Goal: Transaction & Acquisition: Purchase product/service

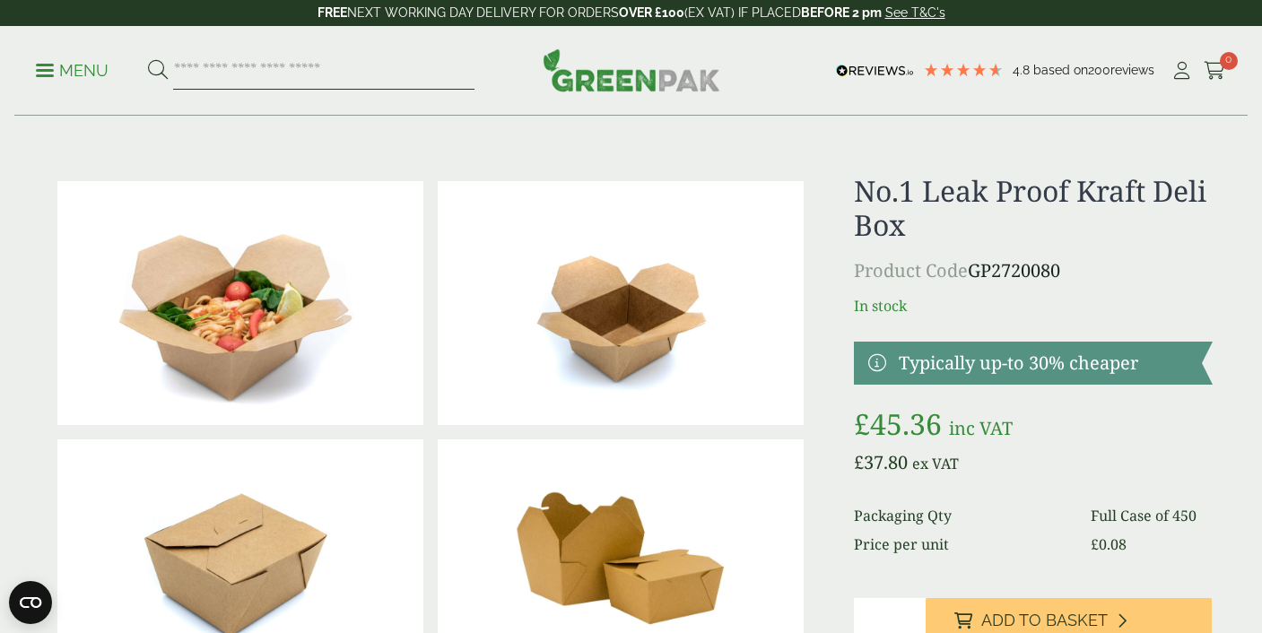
click at [207, 74] on input "search" at bounding box center [323, 71] width 301 height 38
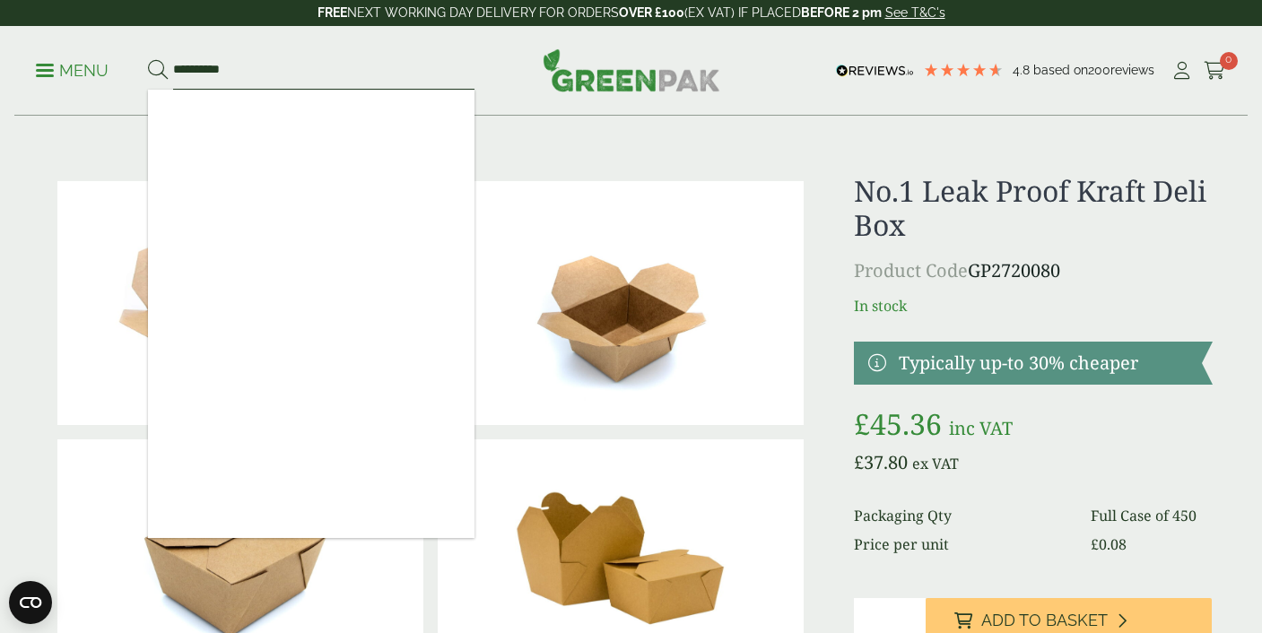
type input "**********"
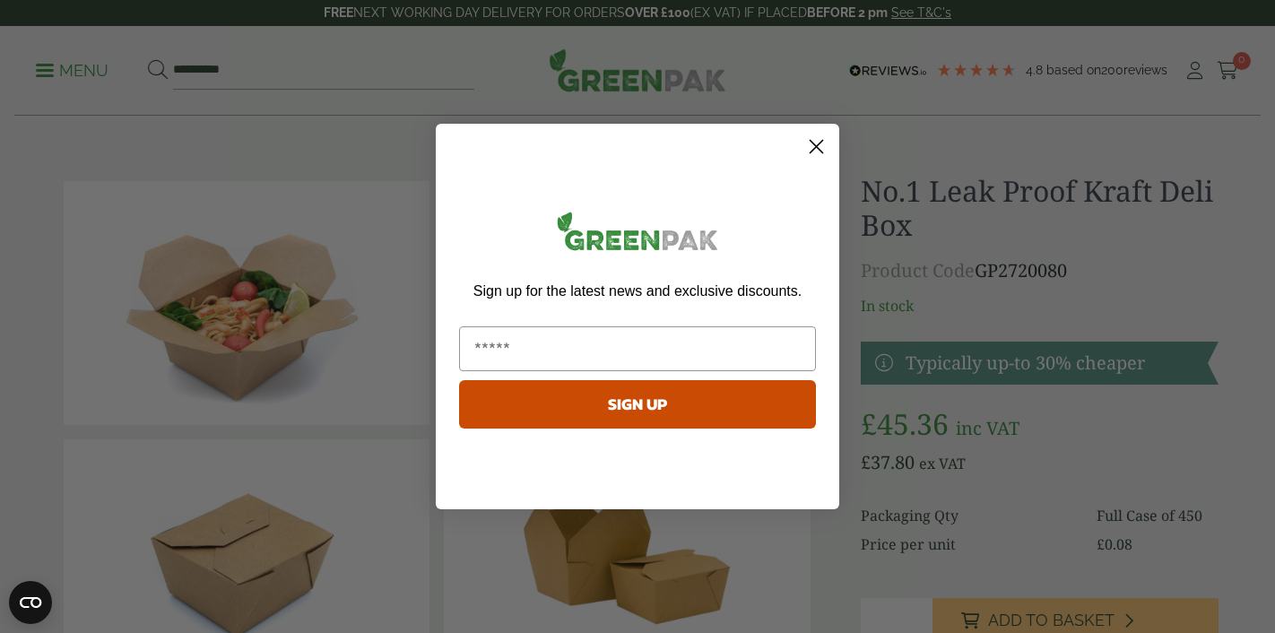
click at [812, 147] on circle "Close dialog" at bounding box center [817, 147] width 30 height 30
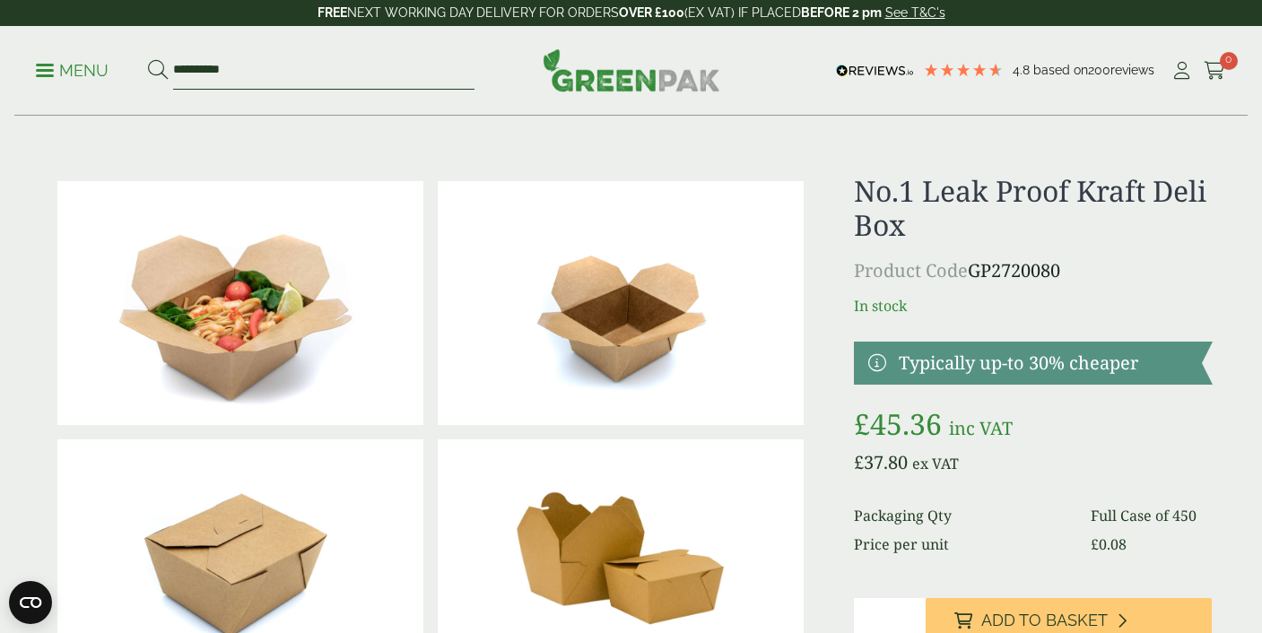
click at [391, 79] on input "**********" at bounding box center [323, 71] width 301 height 38
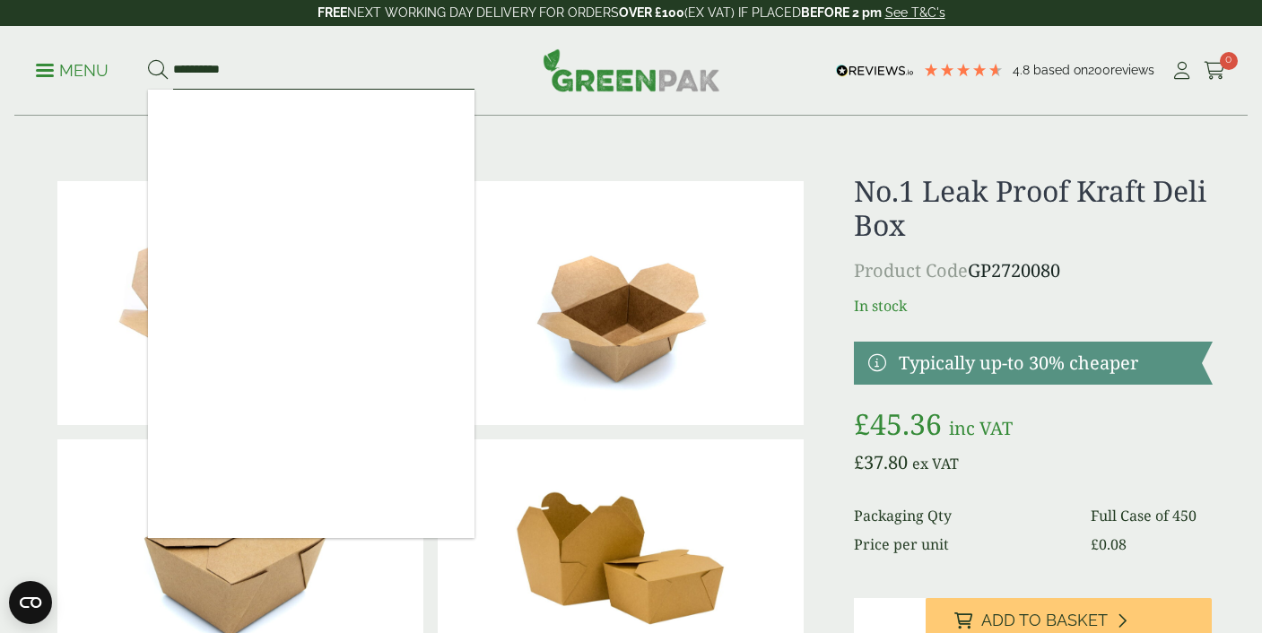
click at [148, 59] on button at bounding box center [158, 70] width 20 height 23
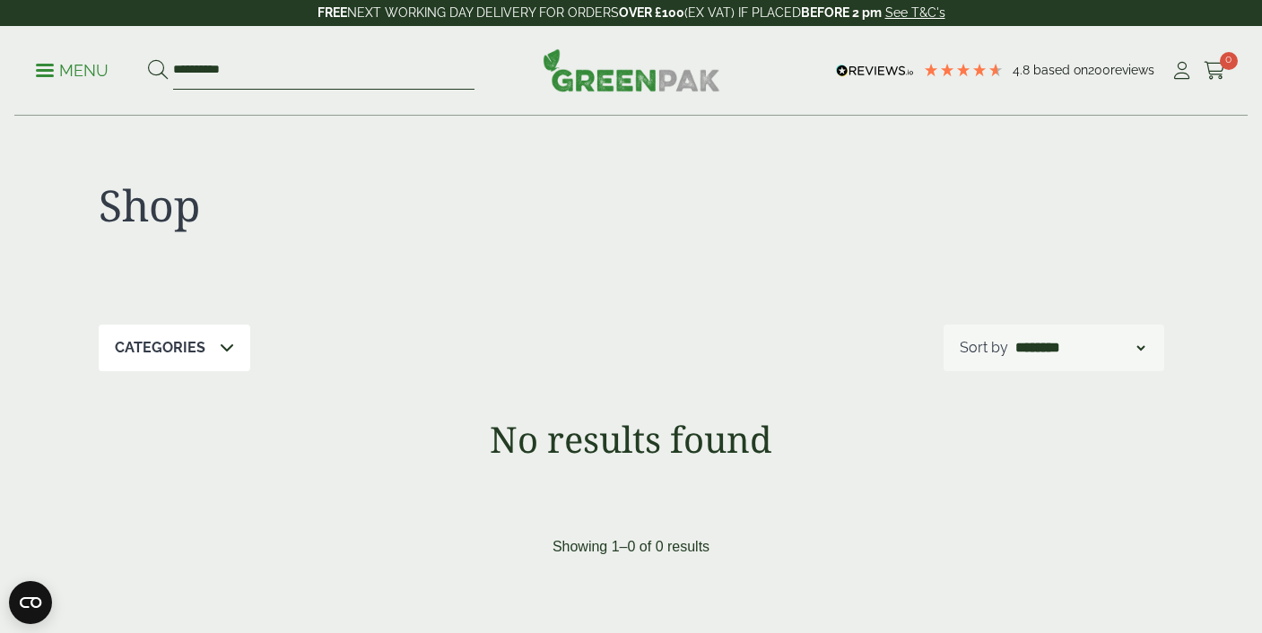
click at [285, 70] on input "**********" at bounding box center [323, 71] width 301 height 38
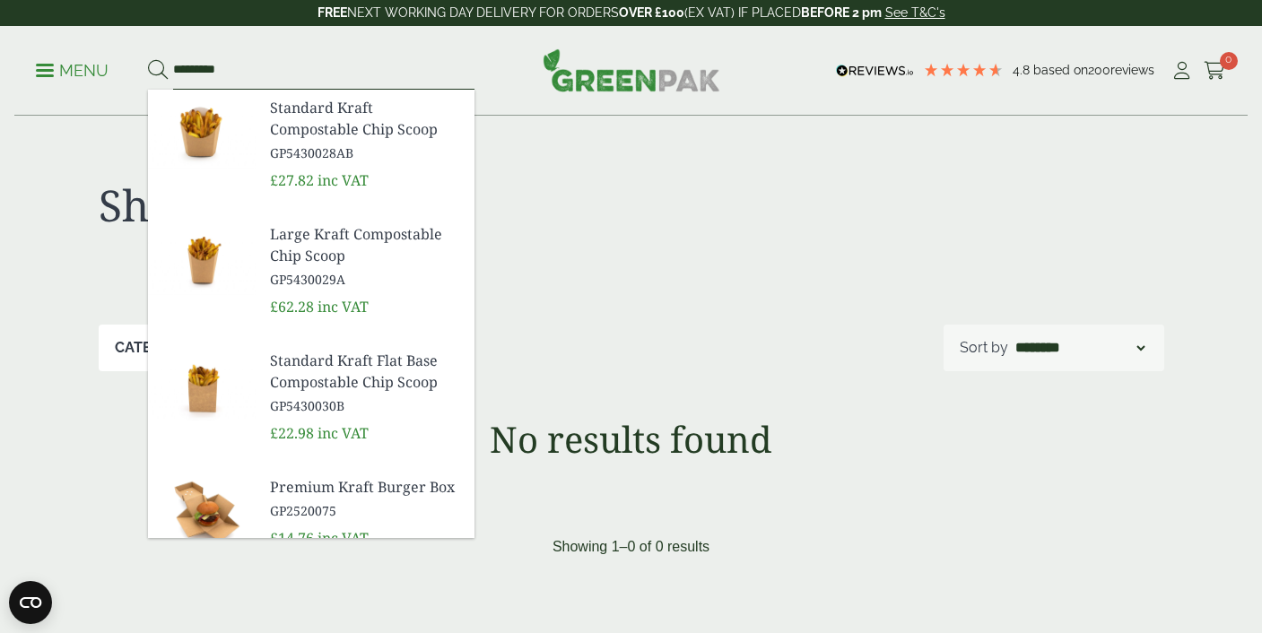
type input "*********"
click at [148, 59] on button at bounding box center [158, 70] width 20 height 23
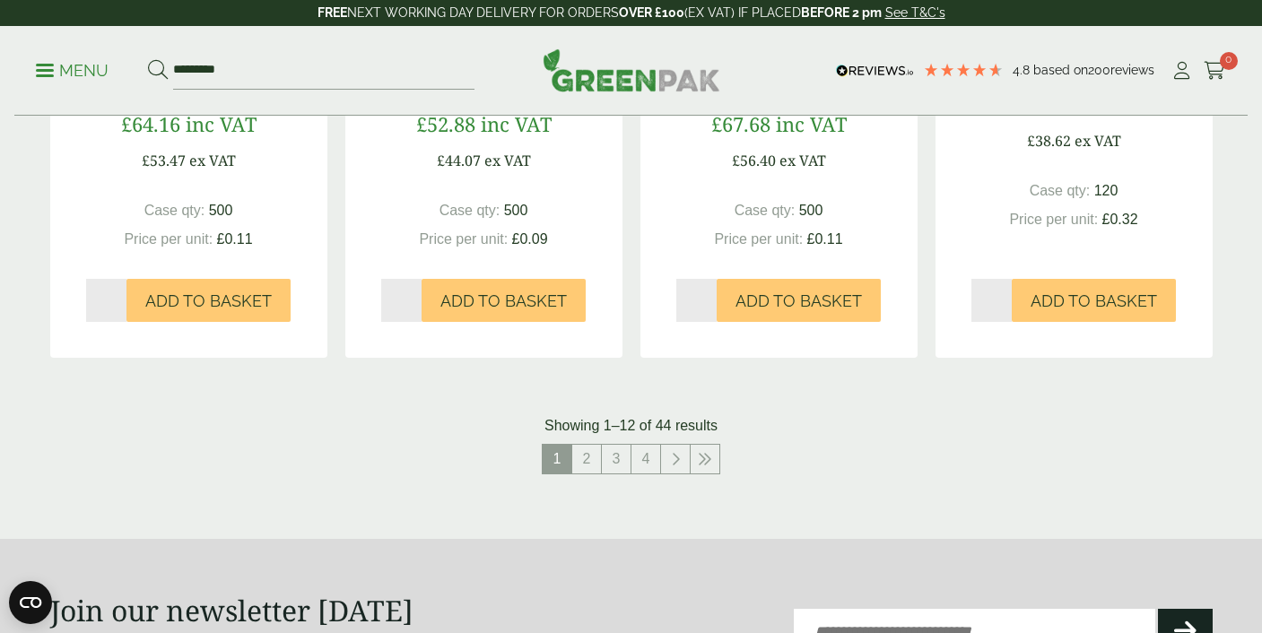
scroll to position [1861, 0]
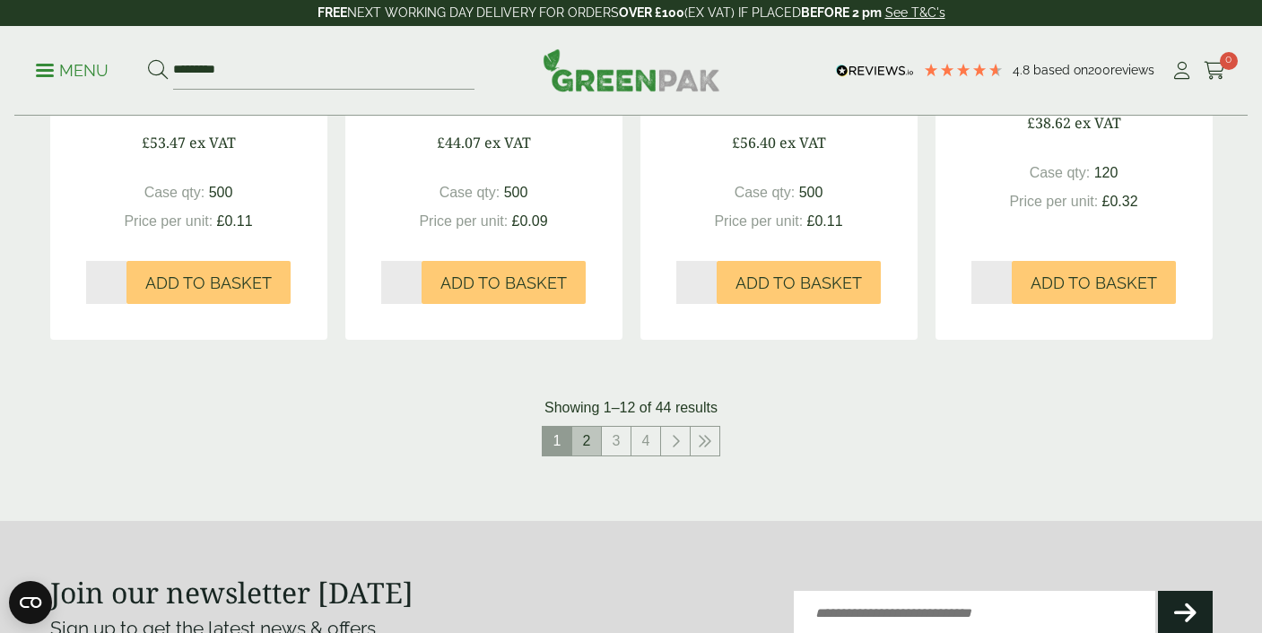
click at [595, 438] on link "2" at bounding box center [586, 441] width 29 height 29
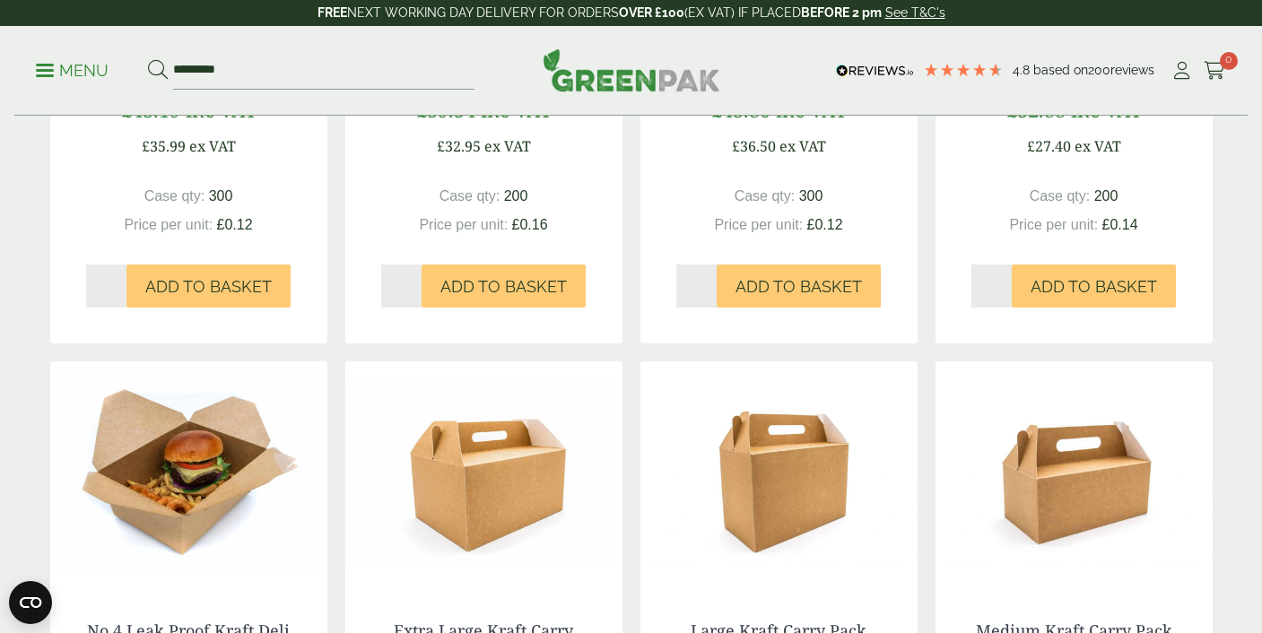
scroll to position [1429, 0]
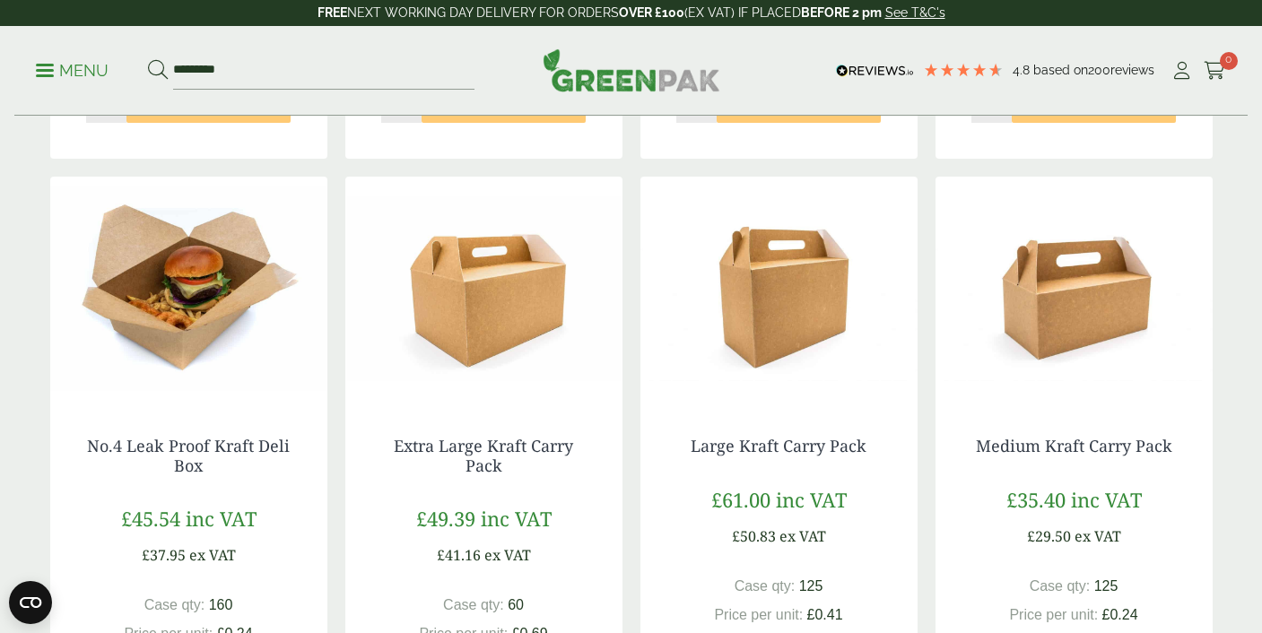
click at [173, 321] on img at bounding box center [188, 289] width 277 height 224
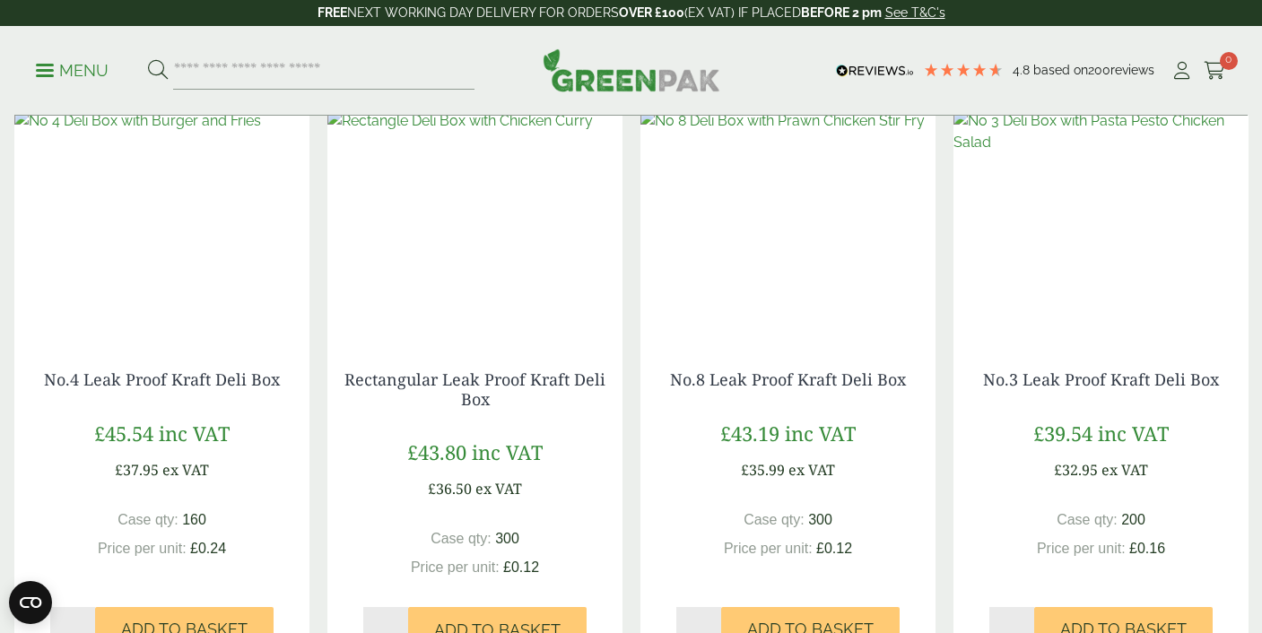
scroll to position [1790, 0]
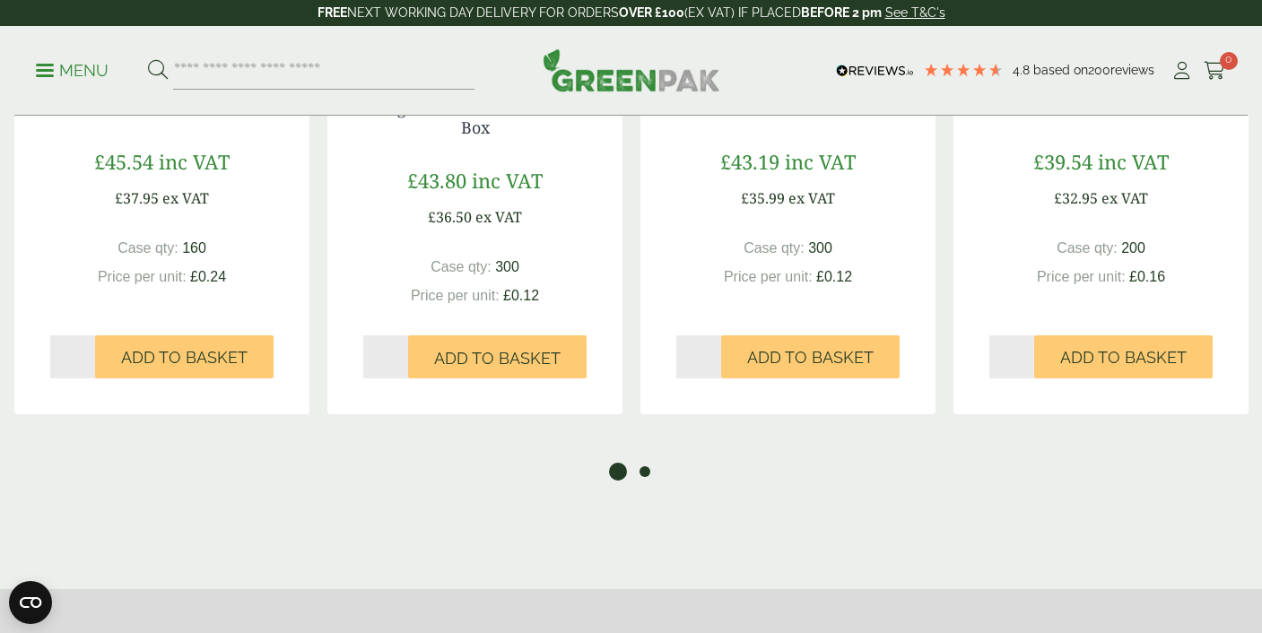
click at [646, 477] on button "2" at bounding box center [645, 472] width 18 height 18
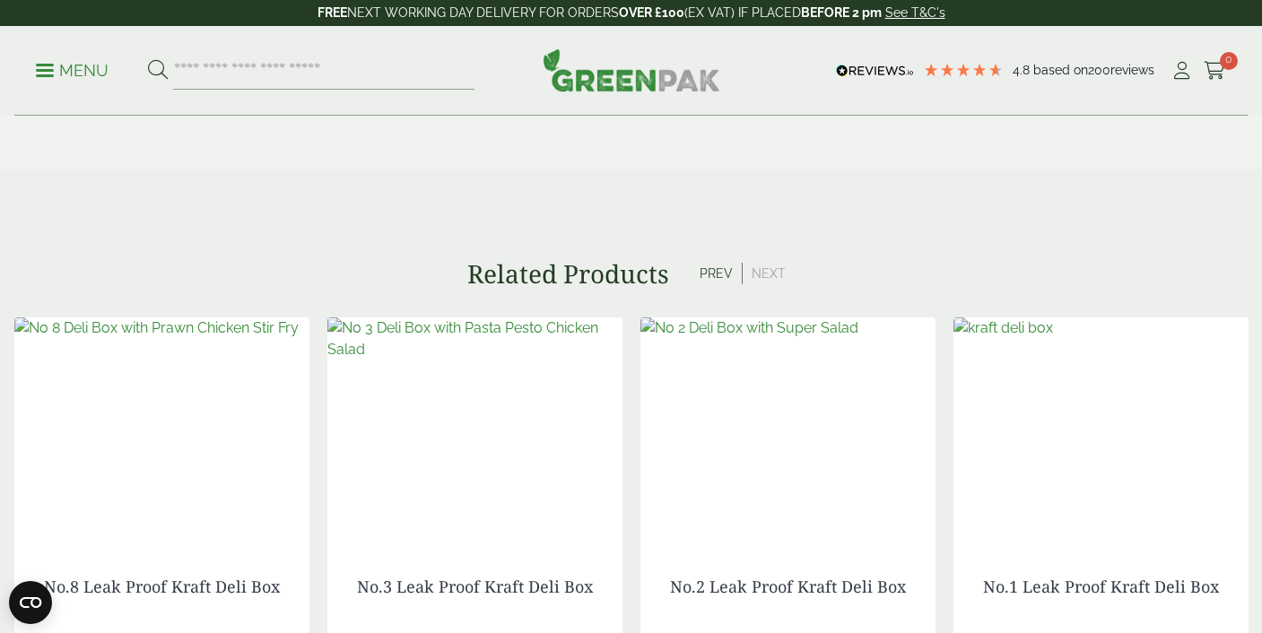
scroll to position [1309, 0]
click at [1178, 69] on icon at bounding box center [1181, 71] width 22 height 18
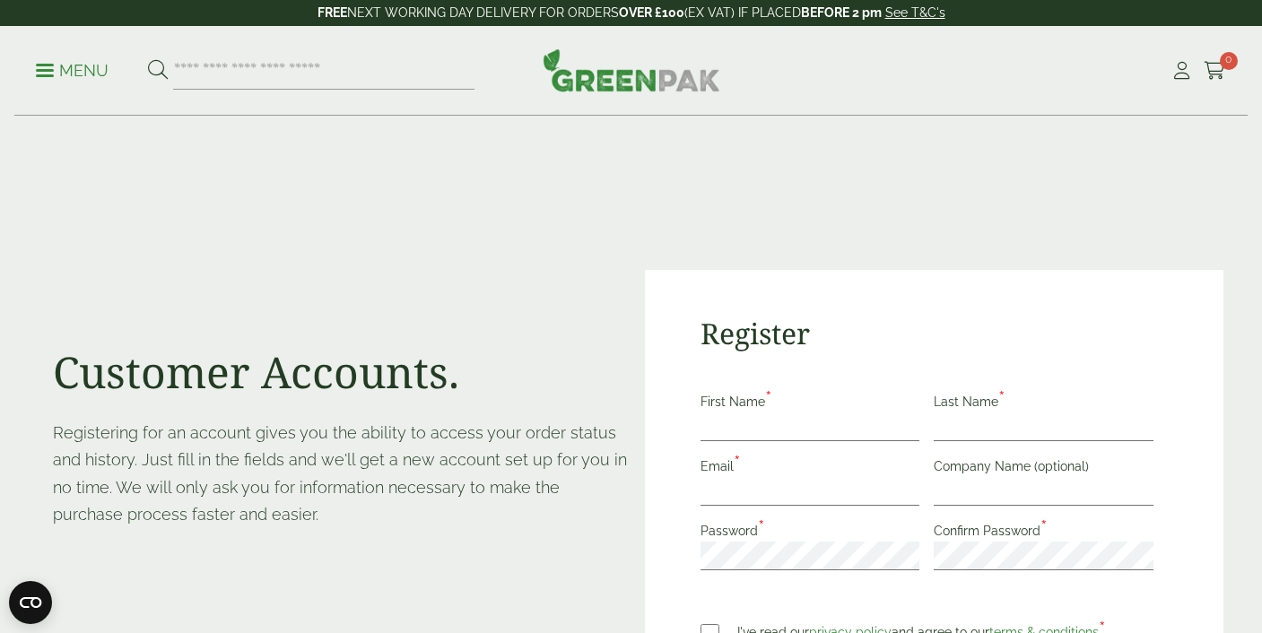
click at [727, 406] on label "First Name *" at bounding box center [739, 405] width 79 height 20
click at [727, 413] on input "First Name *" at bounding box center [810, 427] width 220 height 29
click at [727, 414] on label "First Name *" at bounding box center [739, 405] width 79 height 20
click at [727, 414] on input "First Name *" at bounding box center [810, 427] width 220 height 29
click at [726, 418] on input "First Name *" at bounding box center [810, 427] width 220 height 29
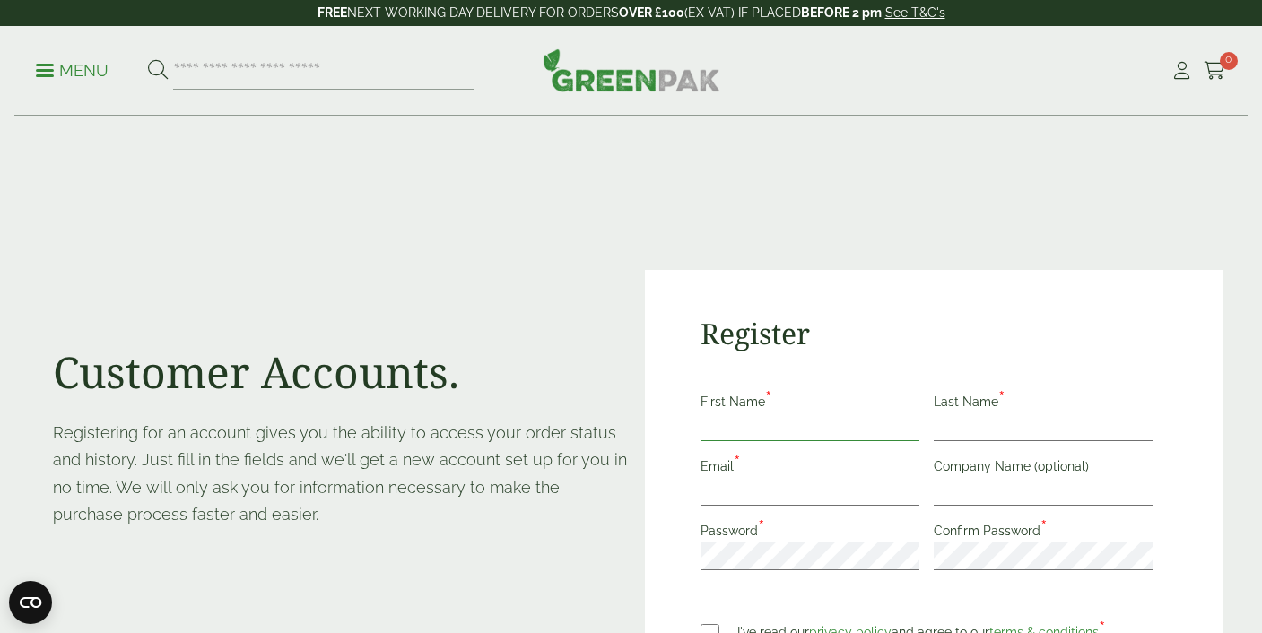
type input "*****"
type input "********"
type input "**********"
type input "*****"
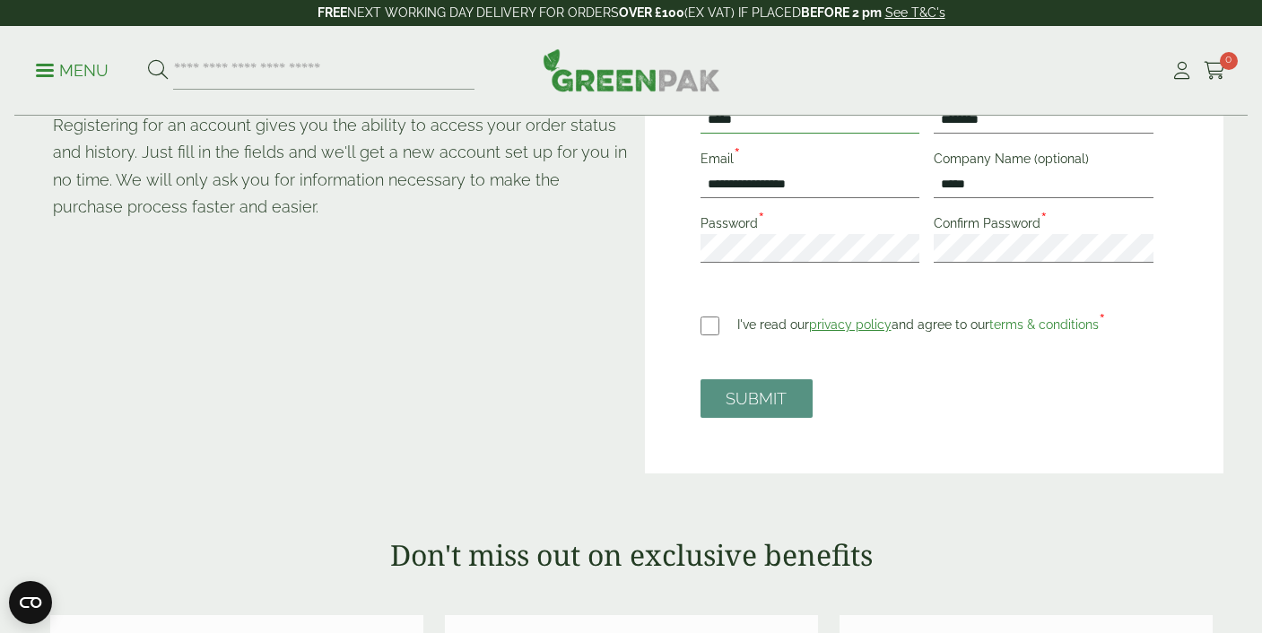
scroll to position [307, 0]
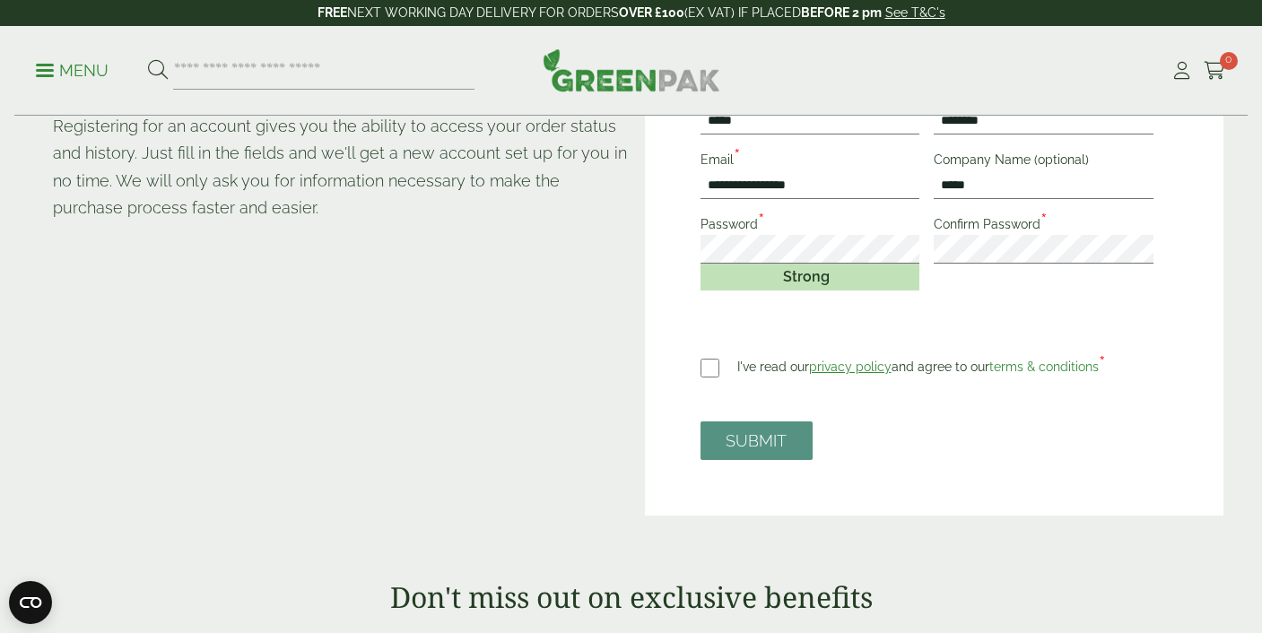
click at [705, 320] on form "**********" at bounding box center [933, 272] width 467 height 376
click at [739, 427] on button "SUBMIT" at bounding box center [756, 440] width 112 height 39
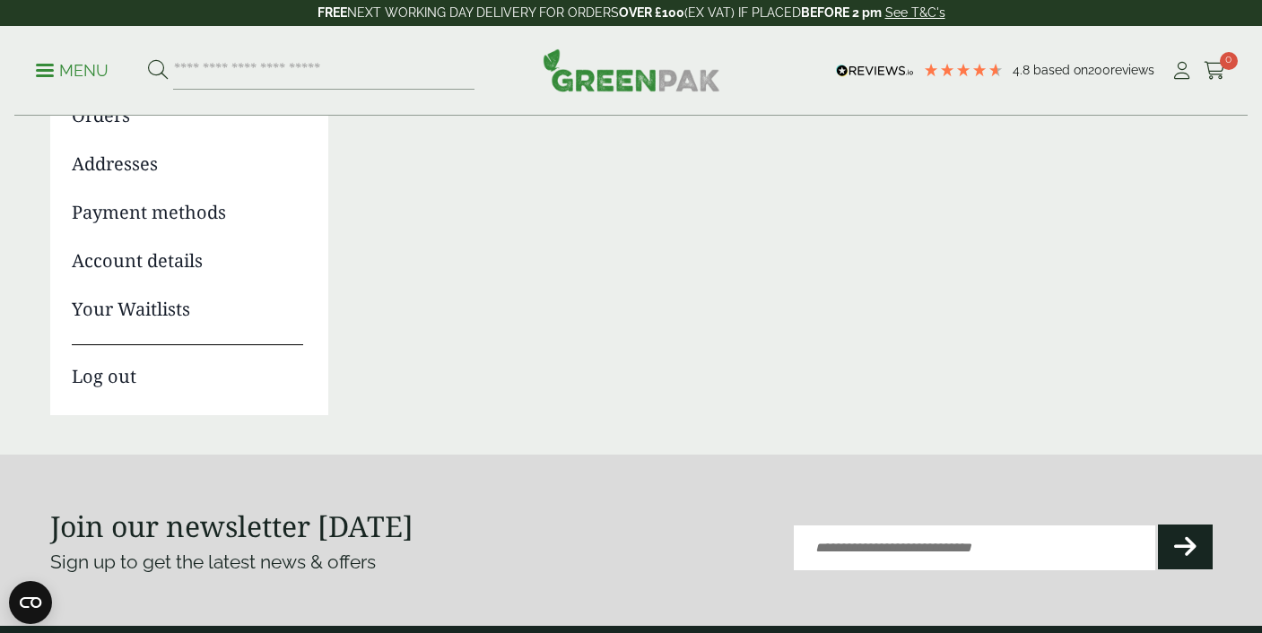
scroll to position [230, 0]
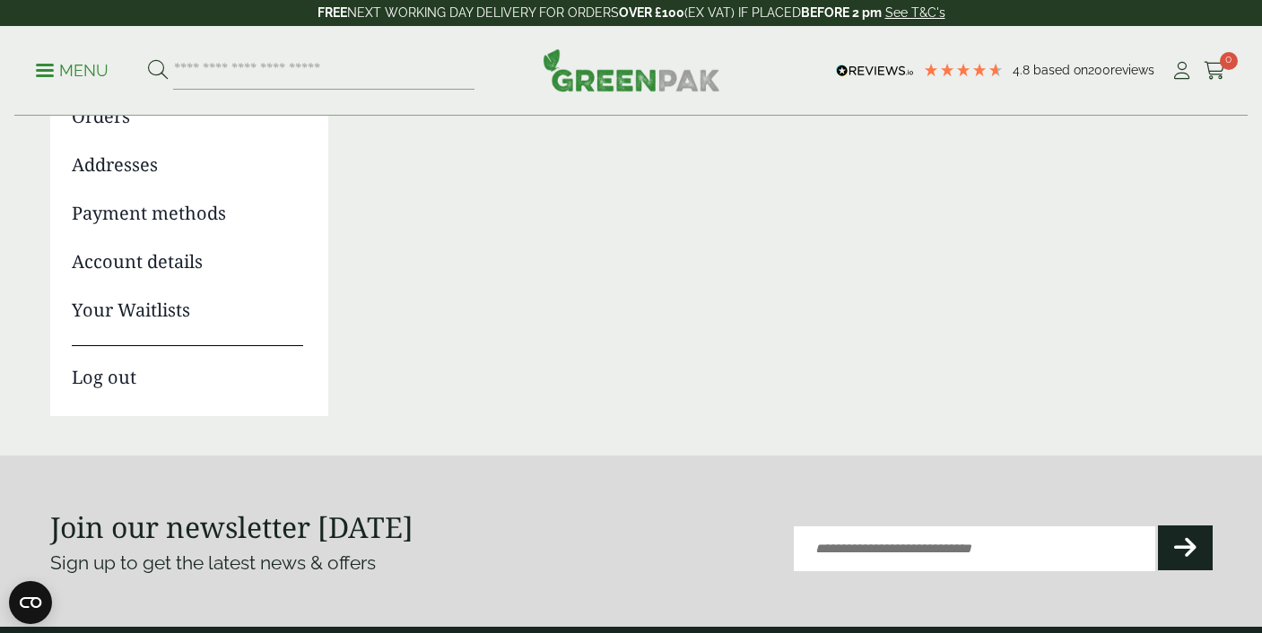
click at [148, 256] on link "Account details" at bounding box center [187, 261] width 231 height 27
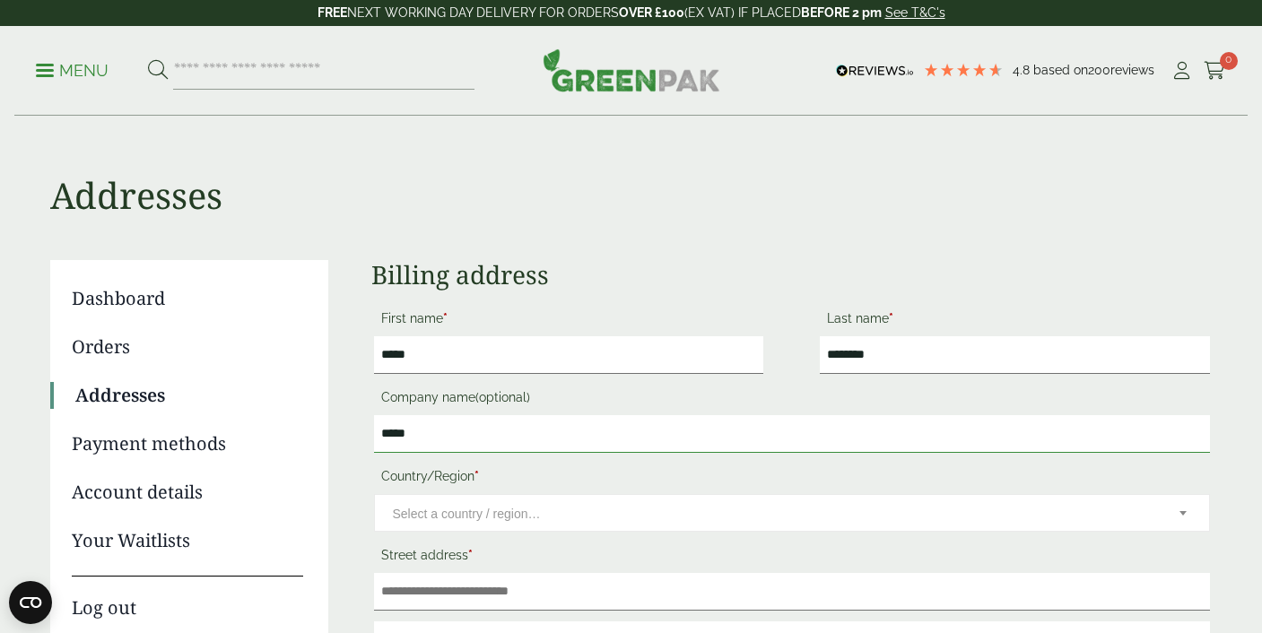
click at [459, 425] on input "*****" at bounding box center [792, 434] width 836 height 38
click at [465, 514] on span "Select a country / region…" at bounding box center [467, 514] width 148 height 14
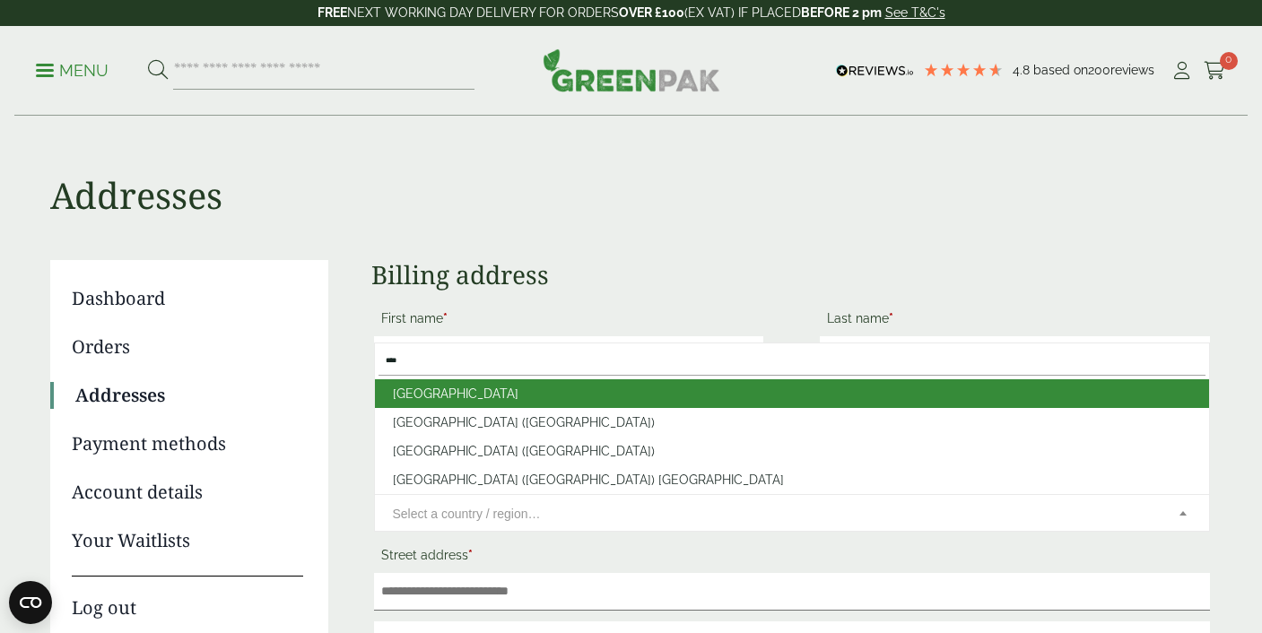
type input "****"
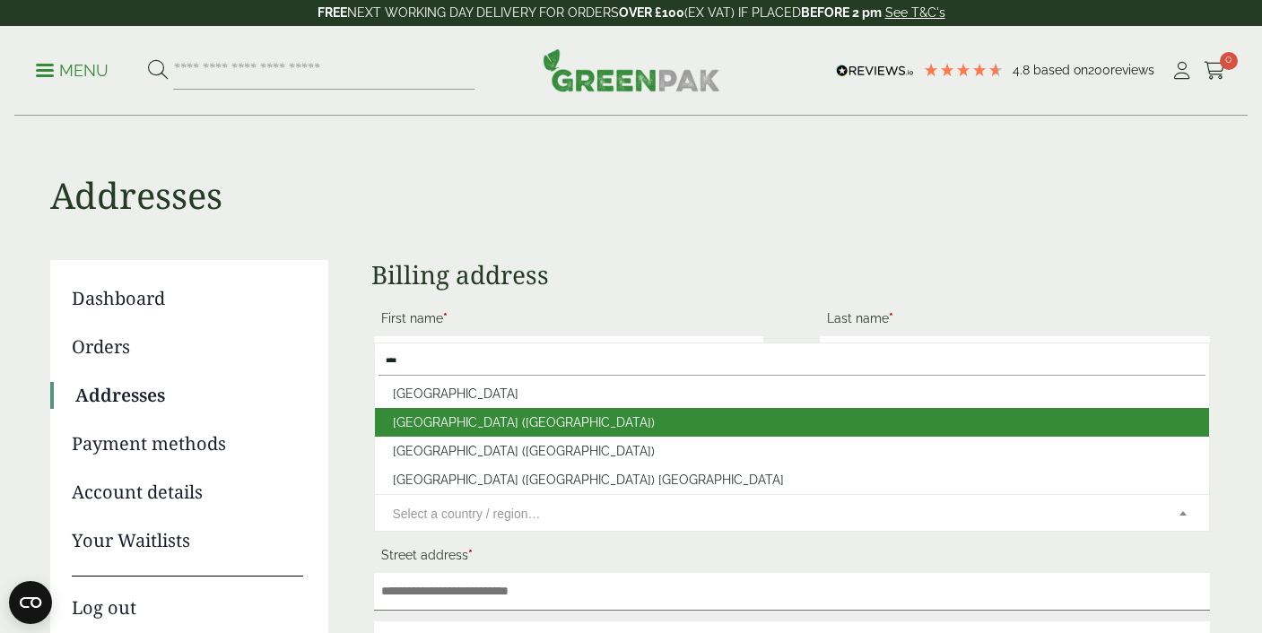
select select "**"
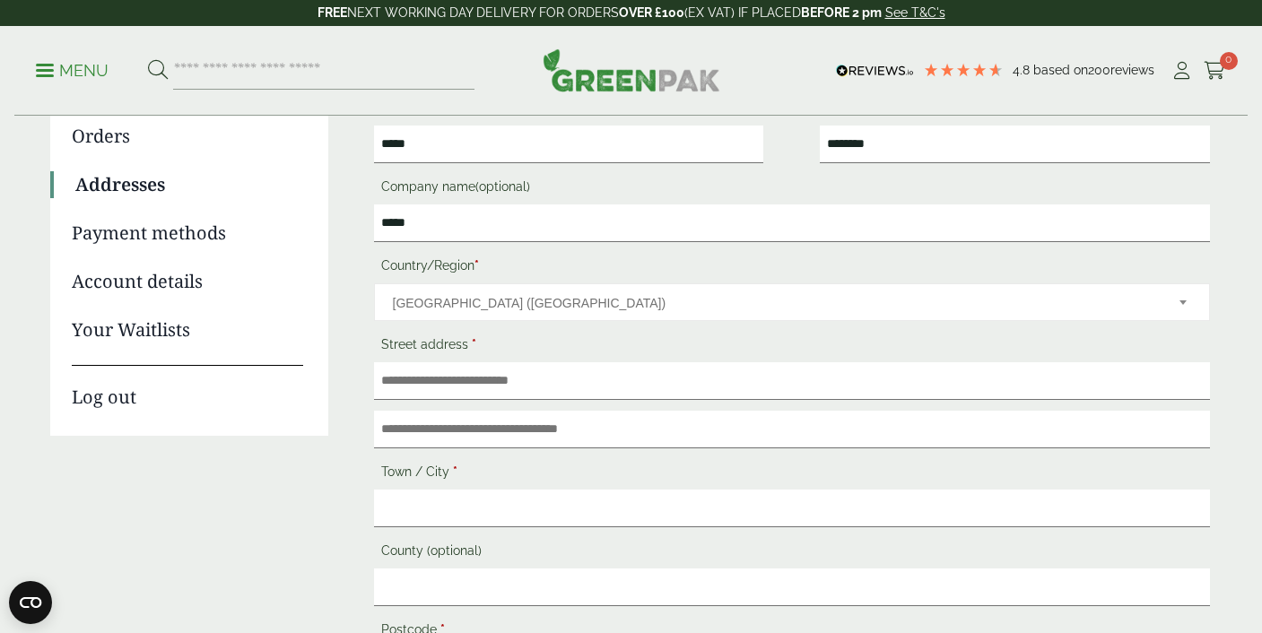
scroll to position [283, 0]
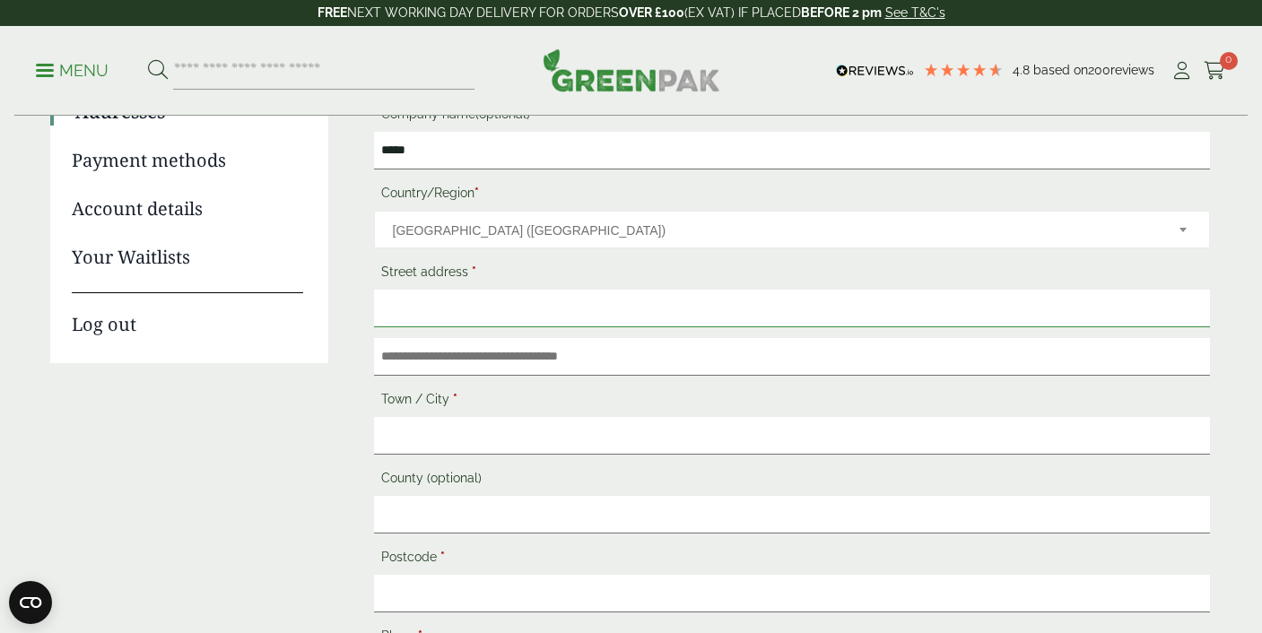
click at [454, 307] on input "Street address *" at bounding box center [792, 309] width 836 height 38
click at [435, 307] on input "*****" at bounding box center [792, 309] width 836 height 38
type input "*******"
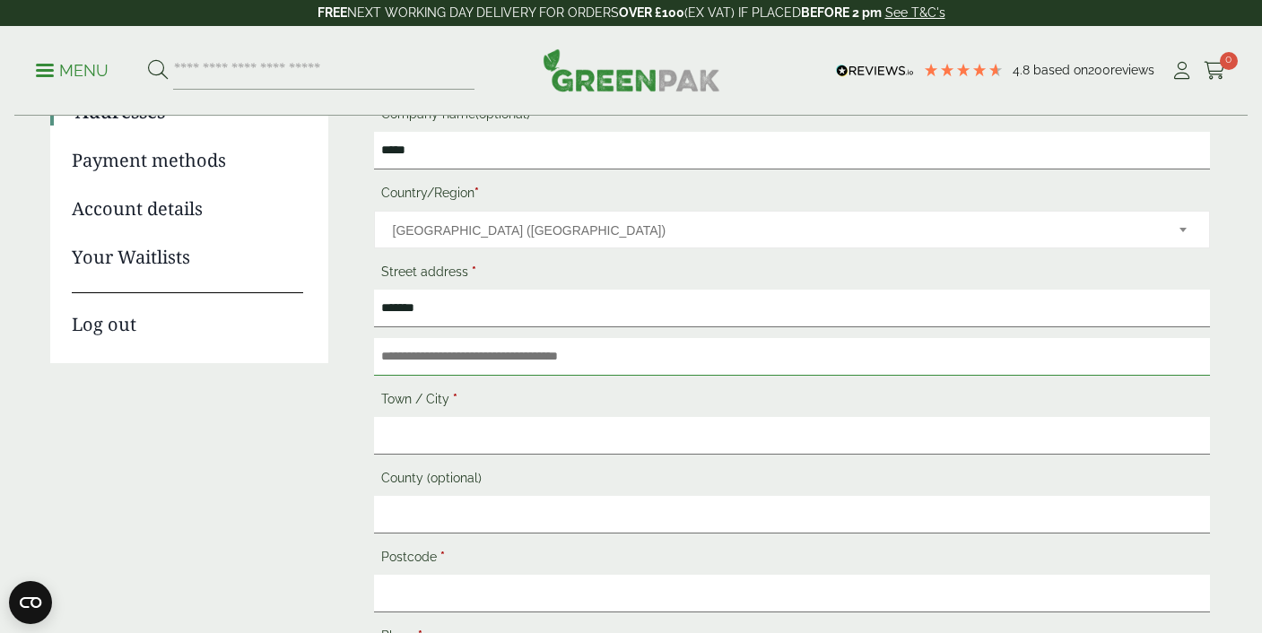
type input "**********"
type input "*******"
type input "**********"
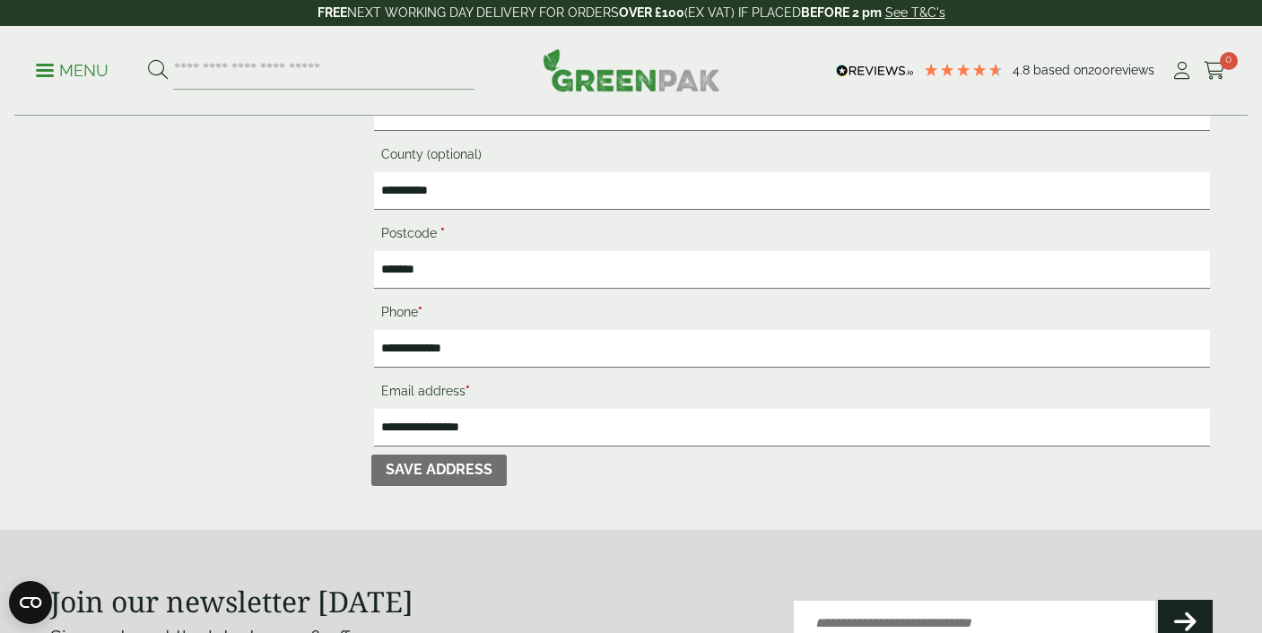
scroll to position [613, 0]
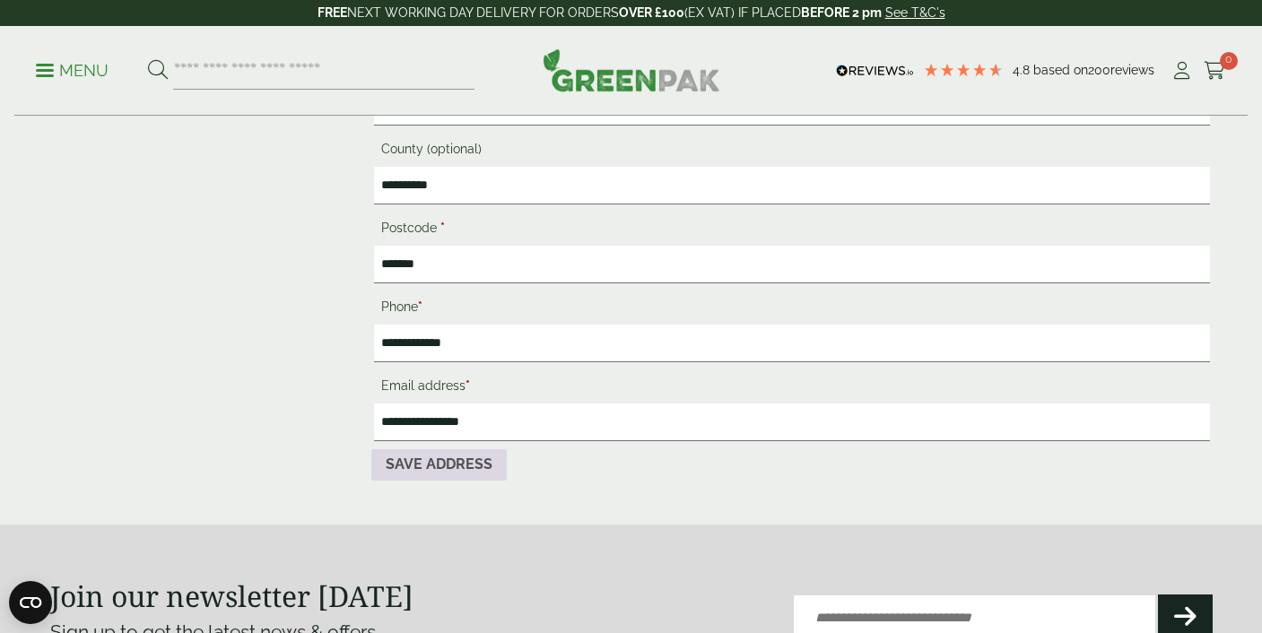
click at [446, 456] on button "Save address" at bounding box center [438, 465] width 135 height 32
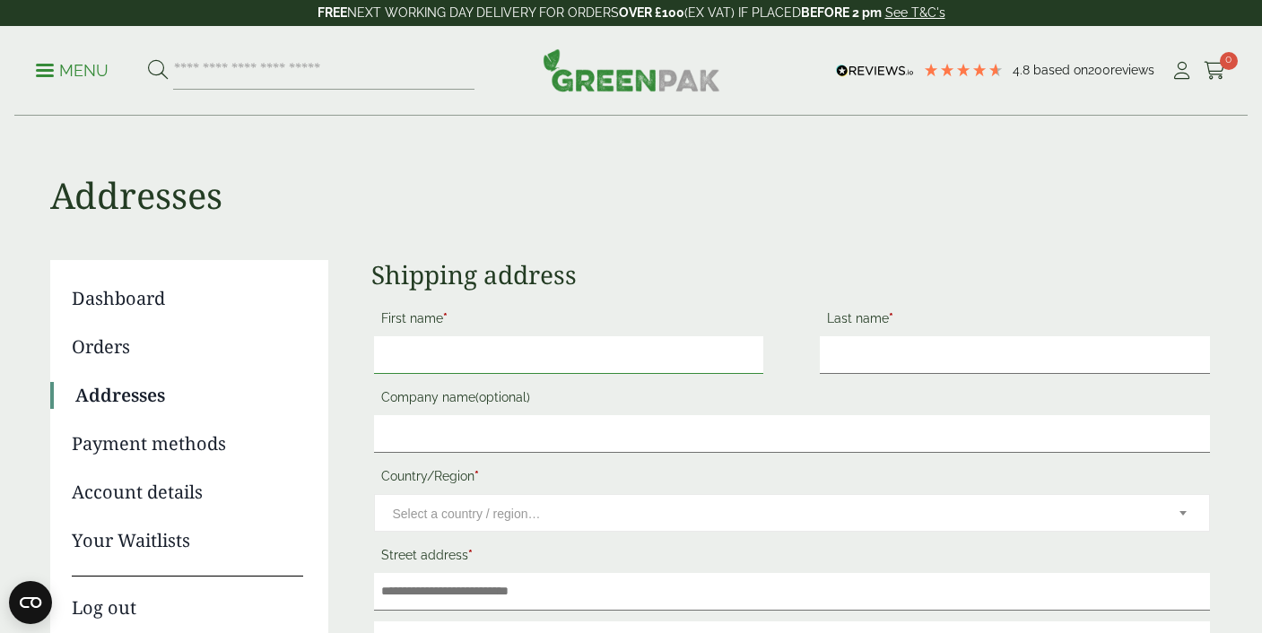
click at [556, 352] on input "First name *" at bounding box center [569, 355] width 390 height 38
type input "*****"
type input "********"
select select "**"
type input "*****"
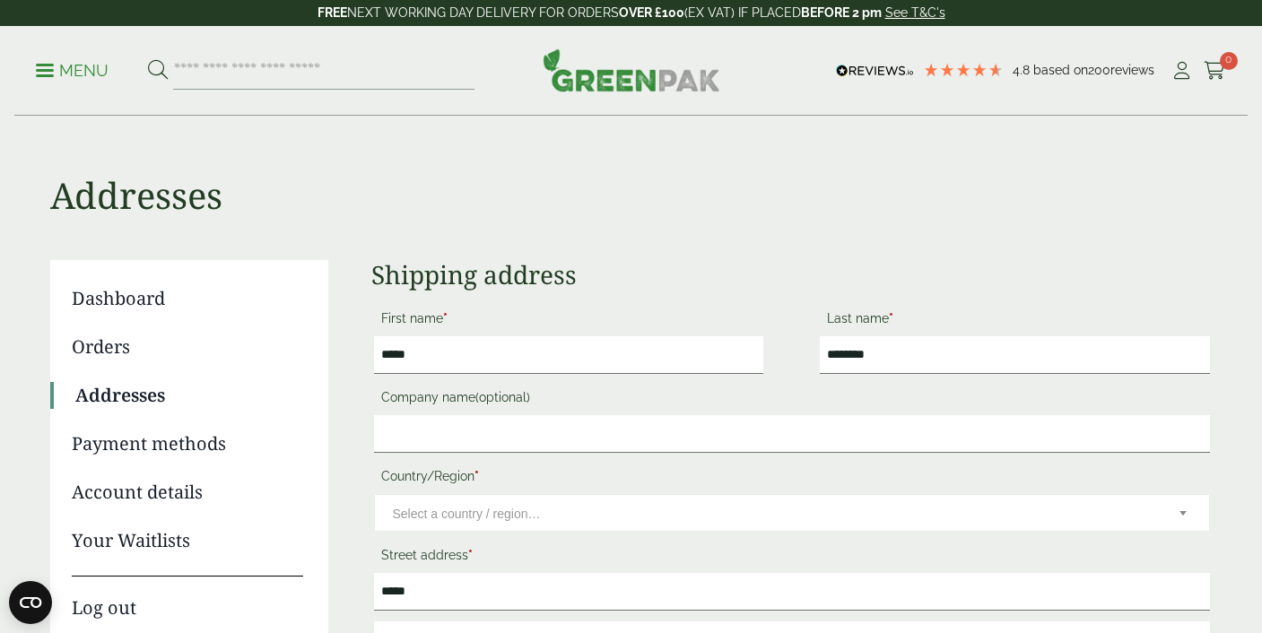
type input "**********"
type input "********"
type input "**********"
type input "********"
type input "**********"
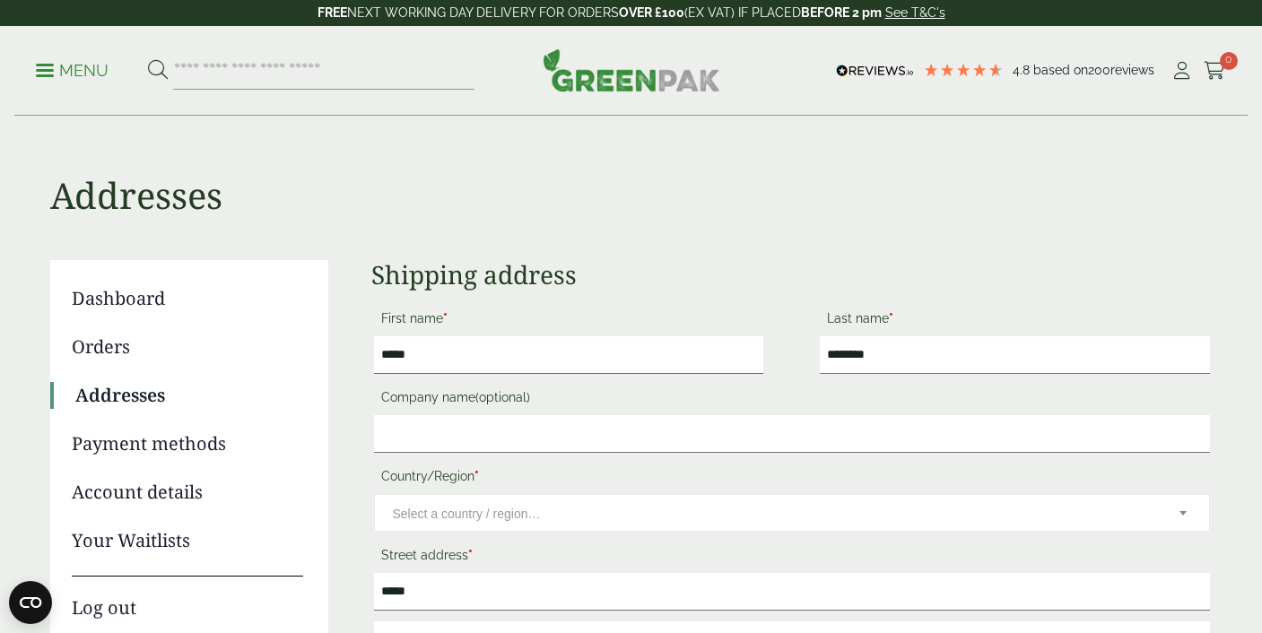
select select "**"
click at [652, 421] on input "Company name (optional)" at bounding box center [792, 434] width 836 height 38
type input "*****"
click at [355, 385] on div "**********" at bounding box center [631, 644] width 1162 height 769
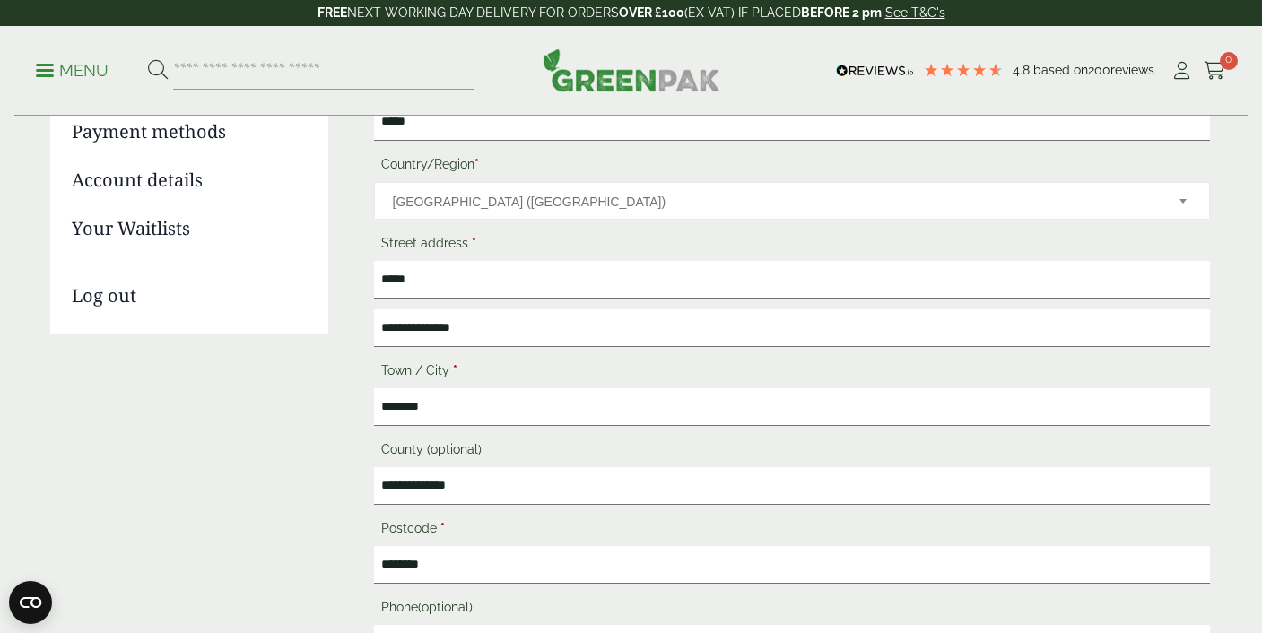
scroll to position [326, 0]
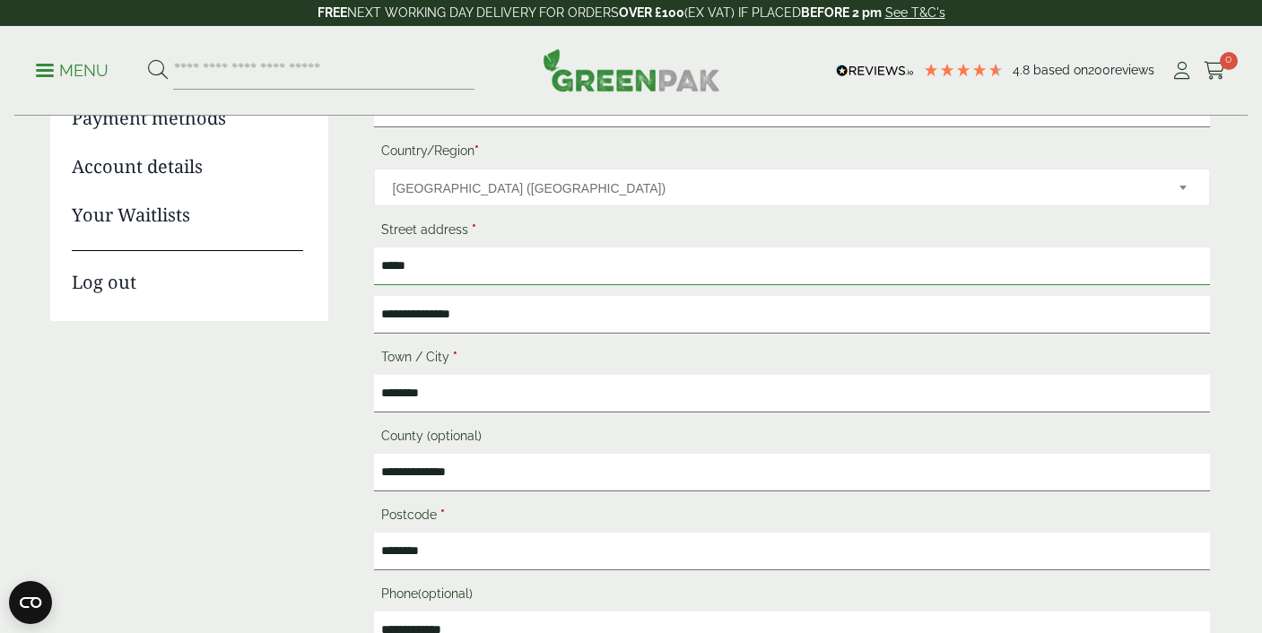
click at [437, 257] on input "*****" at bounding box center [792, 267] width 836 height 38
type input "******"
click at [339, 252] on div "**********" at bounding box center [631, 319] width 1162 height 769
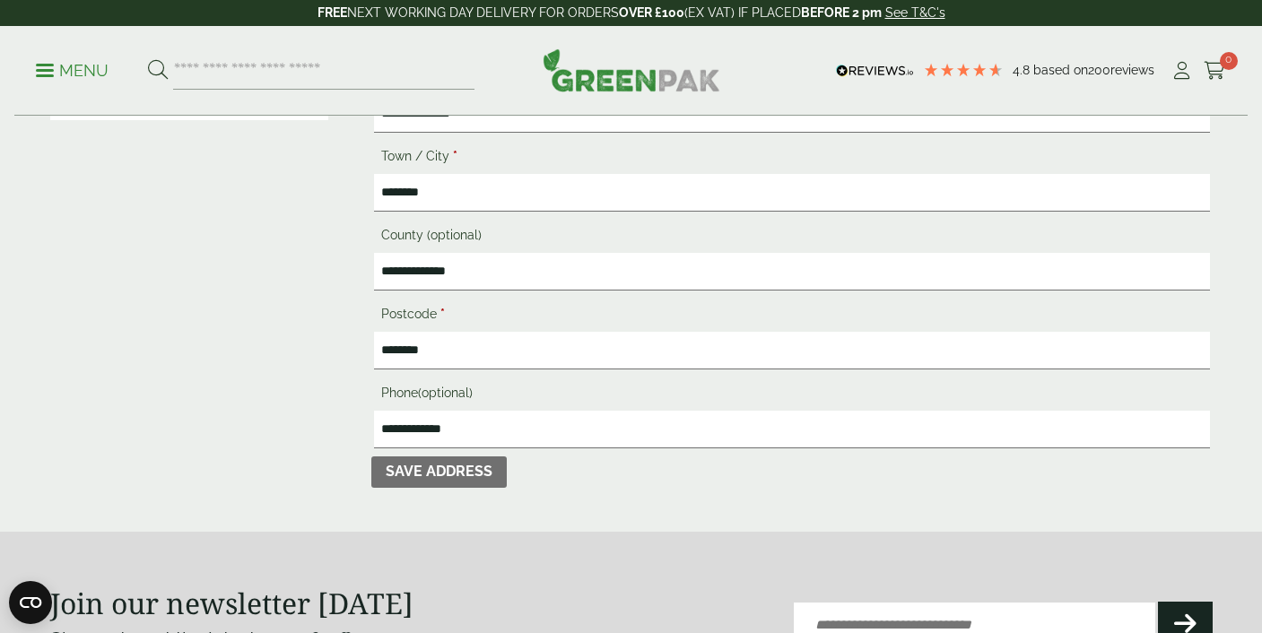
scroll to position [537, 0]
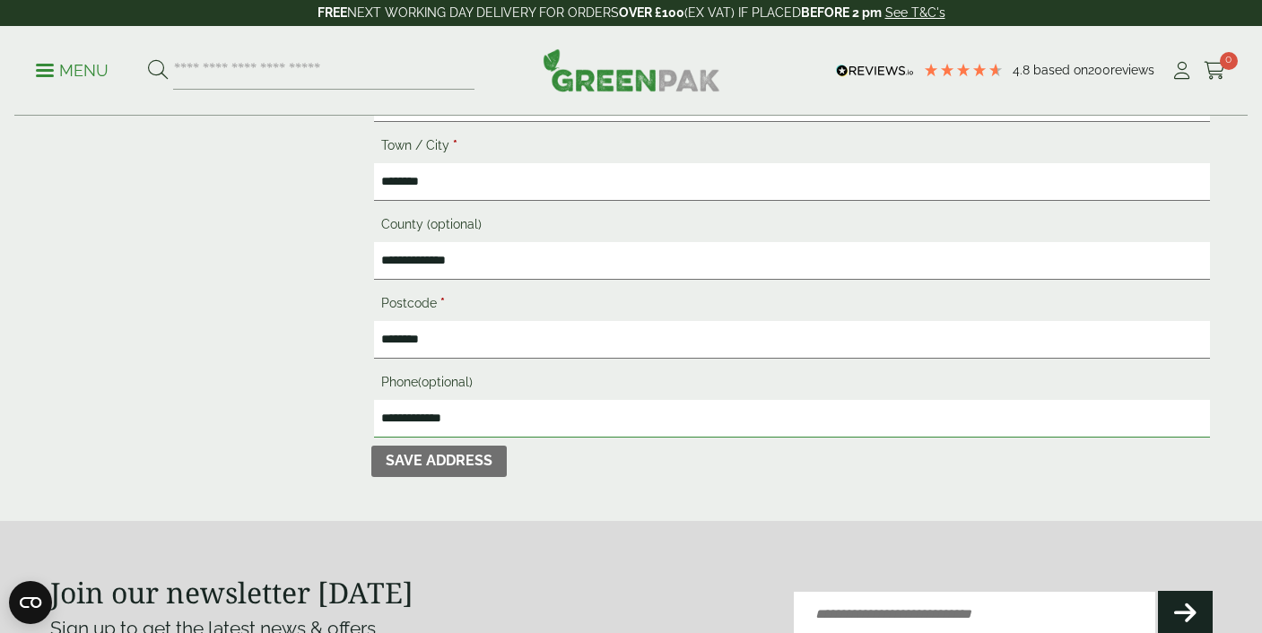
click at [455, 406] on input "**********" at bounding box center [792, 419] width 836 height 38
type input "**********"
click at [432, 465] on button "Save address" at bounding box center [438, 462] width 135 height 32
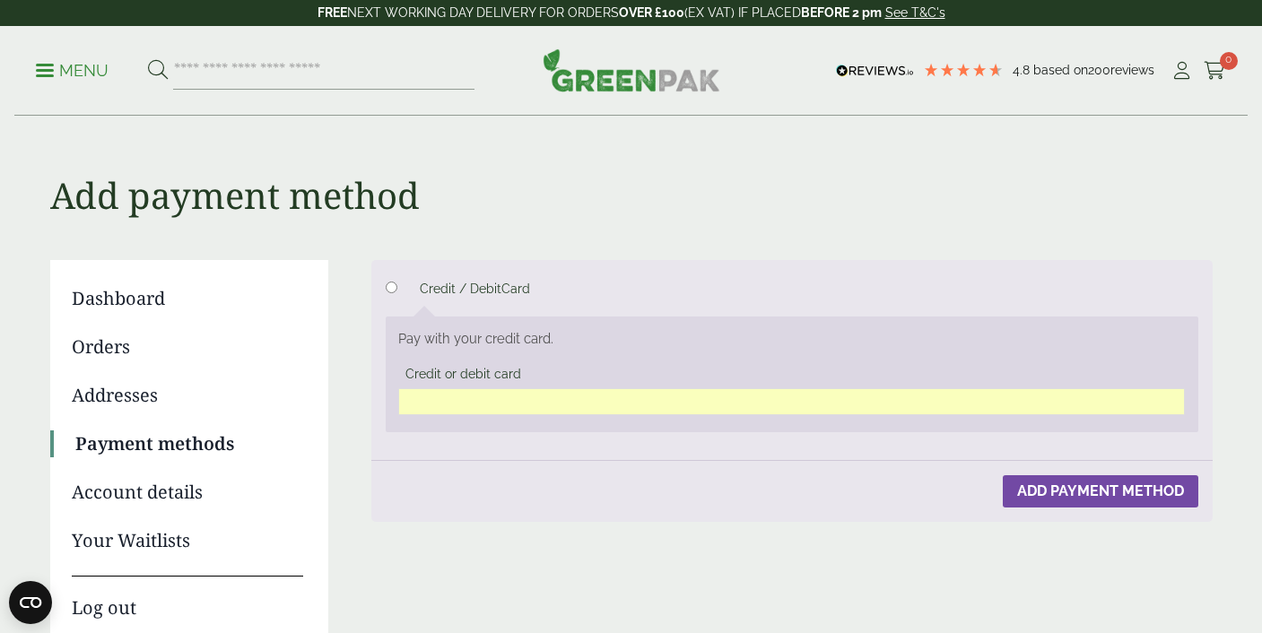
click at [1048, 485] on button "Add payment method" at bounding box center [1101, 491] width 196 height 32
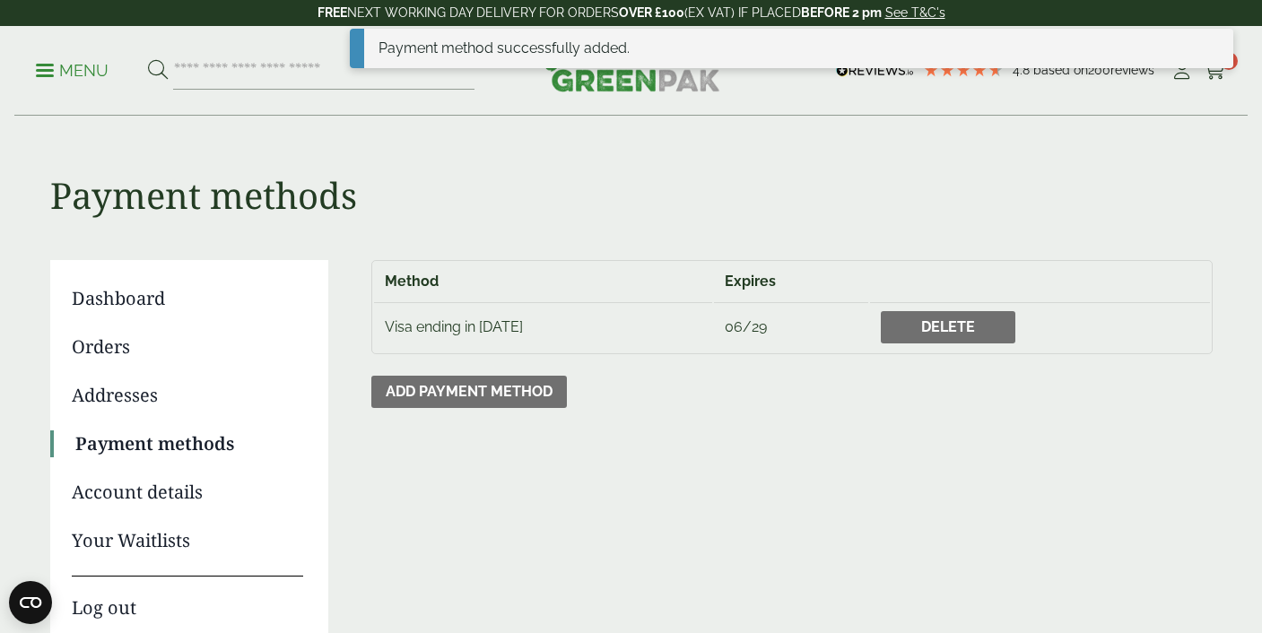
click at [73, 68] on p "Menu" at bounding box center [72, 71] width 73 height 22
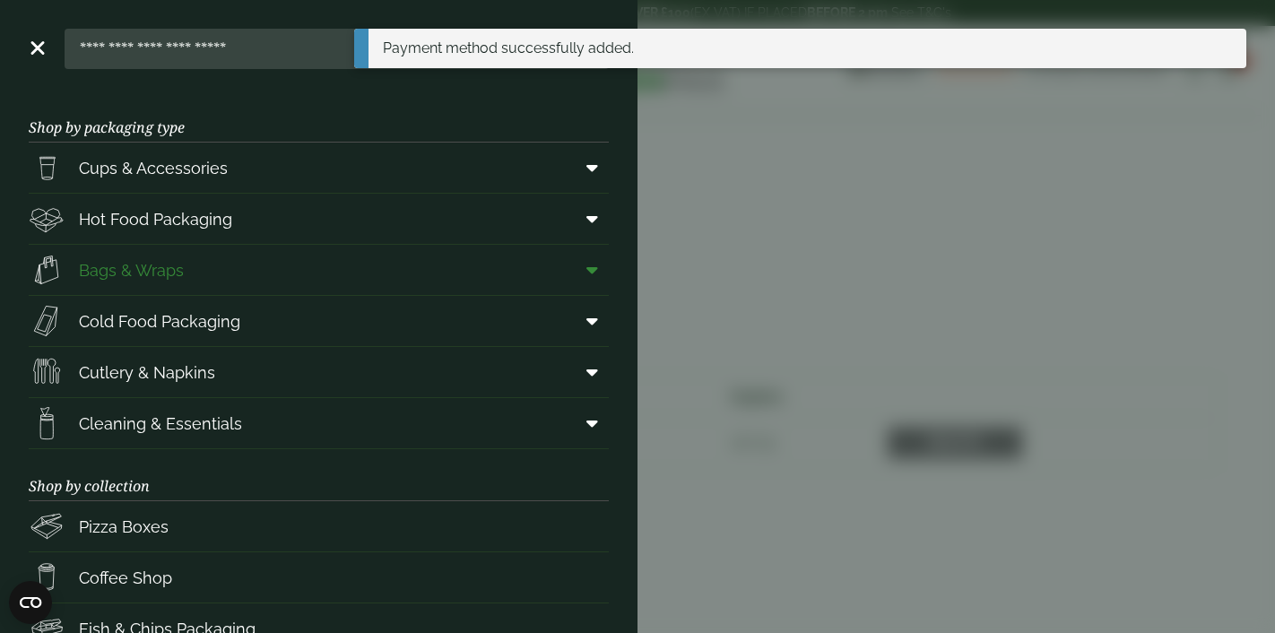
click at [193, 280] on link "Bags & Wraps" at bounding box center [319, 270] width 580 height 50
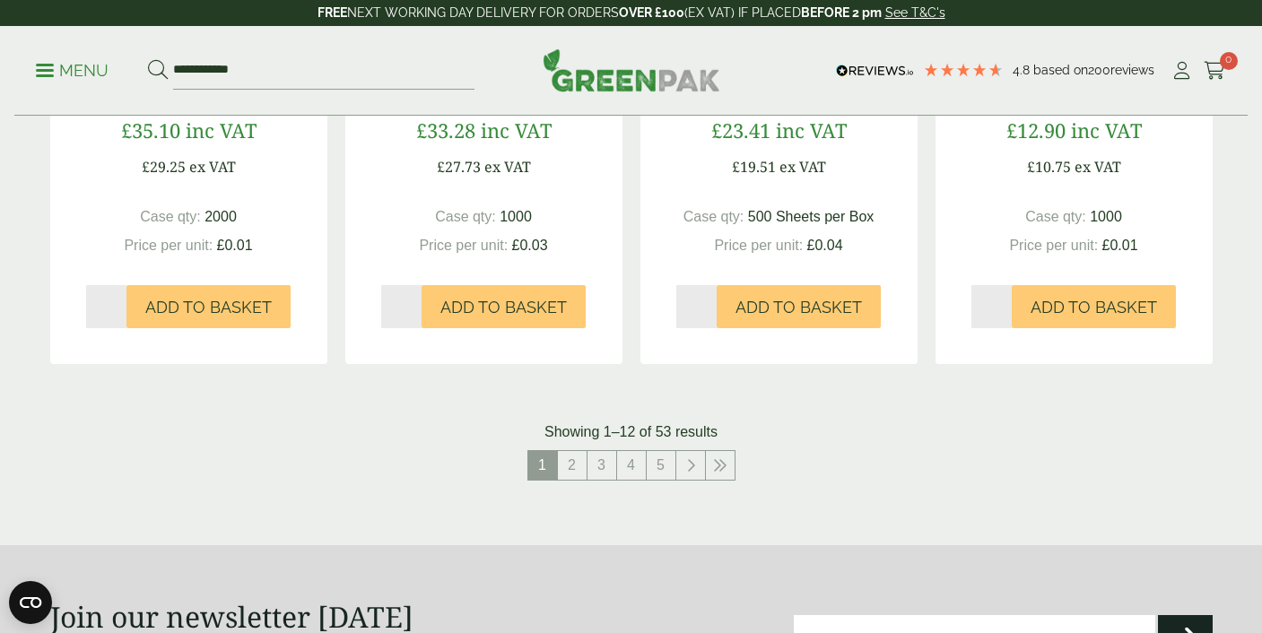
scroll to position [1894, 0]
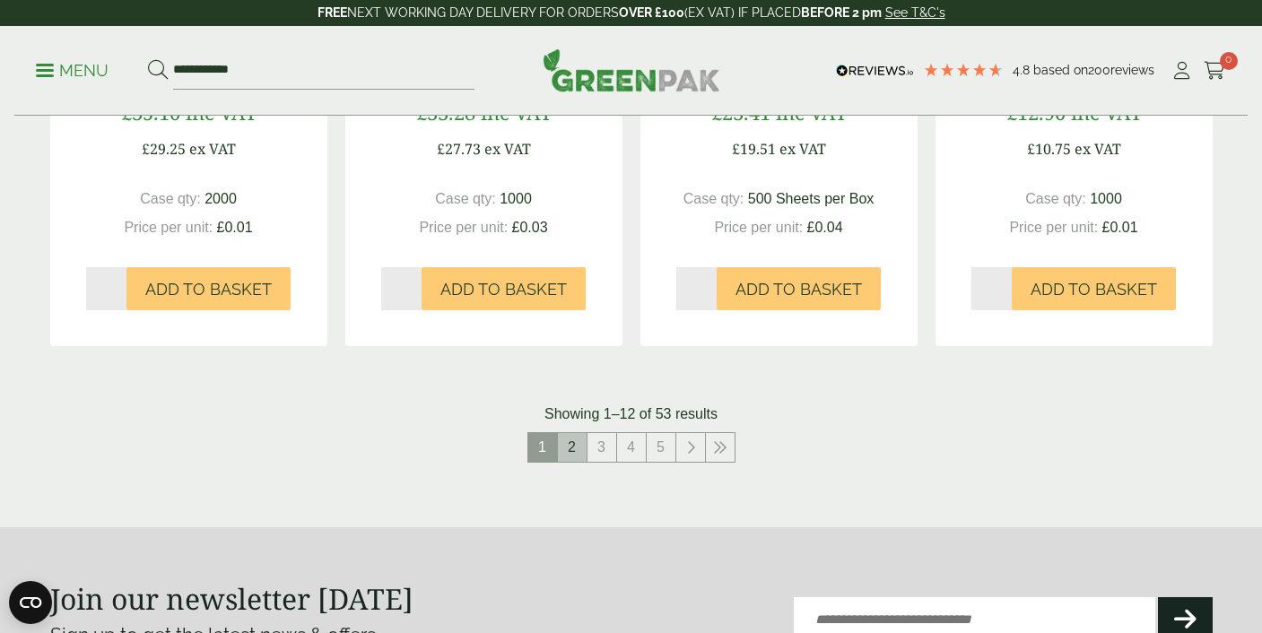
click at [567, 453] on link "2" at bounding box center [572, 447] width 29 height 29
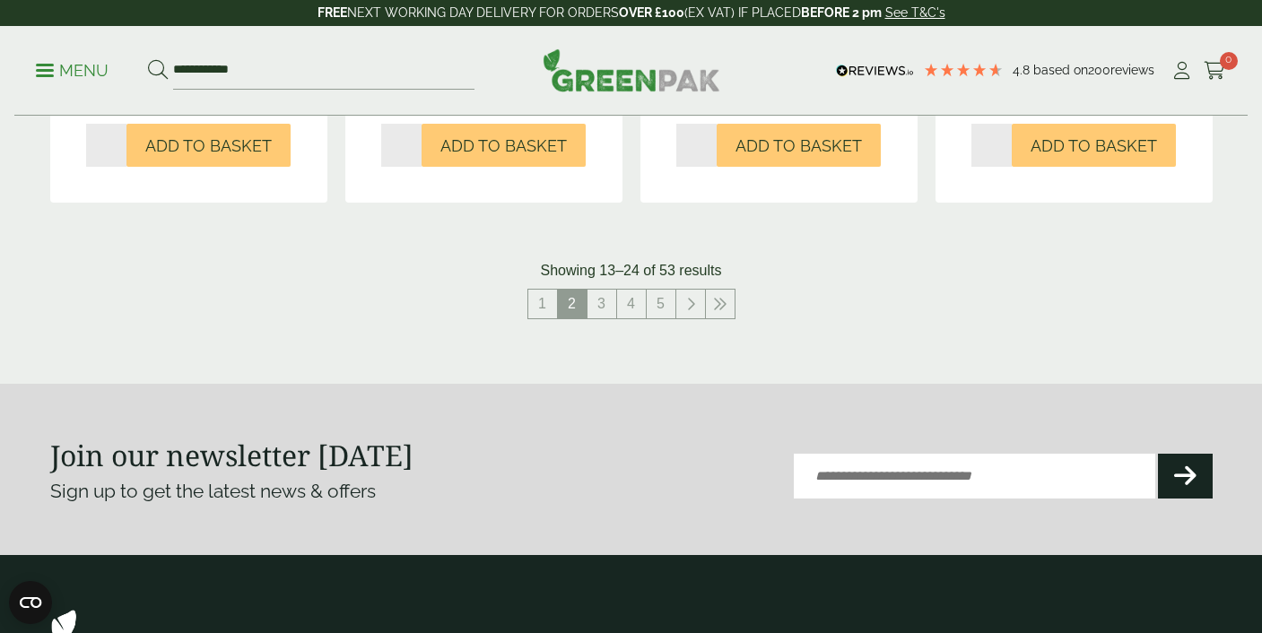
scroll to position [2085, 0]
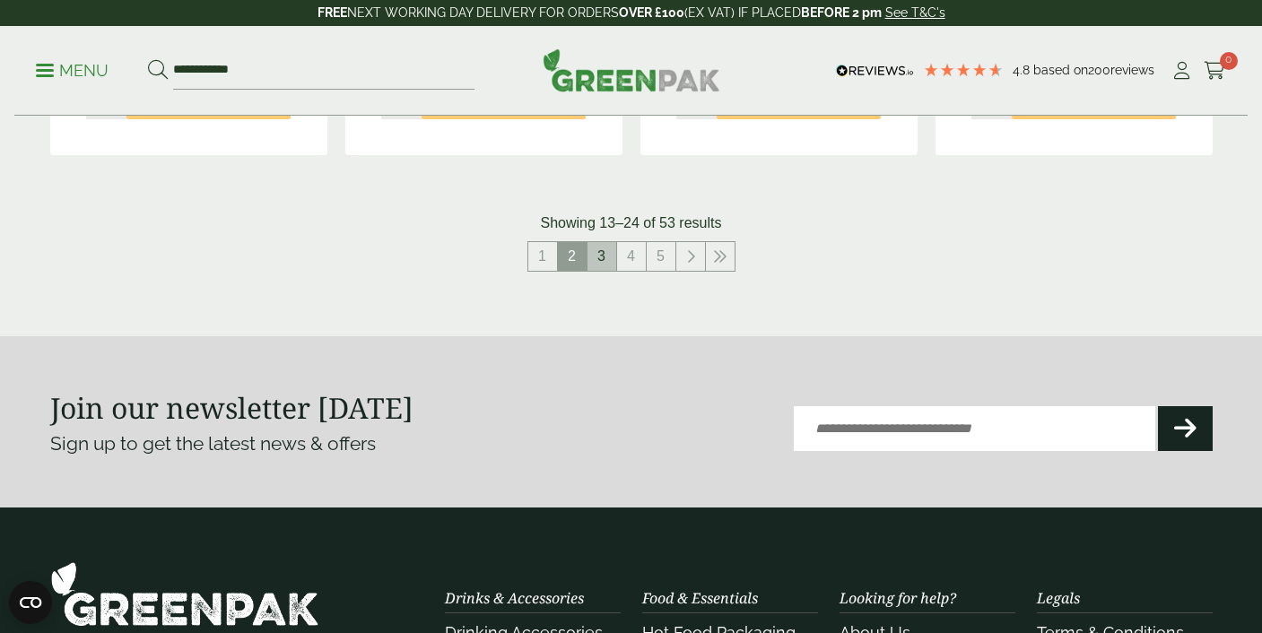
click at [604, 251] on link "3" at bounding box center [601, 256] width 29 height 29
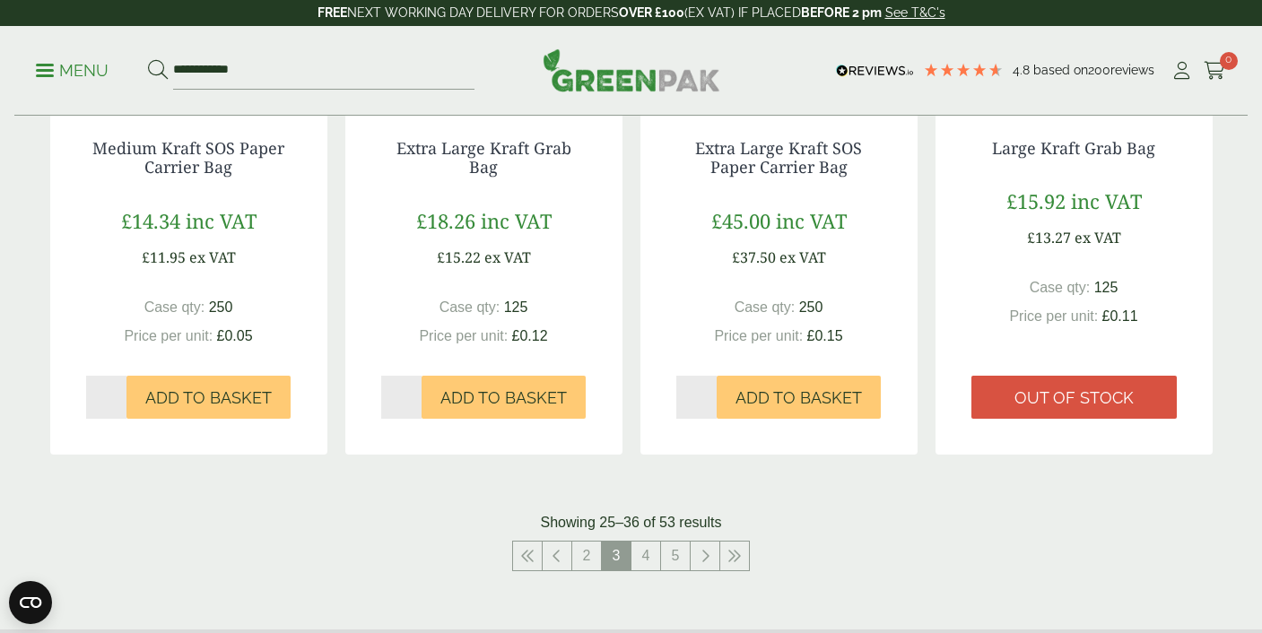
scroll to position [1785, 0]
click at [648, 558] on link "4" at bounding box center [645, 557] width 29 height 29
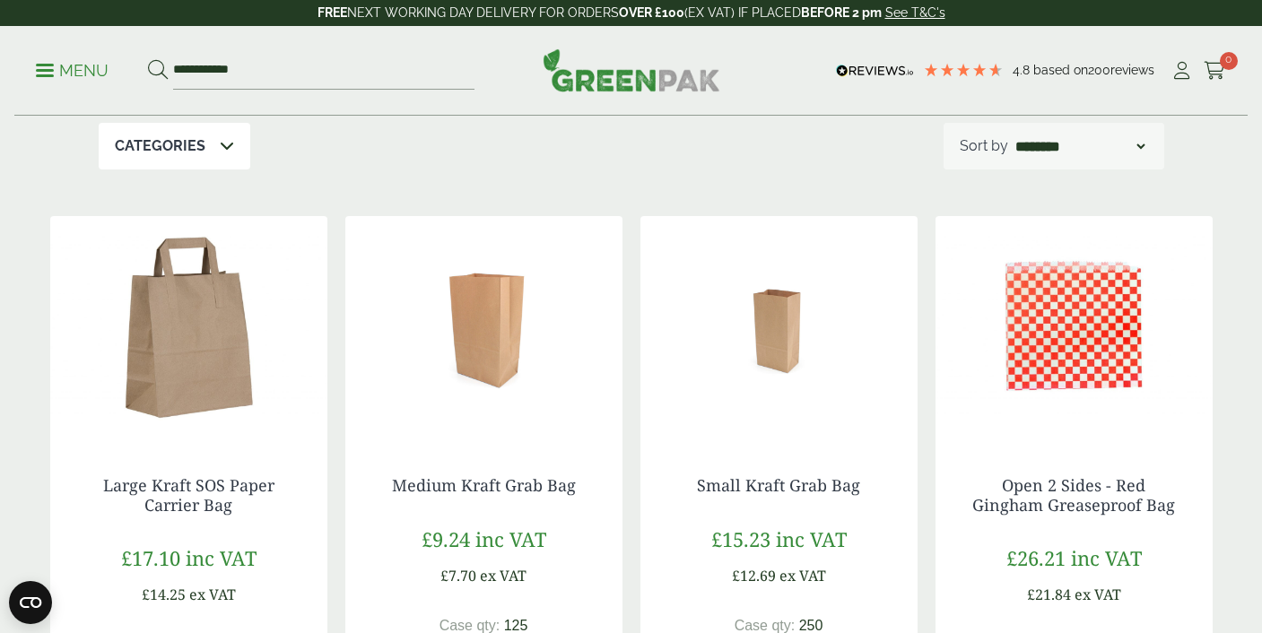
scroll to position [331, 0]
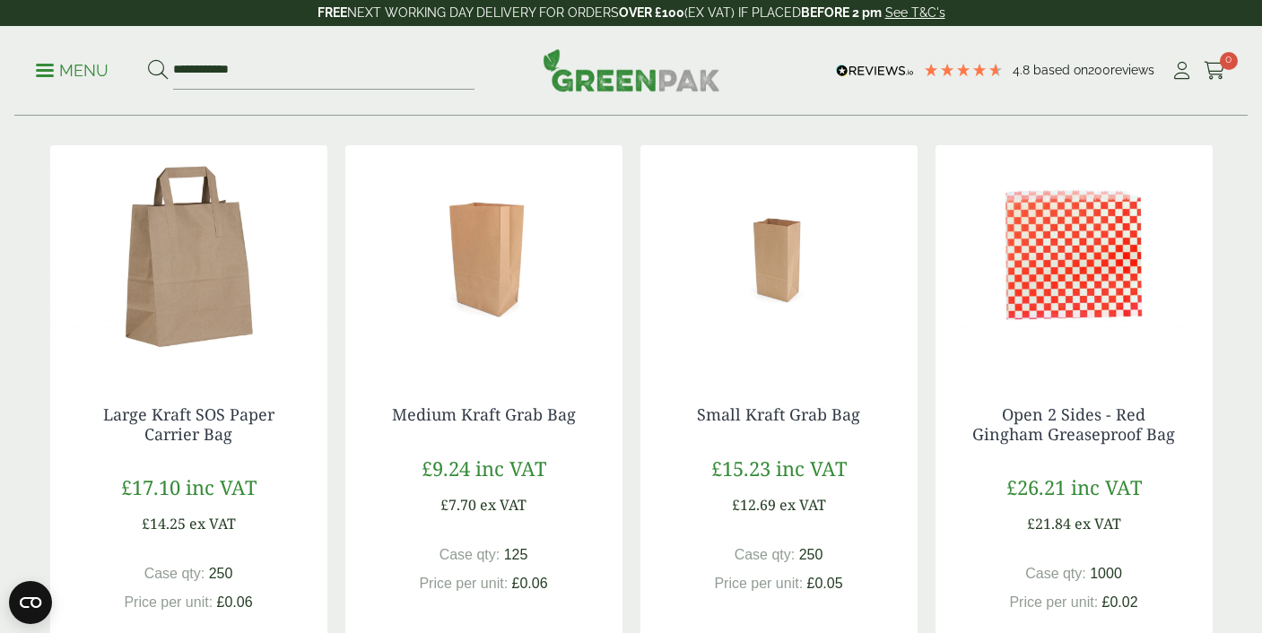
click at [230, 220] on img at bounding box center [188, 257] width 277 height 224
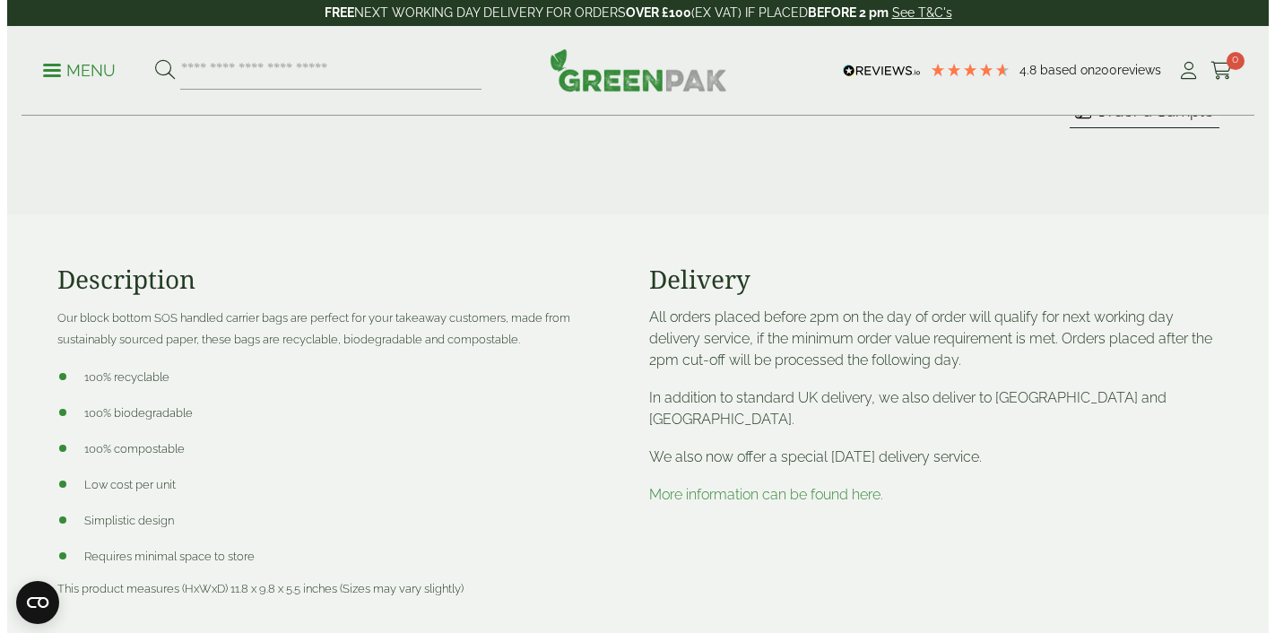
scroll to position [442, 0]
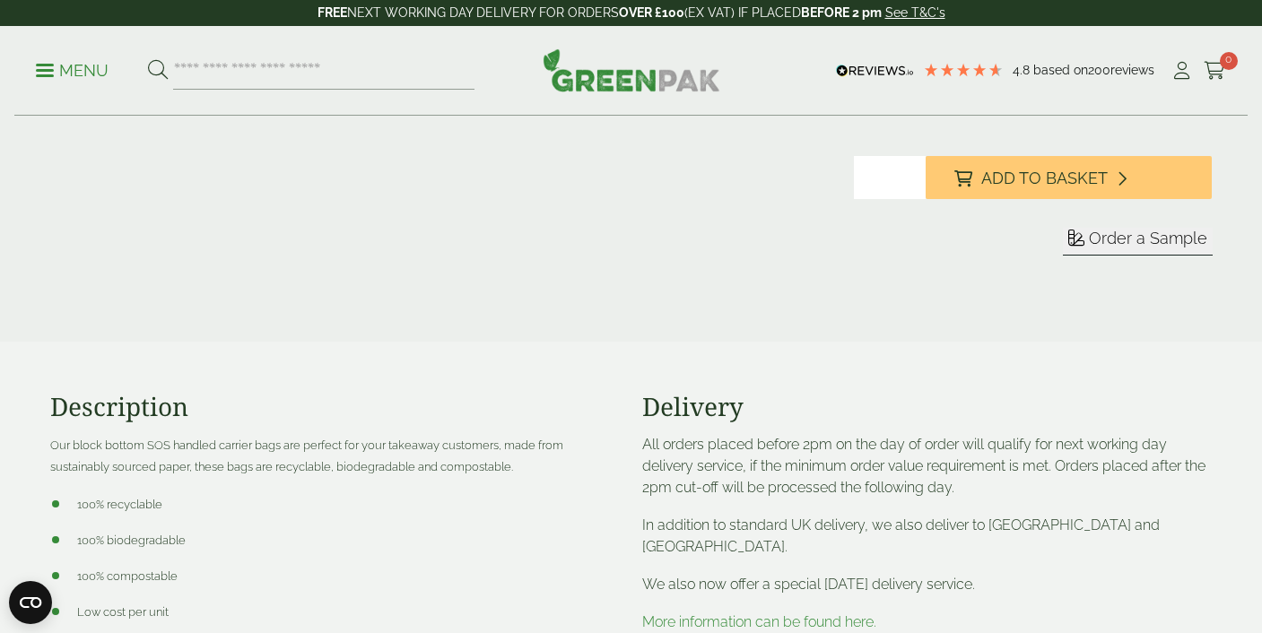
click at [1117, 245] on span "Order a Sample" at bounding box center [1148, 238] width 118 height 19
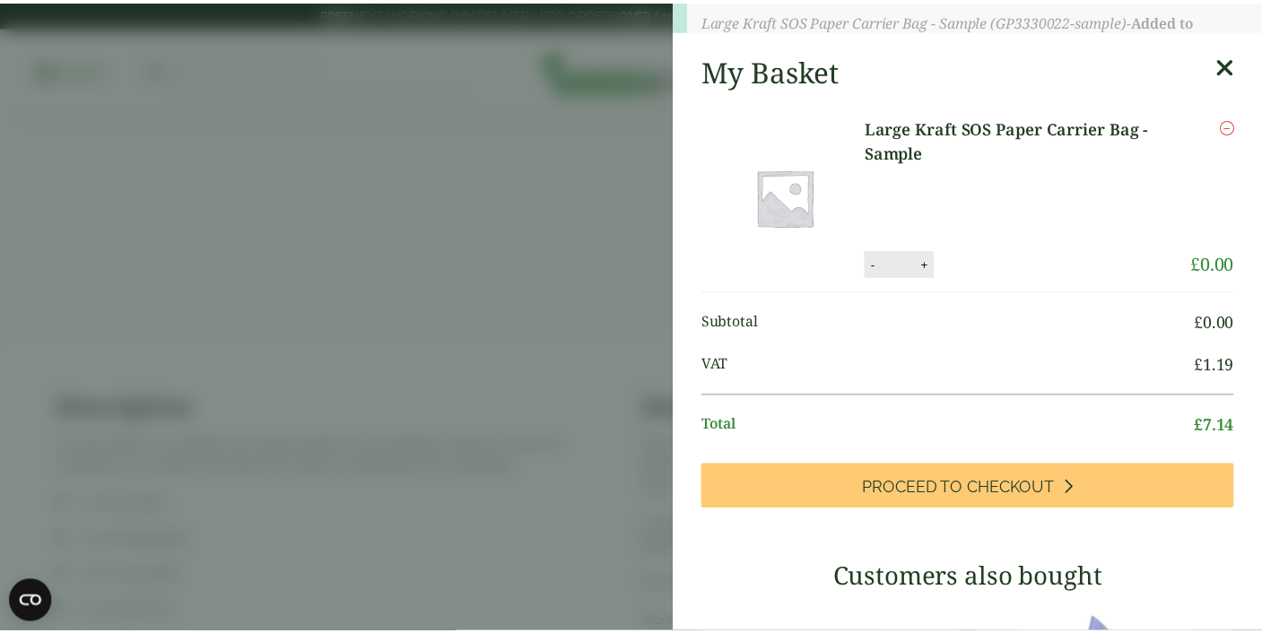
scroll to position [0, 0]
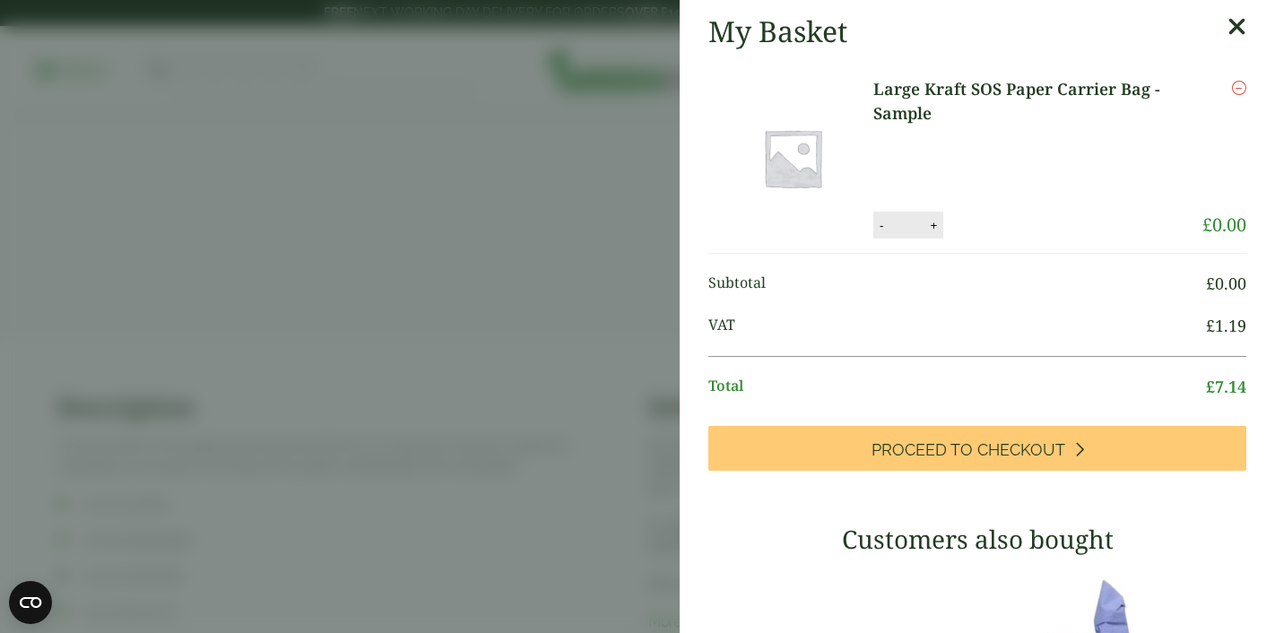
click at [1228, 36] on icon at bounding box center [1237, 26] width 19 height 25
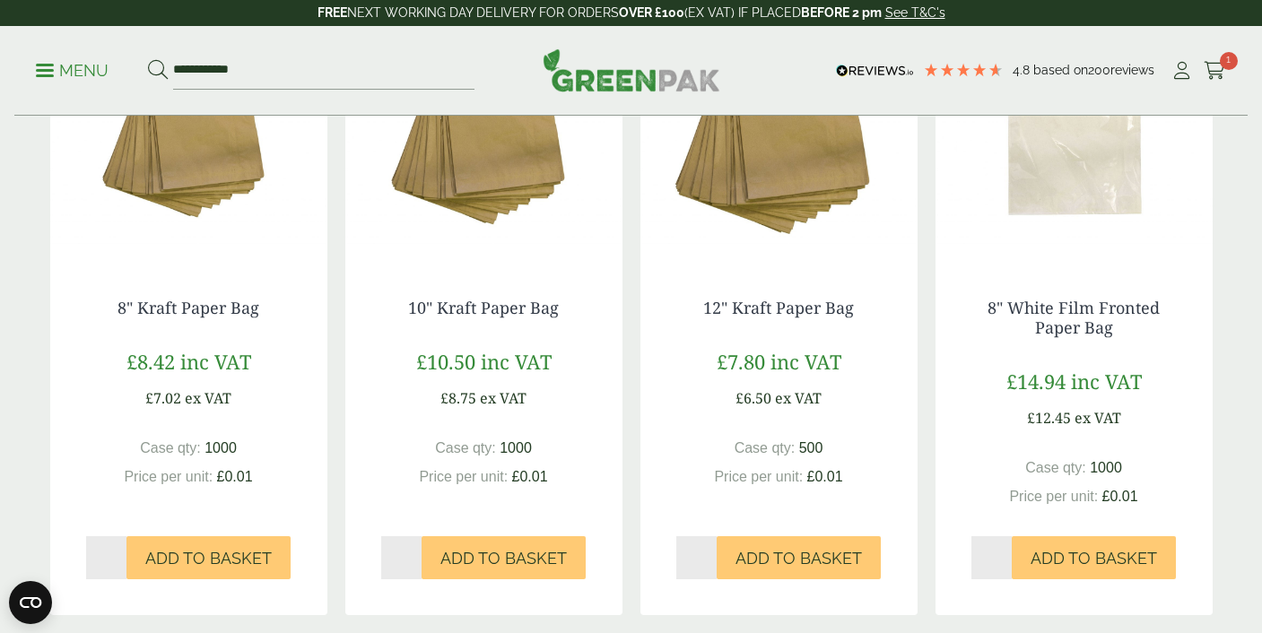
scroll to position [958, 0]
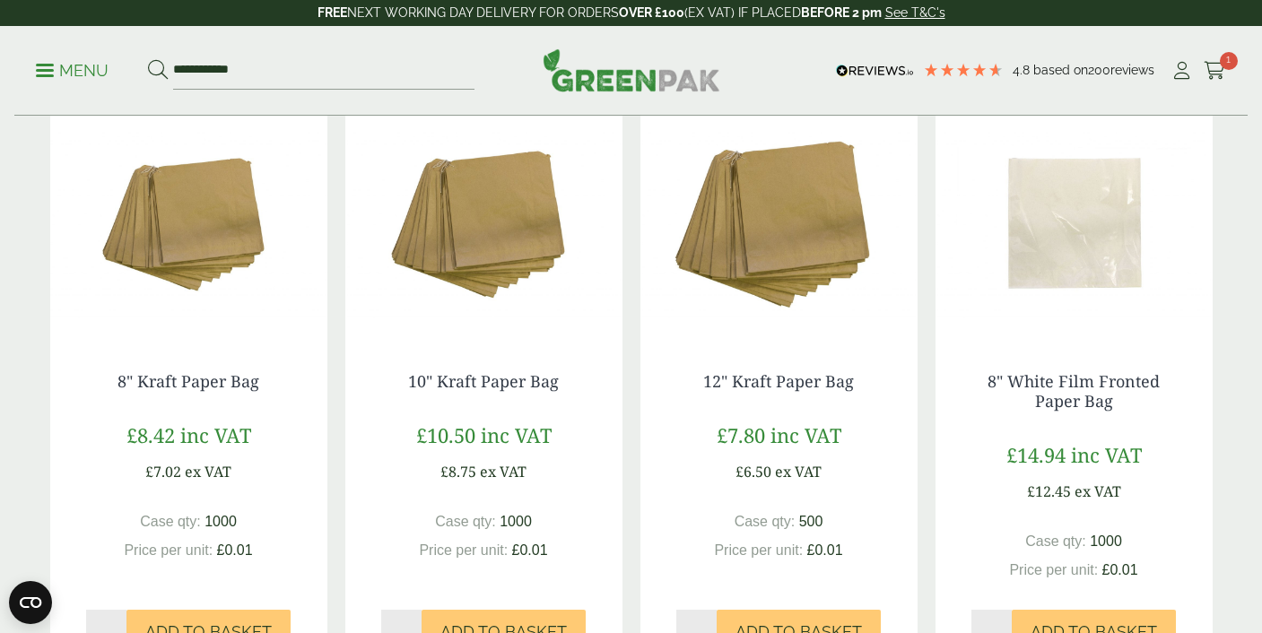
click at [758, 259] on img at bounding box center [778, 224] width 277 height 224
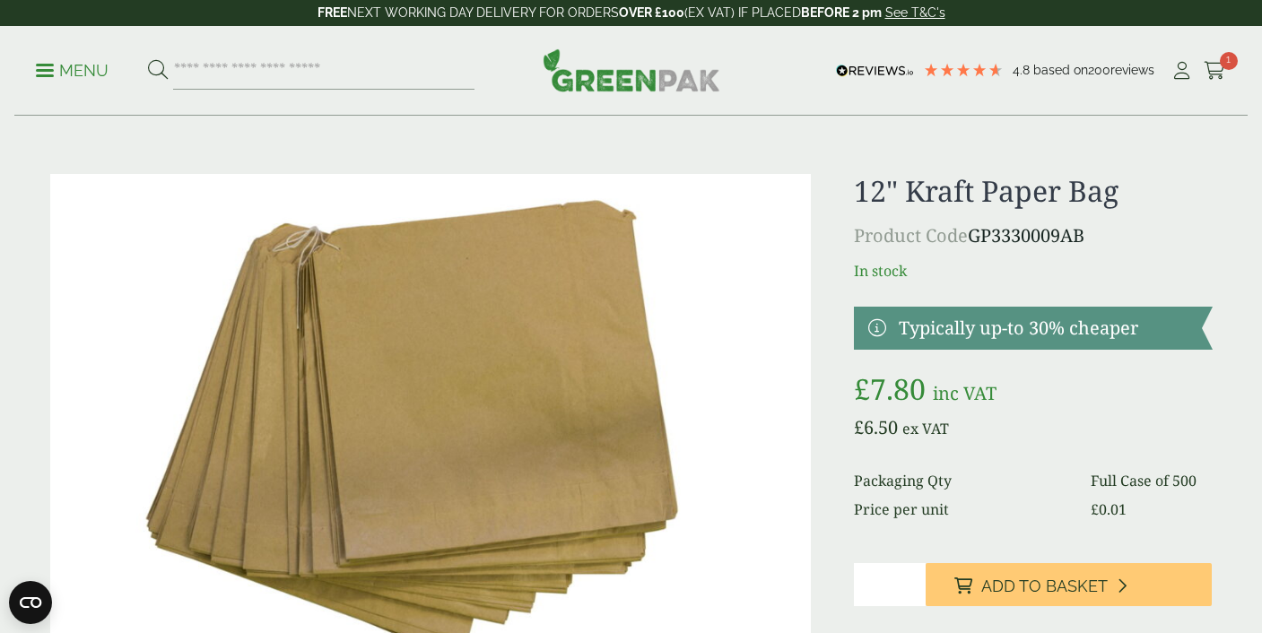
scroll to position [238, 0]
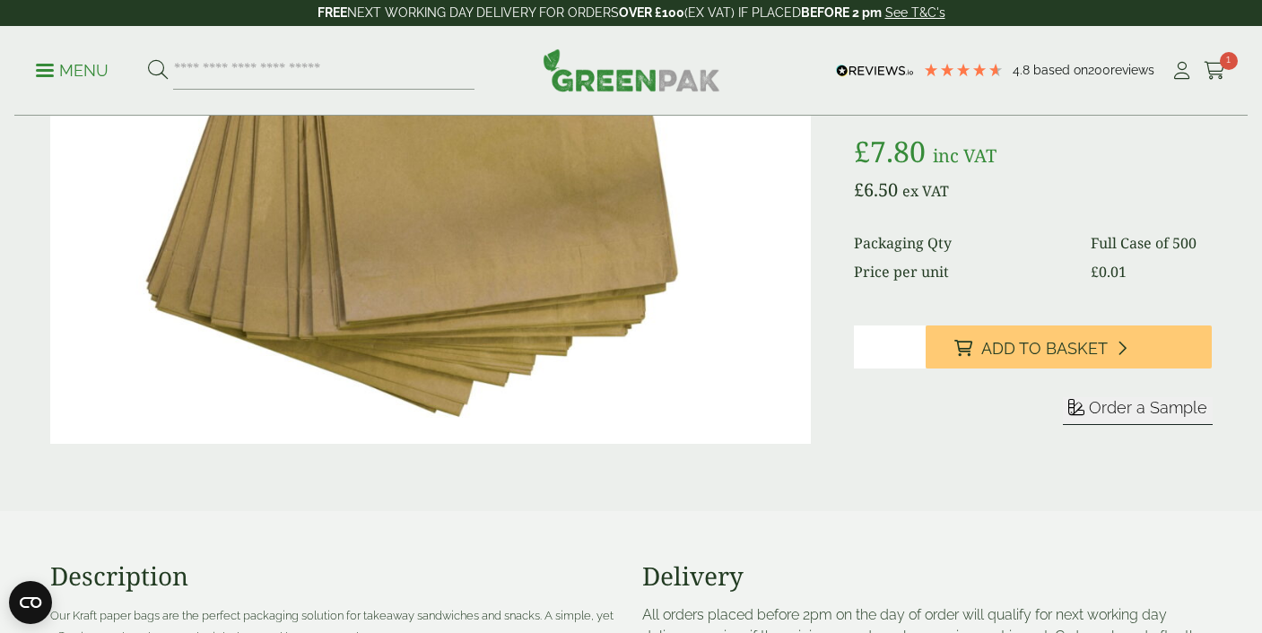
click at [1123, 404] on span "Order a Sample" at bounding box center [1148, 407] width 118 height 19
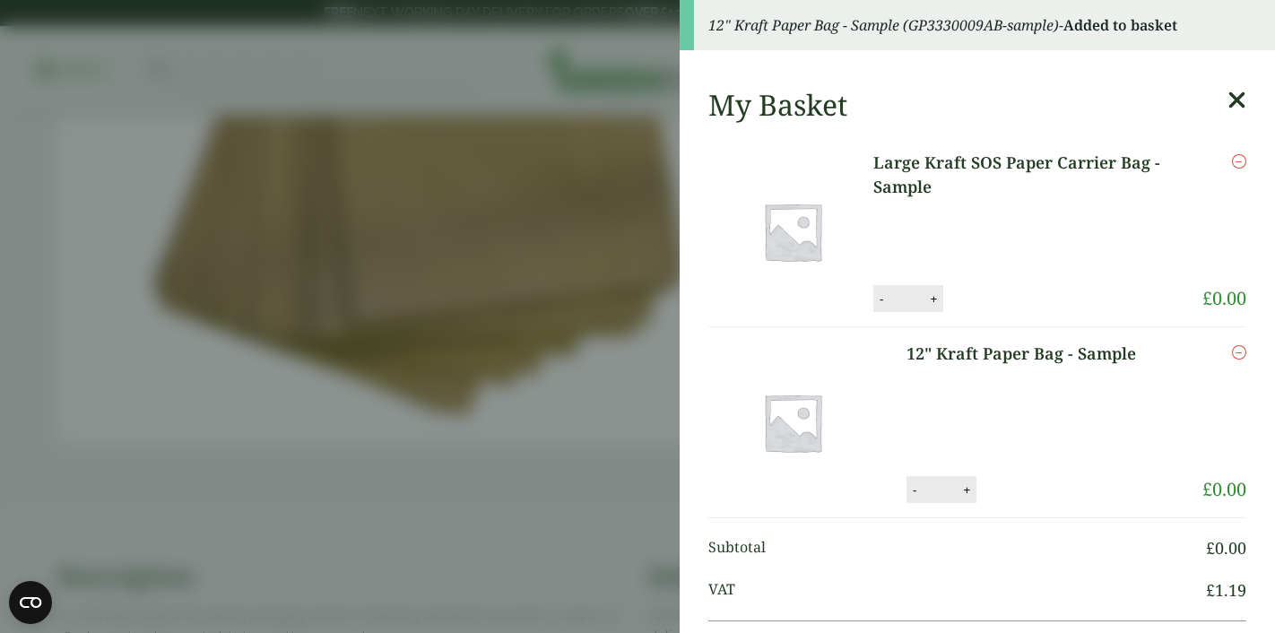
click at [1228, 100] on icon at bounding box center [1237, 100] width 19 height 25
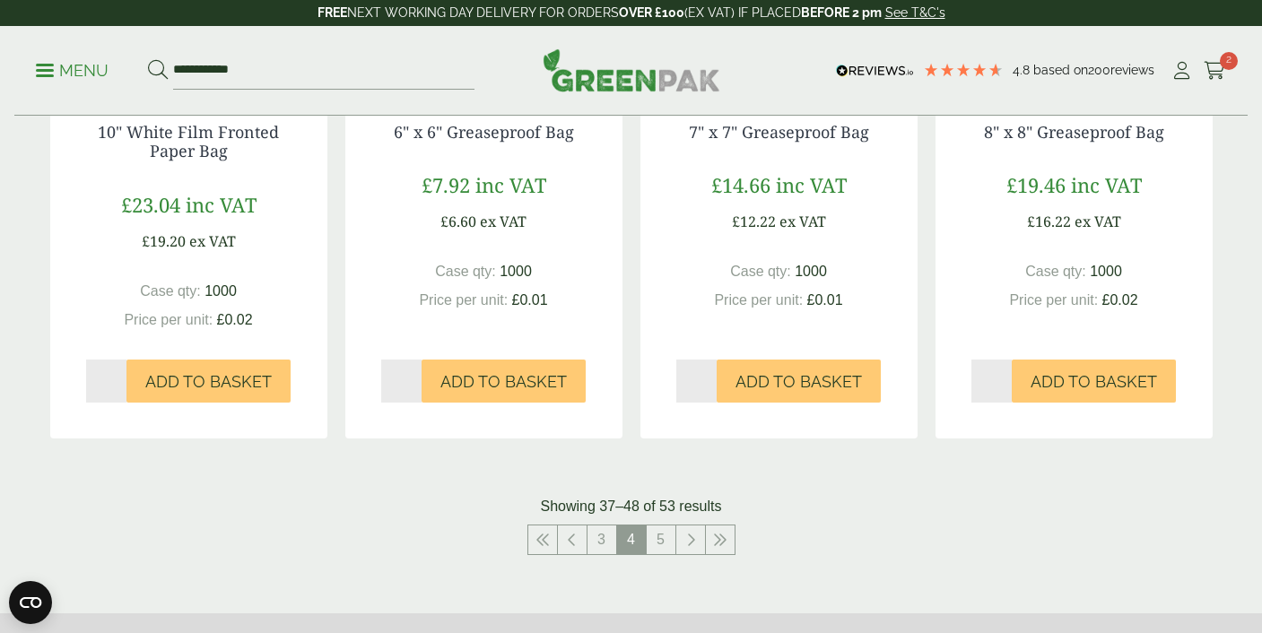
scroll to position [1830, 0]
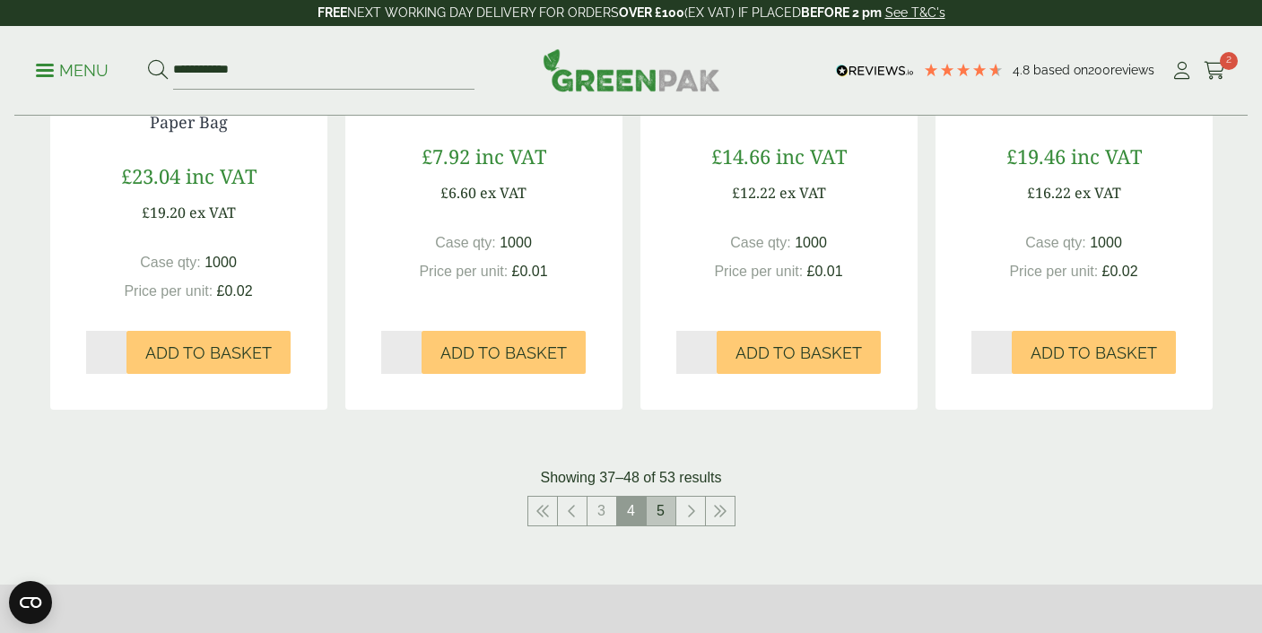
click at [668, 508] on link "5" at bounding box center [661, 511] width 29 height 29
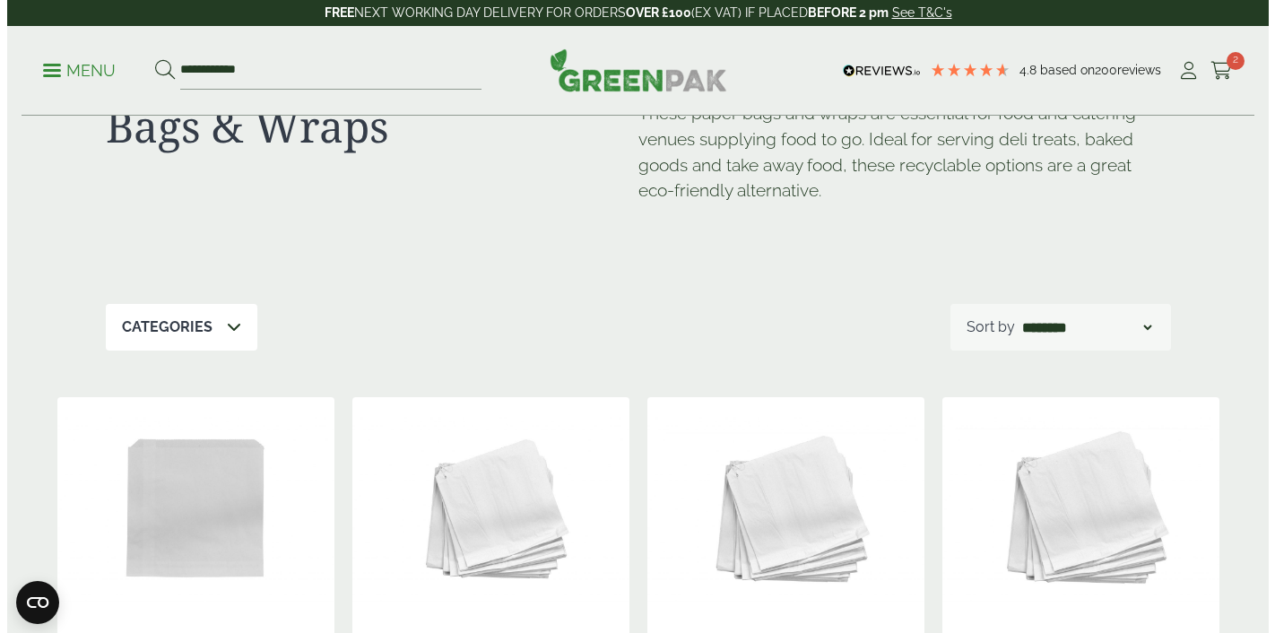
scroll to position [18, 0]
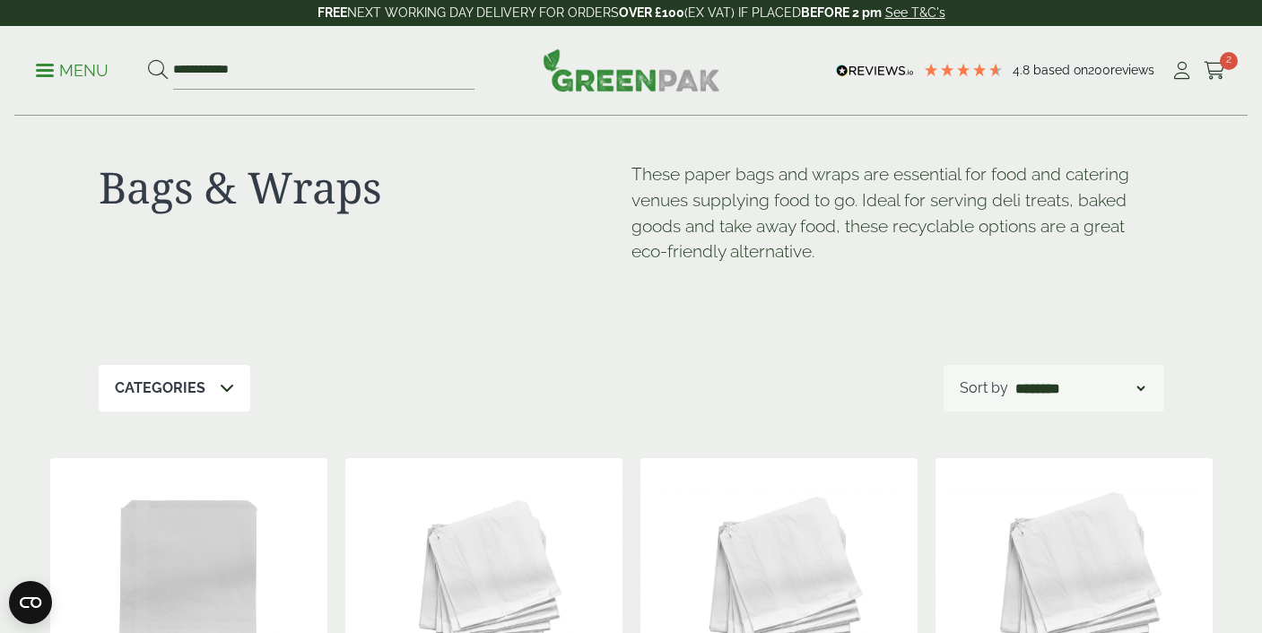
click at [81, 67] on p "Menu" at bounding box center [72, 71] width 73 height 22
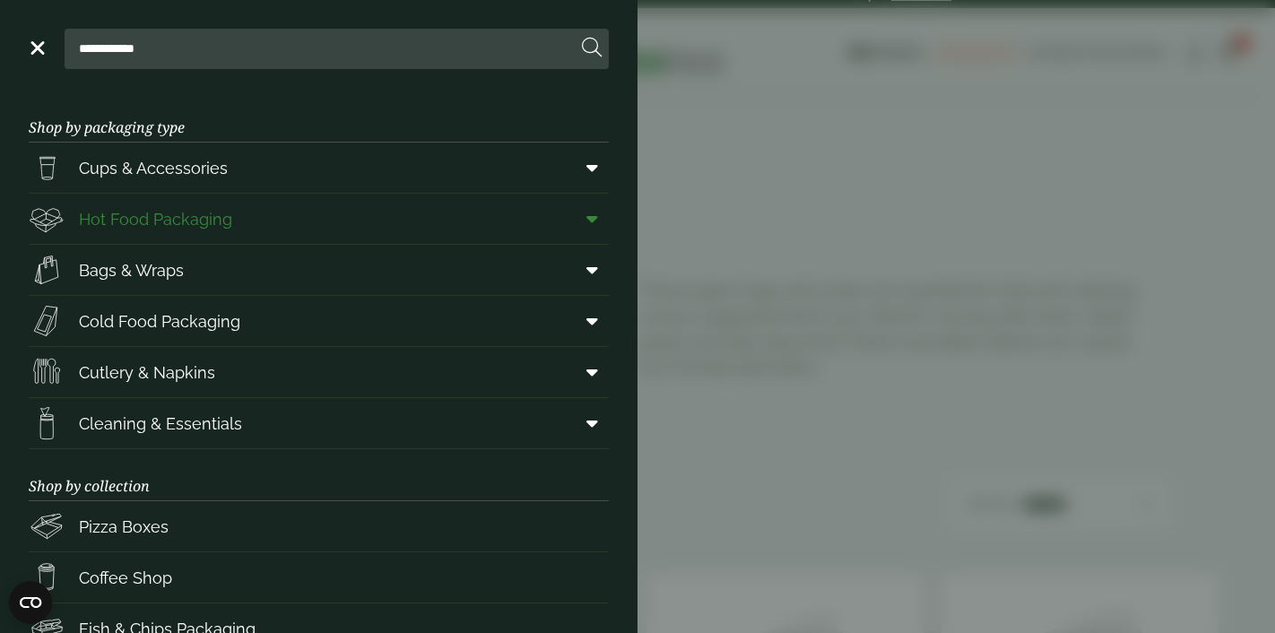
click at [180, 223] on span "Hot Food Packaging" at bounding box center [155, 219] width 153 height 24
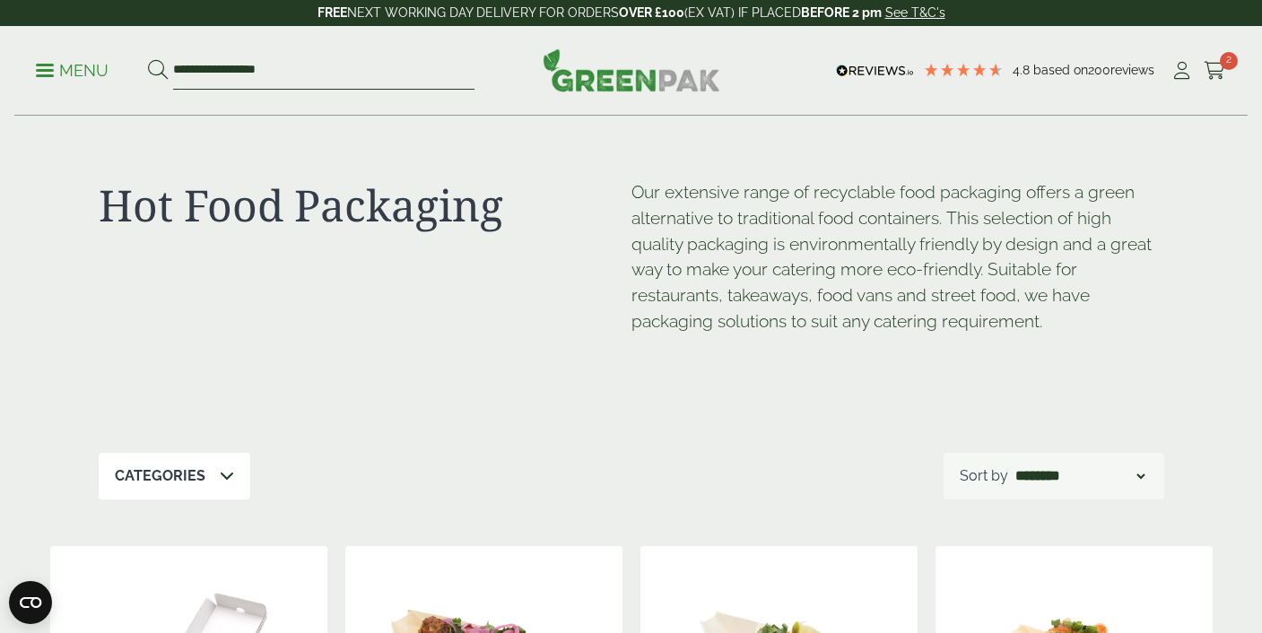
click at [307, 67] on input "**********" at bounding box center [323, 71] width 301 height 38
type input "*****"
click at [148, 59] on button at bounding box center [158, 70] width 20 height 23
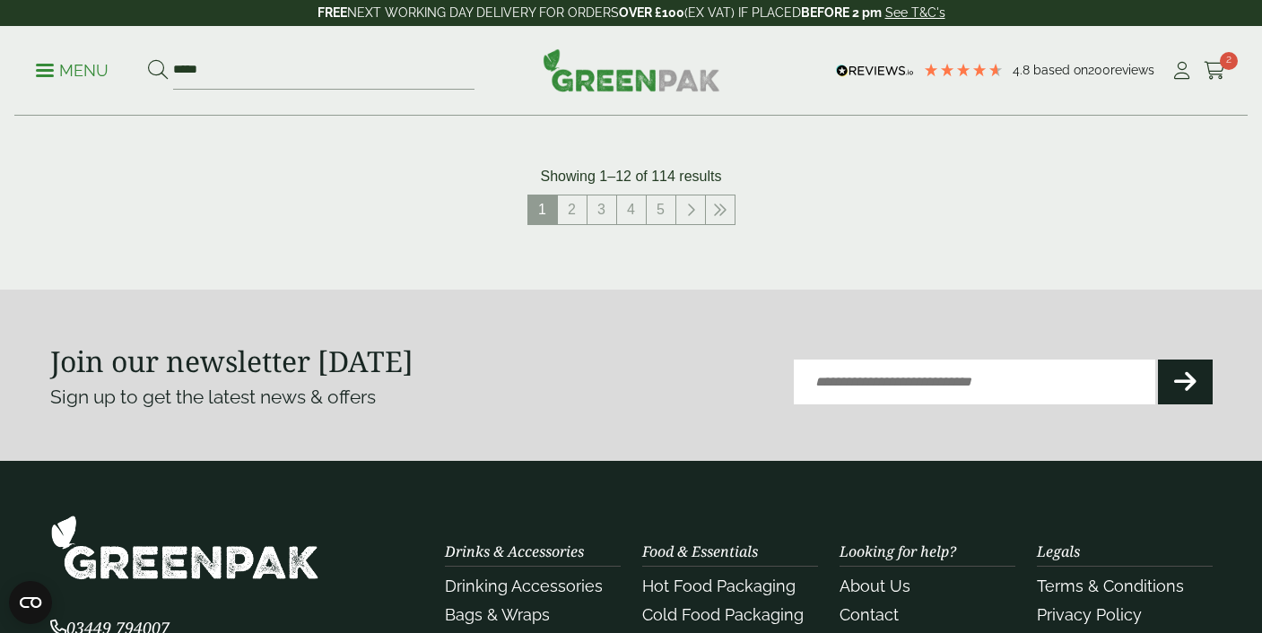
scroll to position [2093, 0]
click at [569, 208] on link "2" at bounding box center [572, 209] width 29 height 29
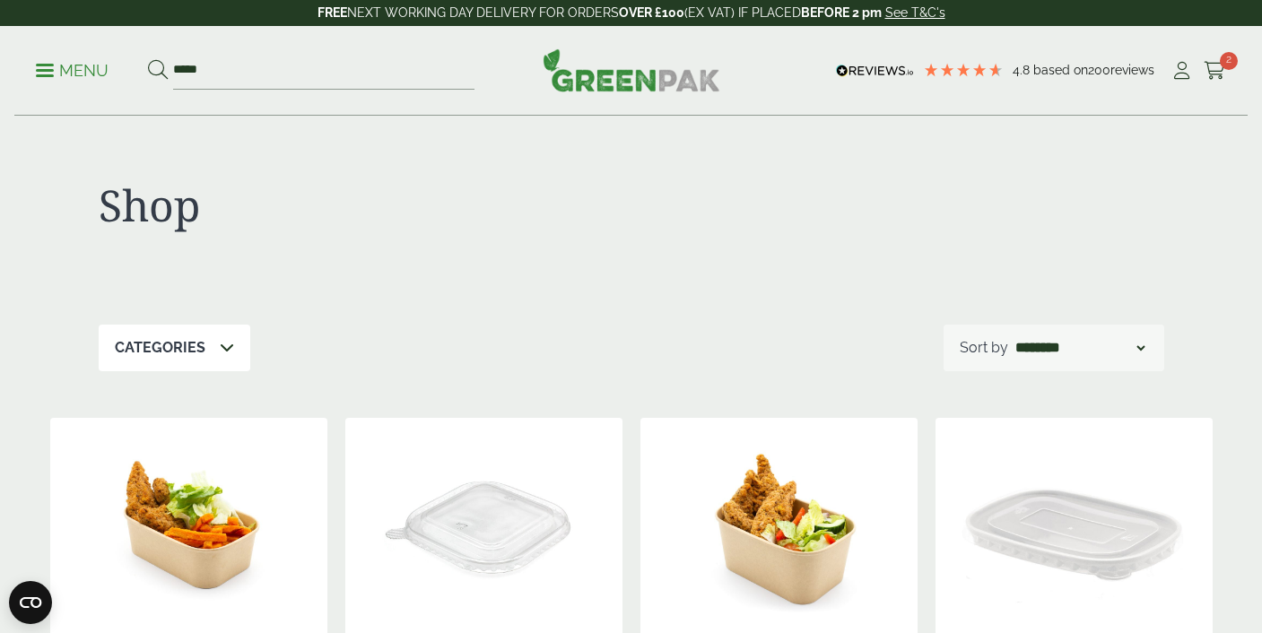
scroll to position [1, 0]
click at [288, 83] on input "*****" at bounding box center [323, 71] width 301 height 38
type input "**********"
click at [148, 59] on button at bounding box center [158, 70] width 20 height 23
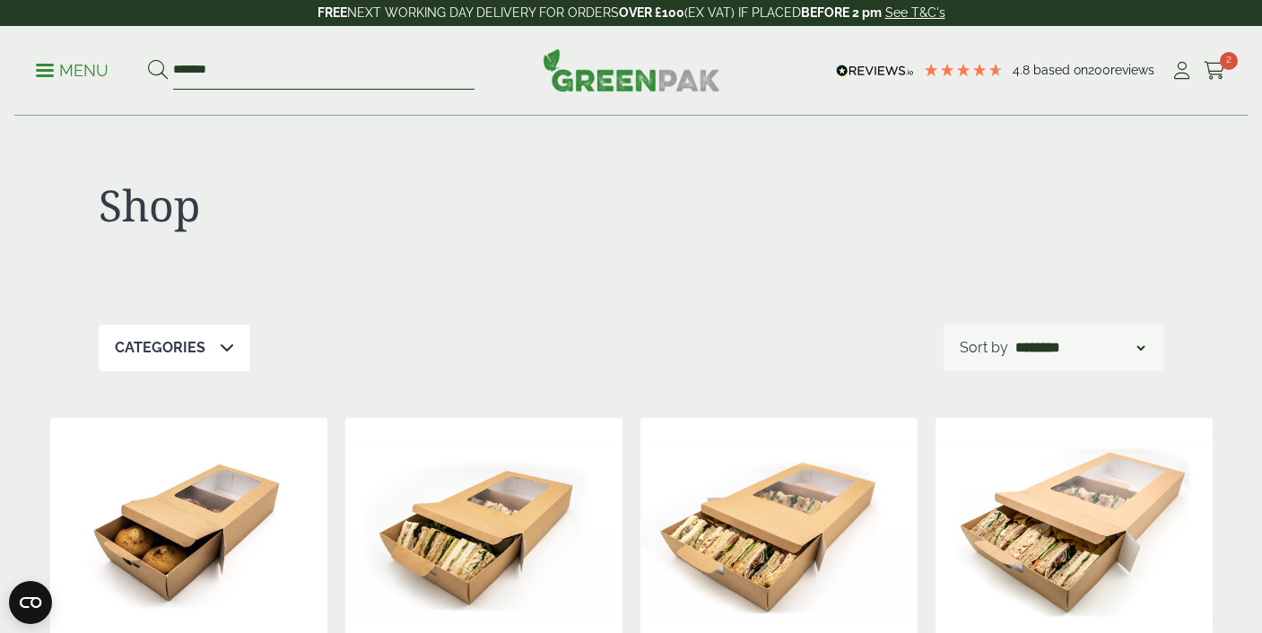
click at [228, 75] on input "*******" at bounding box center [323, 71] width 301 height 38
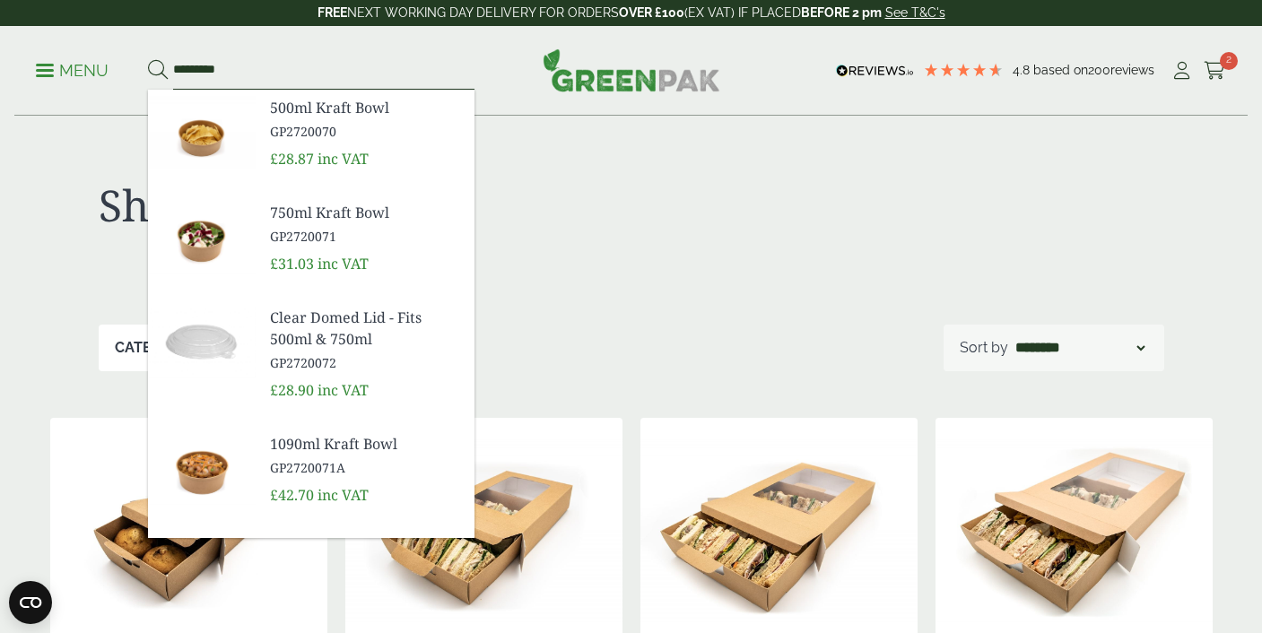
type input "*********"
click at [148, 59] on button at bounding box center [158, 70] width 20 height 23
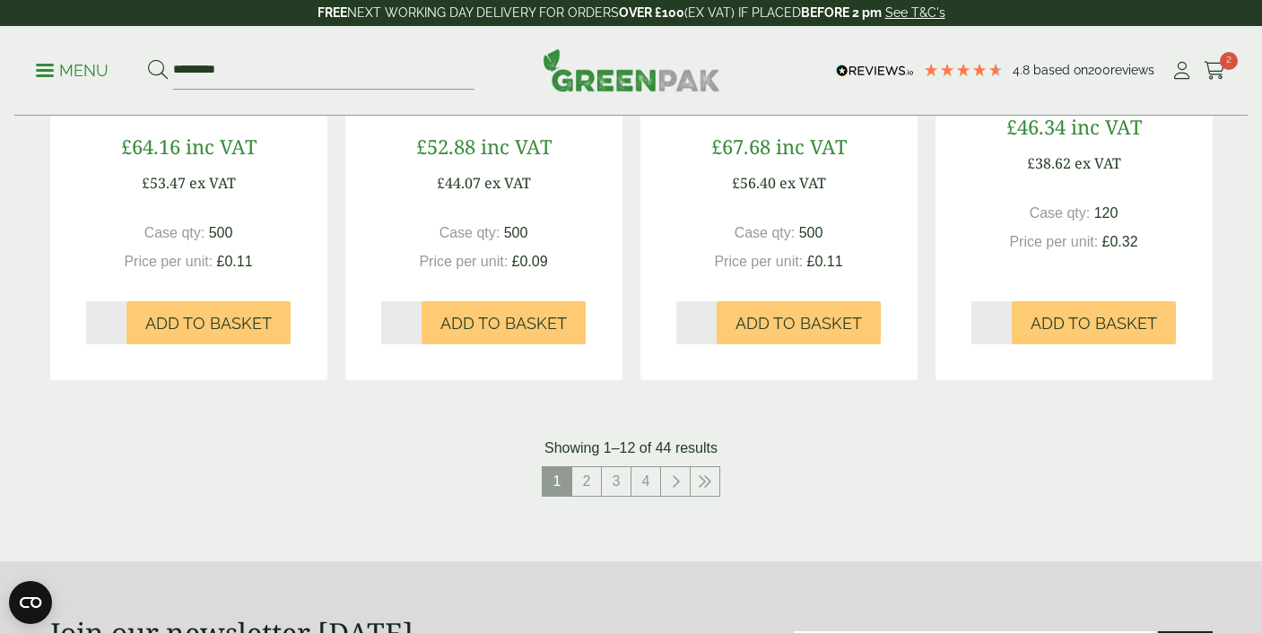
scroll to position [1833, 0]
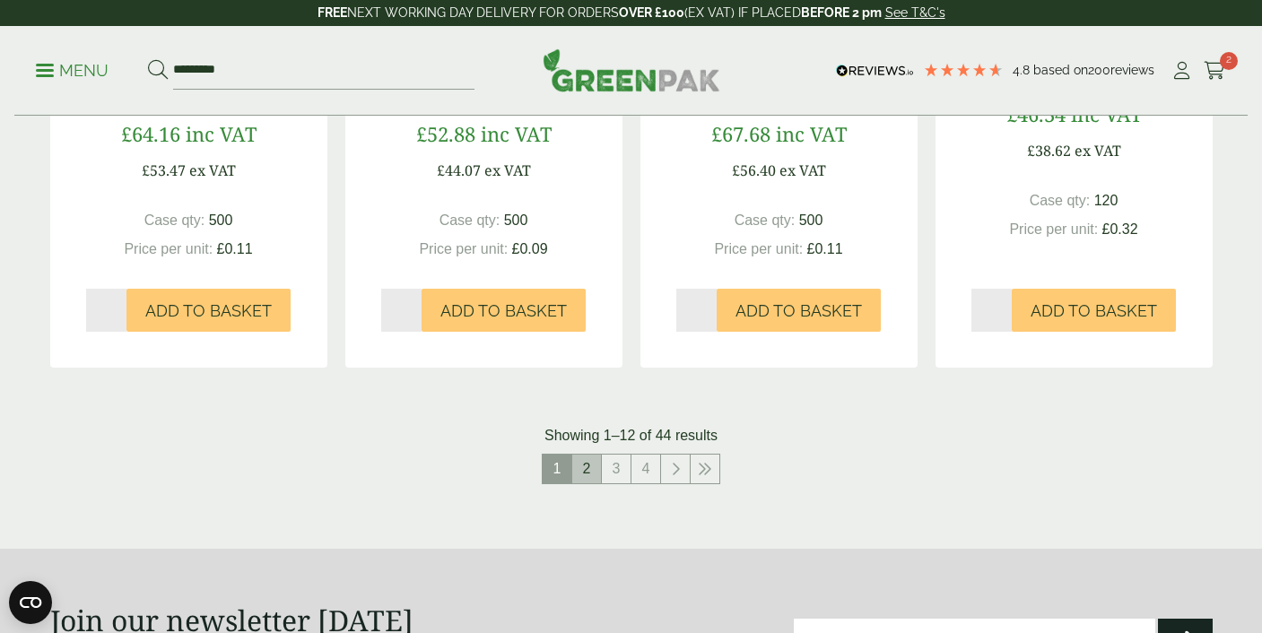
click at [595, 471] on link "2" at bounding box center [586, 469] width 29 height 29
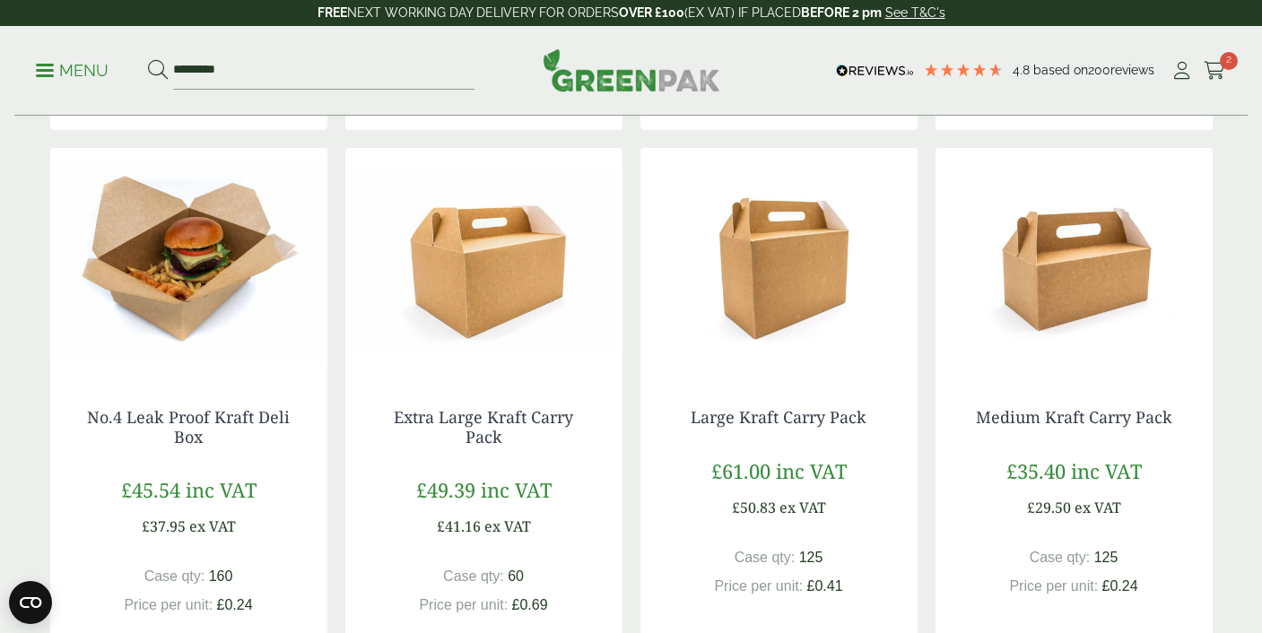
scroll to position [1478, 0]
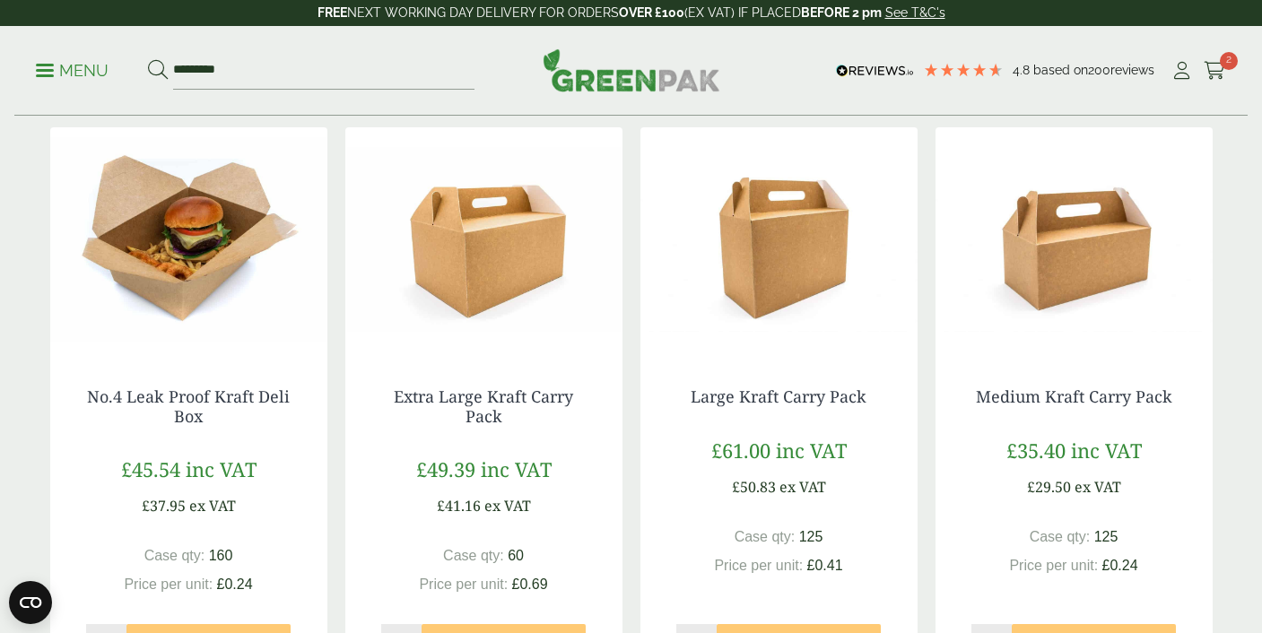
click at [201, 265] on img at bounding box center [188, 239] width 277 height 224
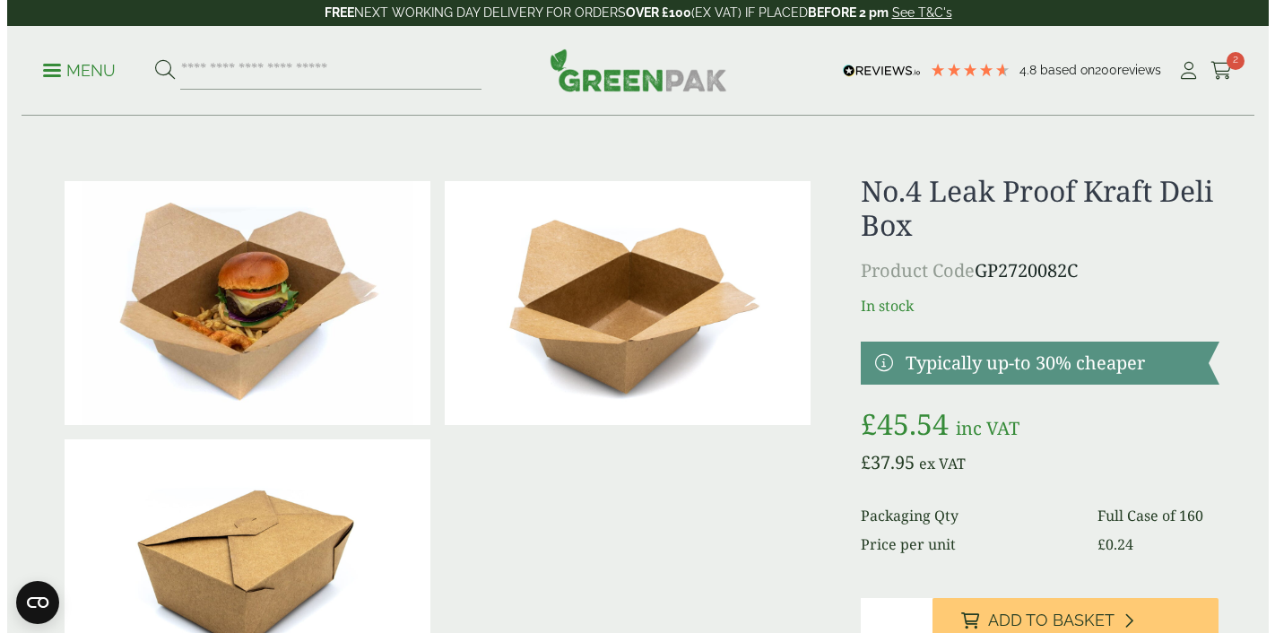
scroll to position [334, 0]
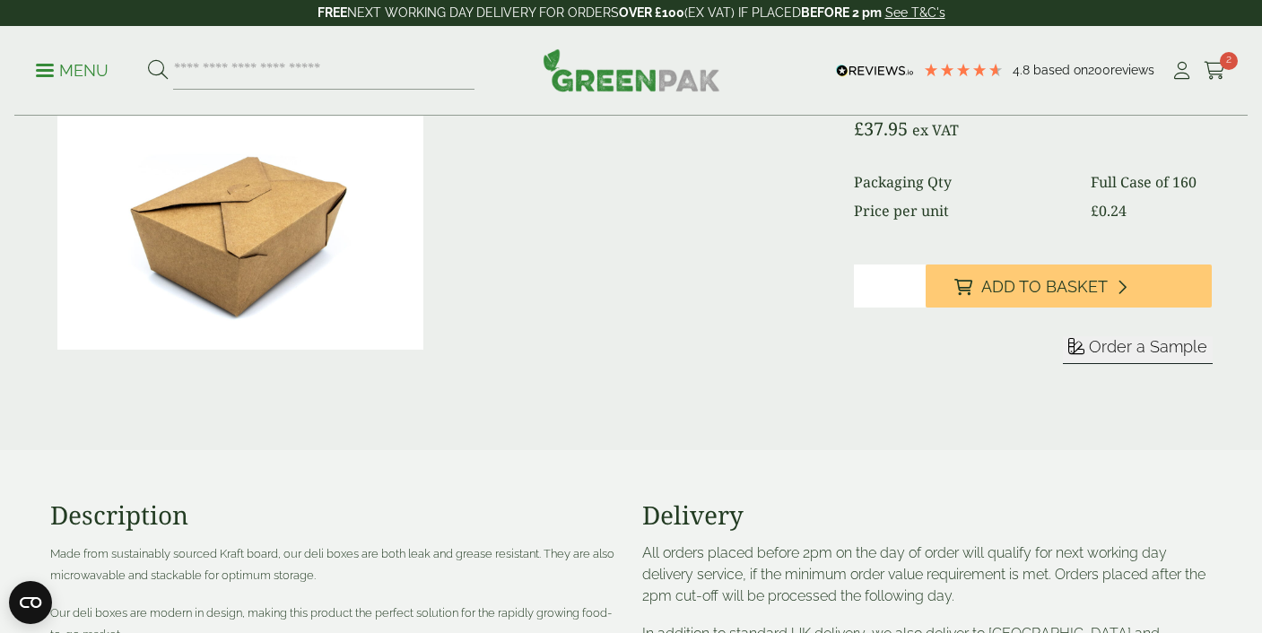
click at [1117, 352] on span "Order a Sample" at bounding box center [1148, 346] width 118 height 19
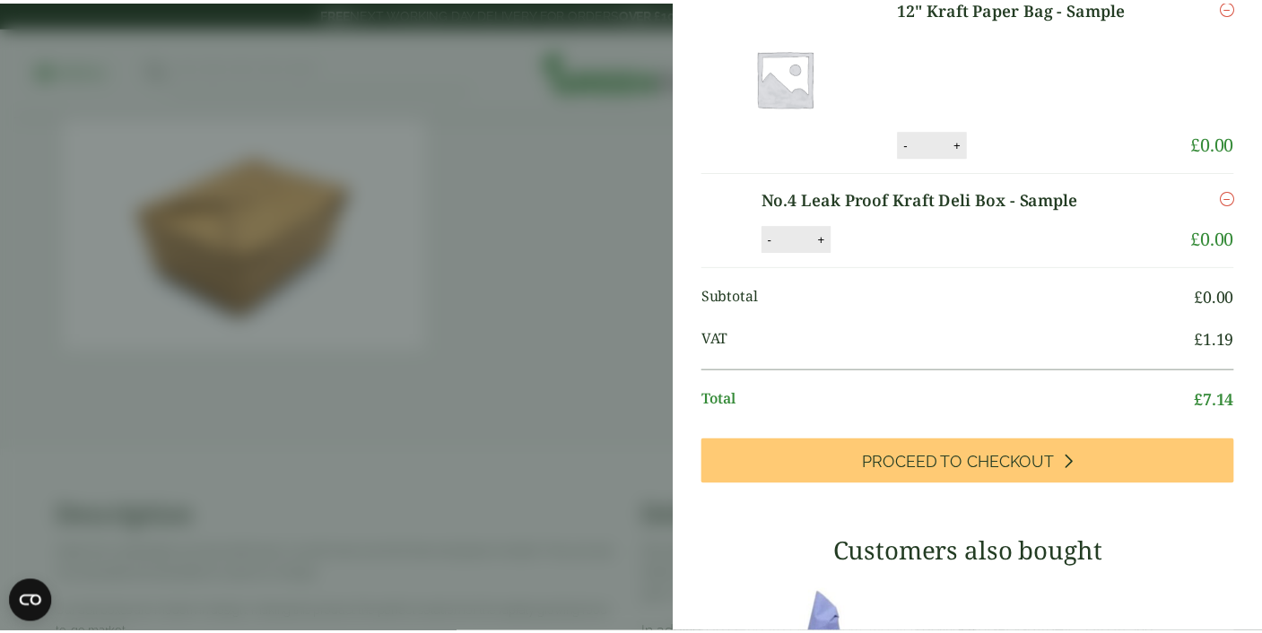
scroll to position [0, 0]
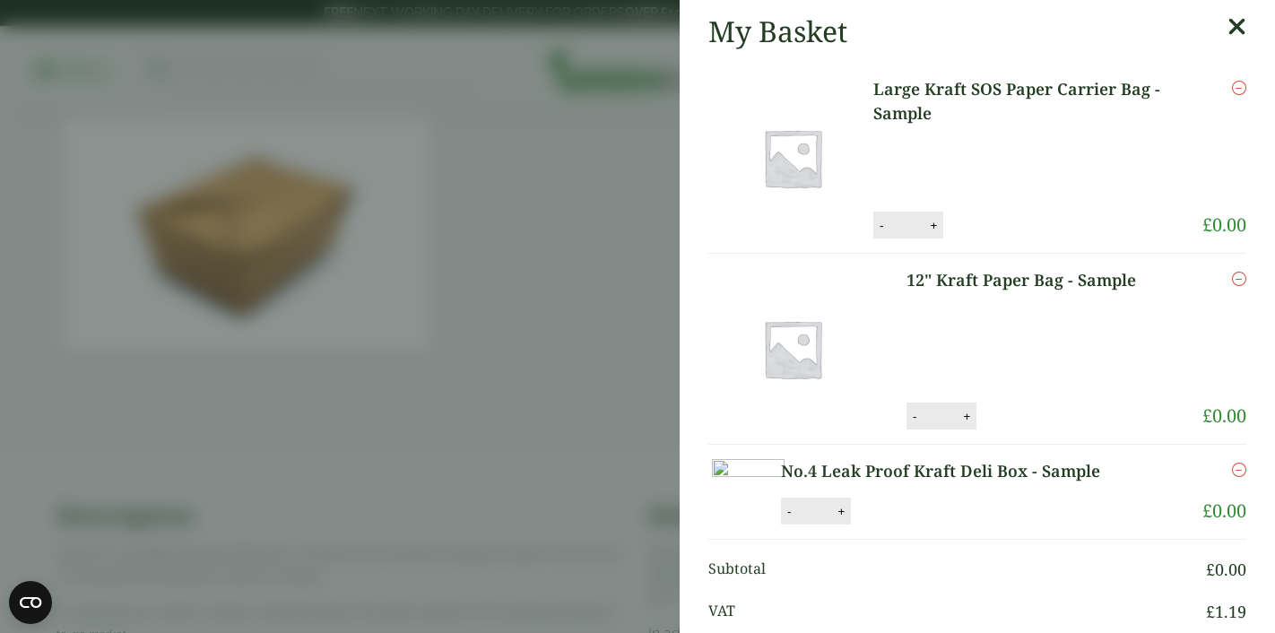
click at [1228, 24] on icon at bounding box center [1237, 26] width 19 height 25
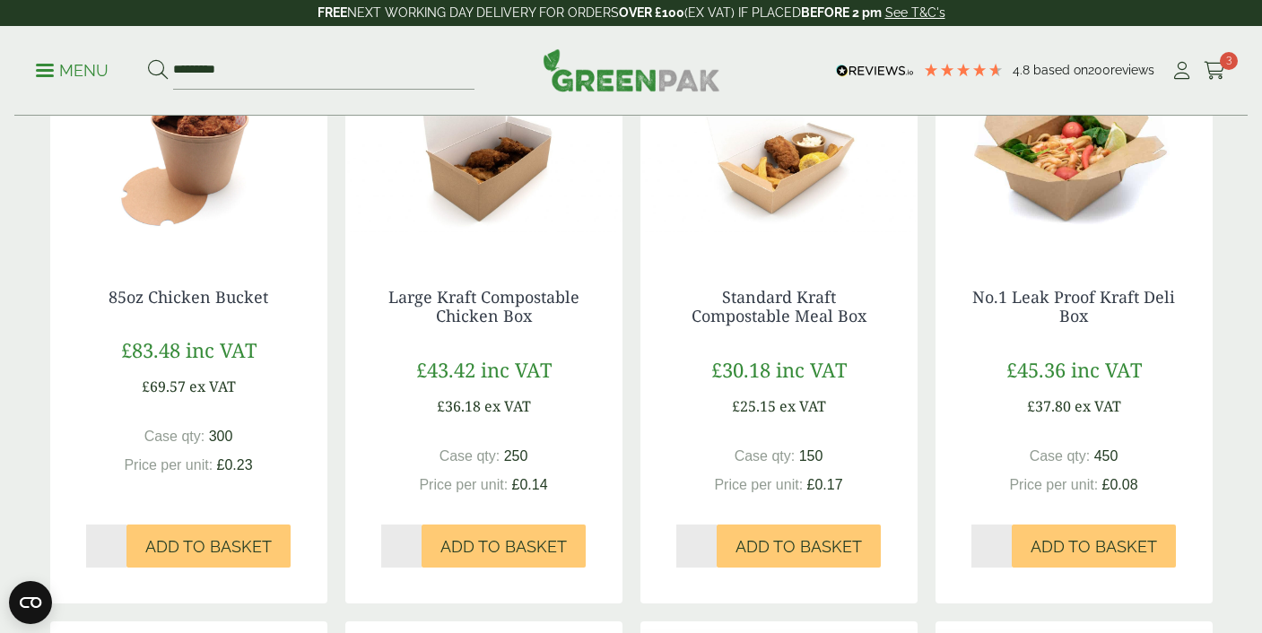
scroll to position [328, 0]
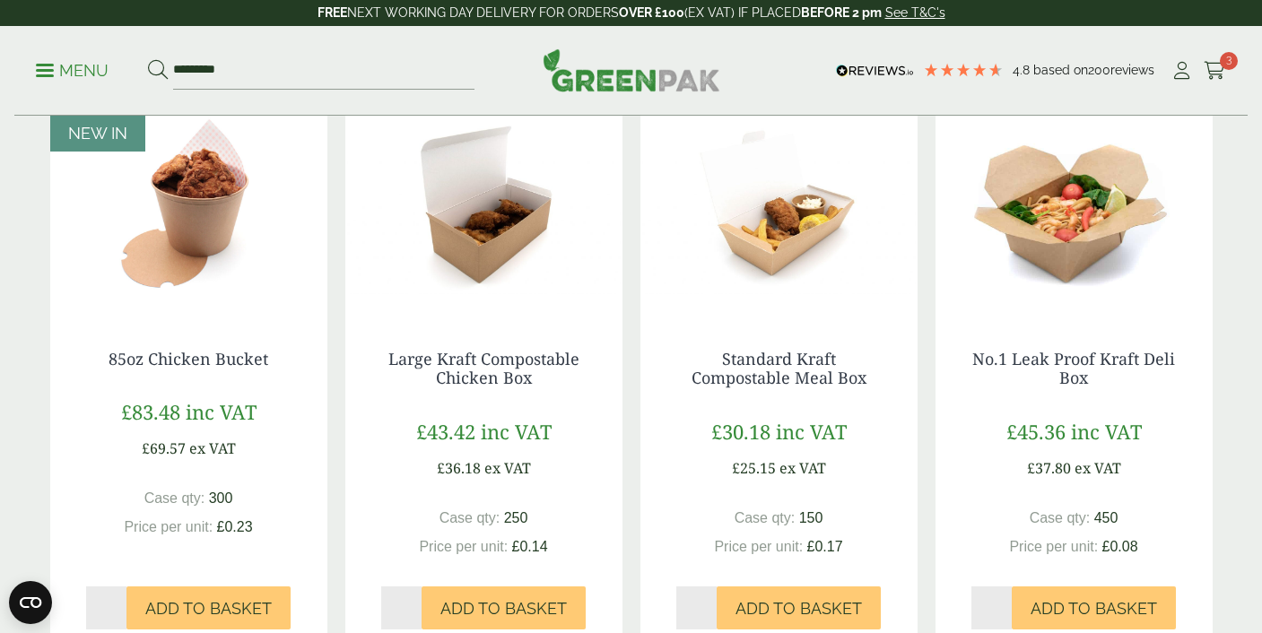
click at [1039, 214] on img at bounding box center [1073, 202] width 277 height 224
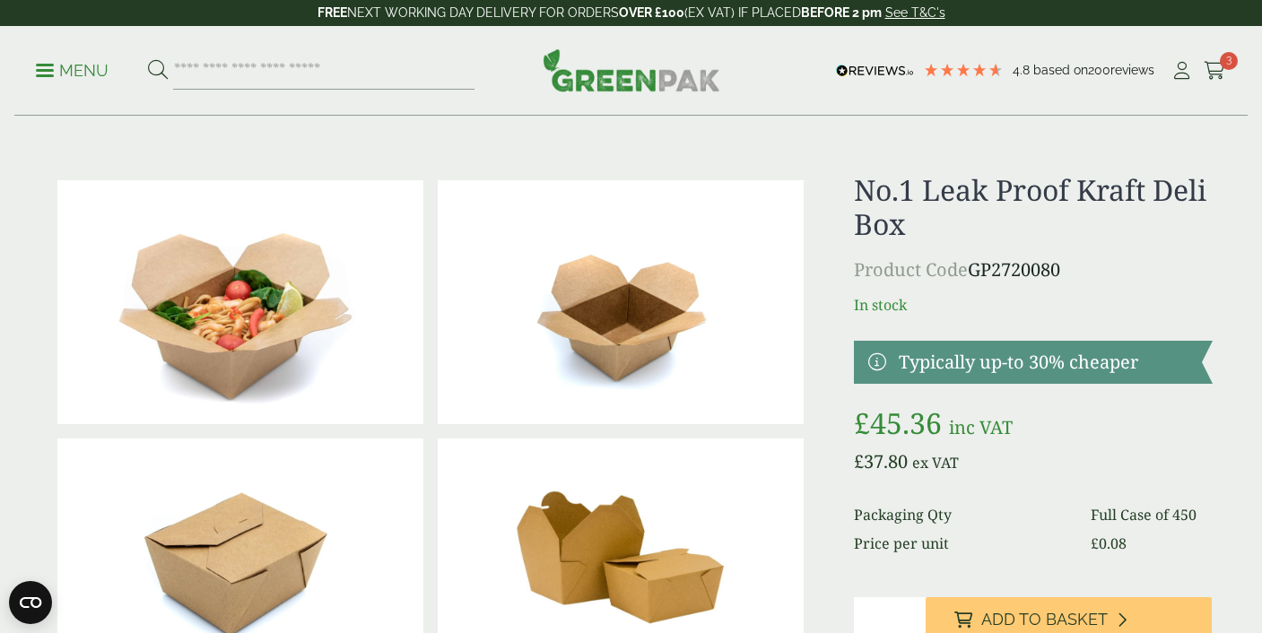
scroll to position [382, 0]
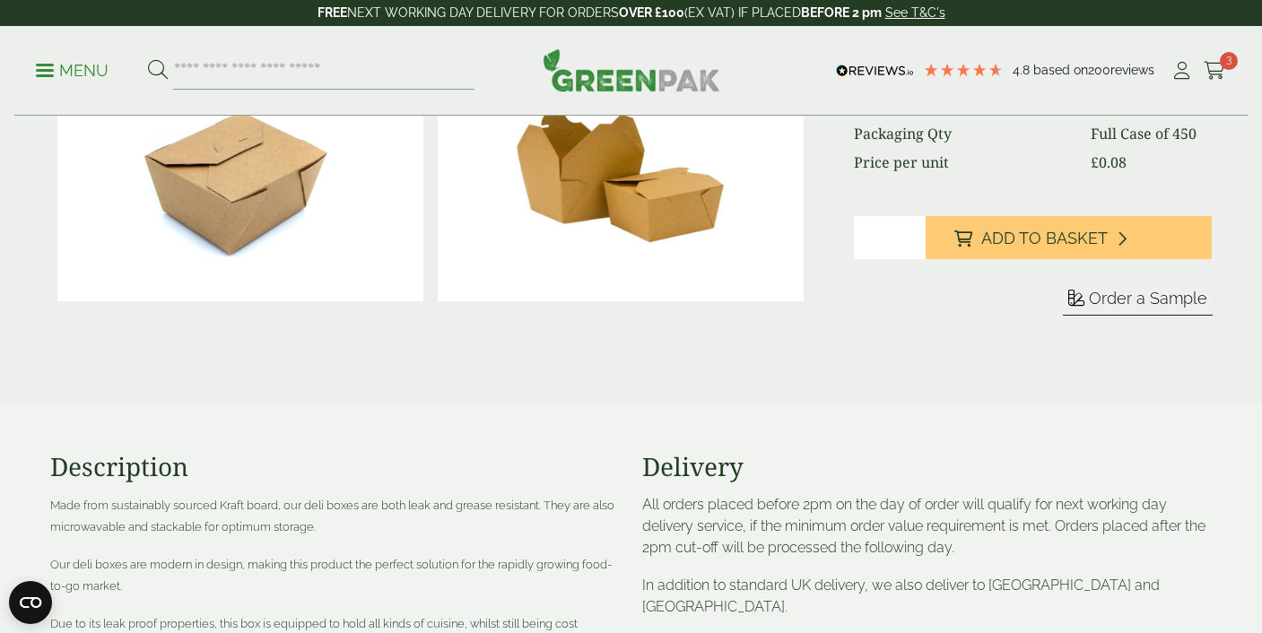
click at [1139, 300] on span "Order a Sample" at bounding box center [1148, 298] width 118 height 19
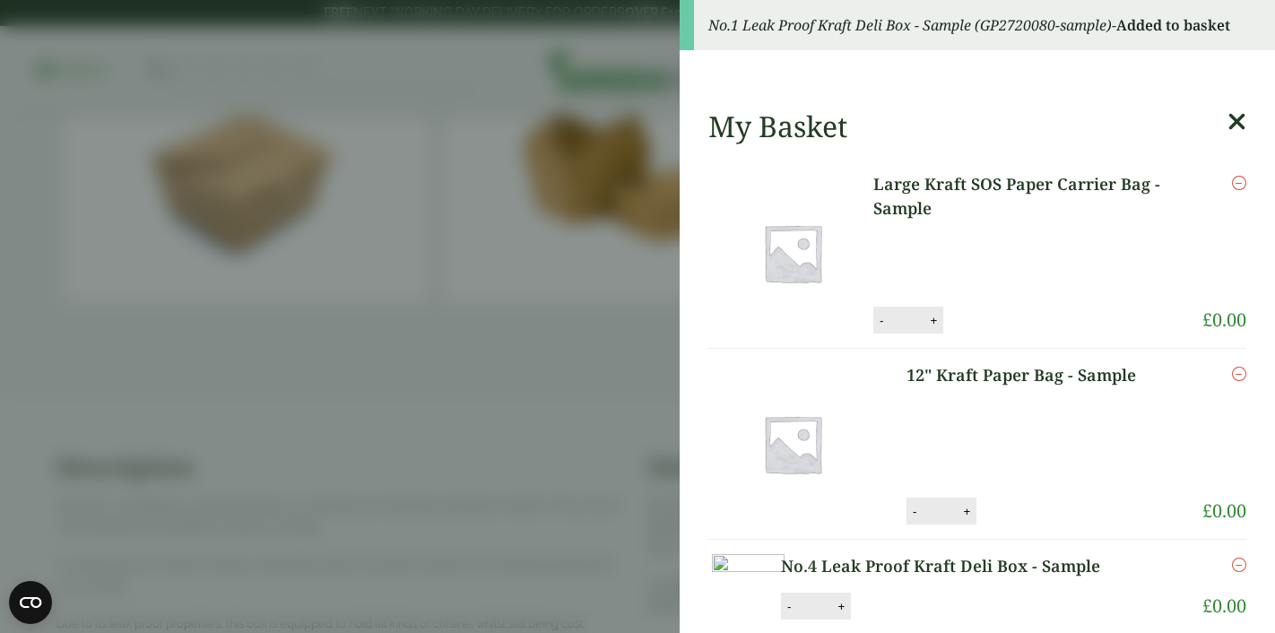
click at [1228, 121] on icon at bounding box center [1237, 121] width 19 height 25
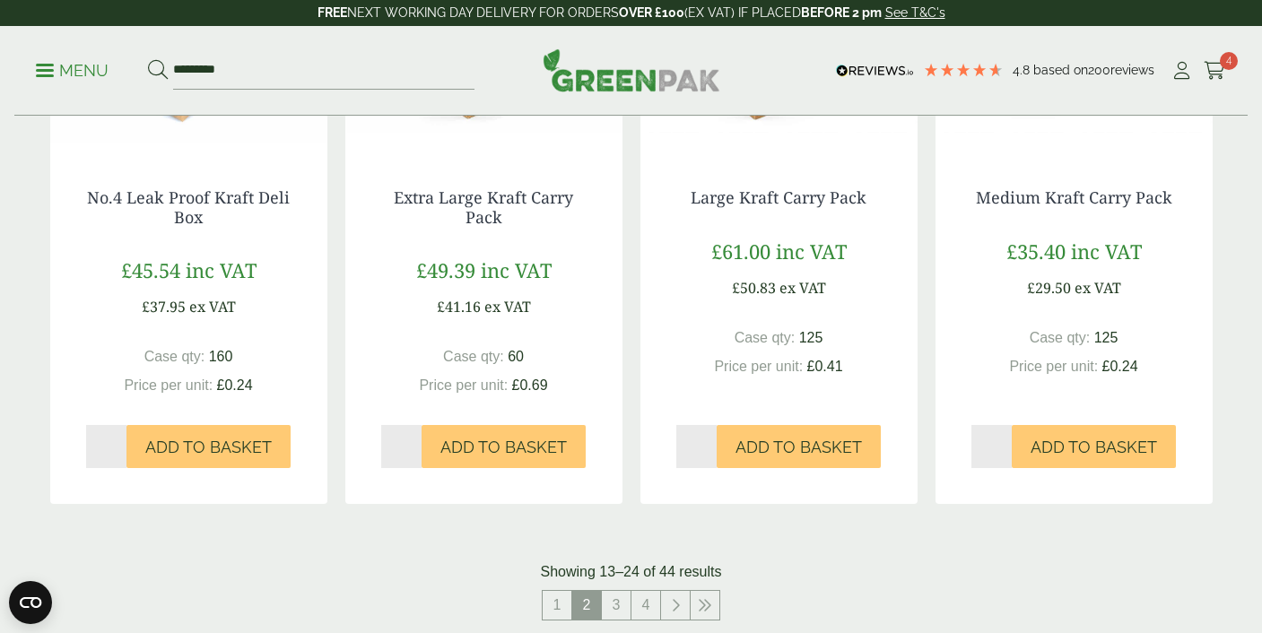
scroll to position [1917, 0]
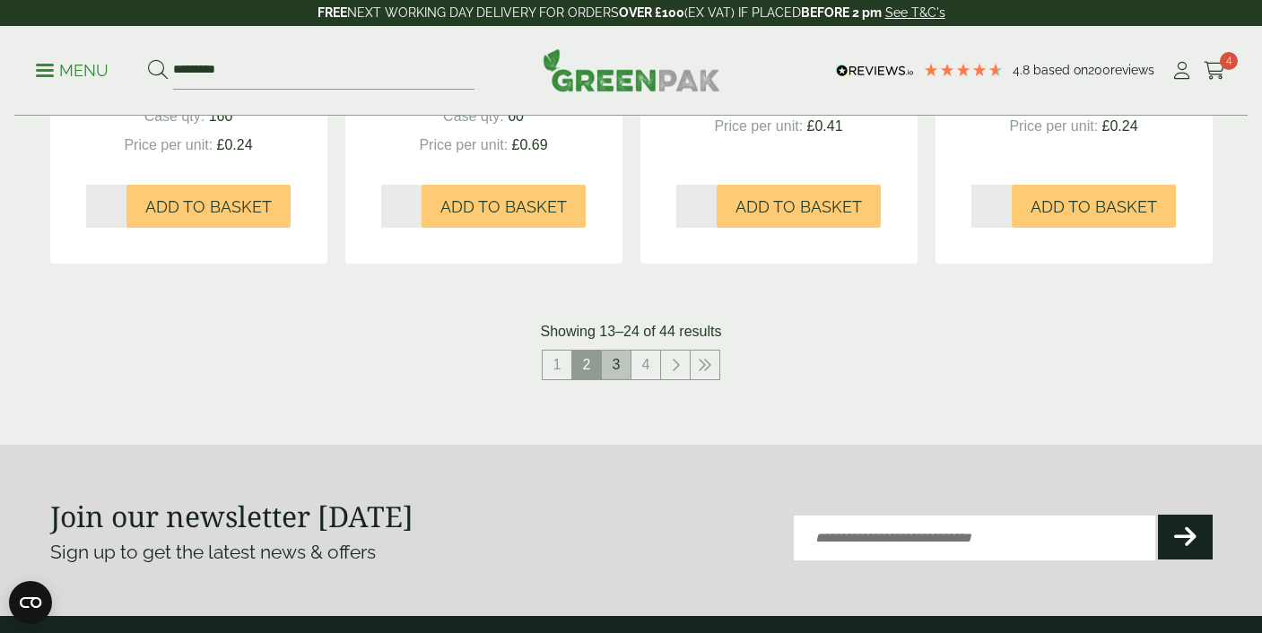
click at [620, 364] on link "3" at bounding box center [616, 365] width 29 height 29
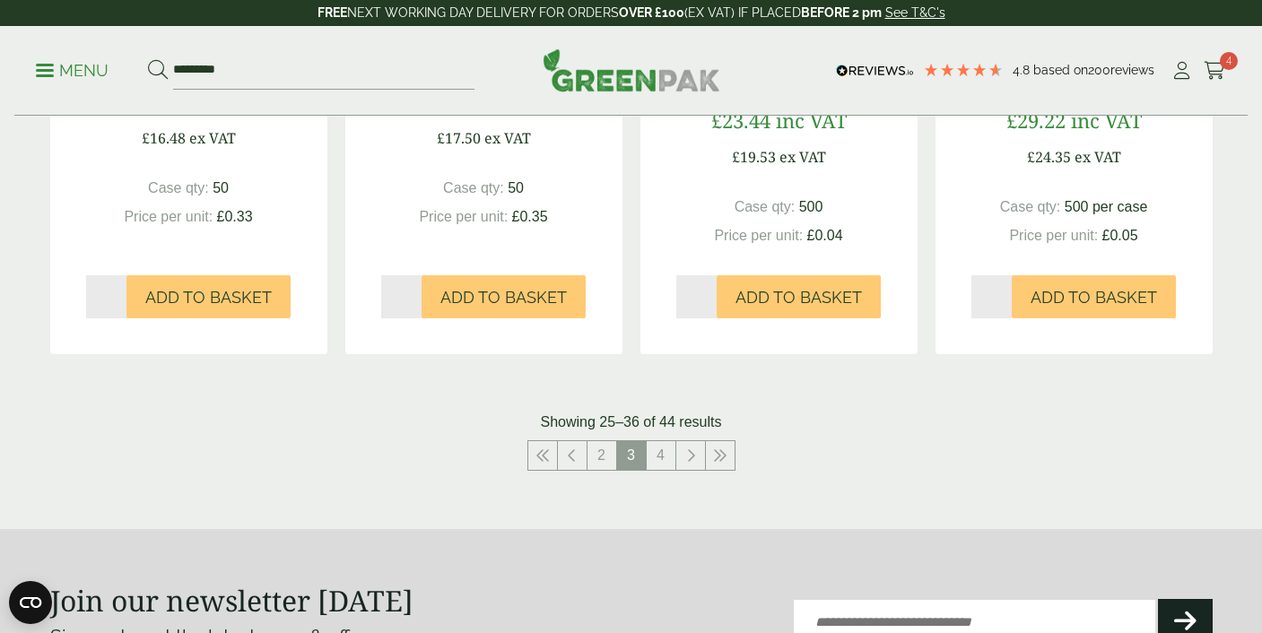
scroll to position [1831, 0]
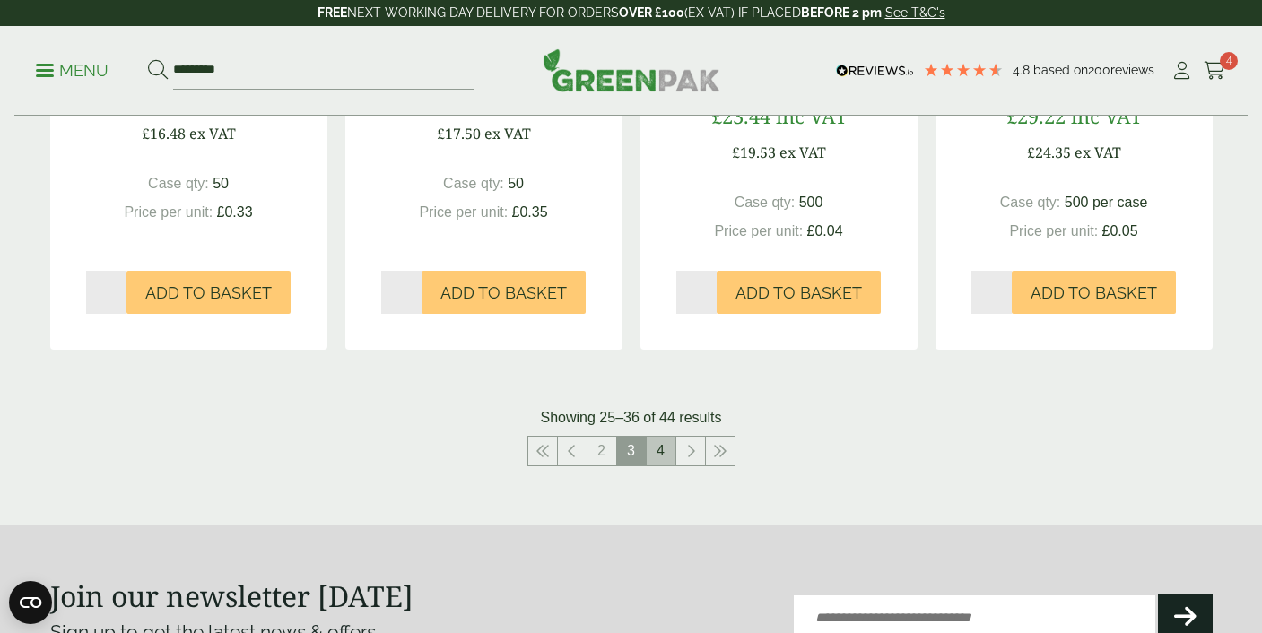
click at [664, 456] on link "4" at bounding box center [661, 451] width 29 height 29
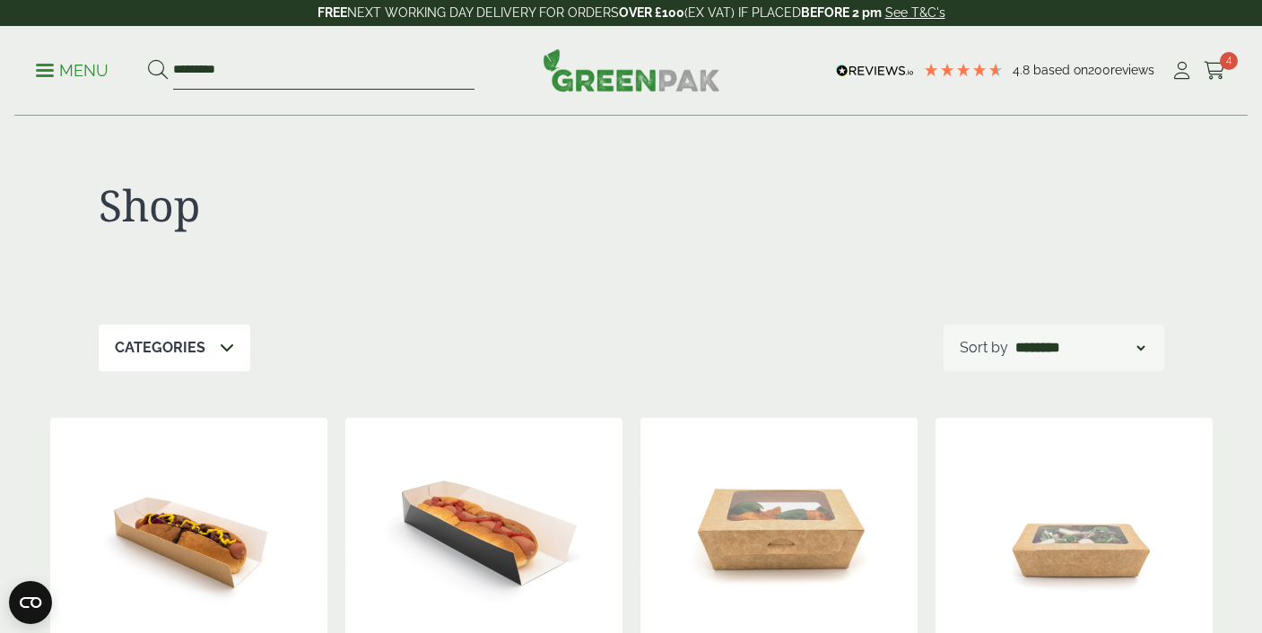
click at [230, 68] on input "*********" at bounding box center [323, 71] width 301 height 38
type input "*******"
click at [148, 59] on button at bounding box center [158, 70] width 20 height 23
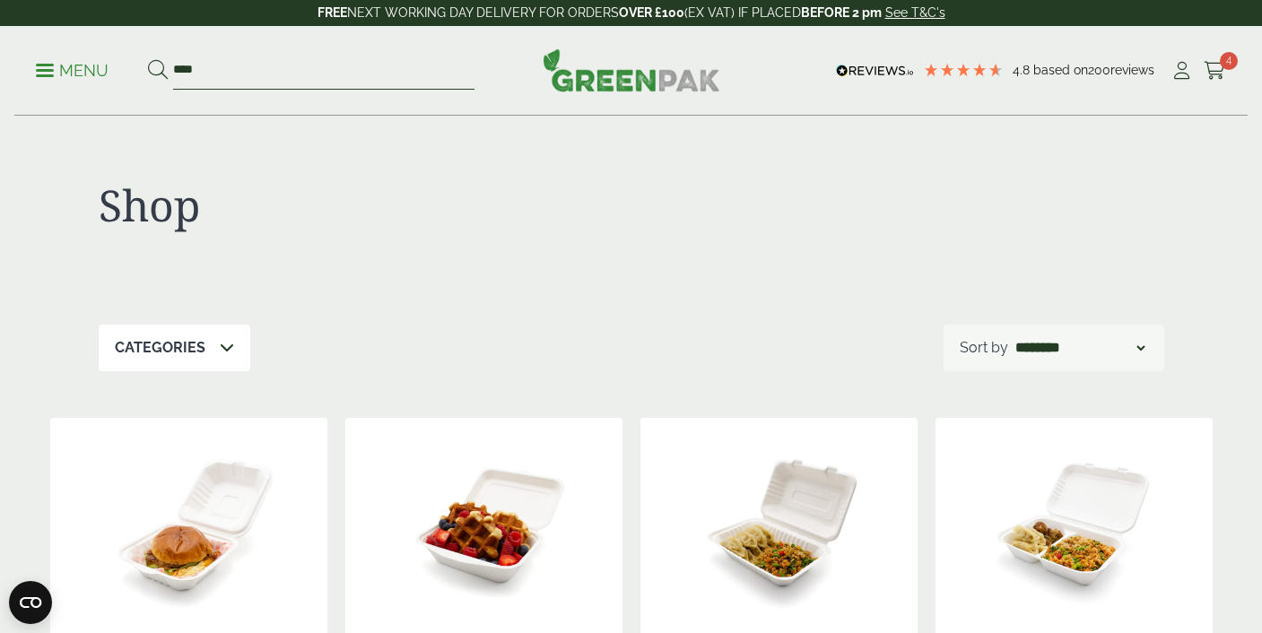
click at [302, 75] on input "****" at bounding box center [323, 71] width 301 height 38
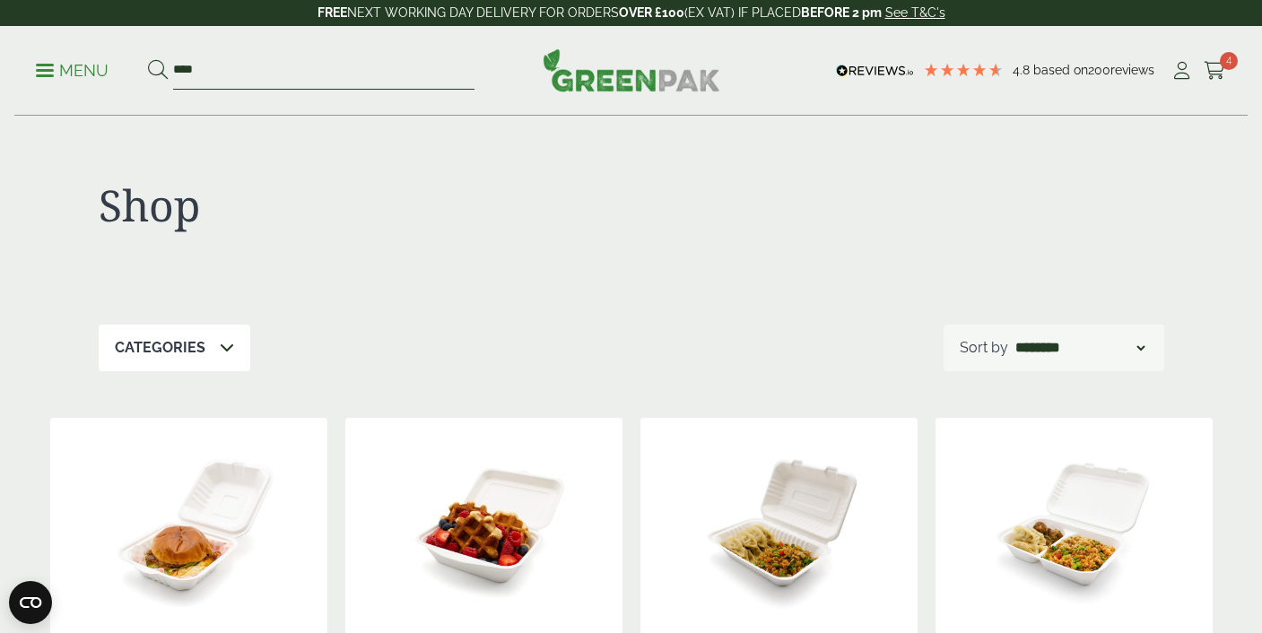
click at [302, 75] on input "****" at bounding box center [323, 71] width 301 height 38
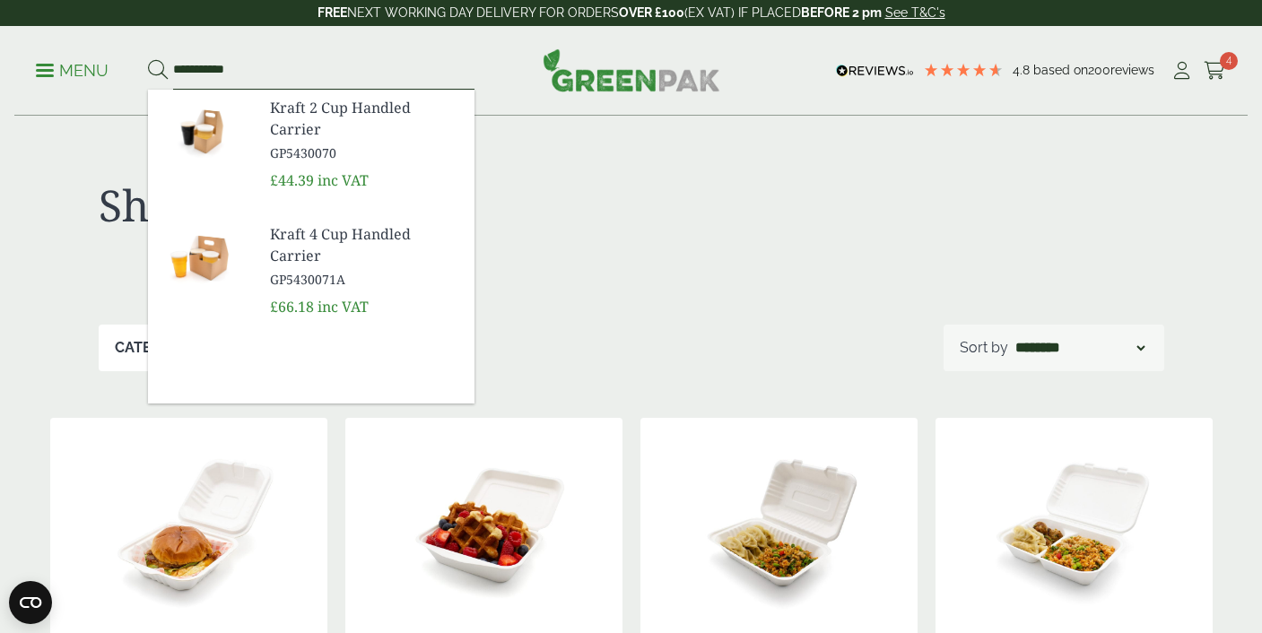
type input "**********"
click at [148, 59] on button at bounding box center [158, 70] width 20 height 23
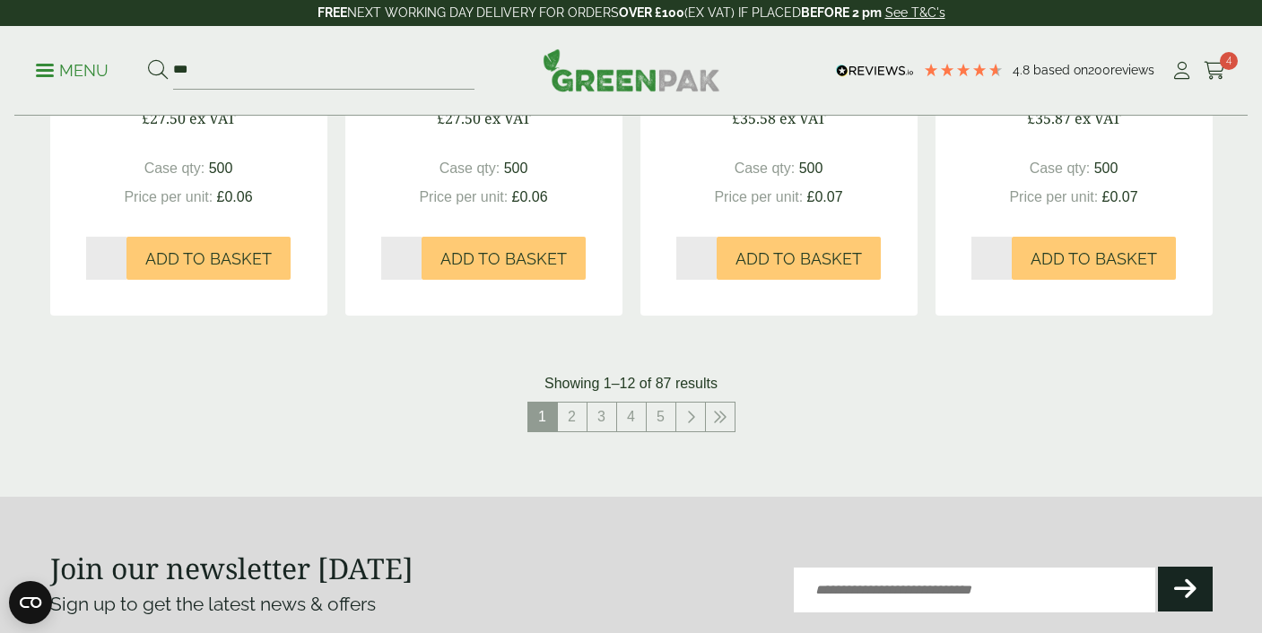
scroll to position [1973, 0]
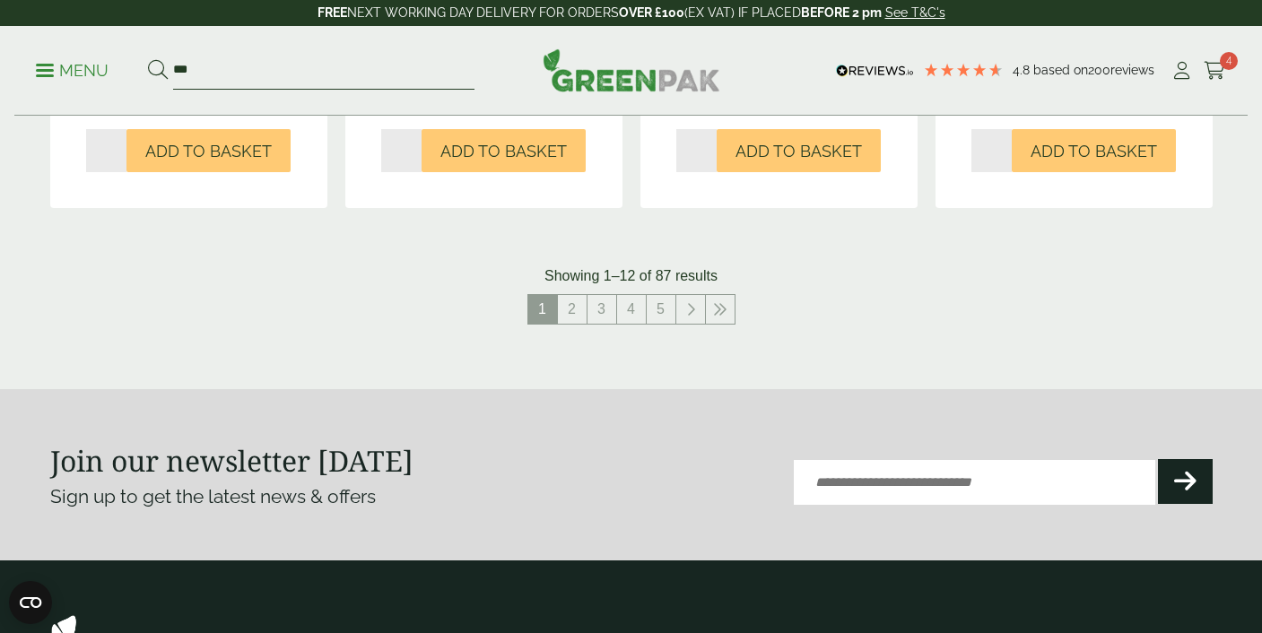
click at [356, 77] on input "***" at bounding box center [323, 71] width 301 height 38
type input "*********"
click at [148, 59] on button at bounding box center [158, 70] width 20 height 23
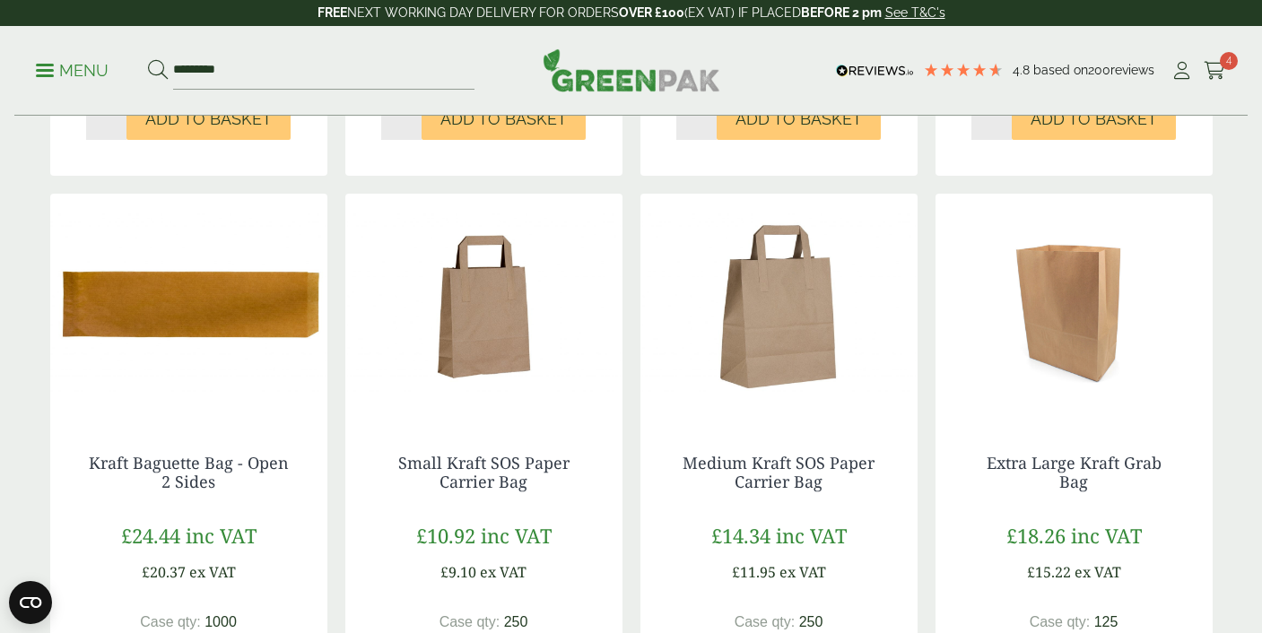
scroll to position [825, 0]
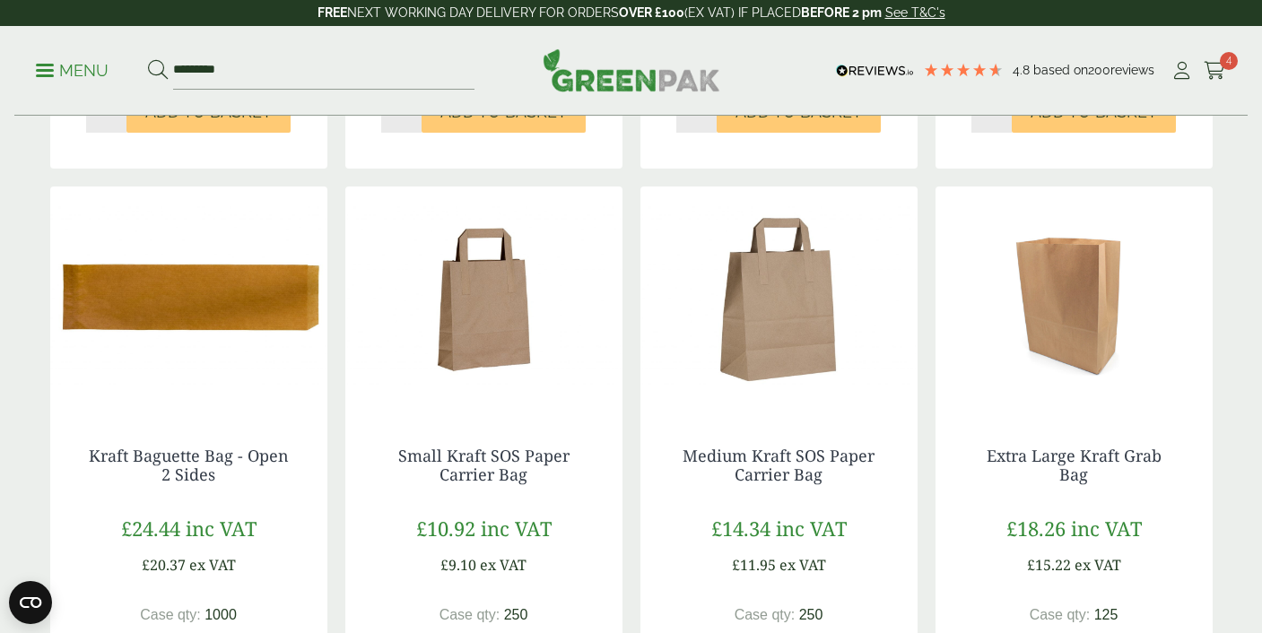
click at [491, 324] on img at bounding box center [483, 299] width 277 height 224
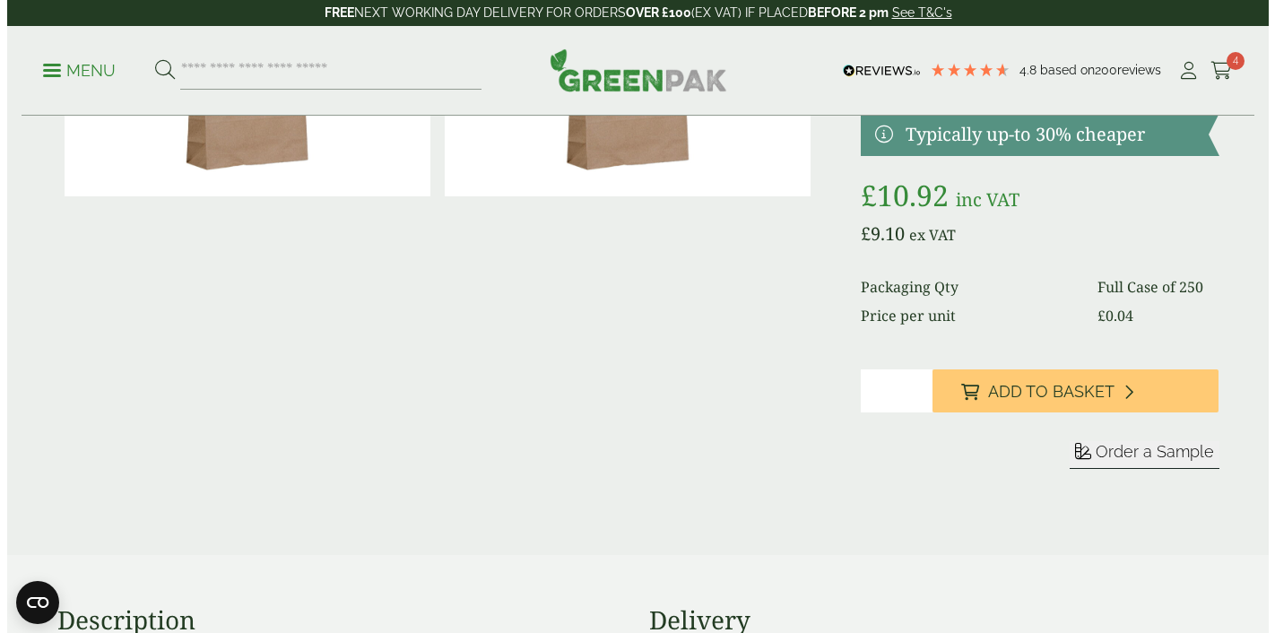
scroll to position [230, 0]
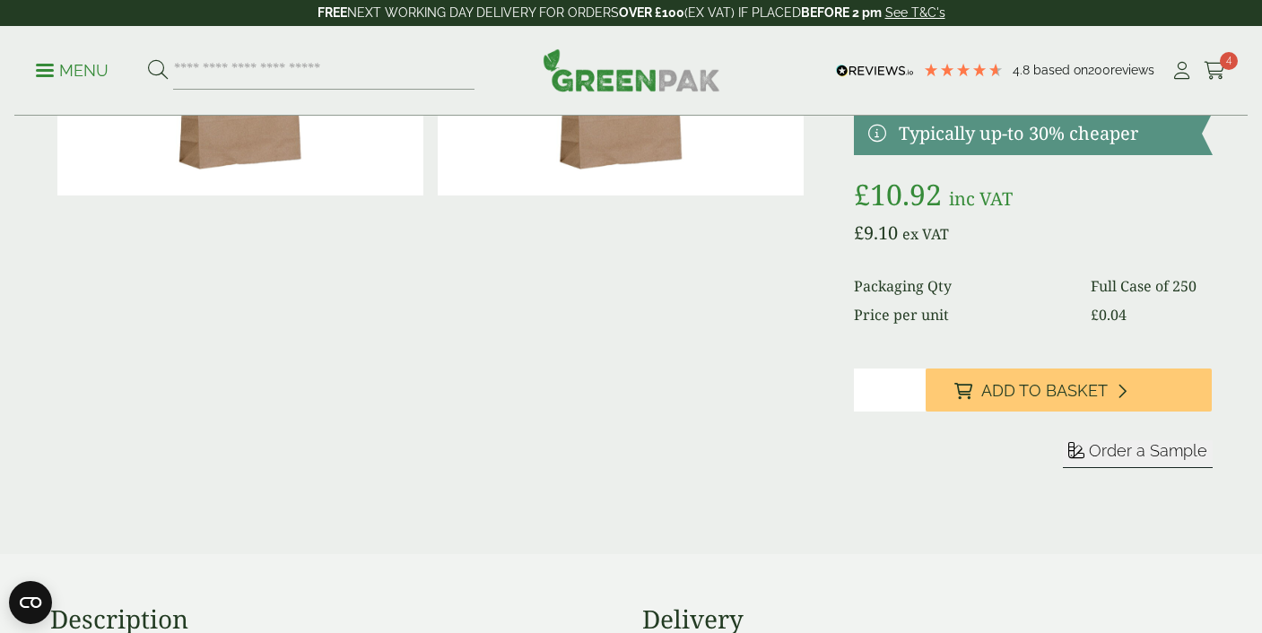
click at [1116, 455] on span "Order a Sample" at bounding box center [1148, 450] width 118 height 19
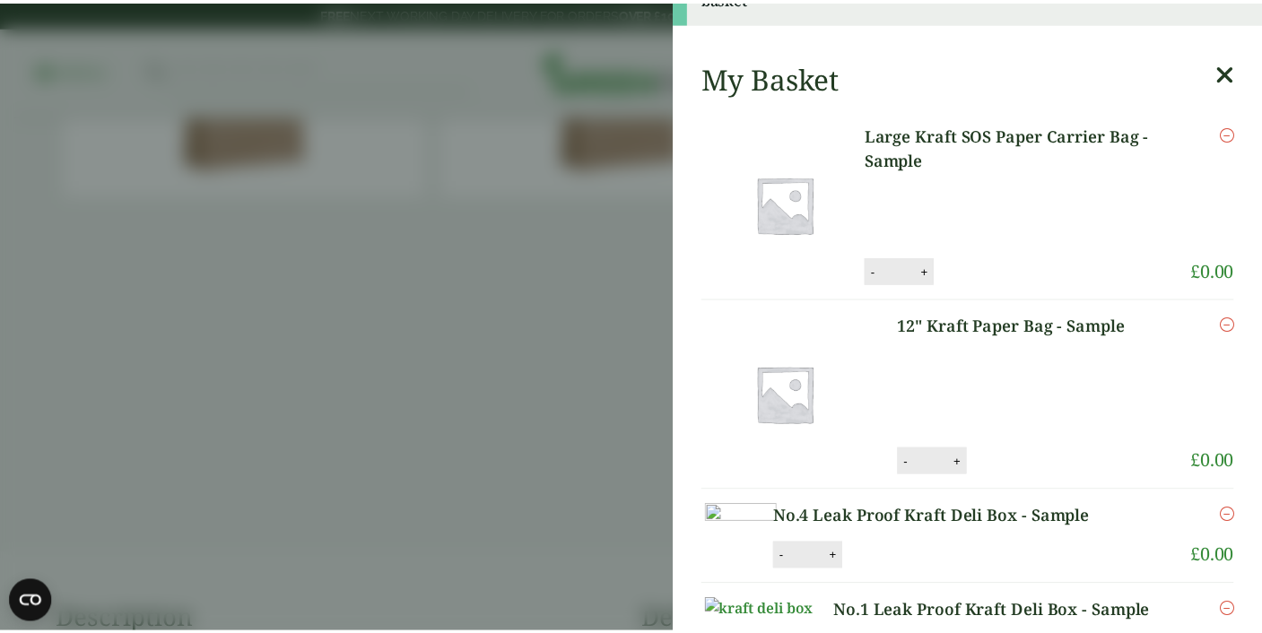
scroll to position [0, 0]
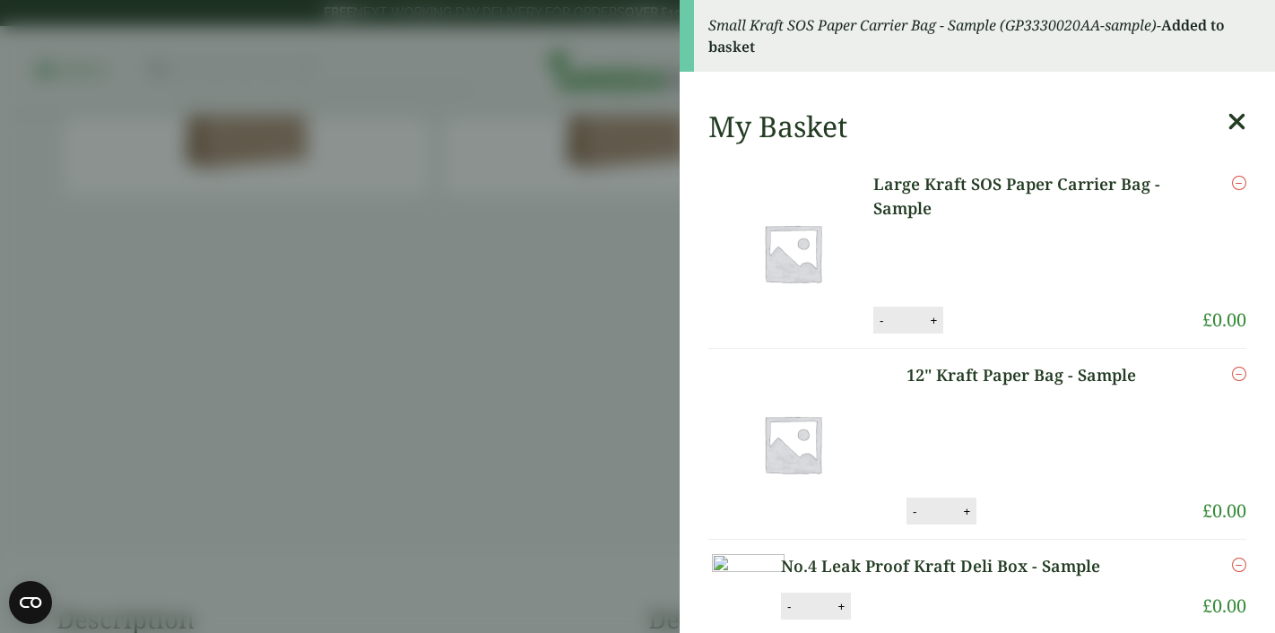
click at [613, 216] on aside "Small Kraft SOS Paper Carrier Bag - Sample (GP3330020AA-sample) - Added to bask…" at bounding box center [637, 316] width 1275 height 633
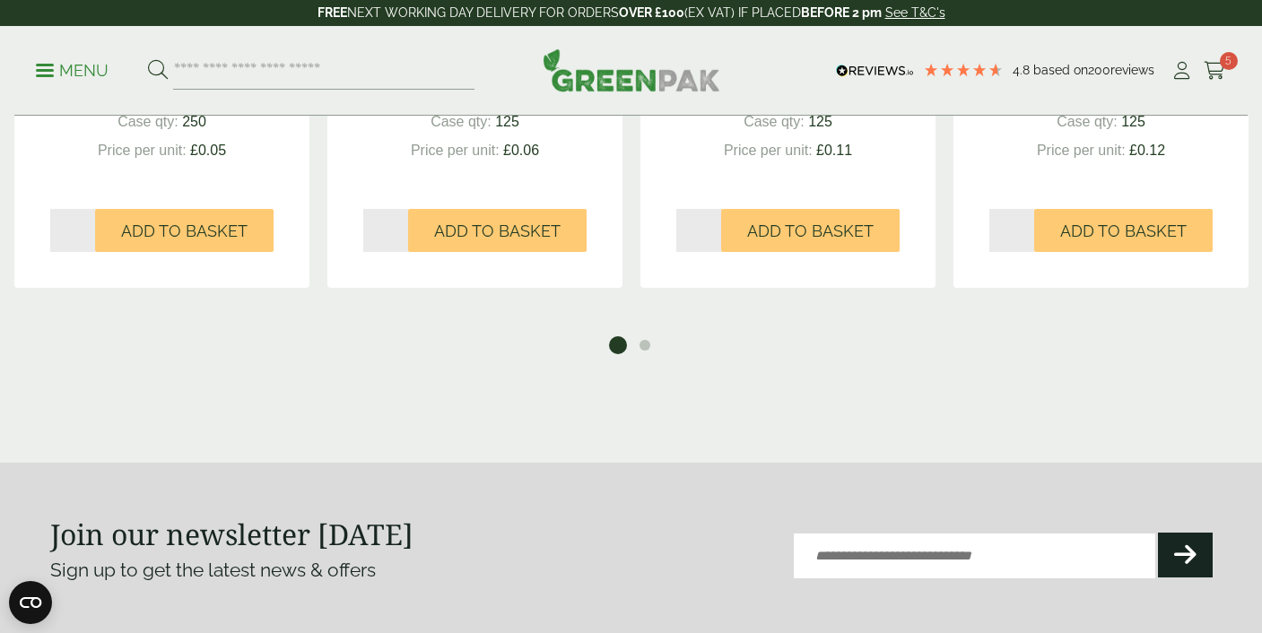
scroll to position [1705, 0]
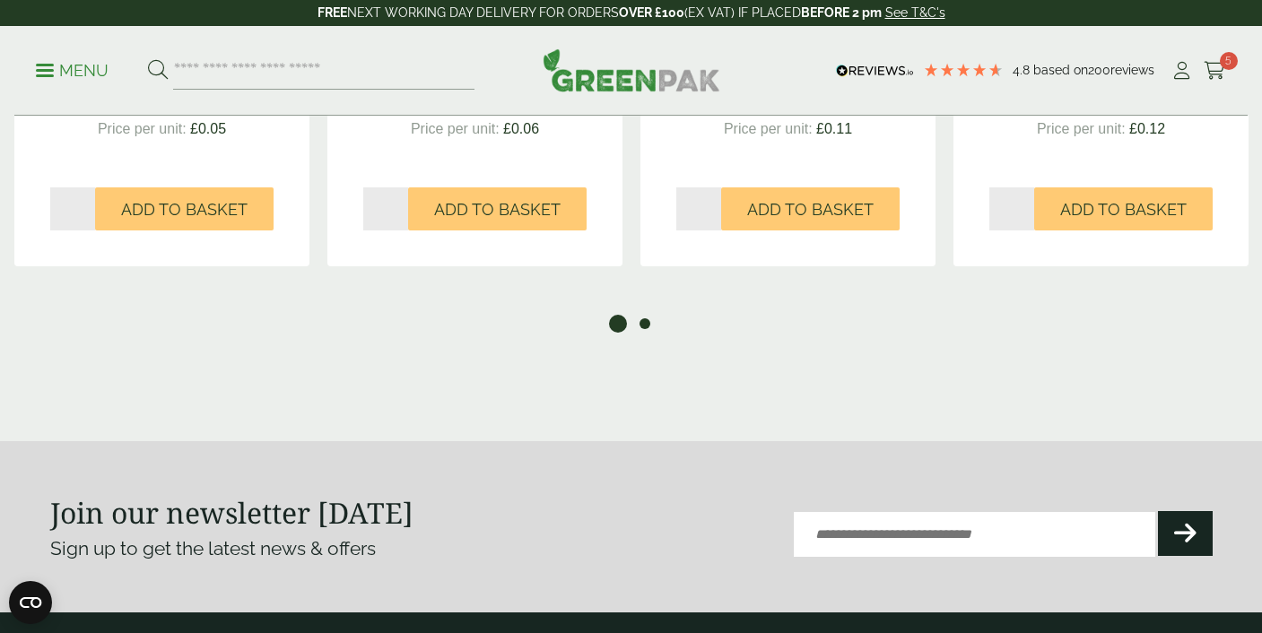
click at [644, 322] on button "2" at bounding box center [645, 324] width 18 height 18
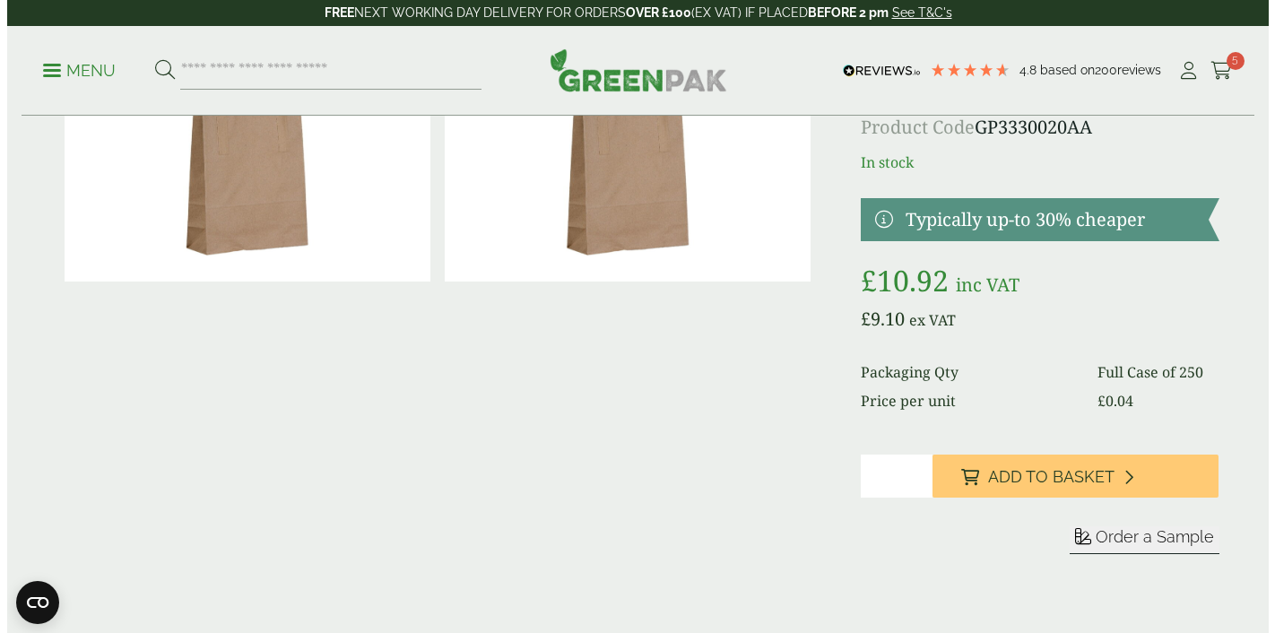
scroll to position [0, 0]
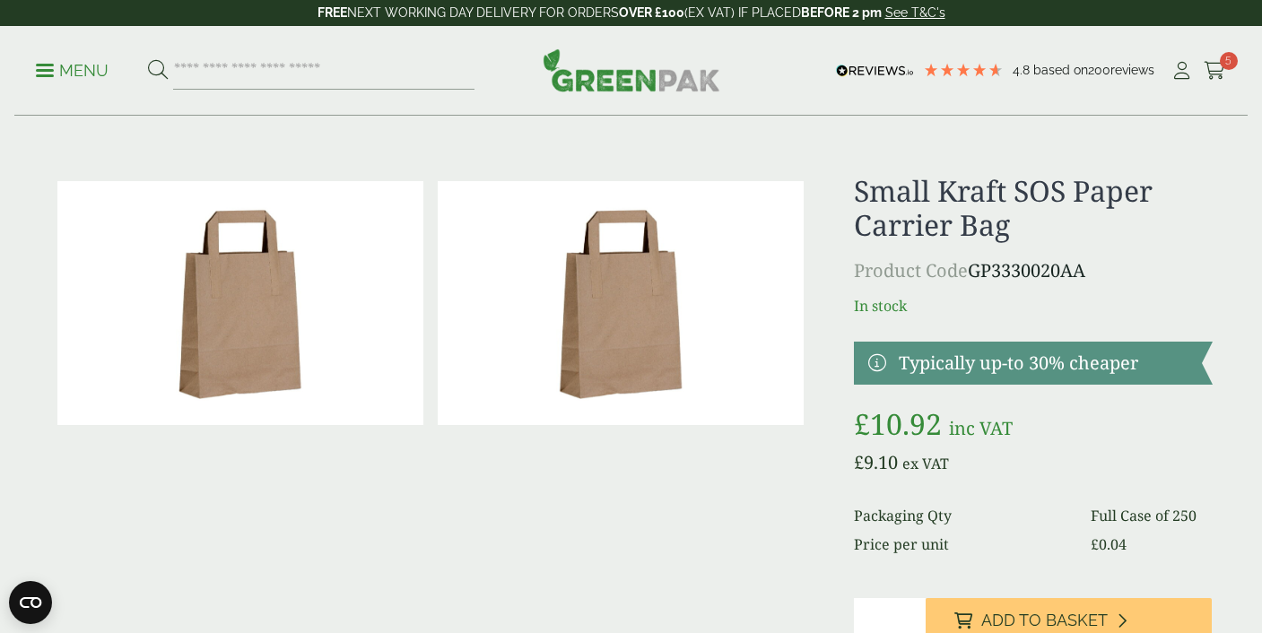
click at [74, 60] on p "Menu" at bounding box center [72, 71] width 73 height 22
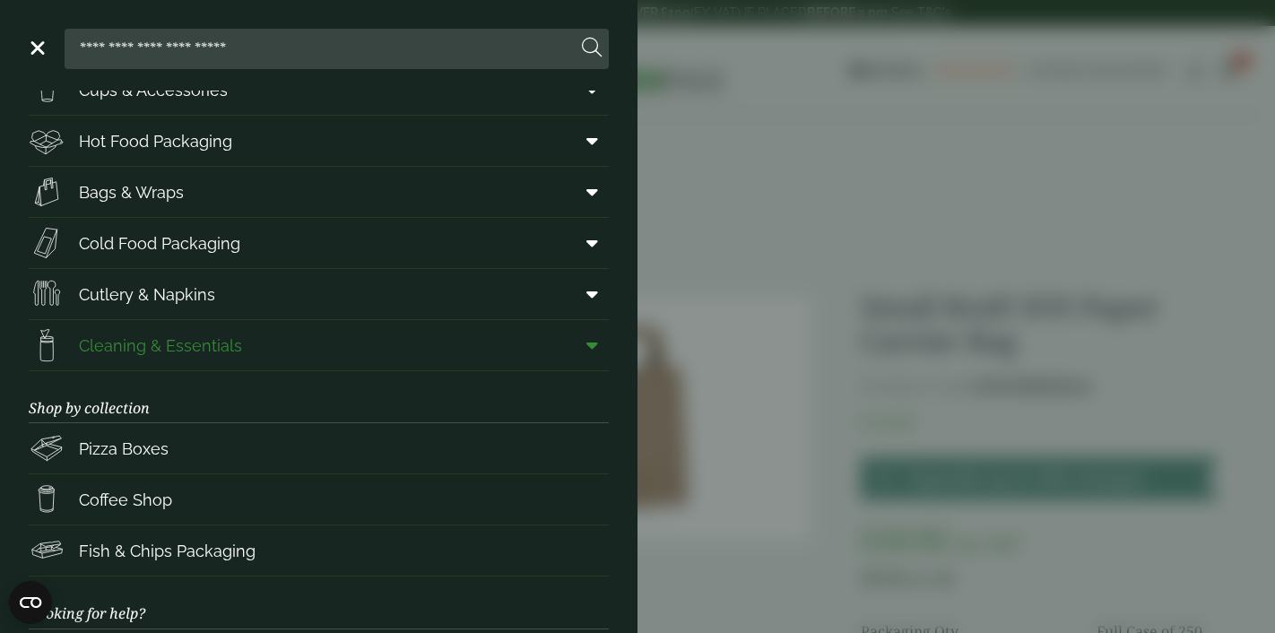
scroll to position [34, 0]
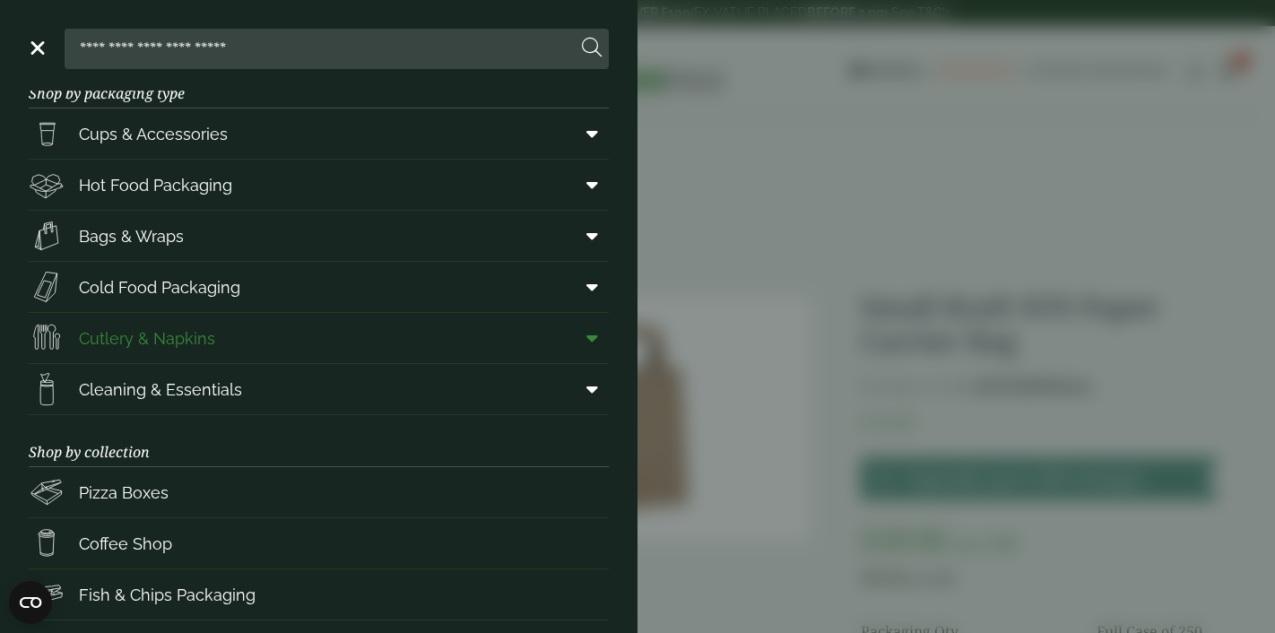
click at [239, 336] on link "Cutlery & Napkins" at bounding box center [319, 338] width 580 height 50
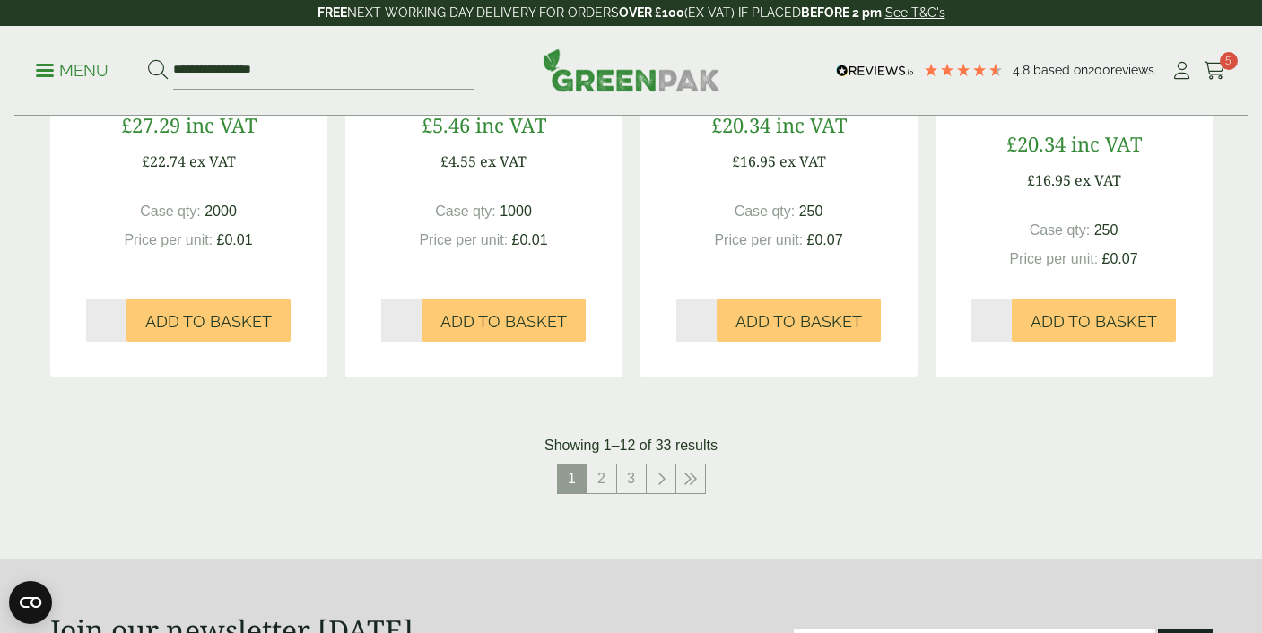
scroll to position [2024, 0]
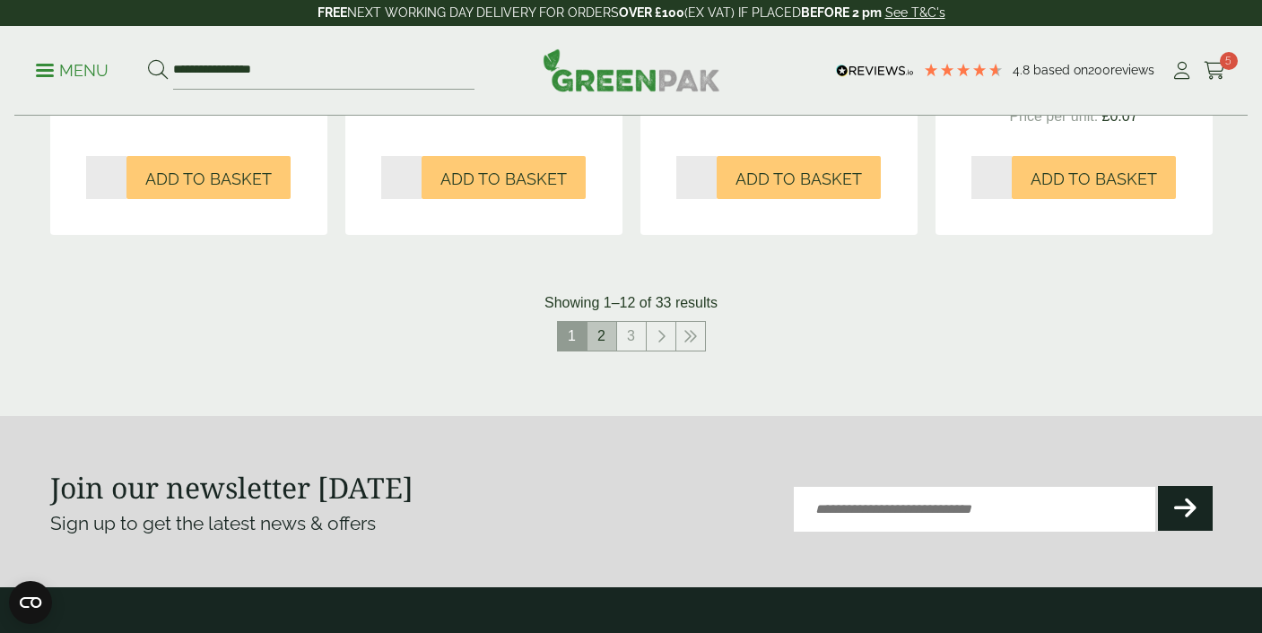
click at [610, 351] on link "2" at bounding box center [601, 336] width 29 height 29
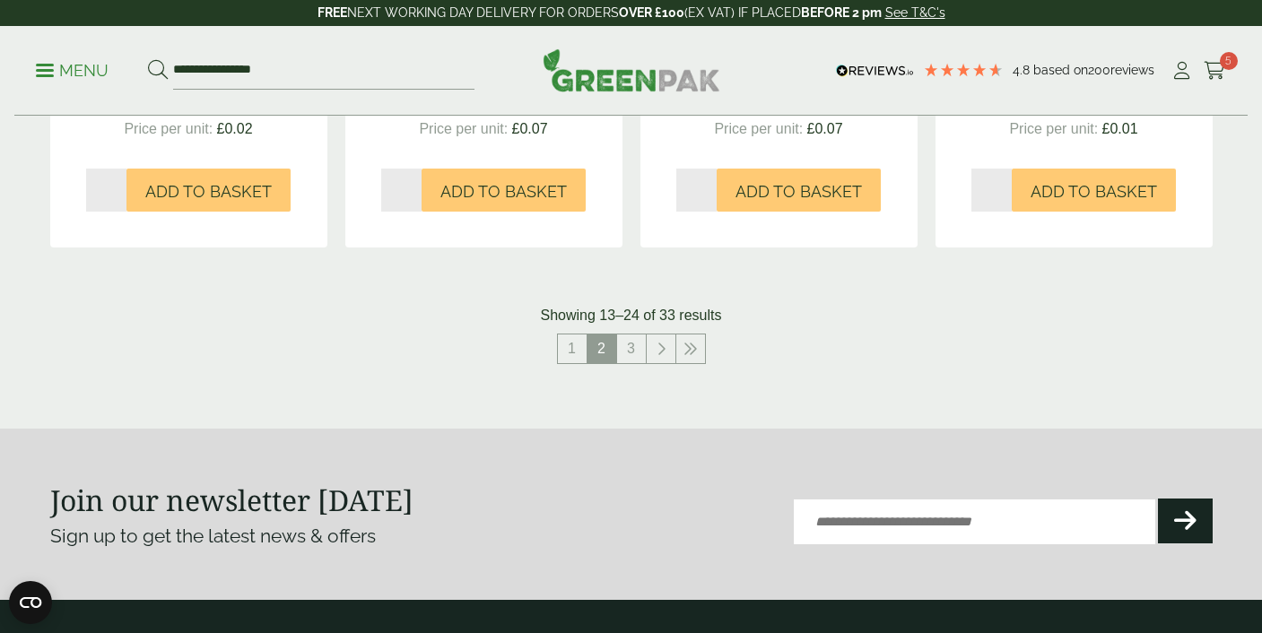
scroll to position [2248, 0]
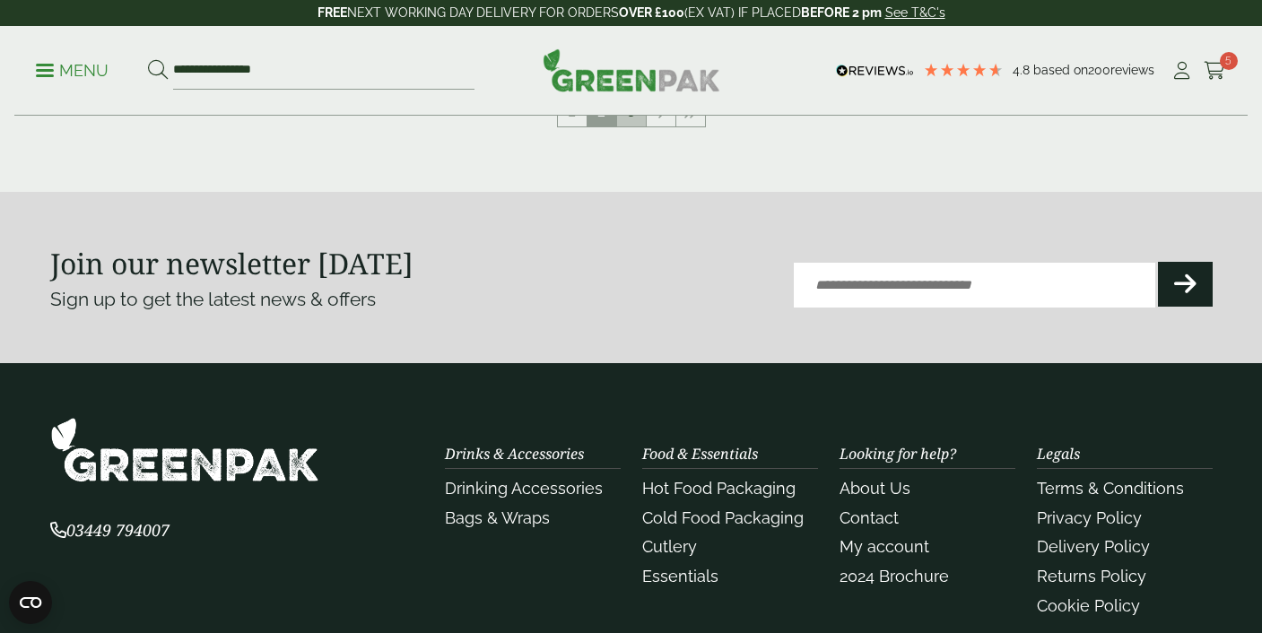
click at [630, 126] on link "3" at bounding box center [631, 112] width 29 height 29
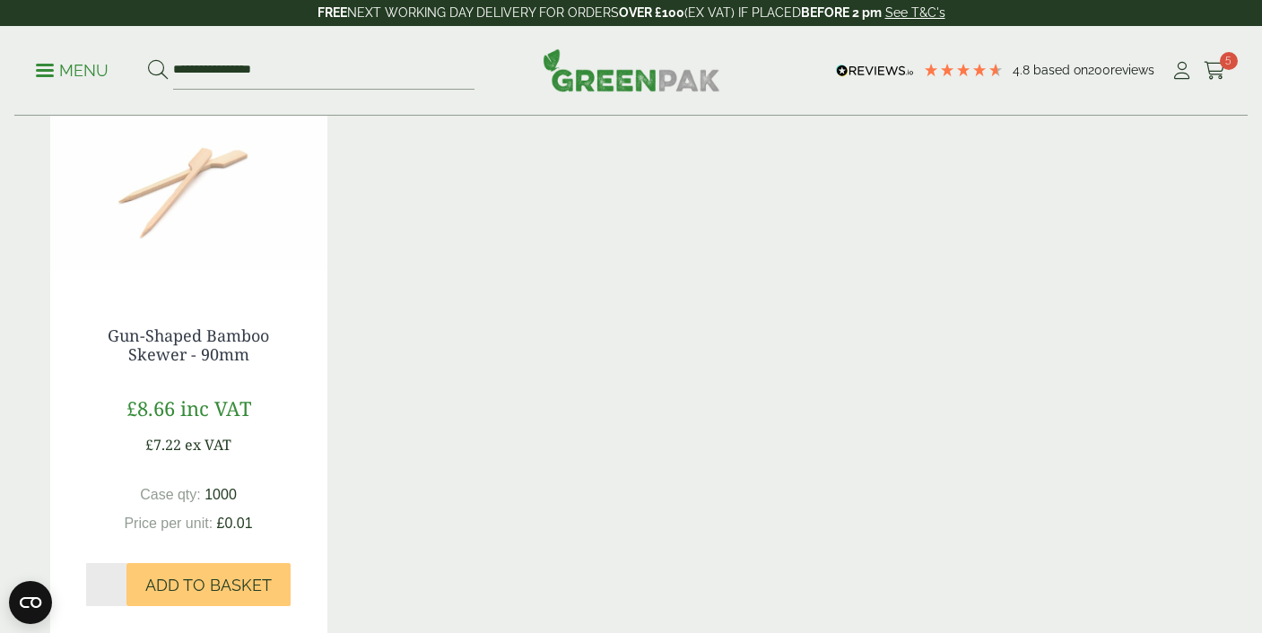
scroll to position [2008, 0]
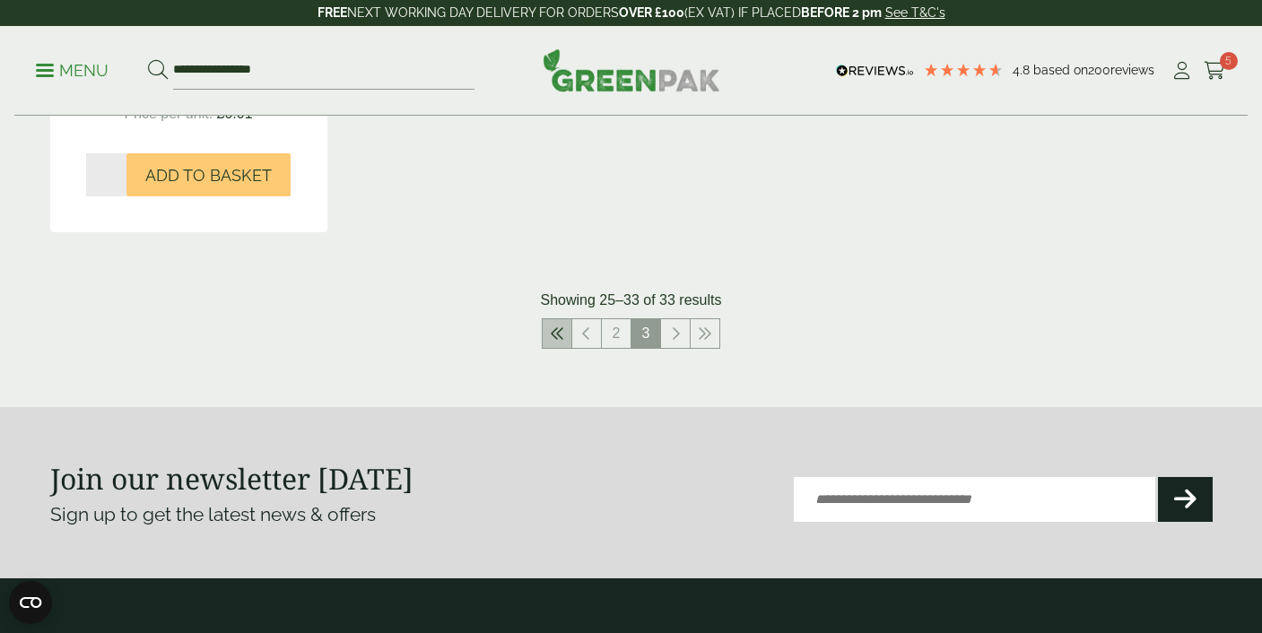
click at [563, 341] on icon at bounding box center [557, 333] width 14 height 14
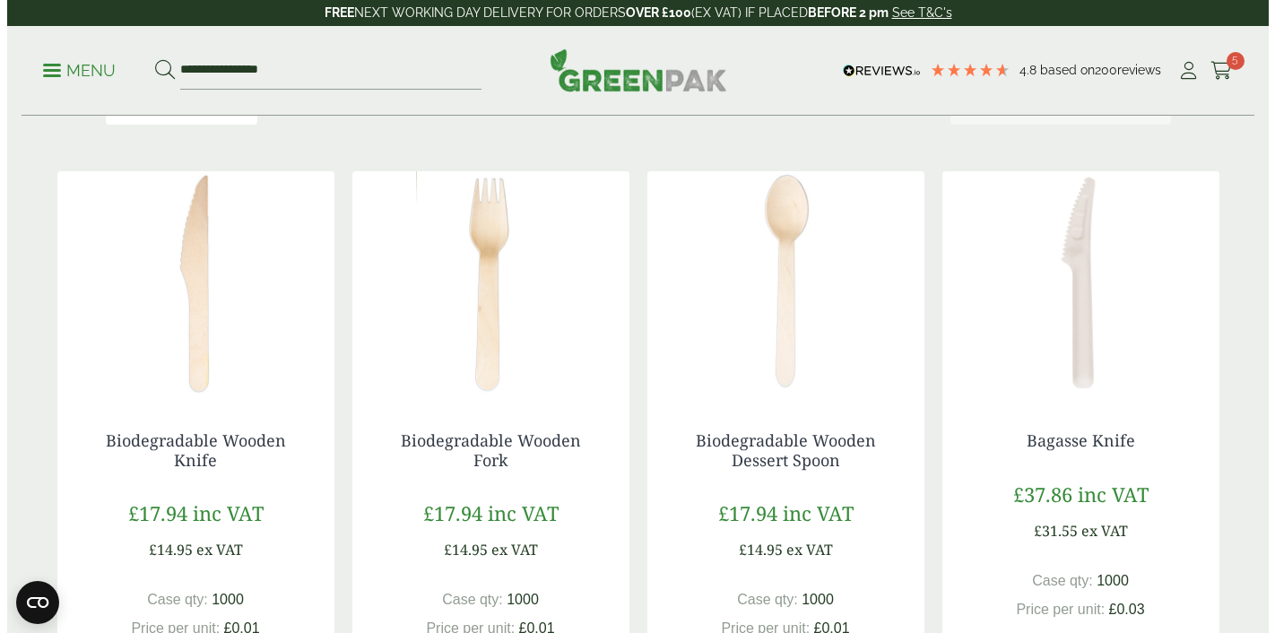
scroll to position [187, 0]
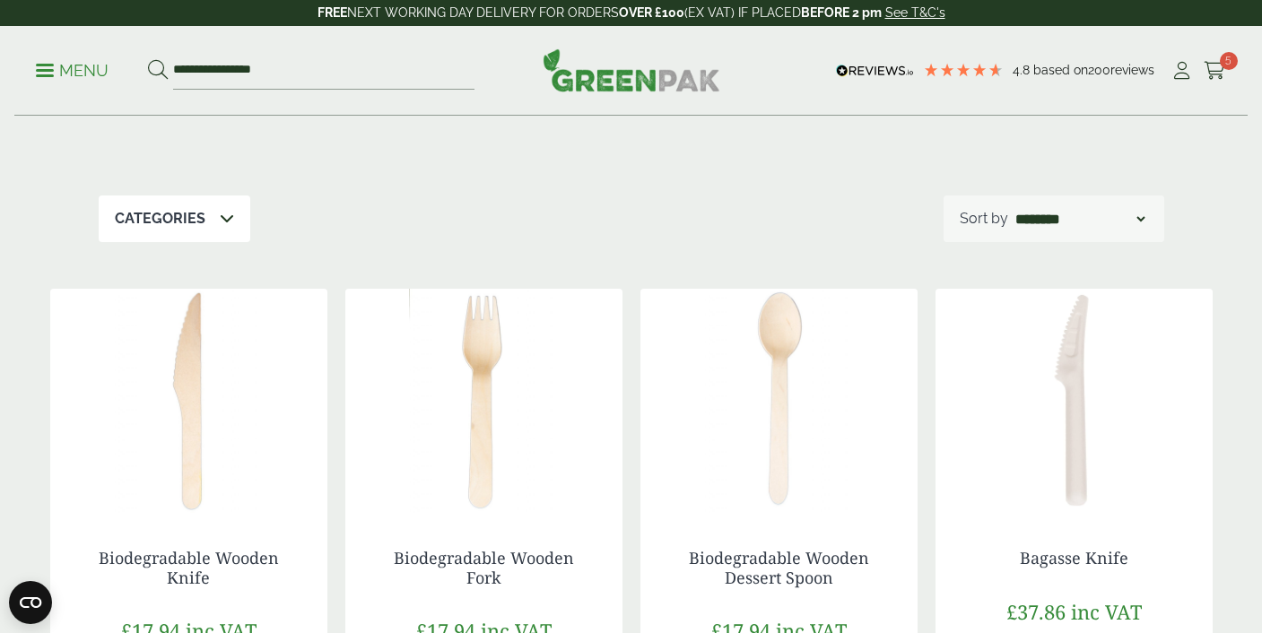
click at [103, 64] on p "Menu" at bounding box center [72, 71] width 73 height 22
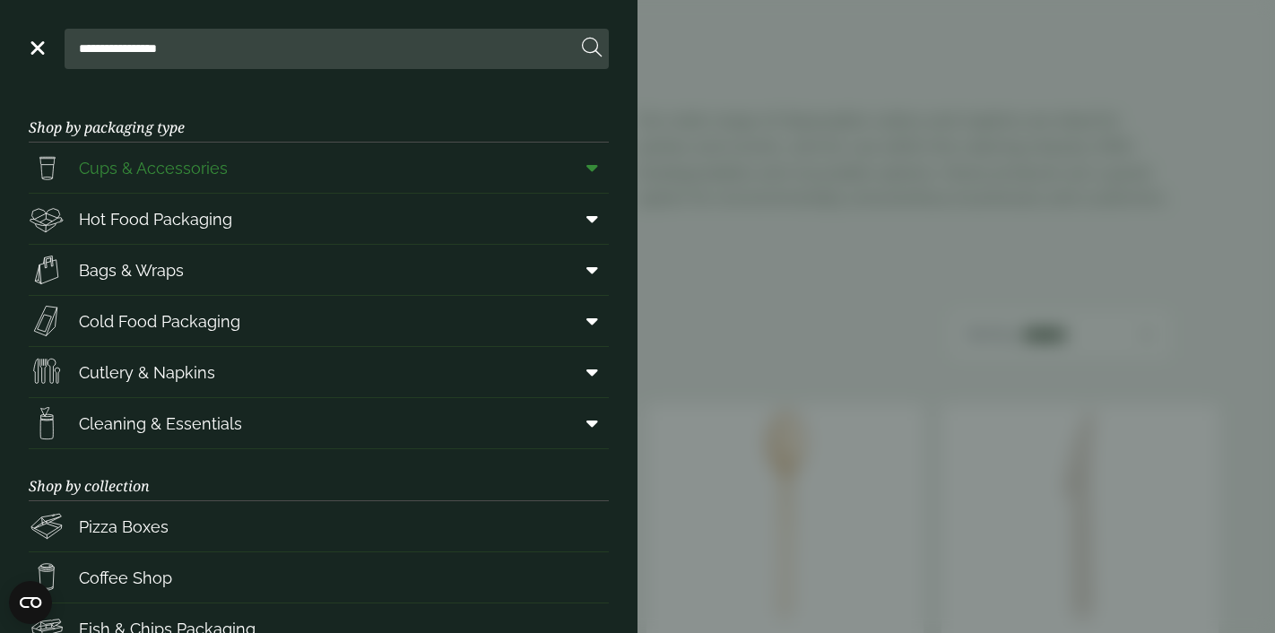
click at [230, 174] on link "Cups & Accessories" at bounding box center [319, 168] width 580 height 50
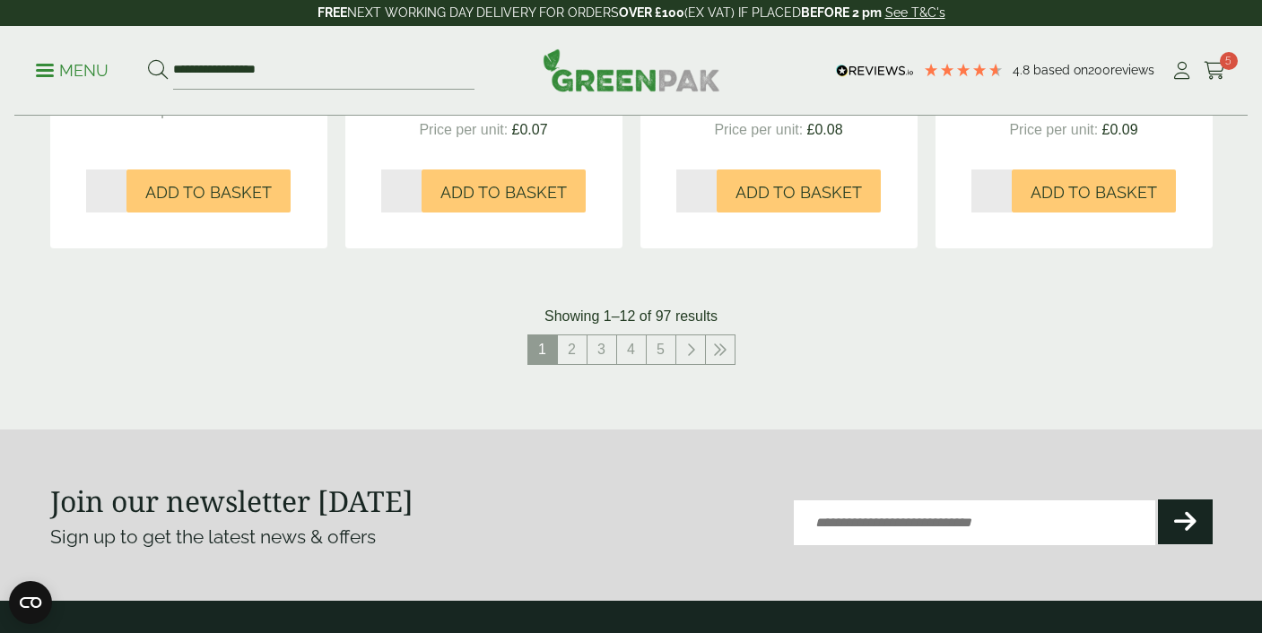
scroll to position [1951, 0]
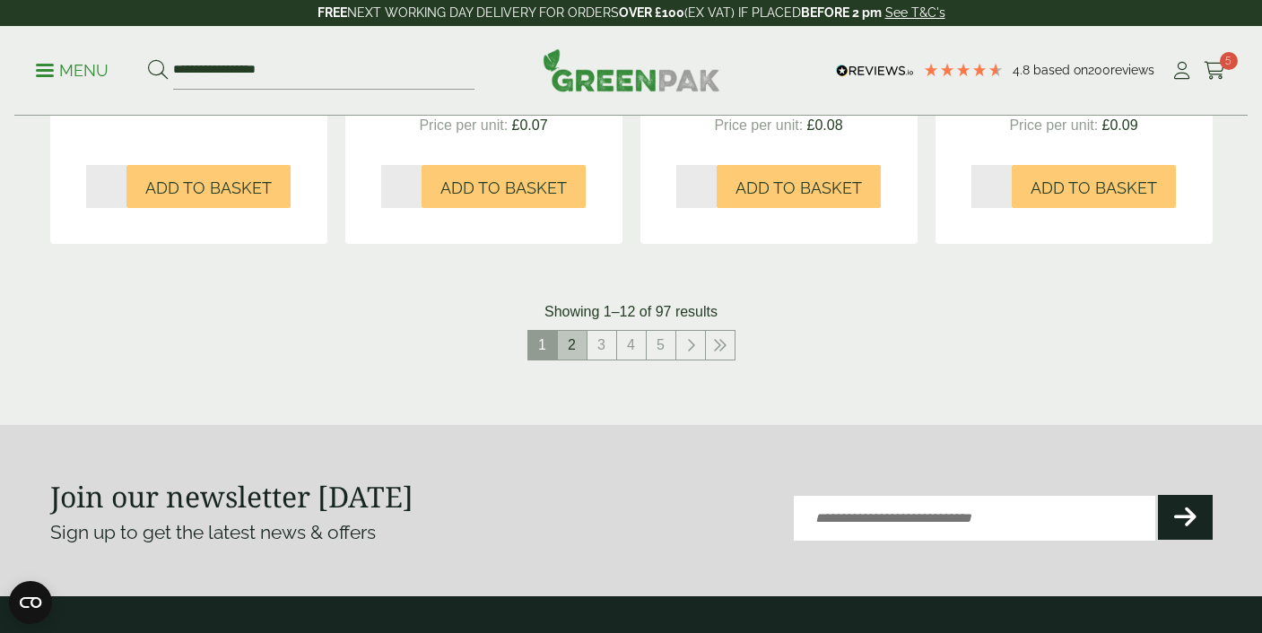
click at [572, 340] on link "2" at bounding box center [572, 345] width 29 height 29
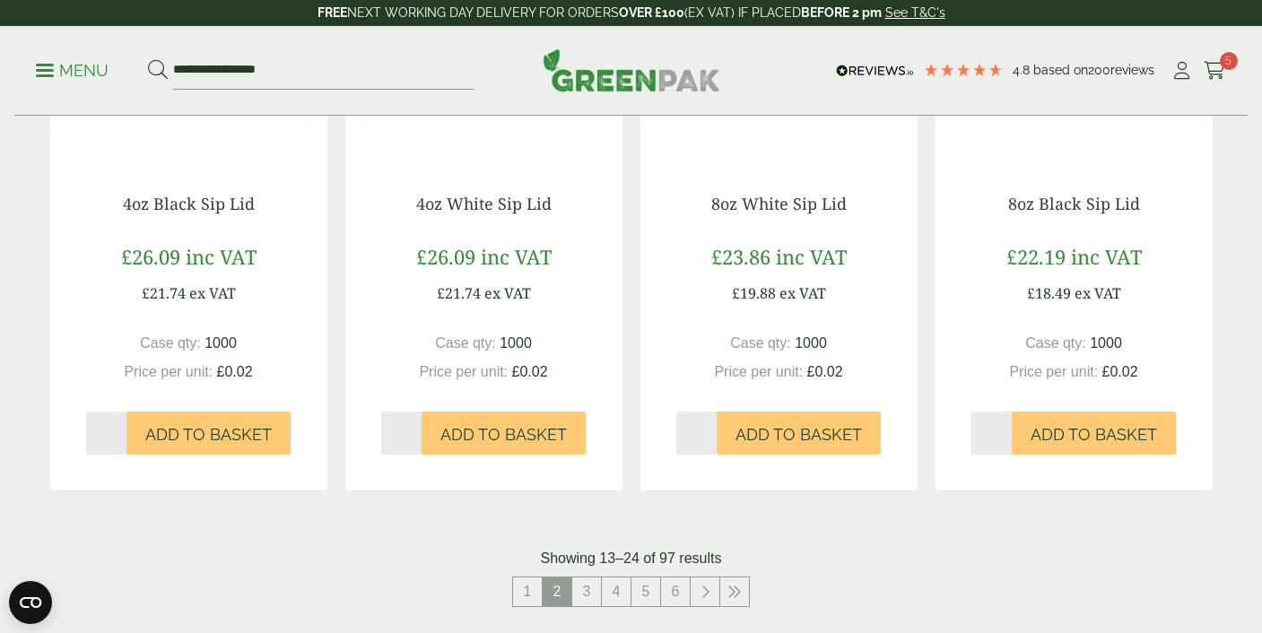
scroll to position [1827, 0]
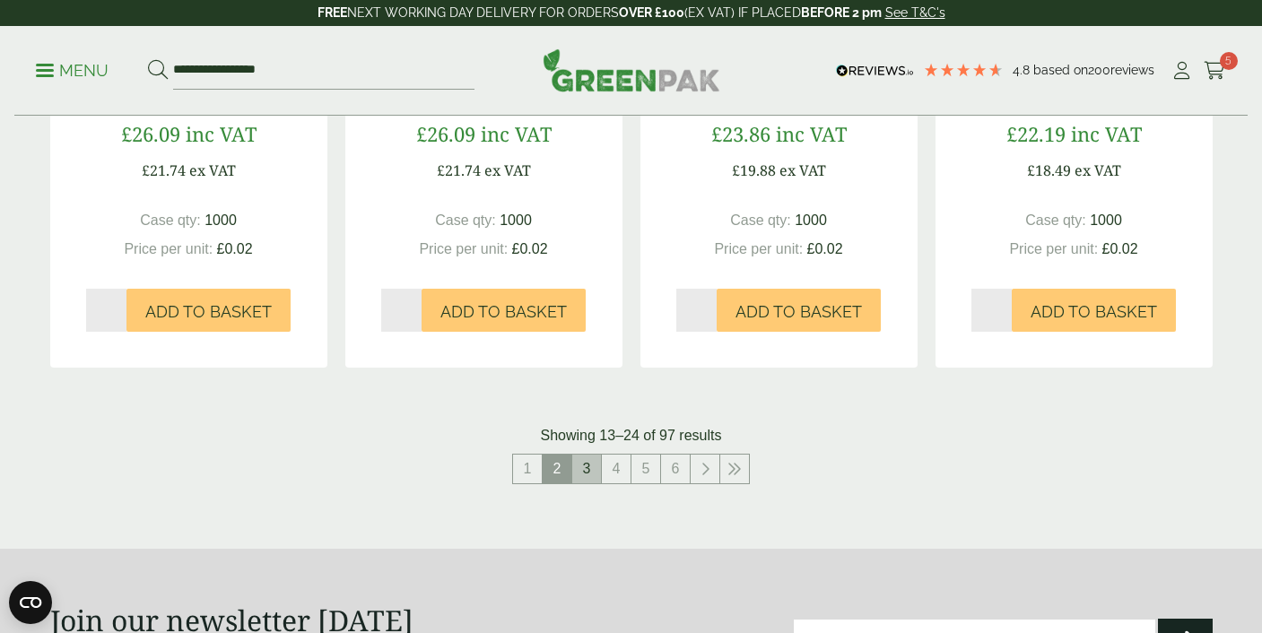
click at [590, 471] on link "3" at bounding box center [586, 469] width 29 height 29
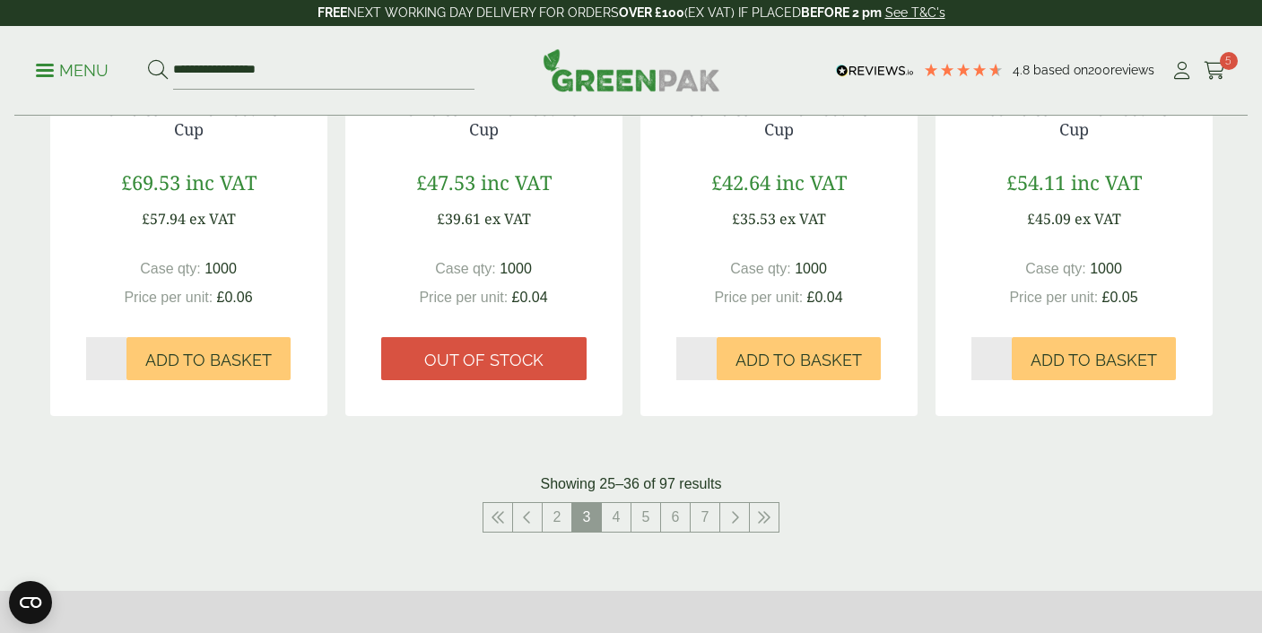
scroll to position [2020, 0]
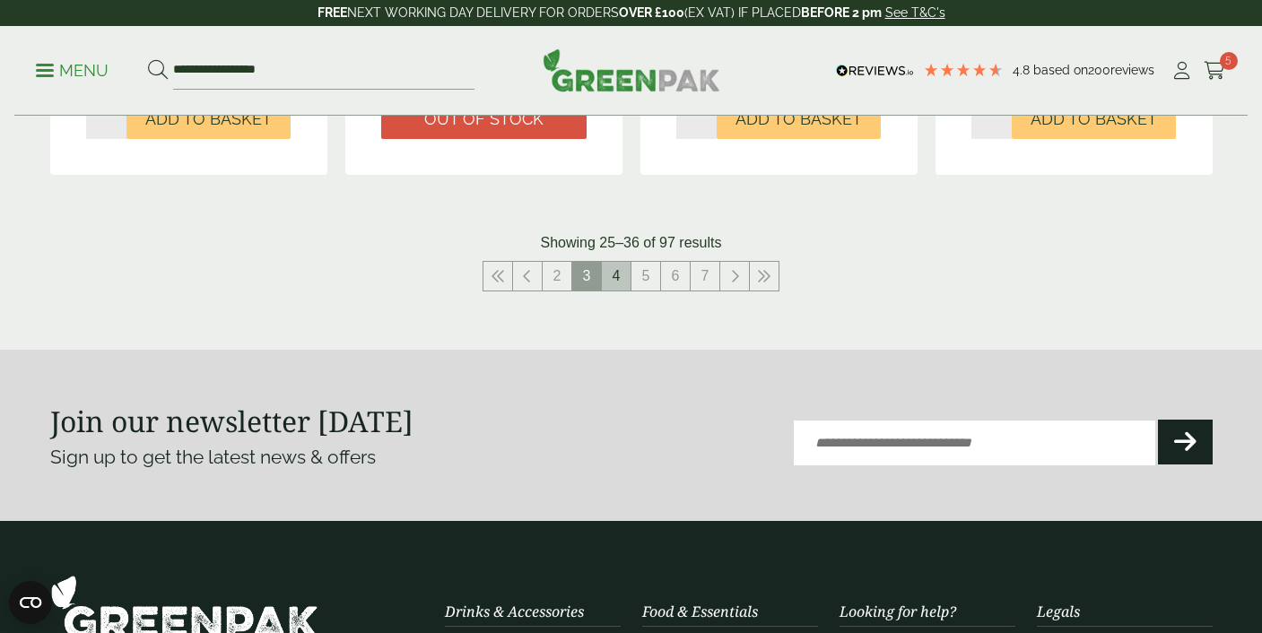
click at [611, 279] on link "4" at bounding box center [616, 276] width 29 height 29
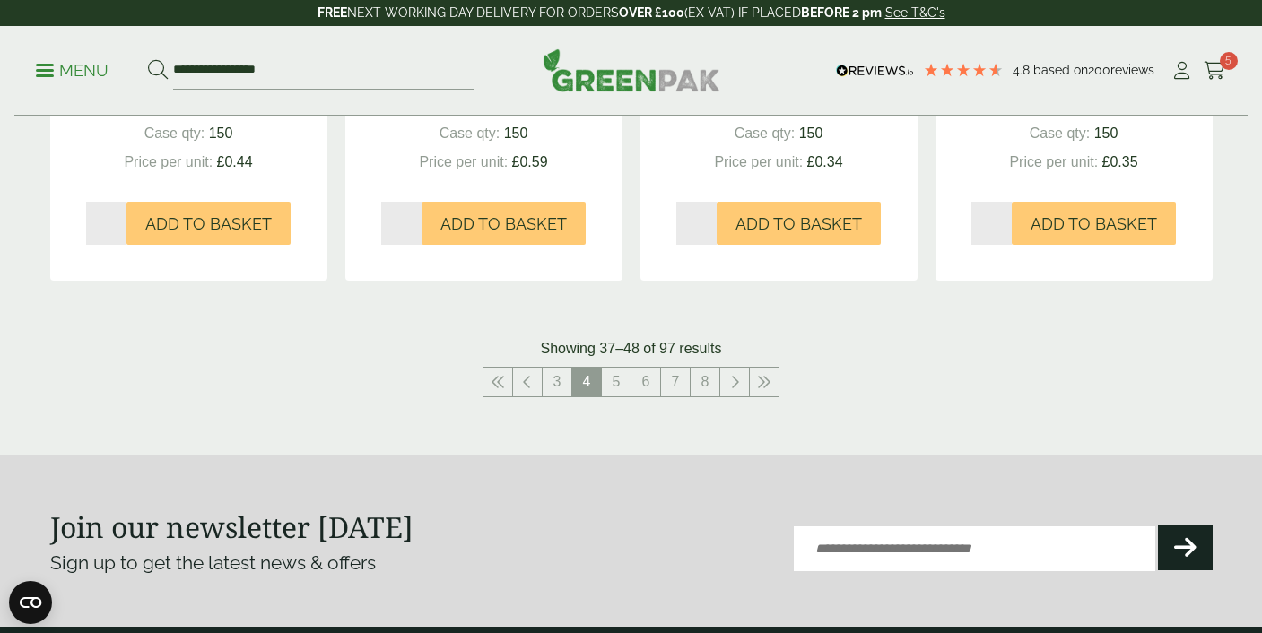
scroll to position [2014, 0]
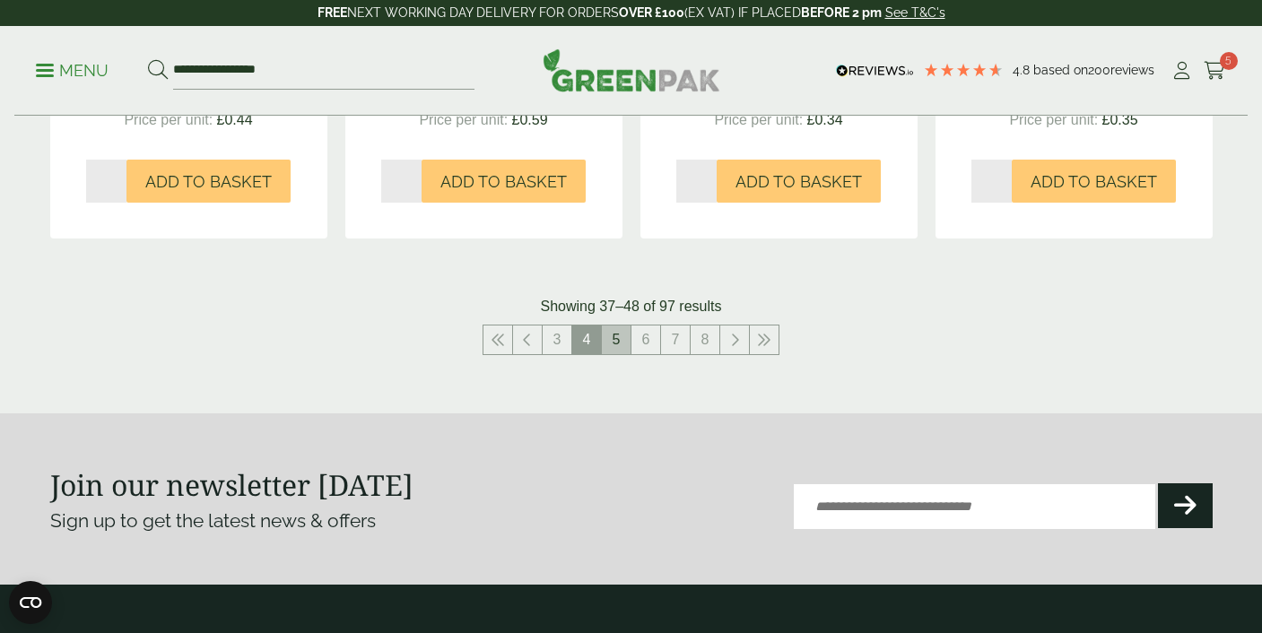
click at [611, 333] on link "5" at bounding box center [616, 340] width 29 height 29
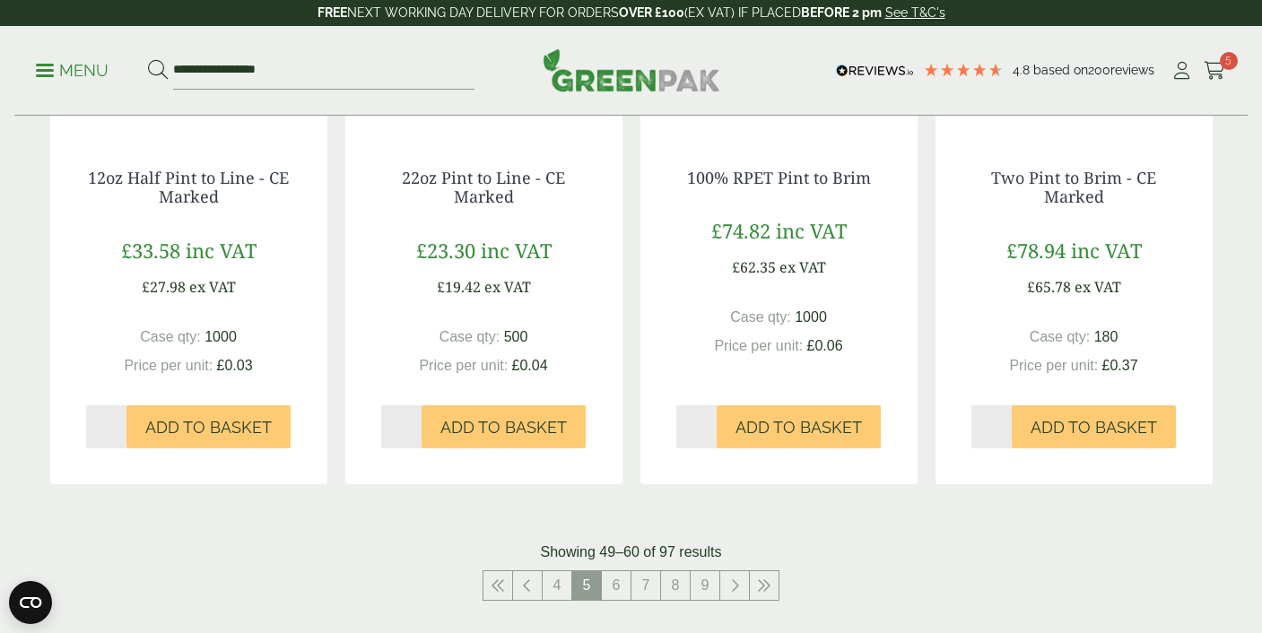
scroll to position [1796, 0]
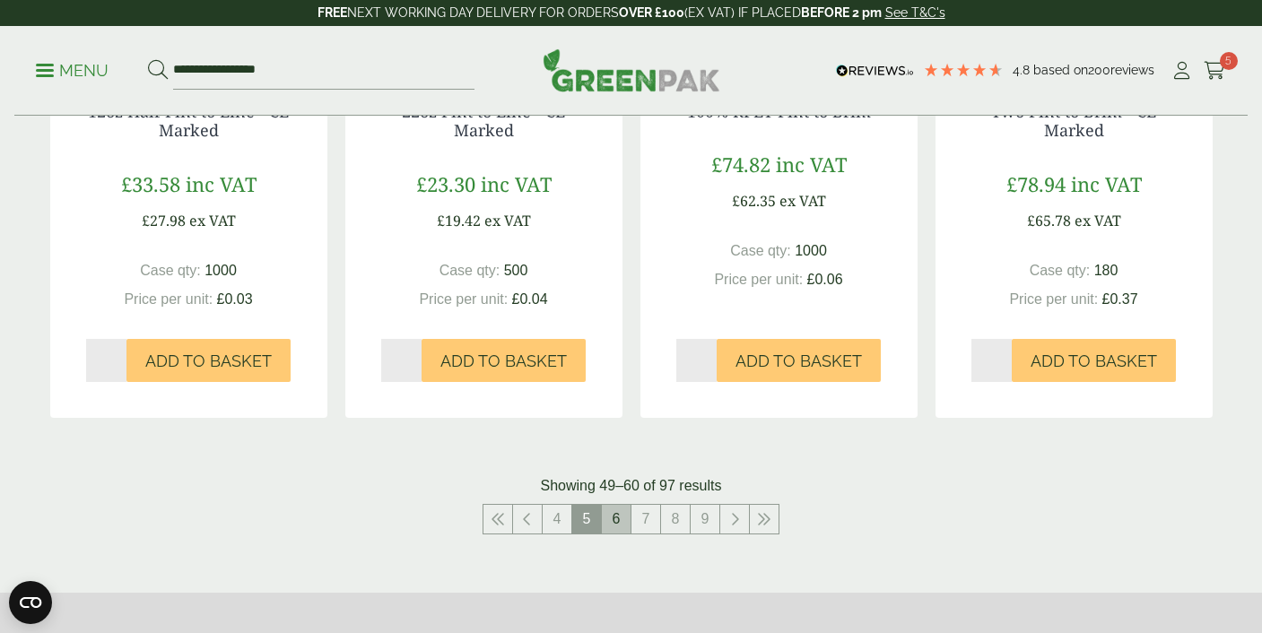
click at [621, 520] on link "6" at bounding box center [616, 519] width 29 height 29
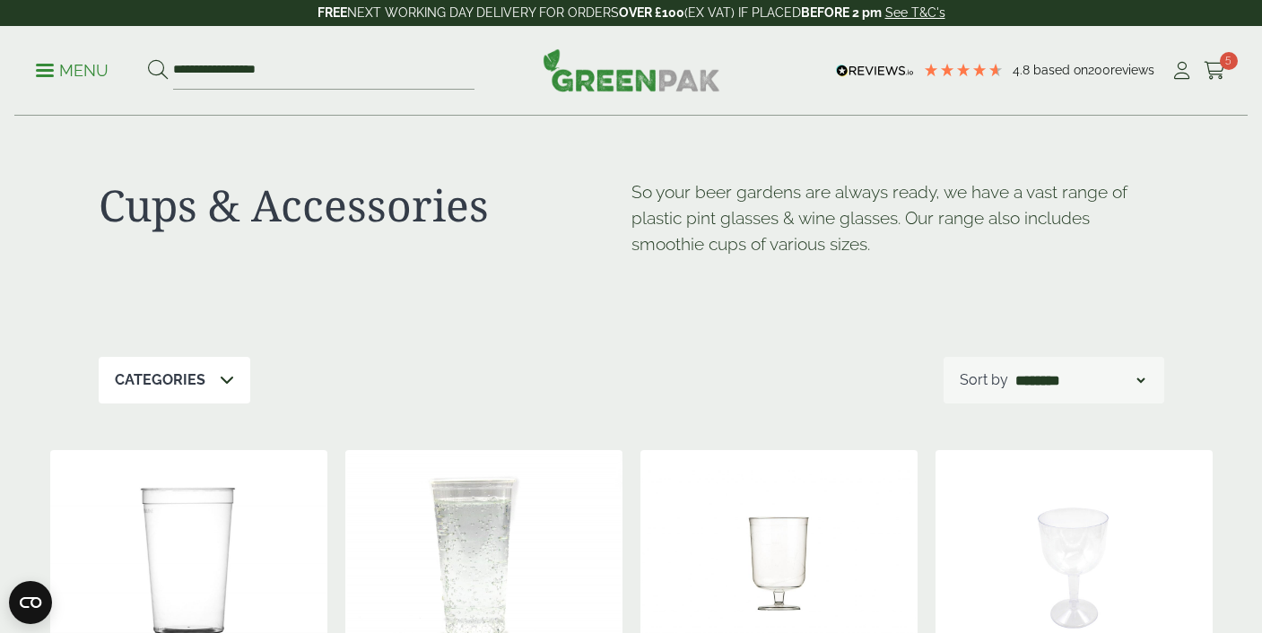
click at [76, 66] on p "Menu" at bounding box center [72, 71] width 73 height 22
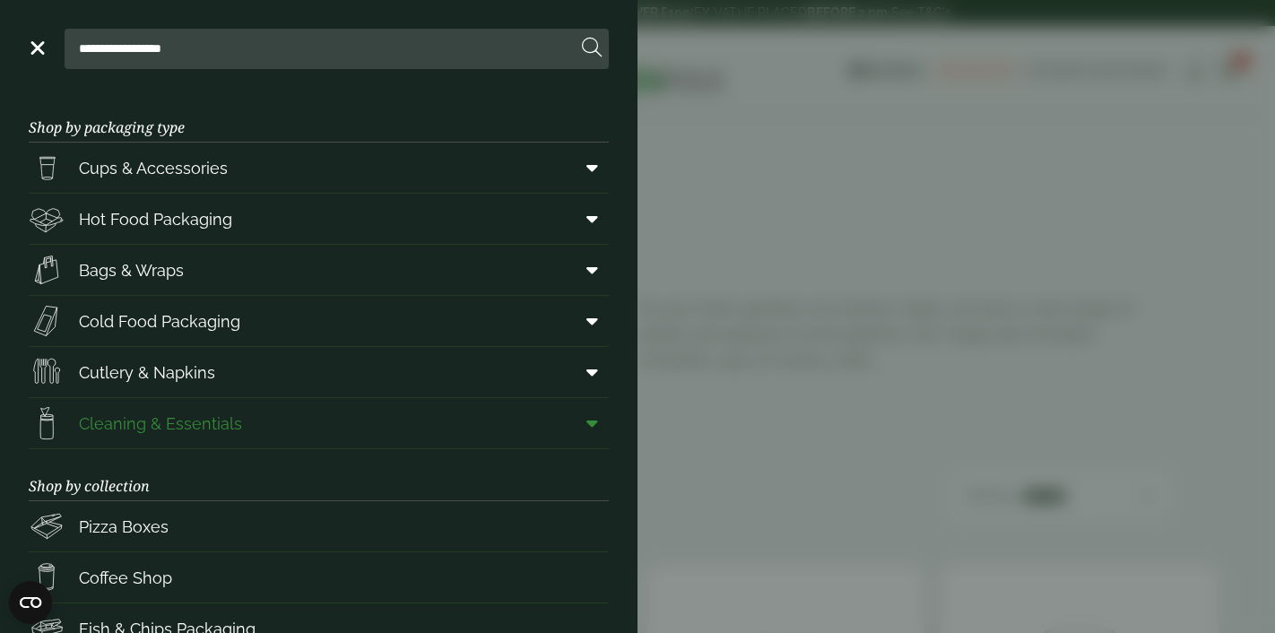
click at [187, 426] on span "Cleaning & Essentials" at bounding box center [160, 424] width 163 height 24
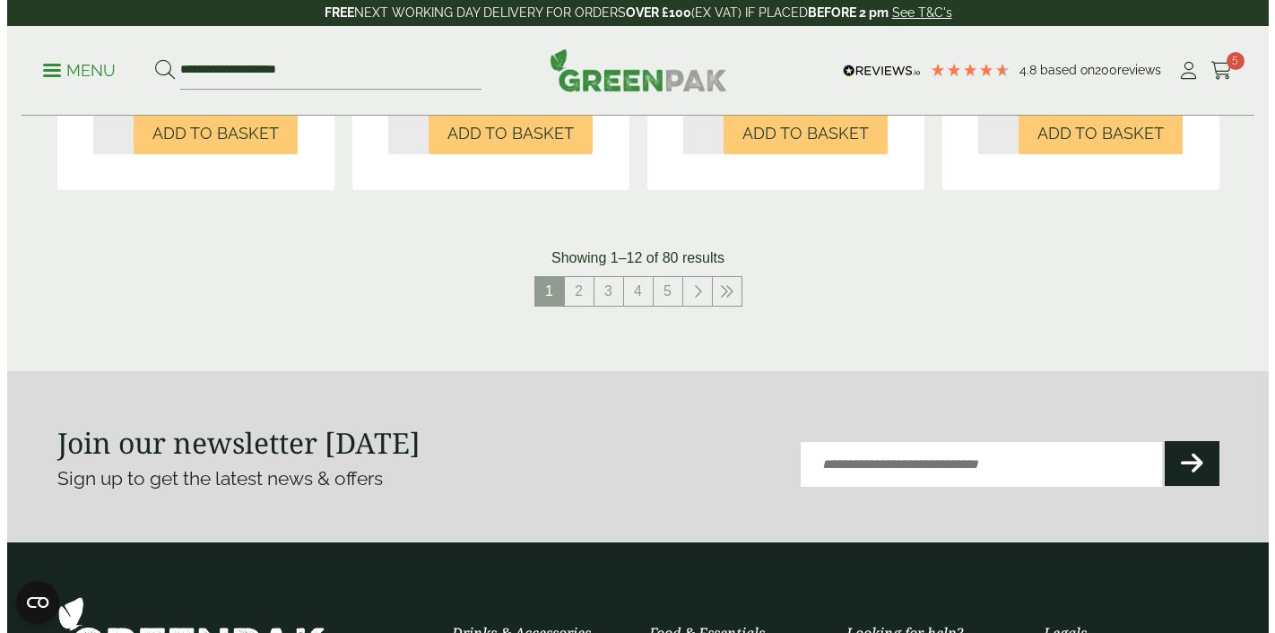
scroll to position [2047, 0]
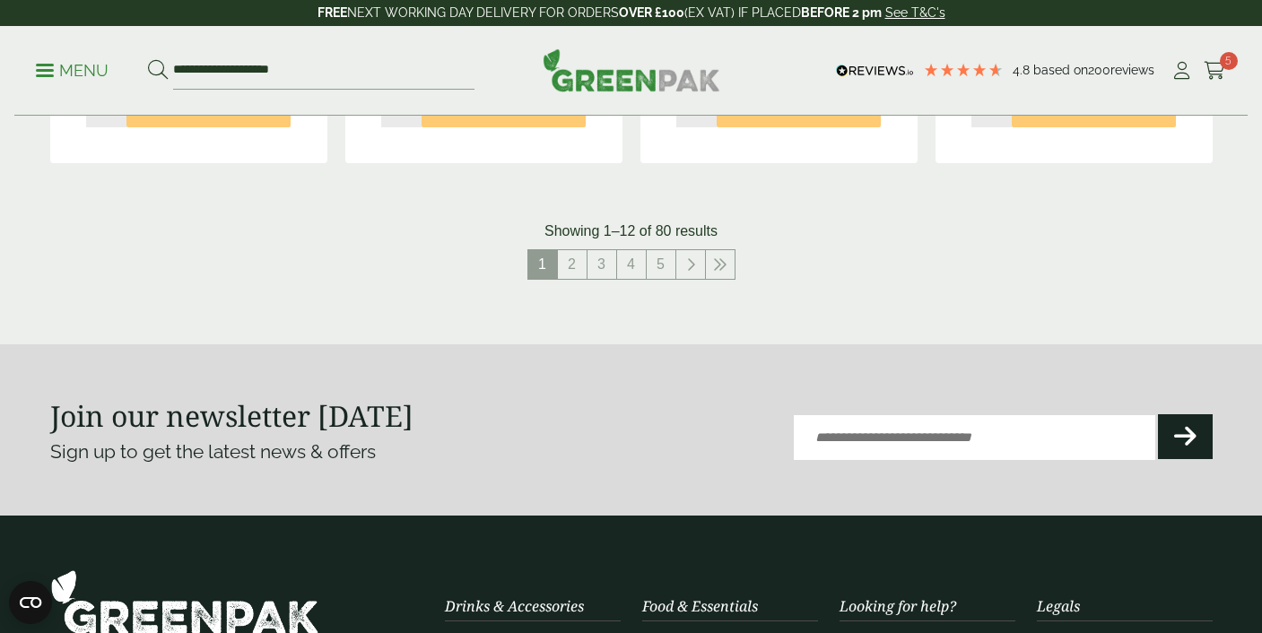
click at [90, 81] on ul "**********" at bounding box center [255, 71] width 439 height 38
click at [80, 70] on p "Menu" at bounding box center [72, 71] width 73 height 22
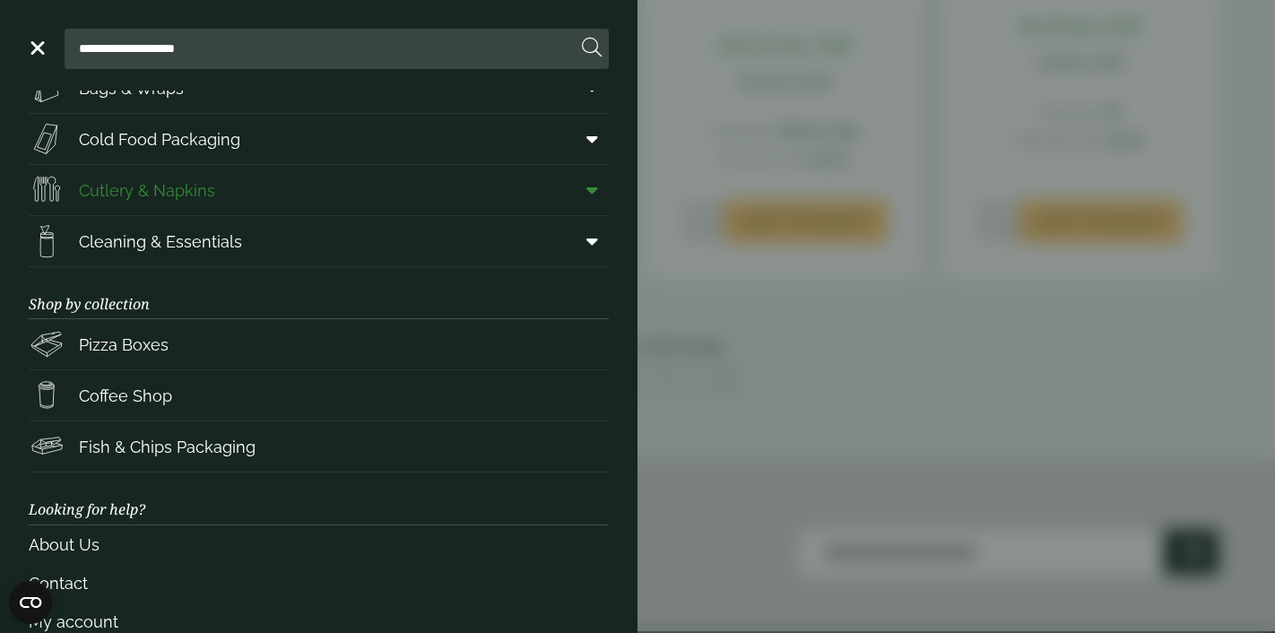
scroll to position [256, 0]
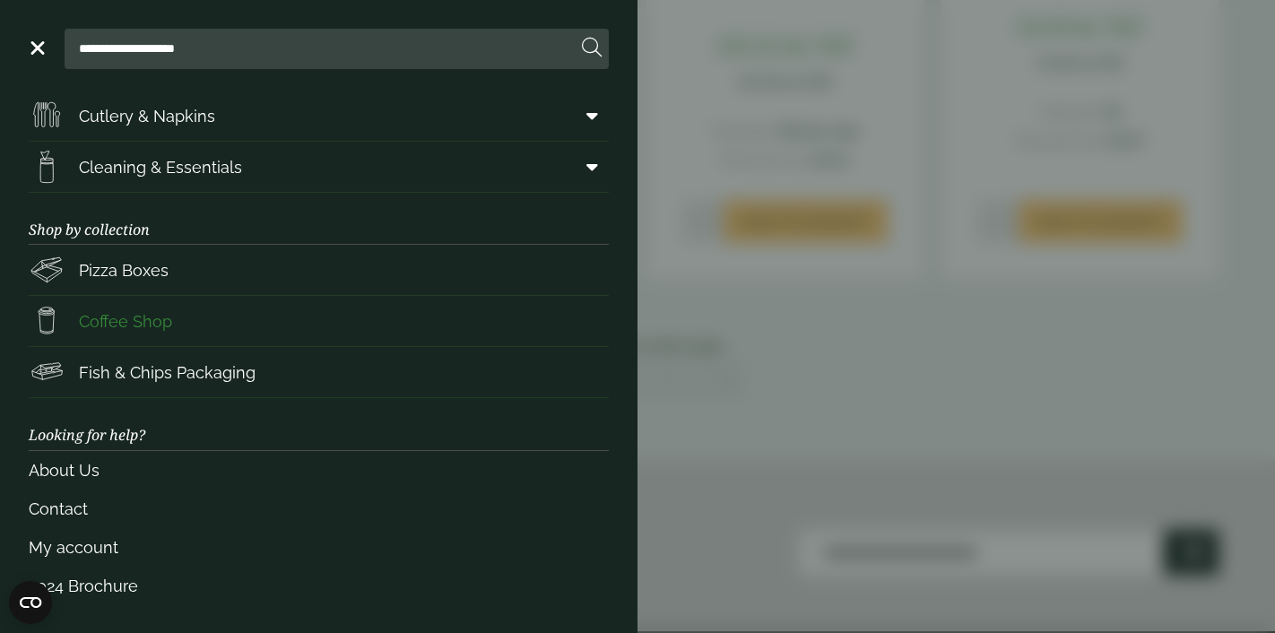
click at [144, 326] on span "Coffee Shop" at bounding box center [125, 321] width 93 height 24
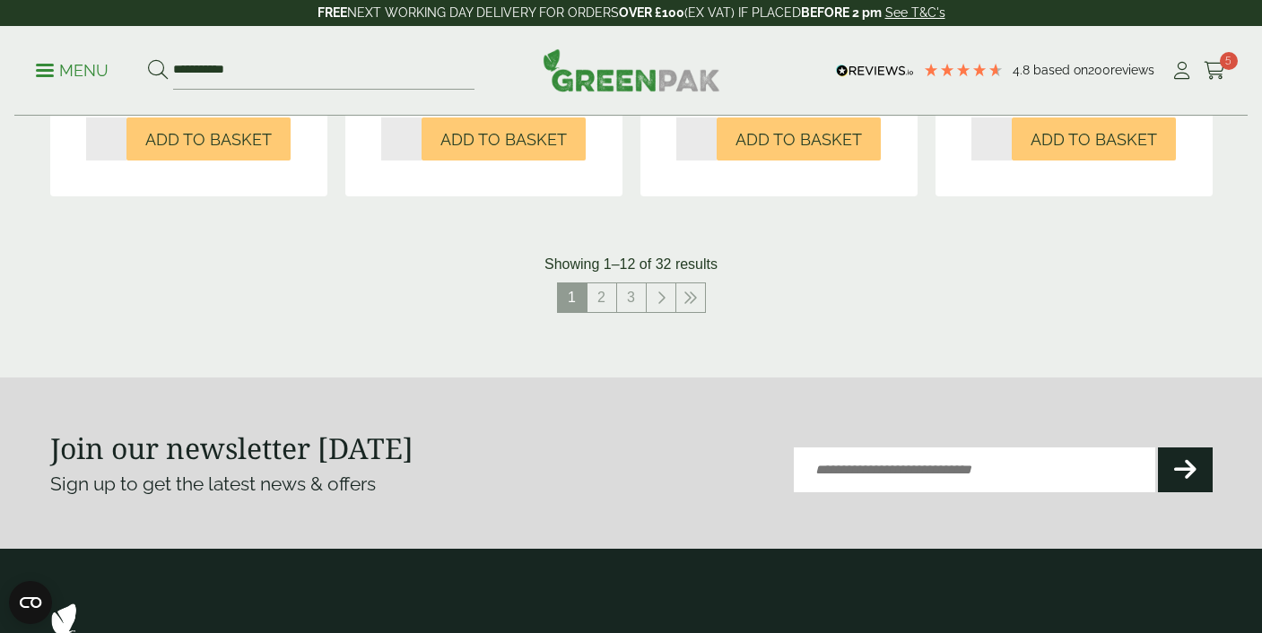
scroll to position [1965, 0]
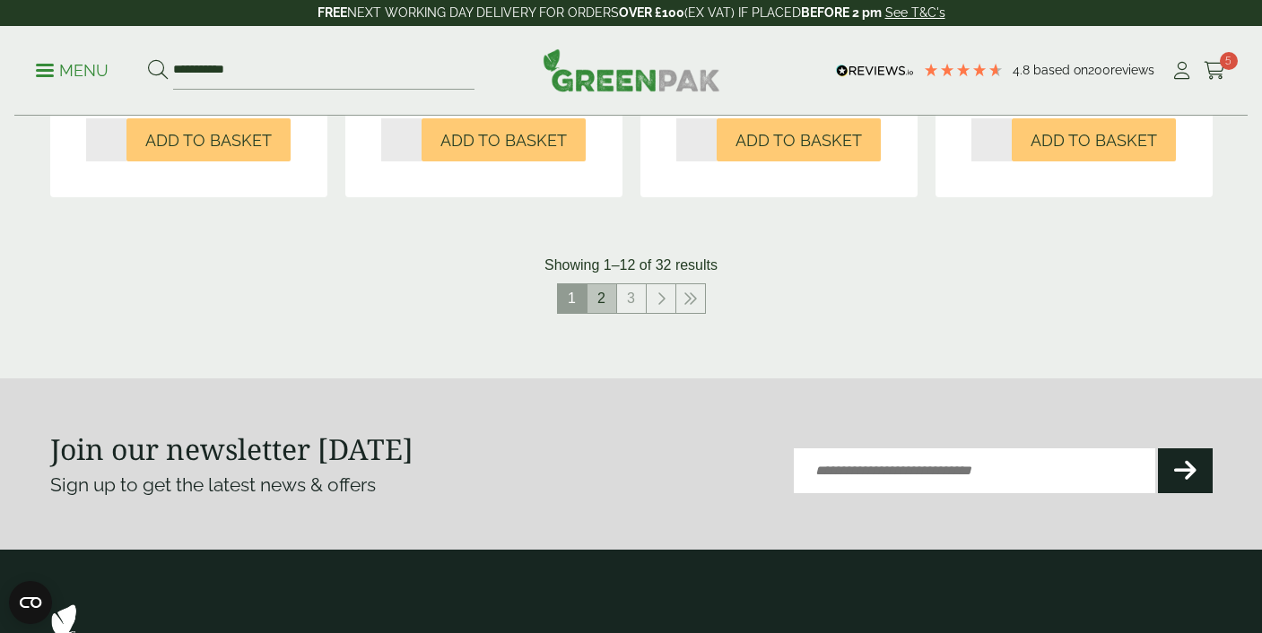
click at [604, 292] on link "2" at bounding box center [601, 298] width 29 height 29
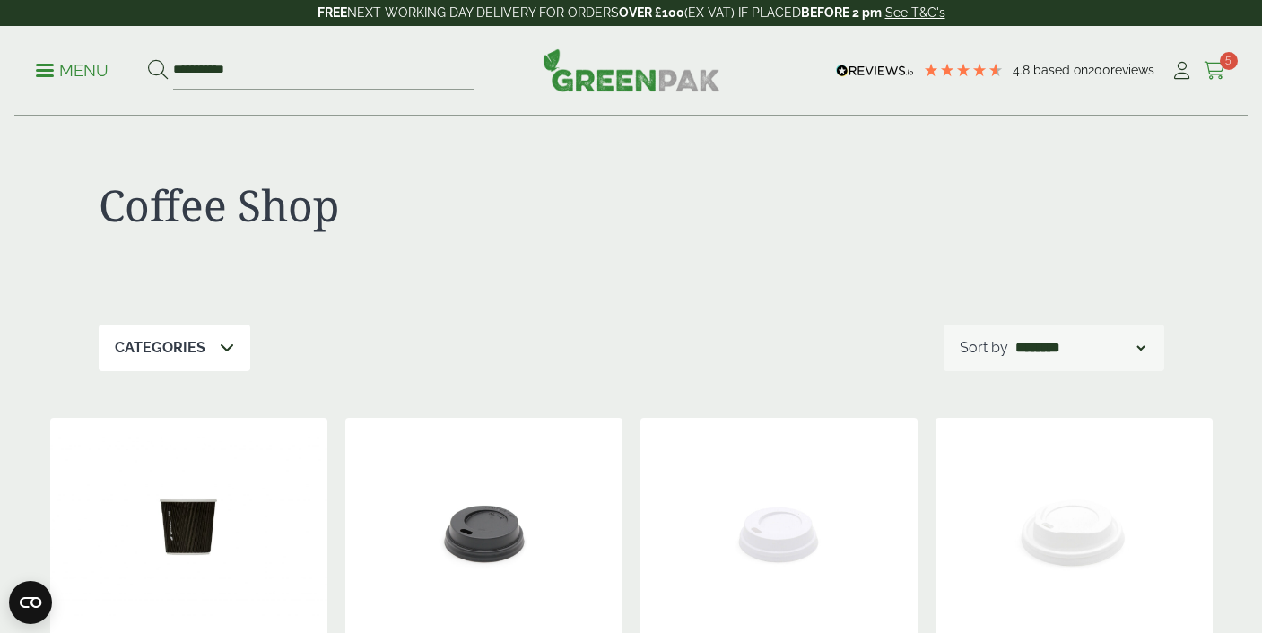
click at [1222, 64] on span "5" at bounding box center [1229, 61] width 18 height 18
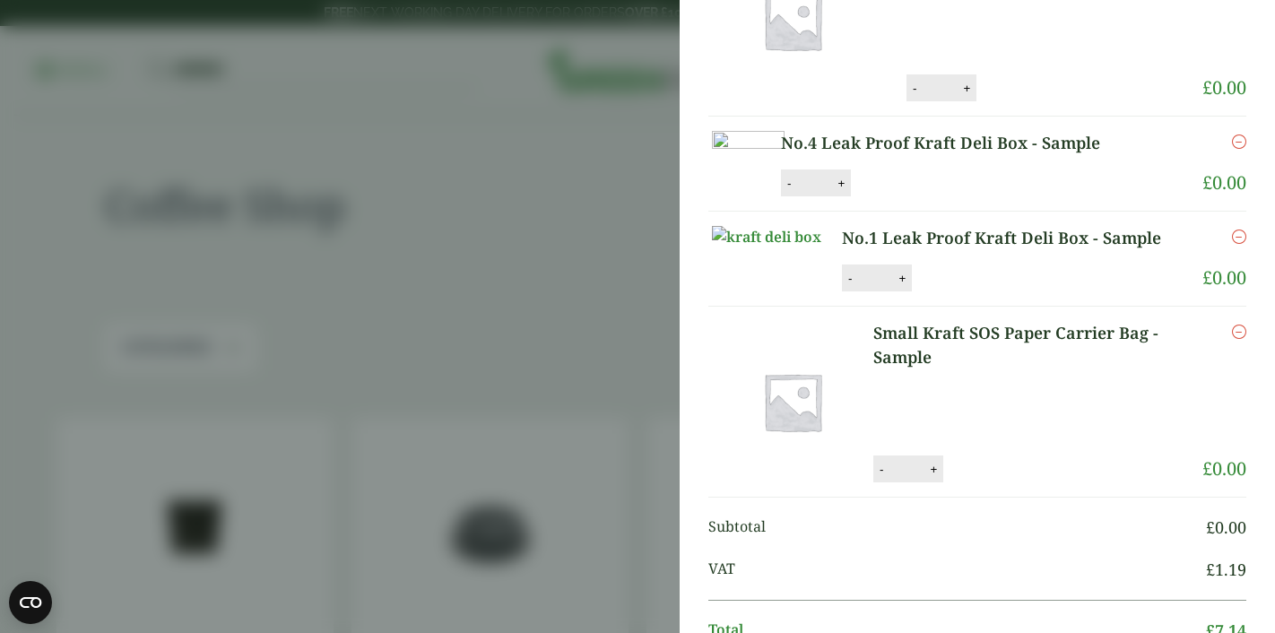
scroll to position [333, 0]
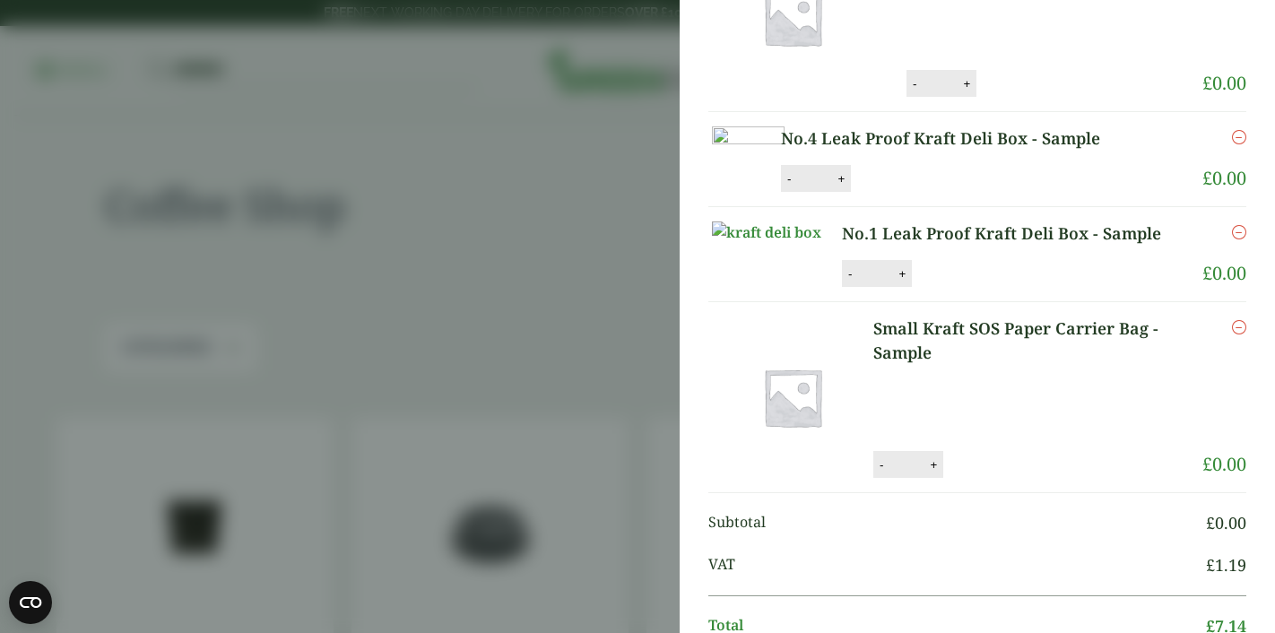
click at [908, 142] on link "No.4 Leak Proof Kraft Deli Box - Sample" at bounding box center [966, 138] width 370 height 24
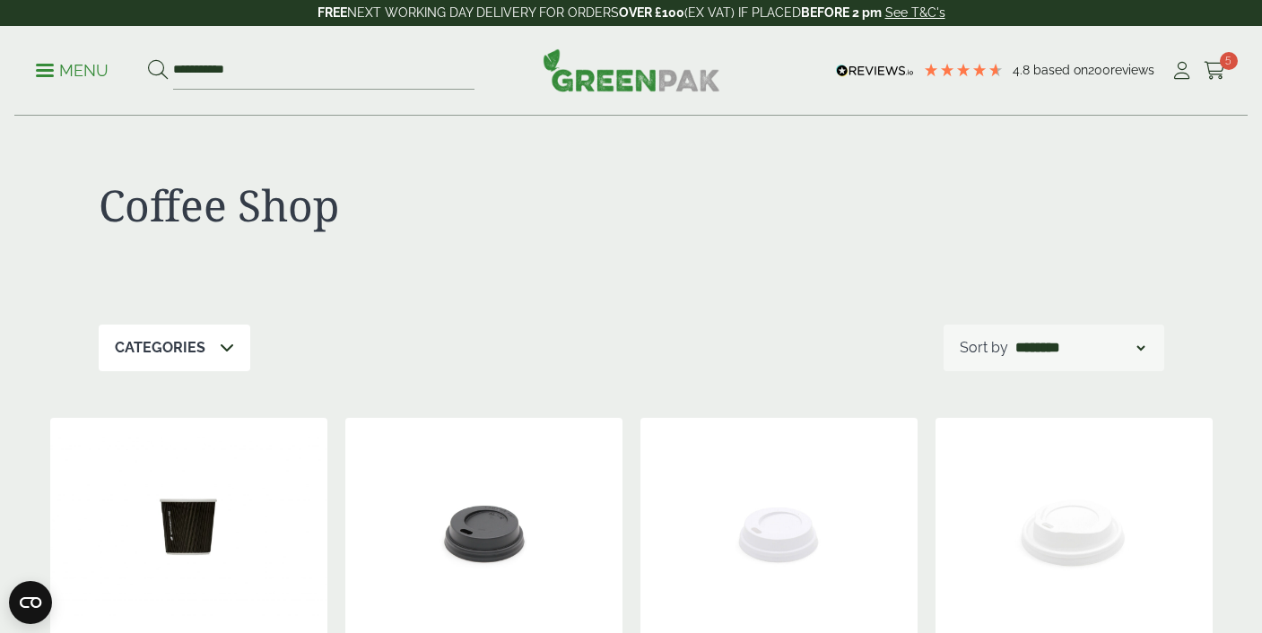
click at [1201, 64] on ul "My Account Cart 5" at bounding box center [1198, 70] width 56 height 27
click at [1223, 65] on span "5" at bounding box center [1229, 61] width 18 height 18
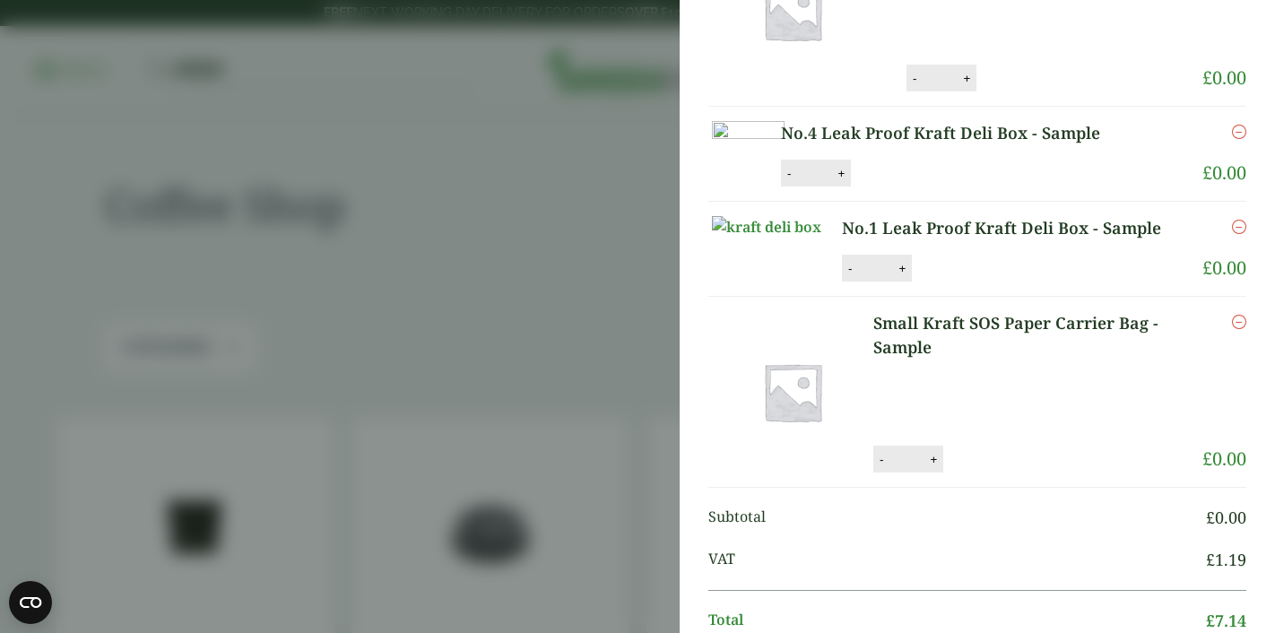
scroll to position [372, 0]
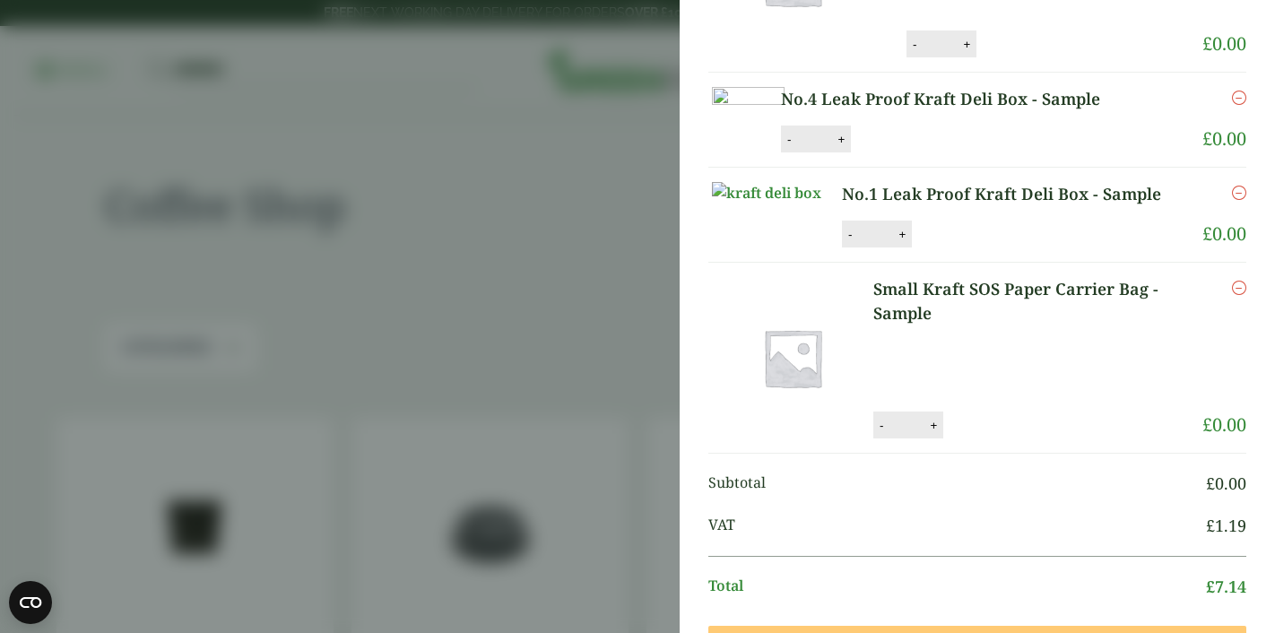
click at [901, 206] on link "No.1 Leak Proof Kraft Deli Box - Sample" at bounding box center [1012, 194] width 340 height 24
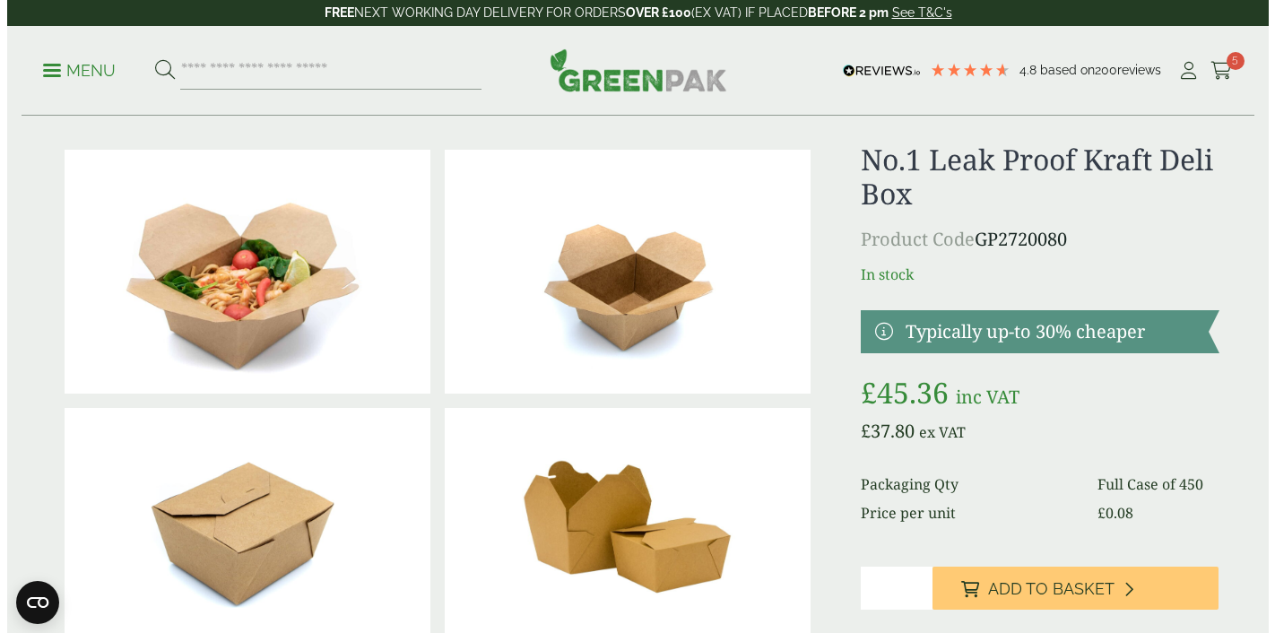
scroll to position [30, 0]
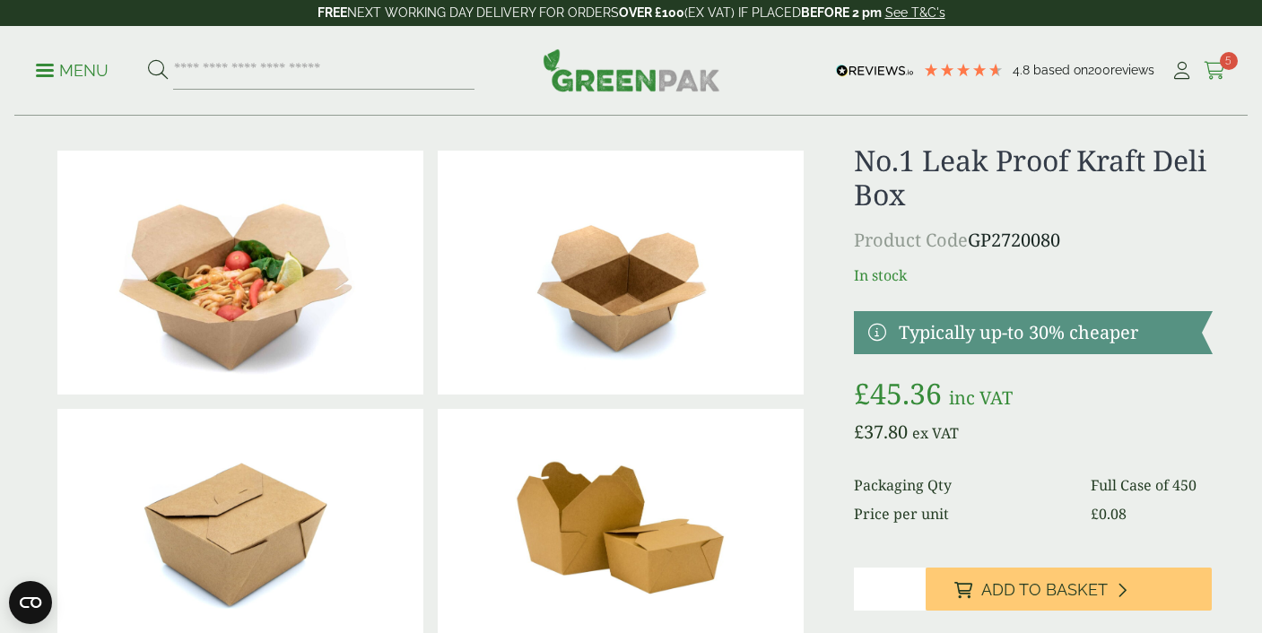
click at [1215, 82] on link "Cart 5" at bounding box center [1215, 70] width 22 height 27
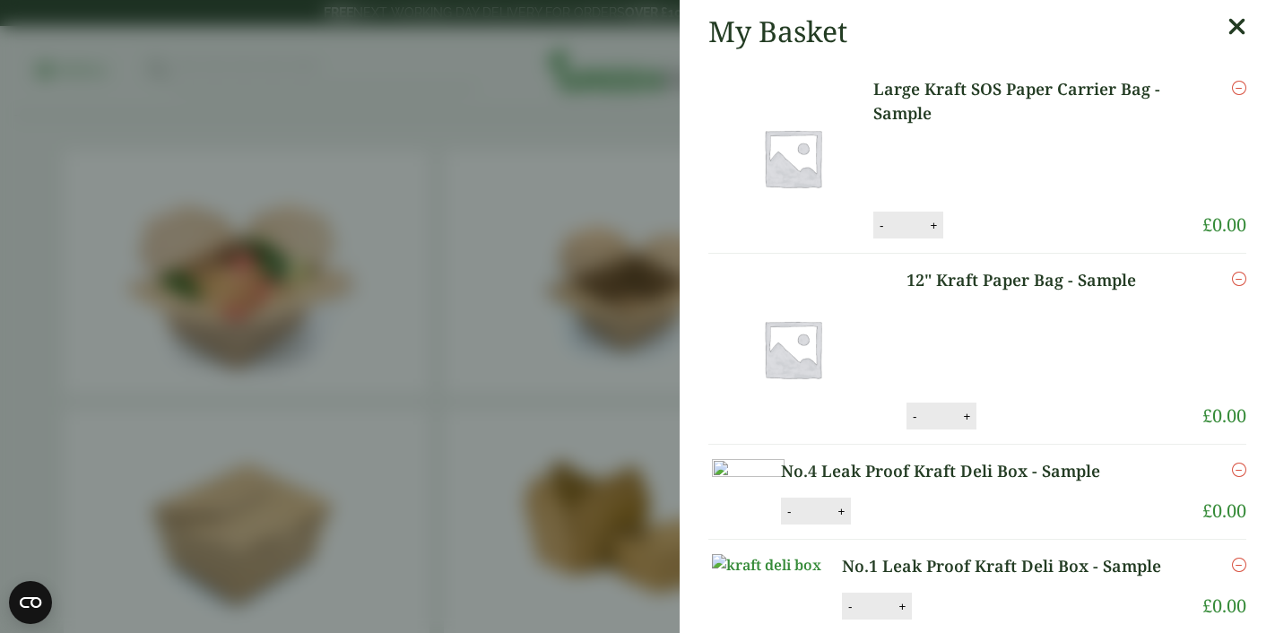
click at [1028, 279] on link "12" Kraft Paper Bag - Sample" at bounding box center [1038, 280] width 263 height 24
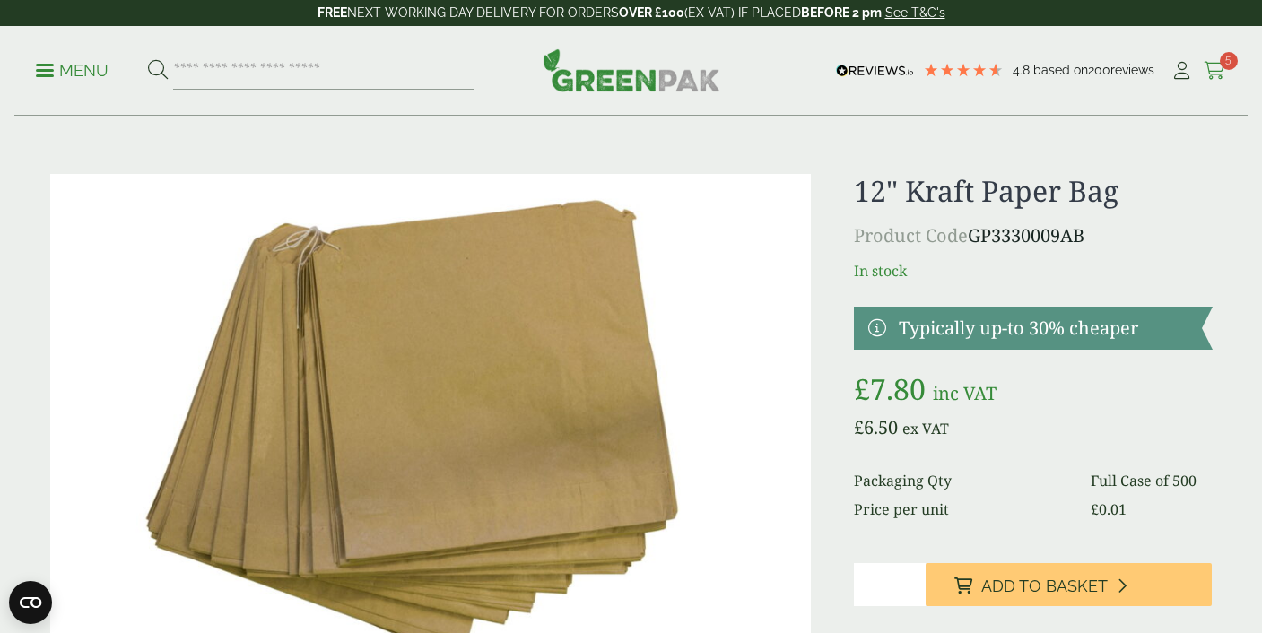
click at [1217, 77] on icon at bounding box center [1215, 71] width 22 height 18
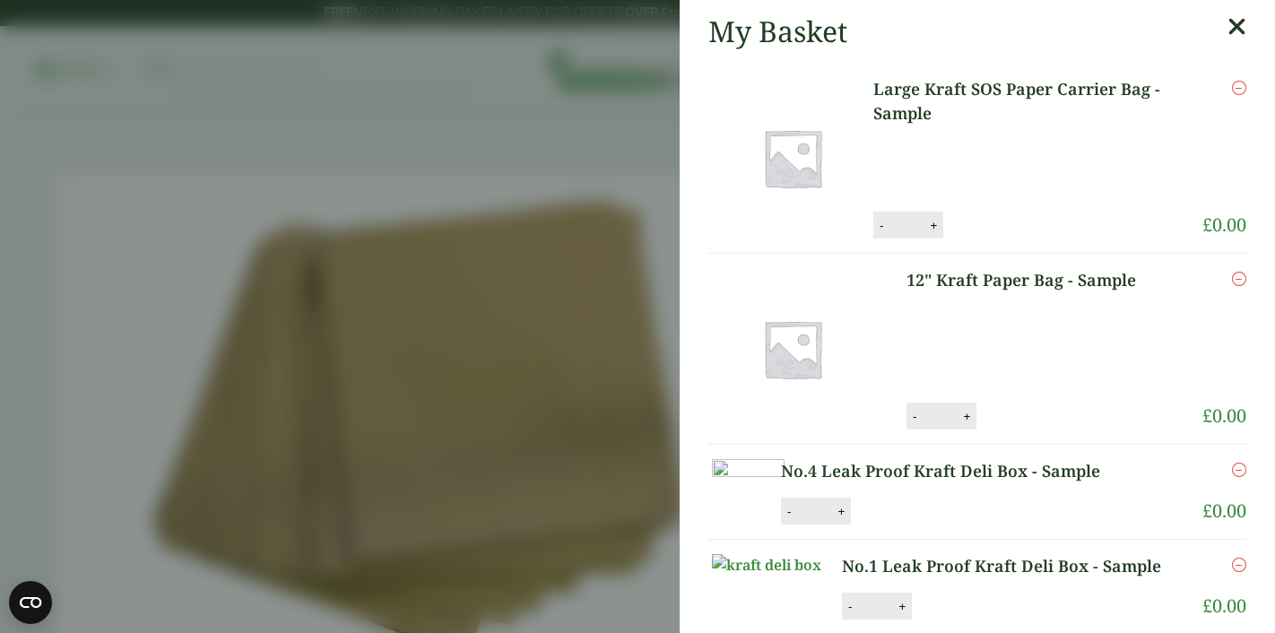
click at [970, 91] on link "Large Kraft SOS Paper Carrier Bag - Sample" at bounding box center [1037, 101] width 329 height 48
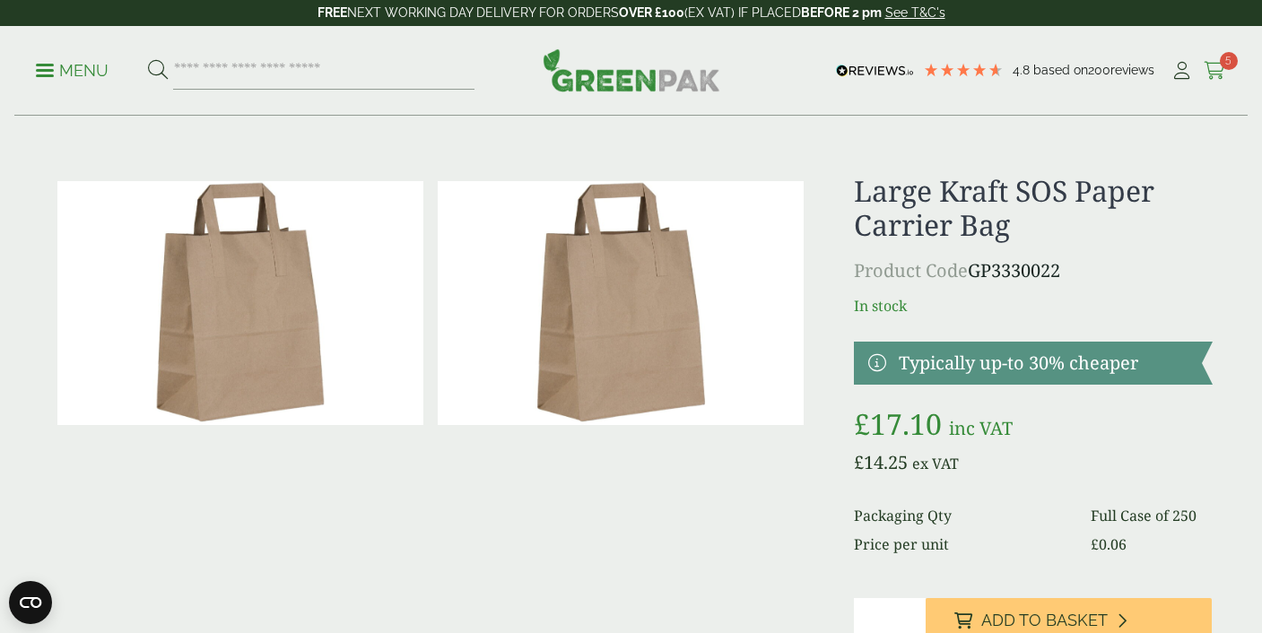
click at [1216, 63] on icon at bounding box center [1215, 71] width 22 height 18
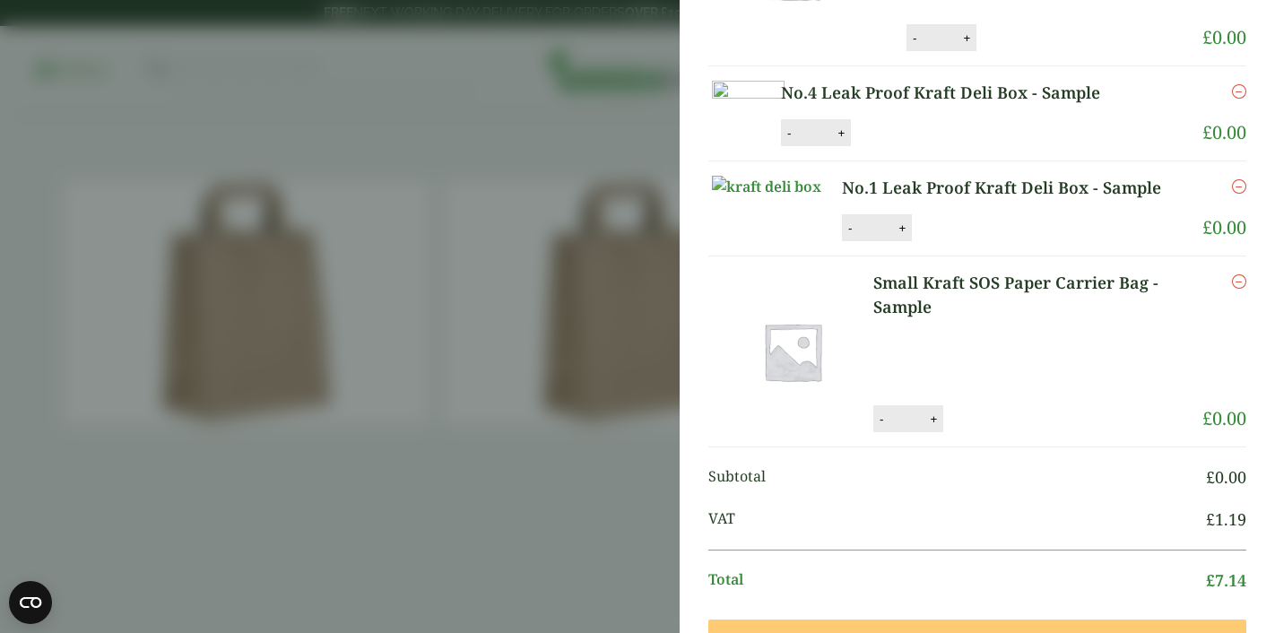
scroll to position [508, 0]
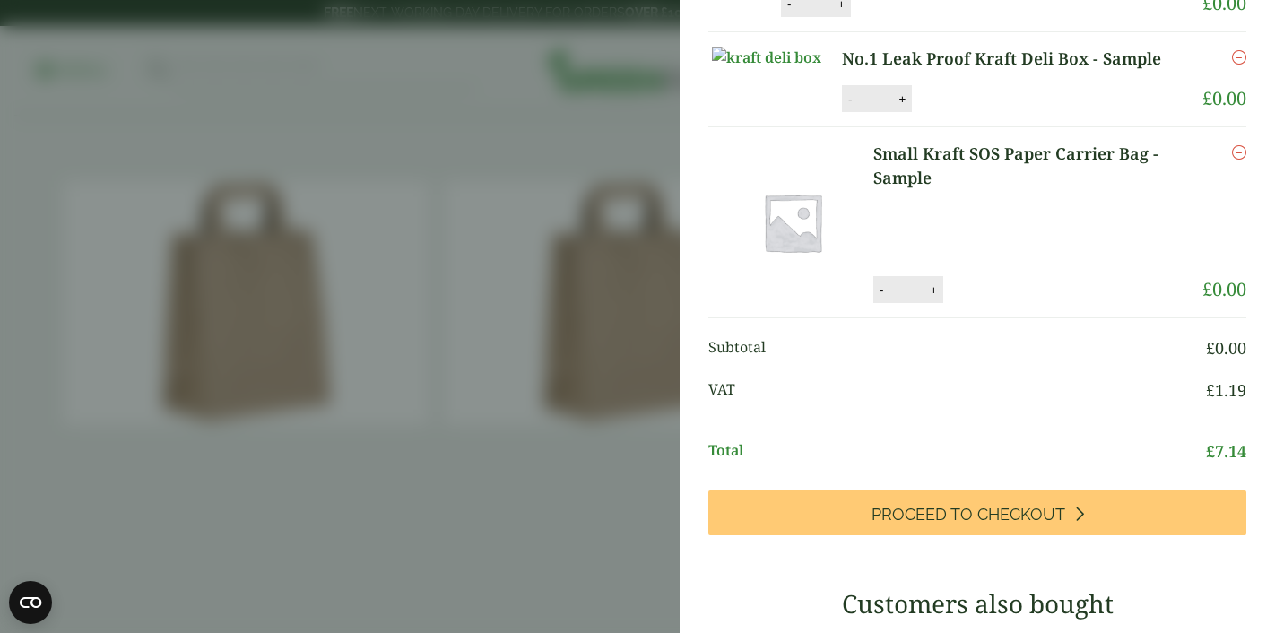
click at [960, 190] on link "Small Kraft SOS Paper Carrier Bag - Sample" at bounding box center [1037, 166] width 329 height 48
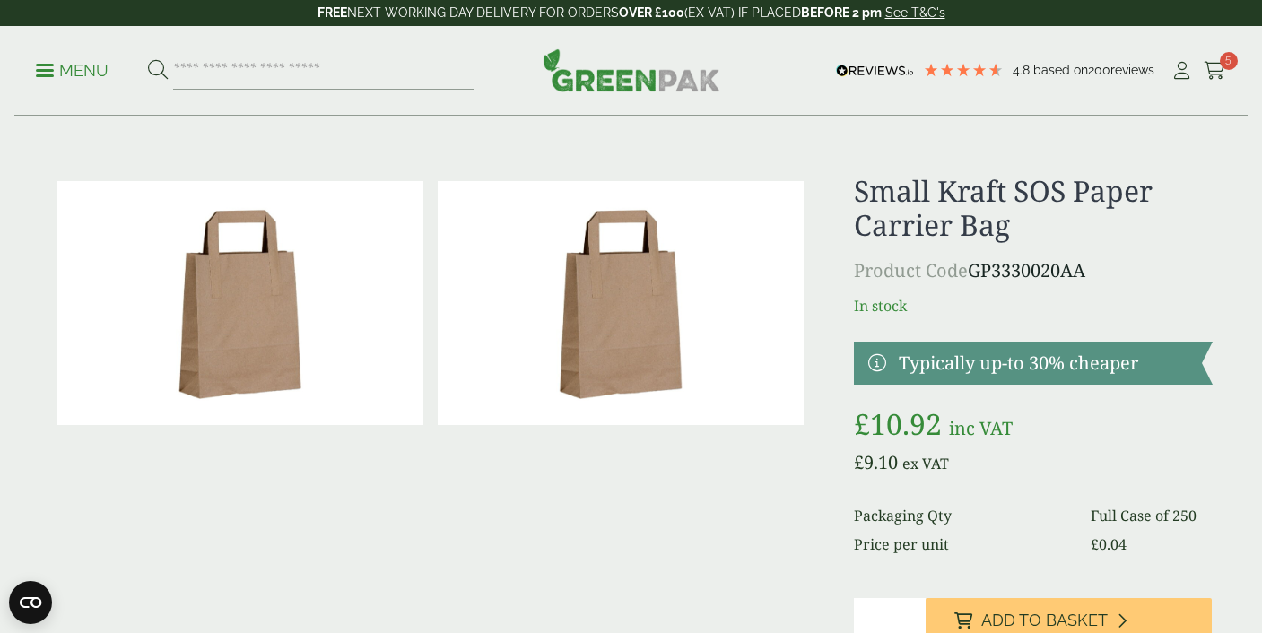
click at [99, 74] on p "Menu" at bounding box center [72, 71] width 73 height 22
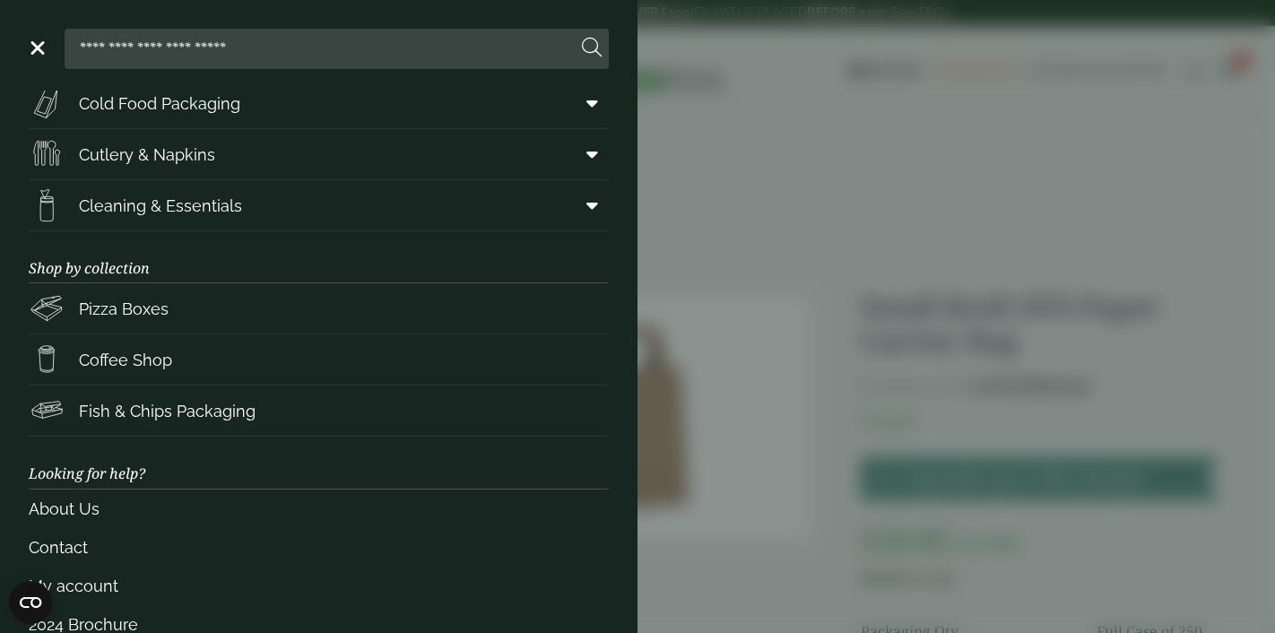
scroll to position [226, 0]
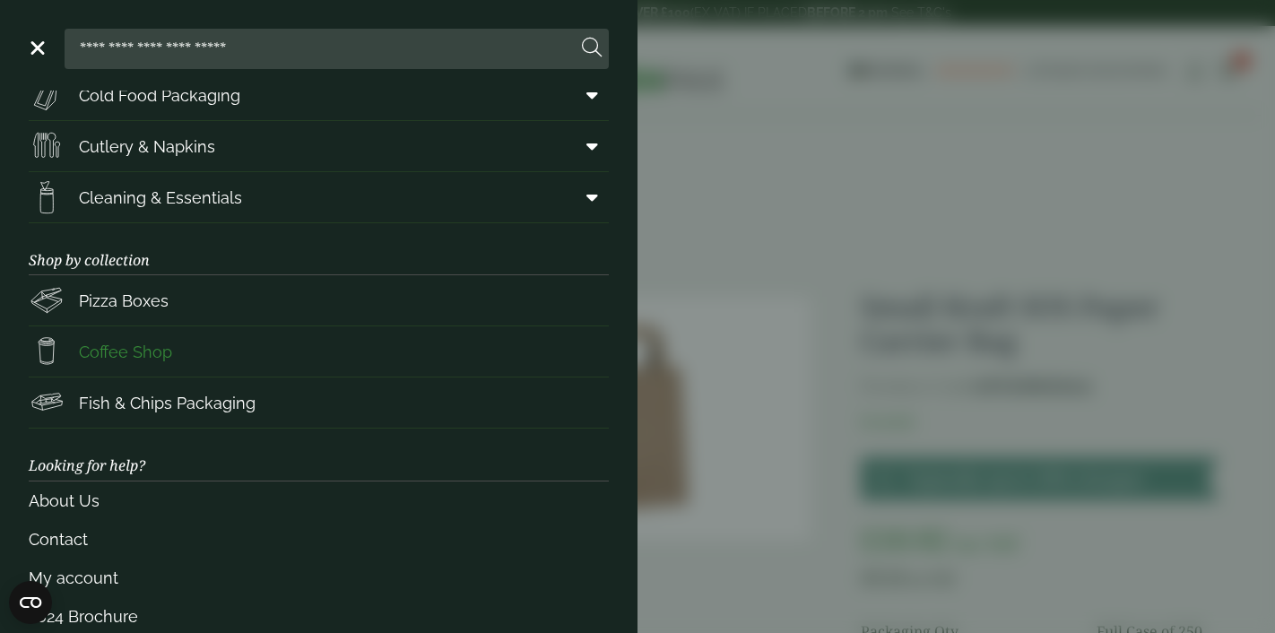
click at [151, 335] on span "Coffee Shop" at bounding box center [100, 352] width 143 height 36
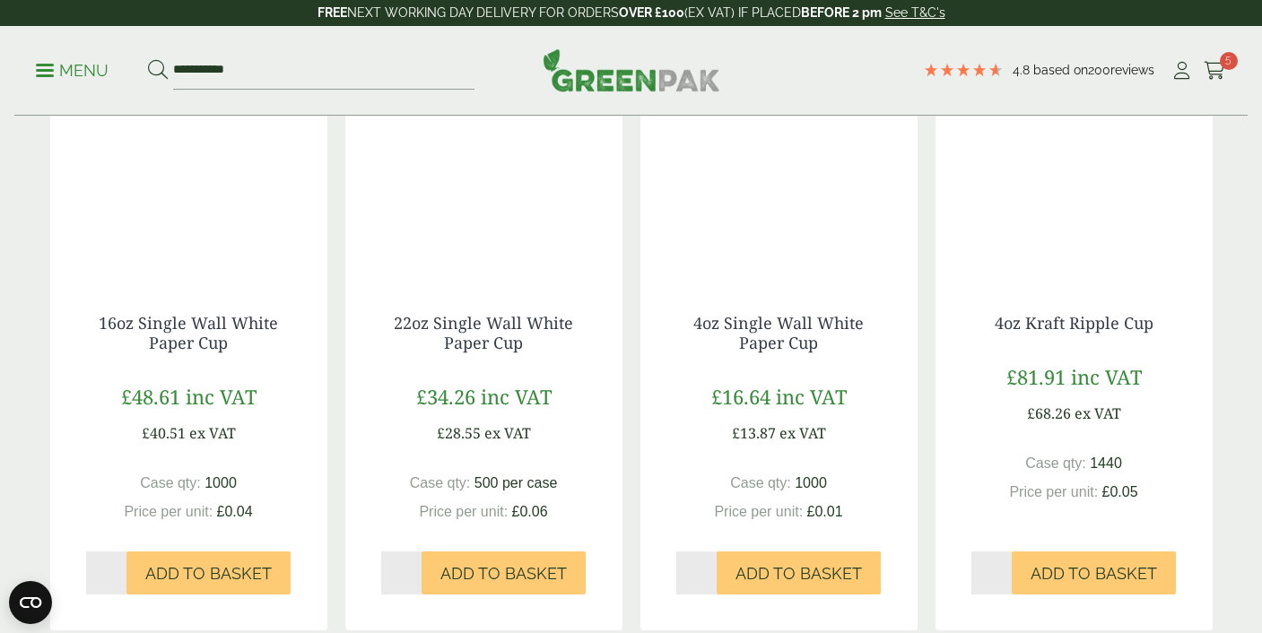
scroll to position [1904, 0]
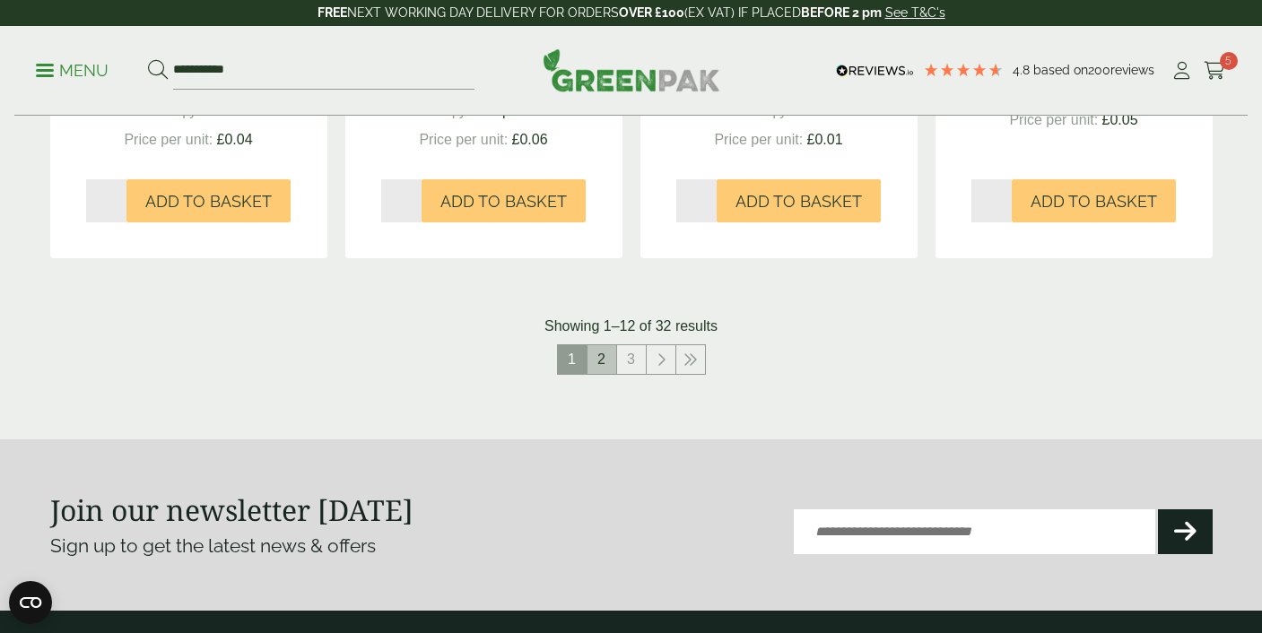
click at [600, 361] on link "2" at bounding box center [601, 359] width 29 height 29
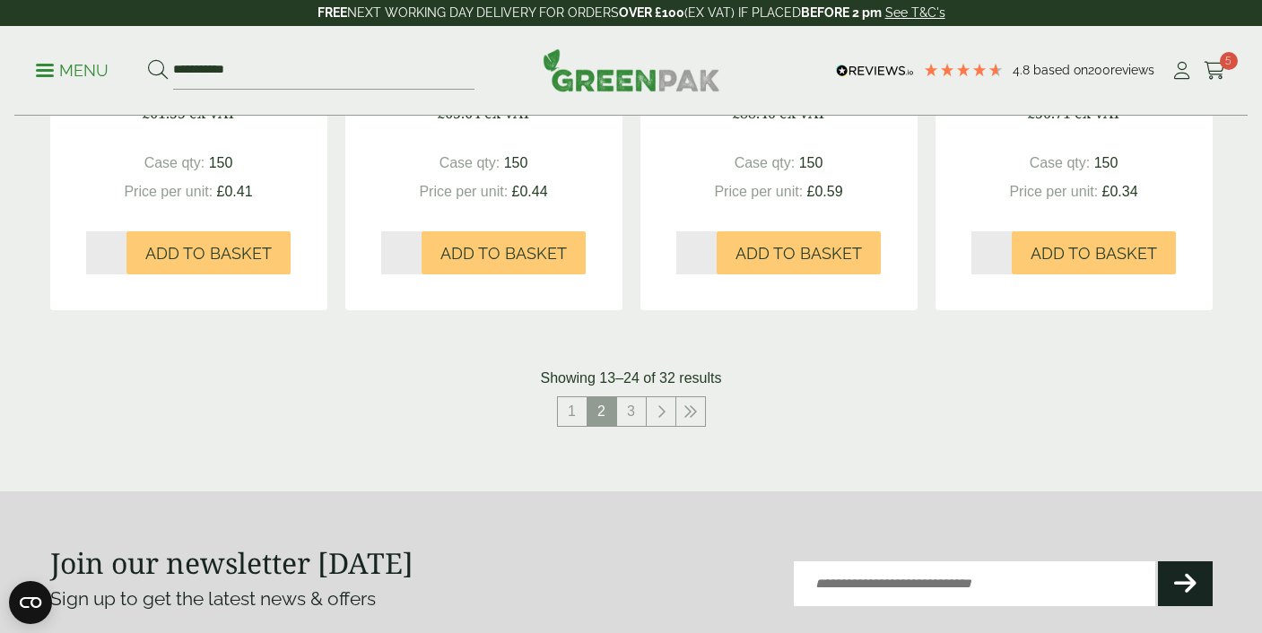
scroll to position [1859, 0]
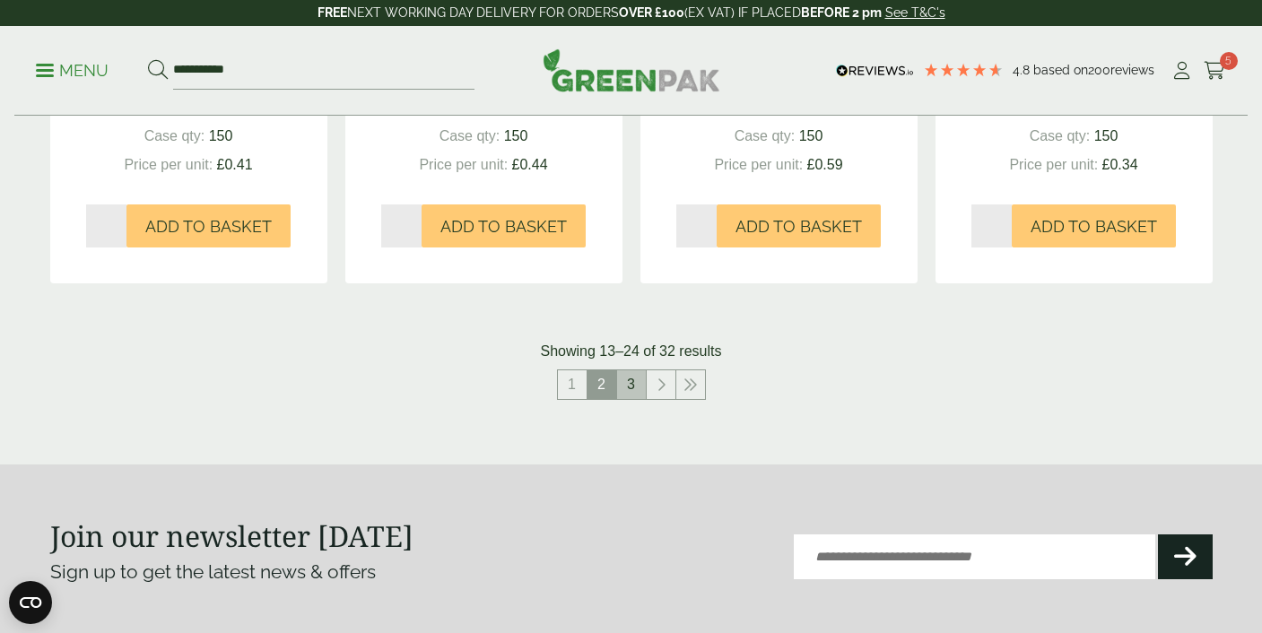
click at [622, 377] on link "3" at bounding box center [631, 384] width 29 height 29
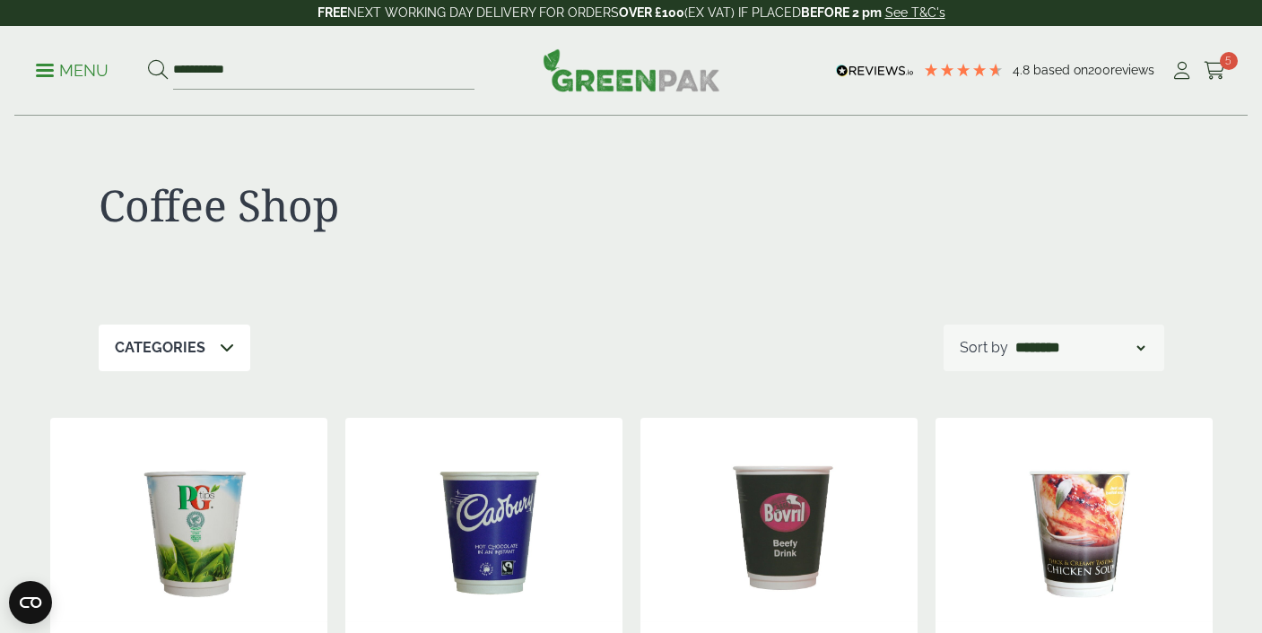
click at [84, 75] on p "Menu" at bounding box center [72, 71] width 73 height 22
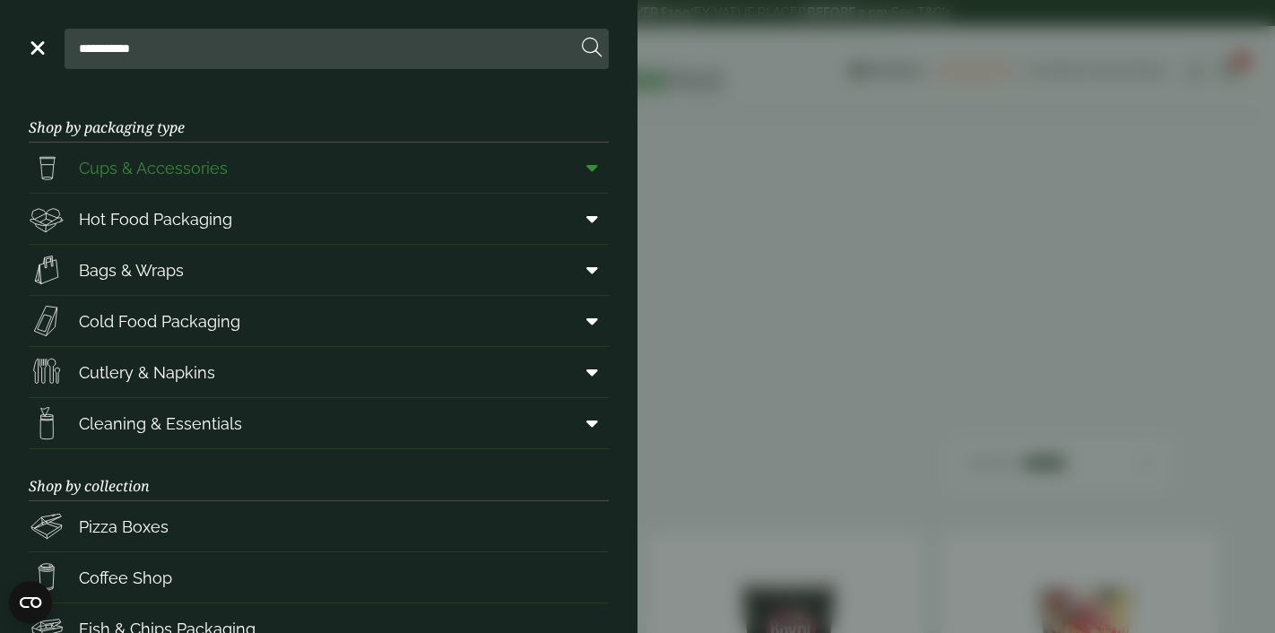
click at [175, 172] on span "Cups & Accessories" at bounding box center [153, 168] width 149 height 24
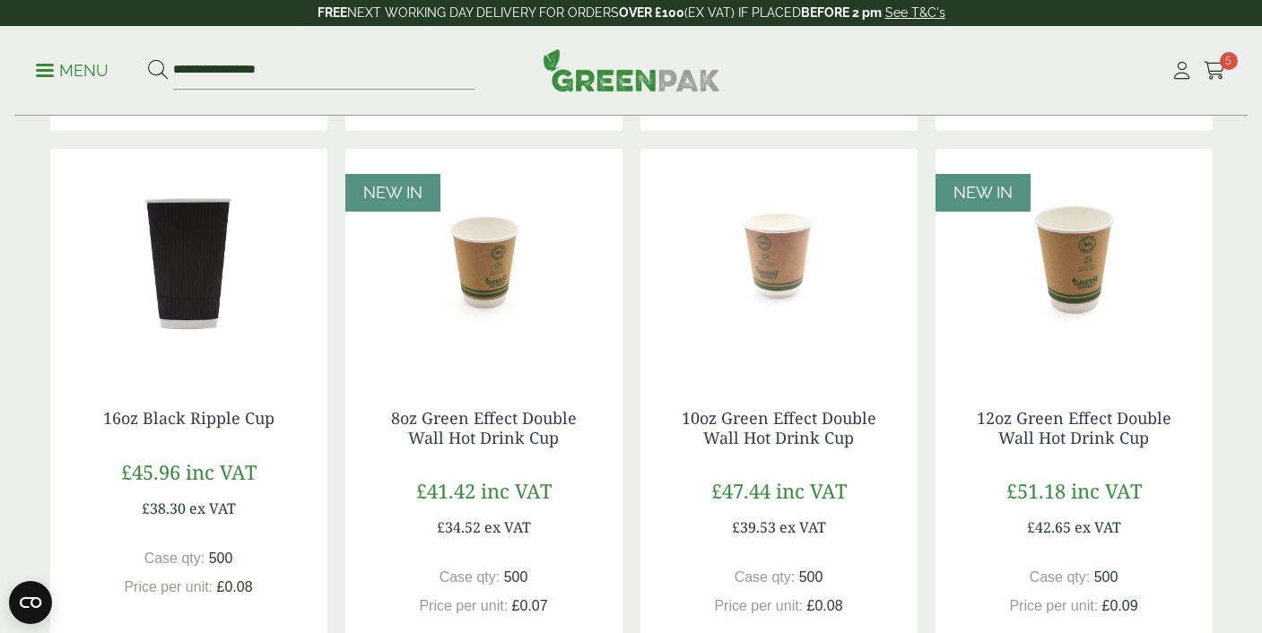
scroll to position [1510, 0]
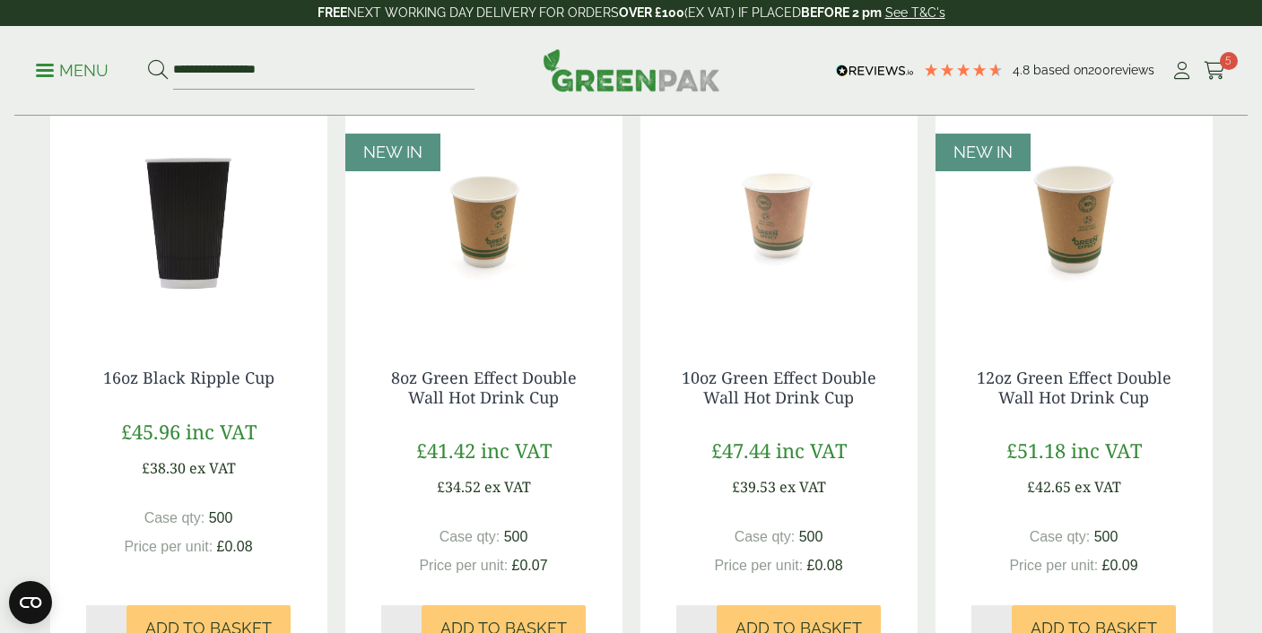
click at [494, 213] on img at bounding box center [483, 221] width 277 height 224
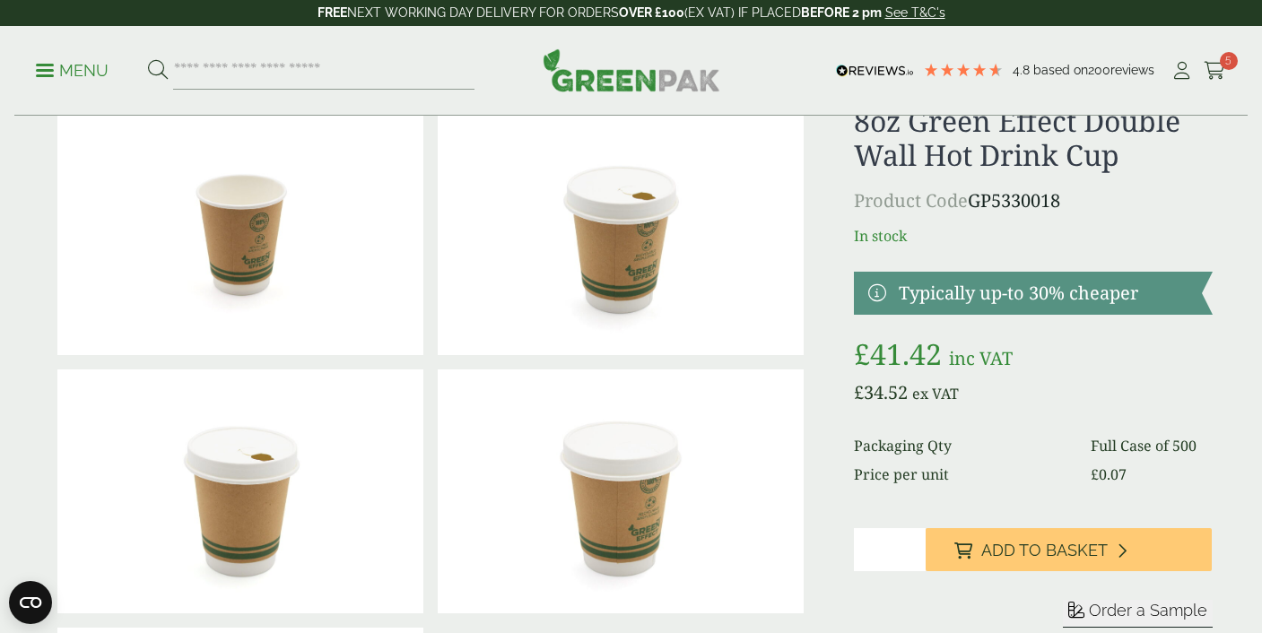
scroll to position [5, 0]
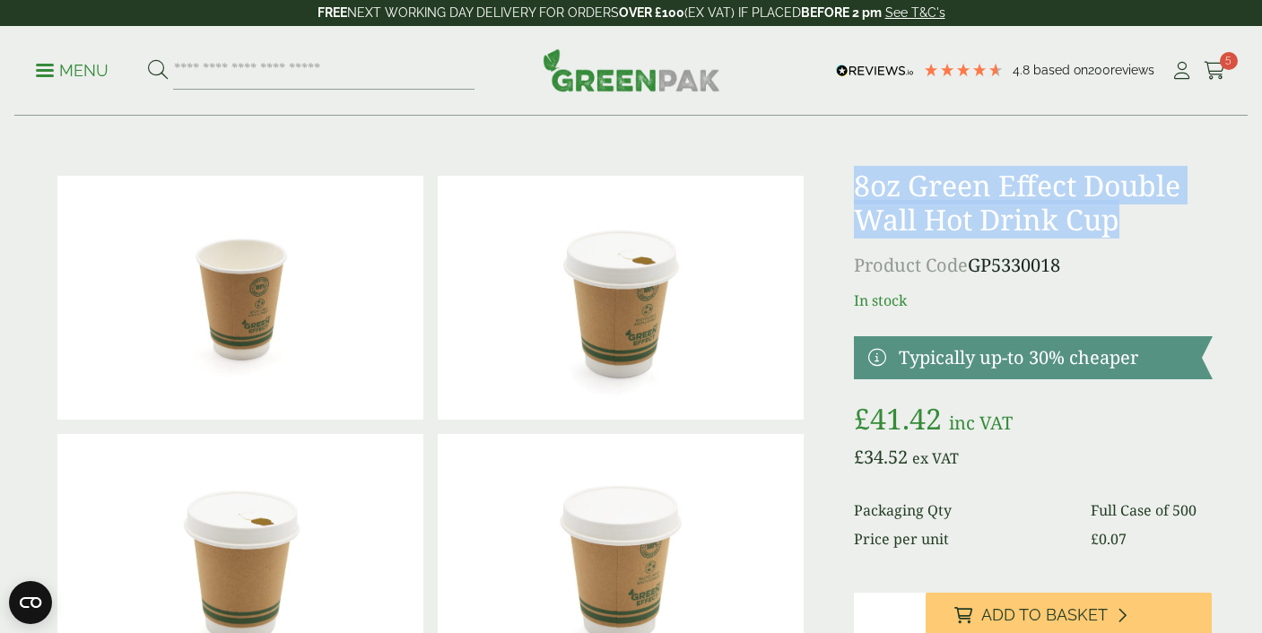
drag, startPoint x: 1121, startPoint y: 223, endPoint x: 850, endPoint y: 194, distance: 272.4
click at [850, 194] on div at bounding box center [631, 557] width 1184 height 776
copy h1 "8oz Green Effect Double Wall Hot Drink Cup"
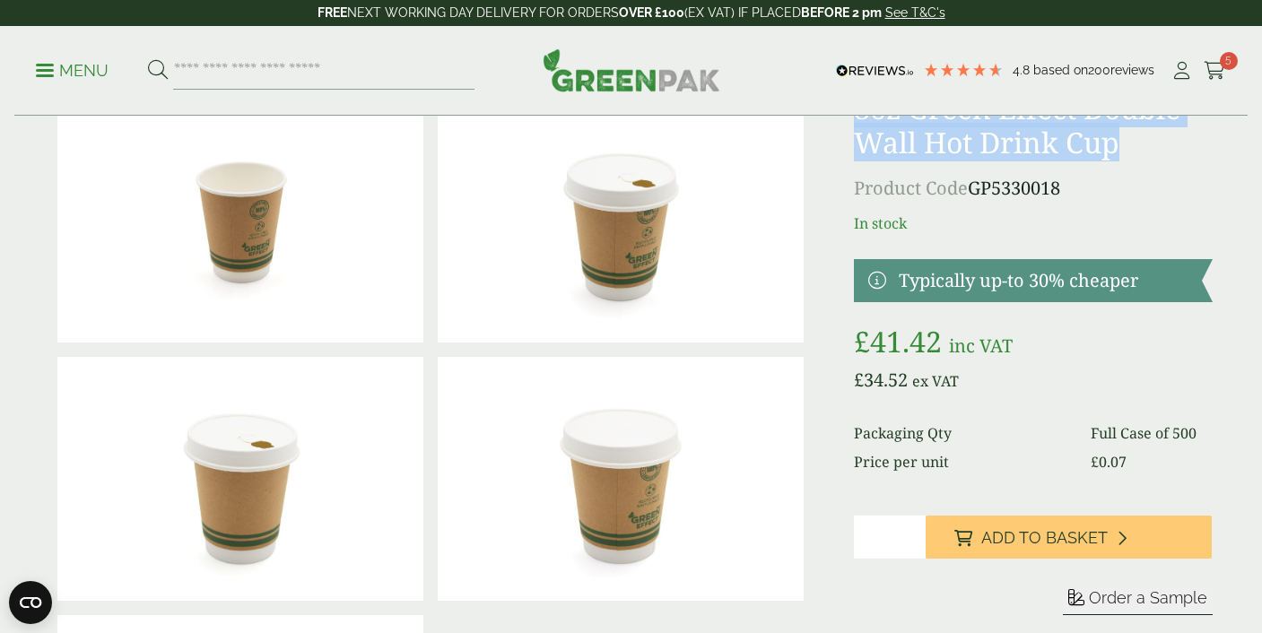
scroll to position [0, 0]
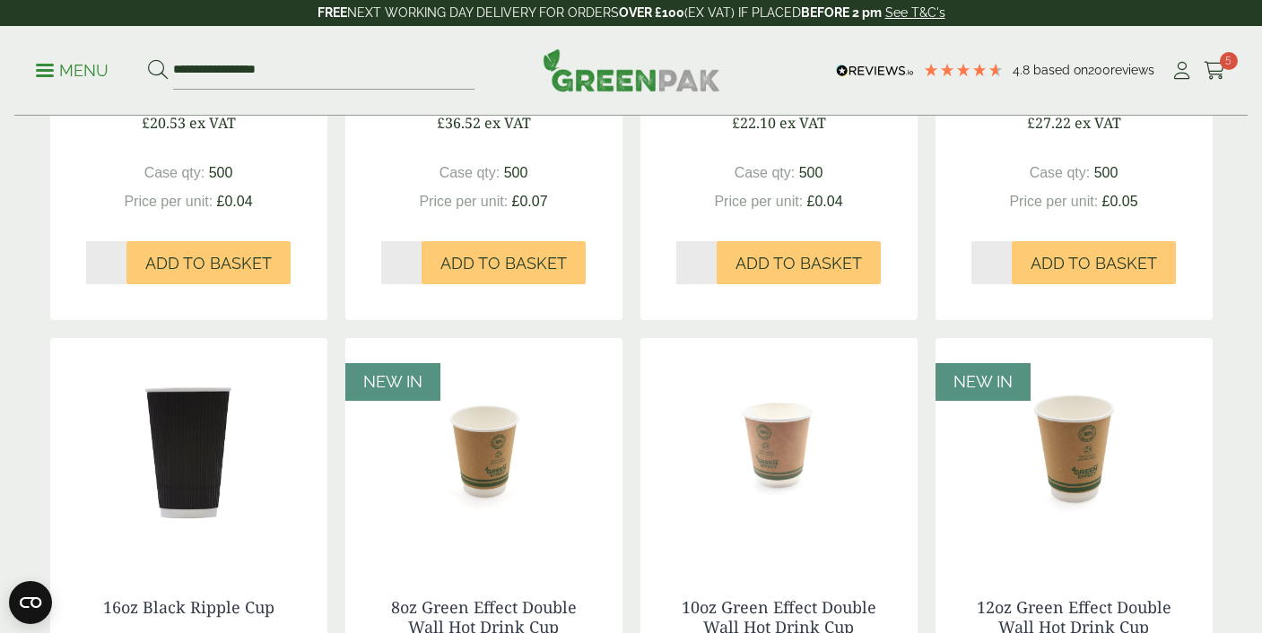
scroll to position [1568, 0]
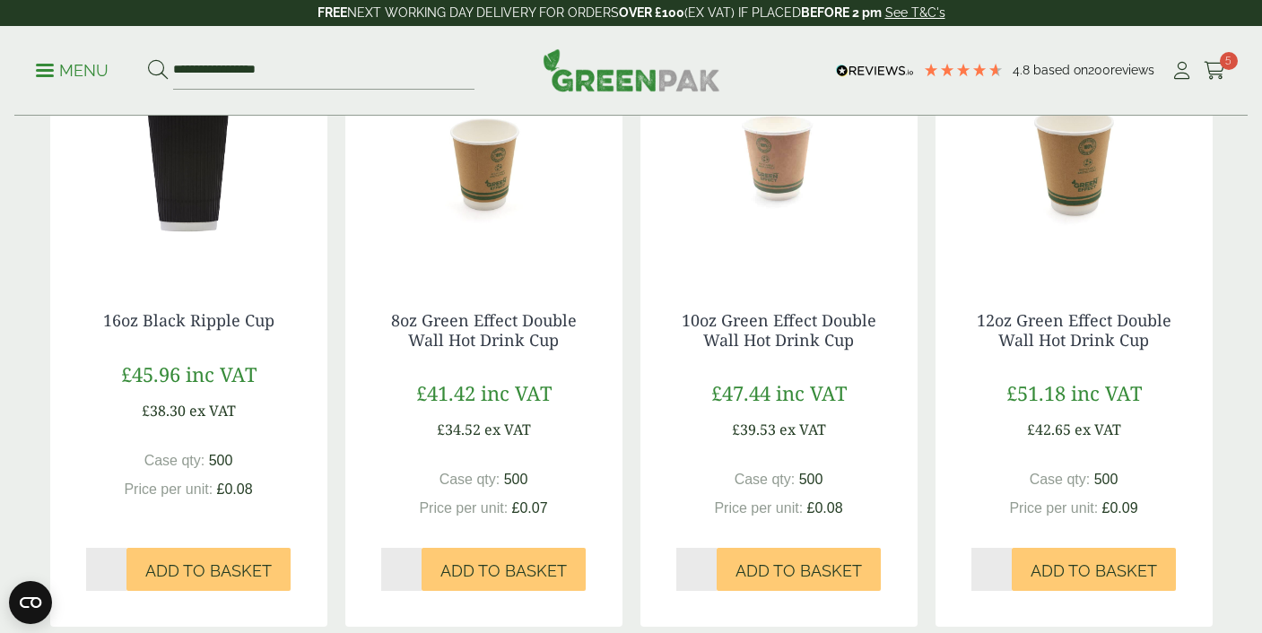
click at [1056, 178] on img at bounding box center [1073, 163] width 277 height 224
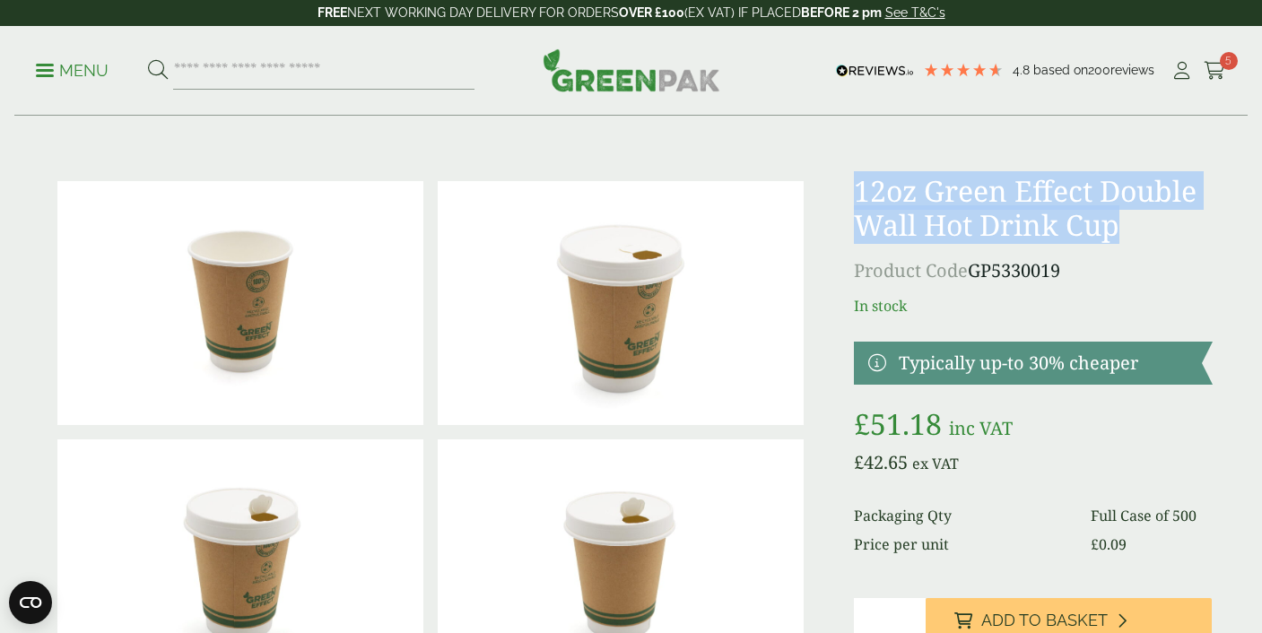
drag, startPoint x: 1128, startPoint y: 222, endPoint x: 861, endPoint y: 193, distance: 268.8
click at [861, 193] on h1 "12oz Green Effect Double Wall Hot Drink Cup" at bounding box center [1033, 208] width 358 height 69
copy h1 "12oz Green Effect Double Wall Hot Drink Cup"
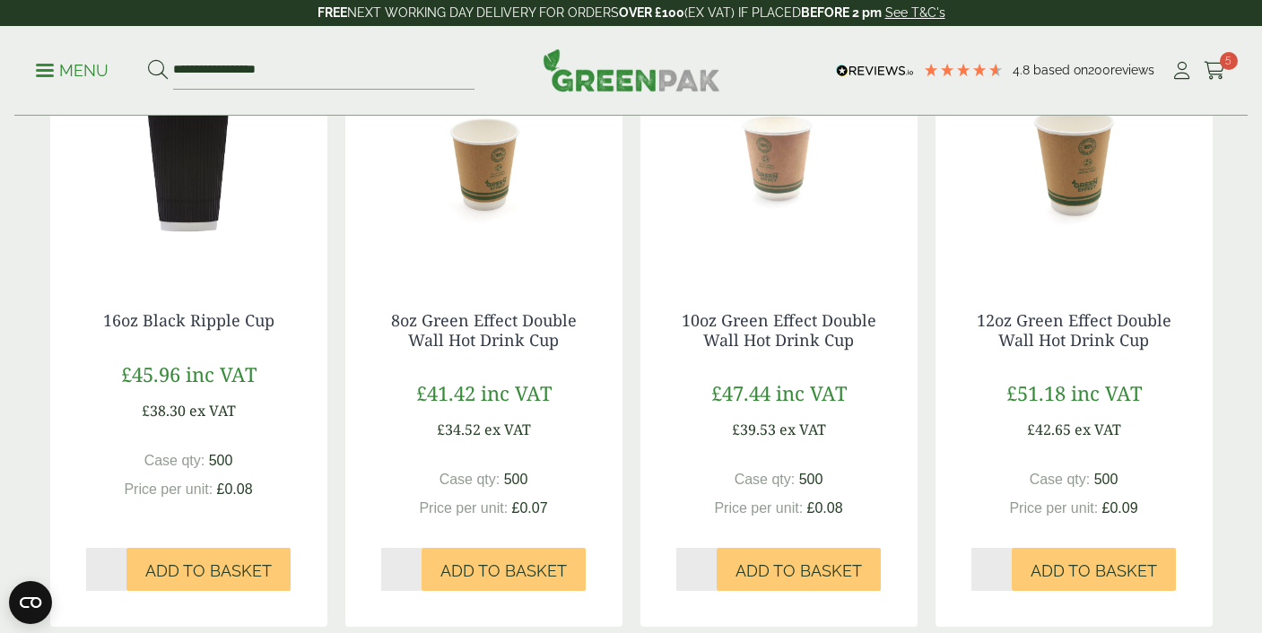
scroll to position [2152, 0]
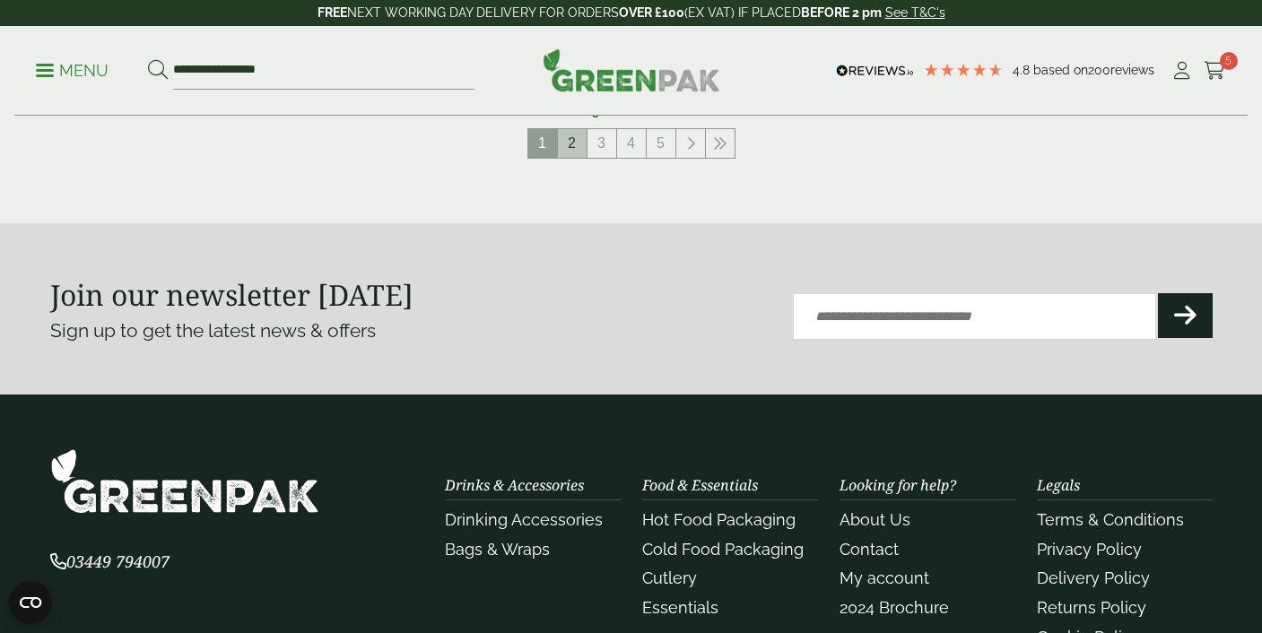
click at [575, 143] on link "2" at bounding box center [572, 143] width 29 height 29
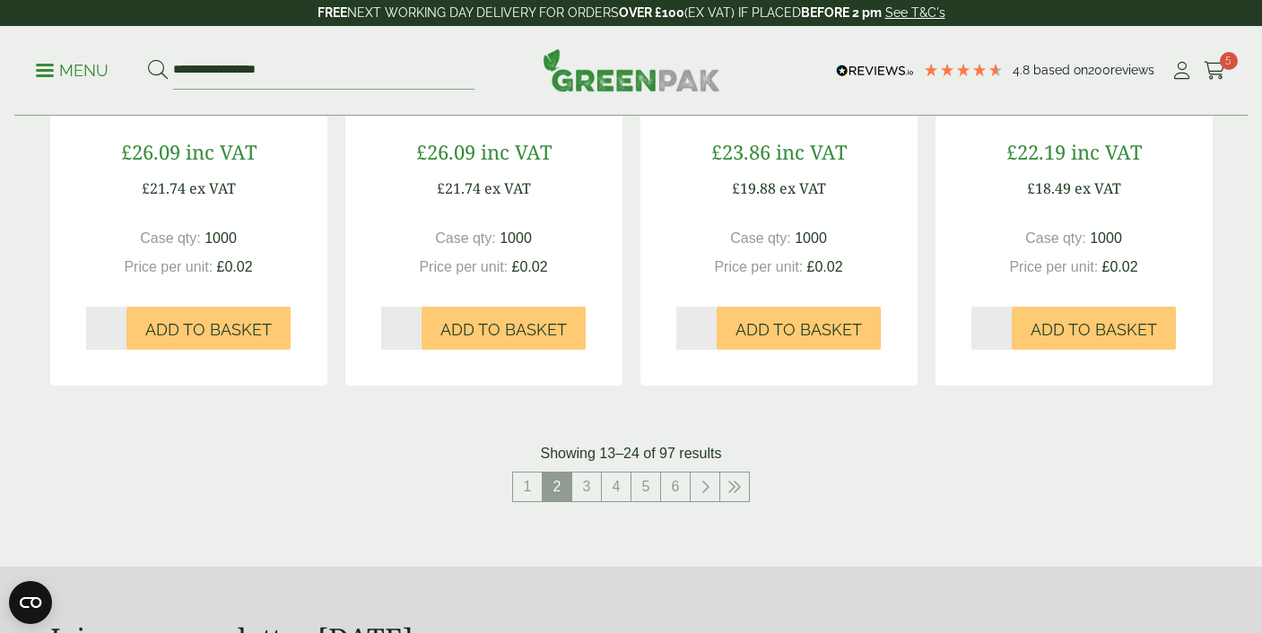
scroll to position [1992, 0]
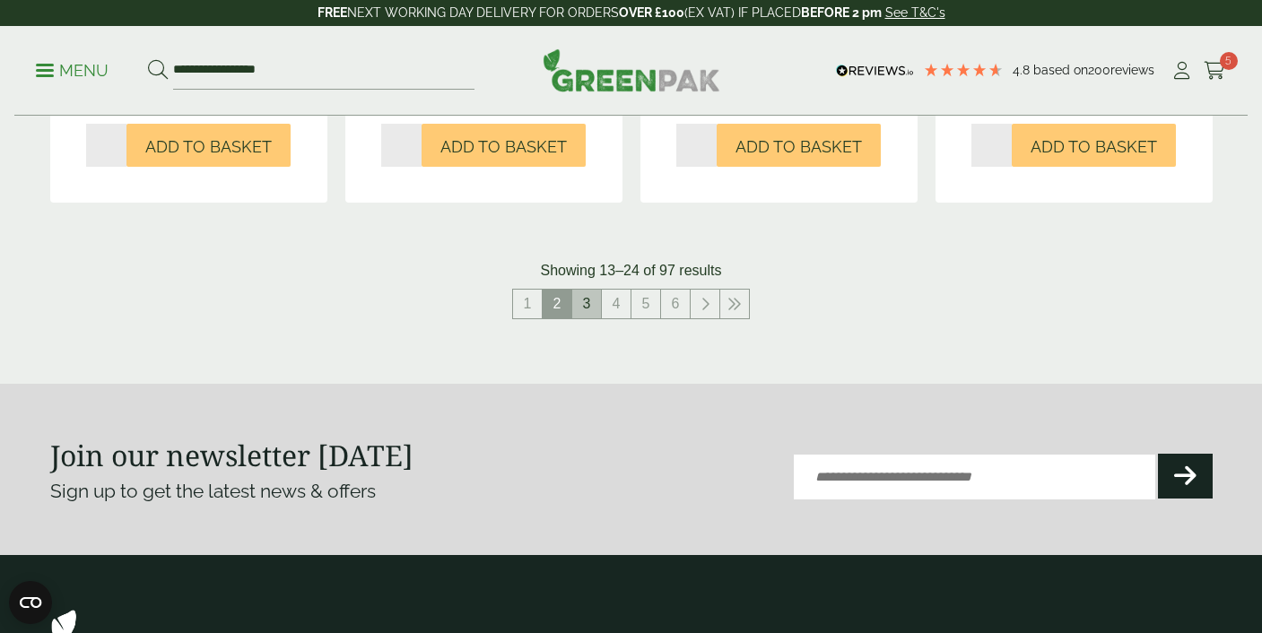
click at [579, 301] on link "3" at bounding box center [586, 304] width 29 height 29
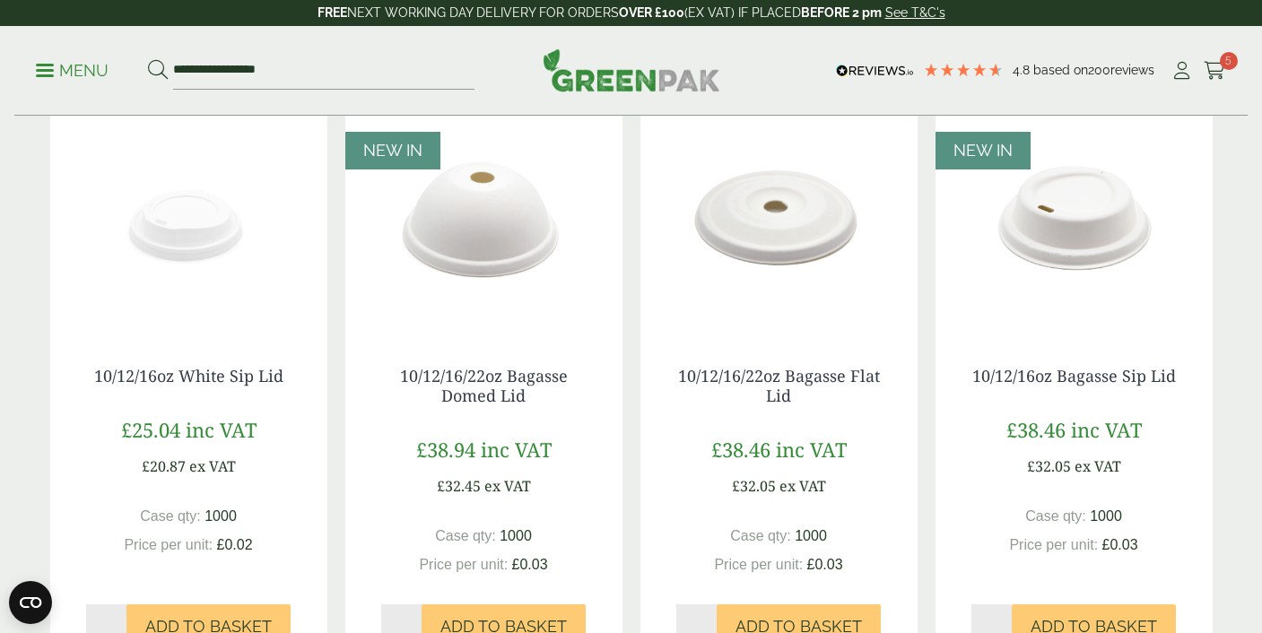
scroll to position [315, 0]
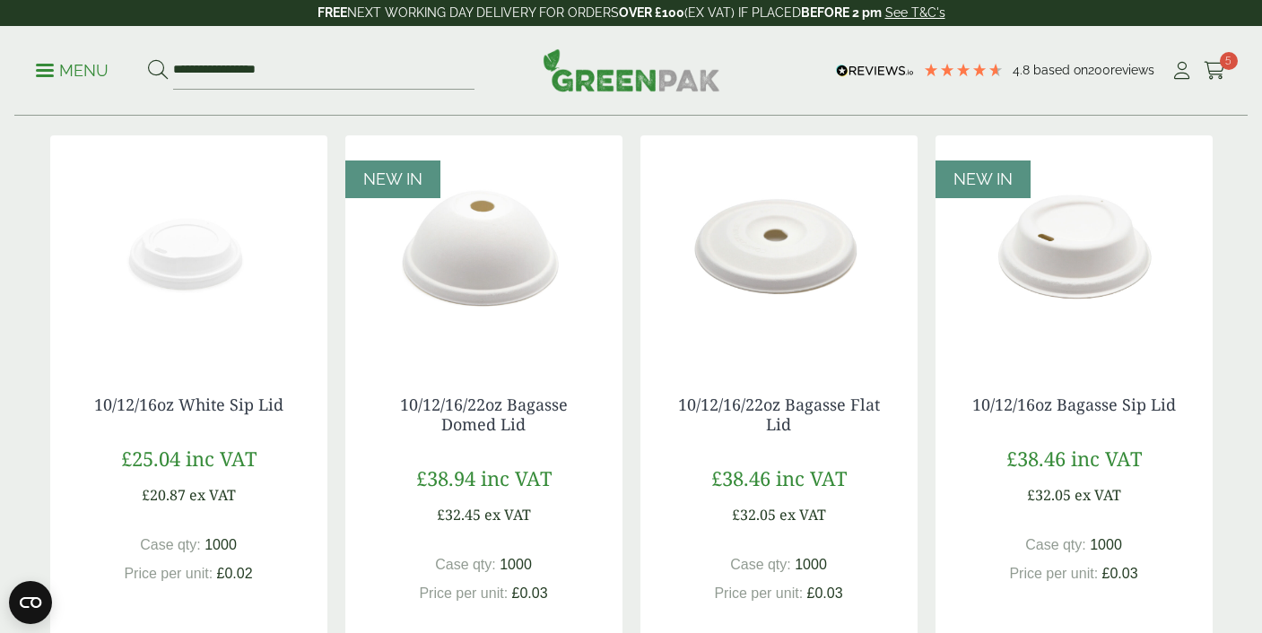
click at [1056, 249] on img at bounding box center [1073, 247] width 277 height 224
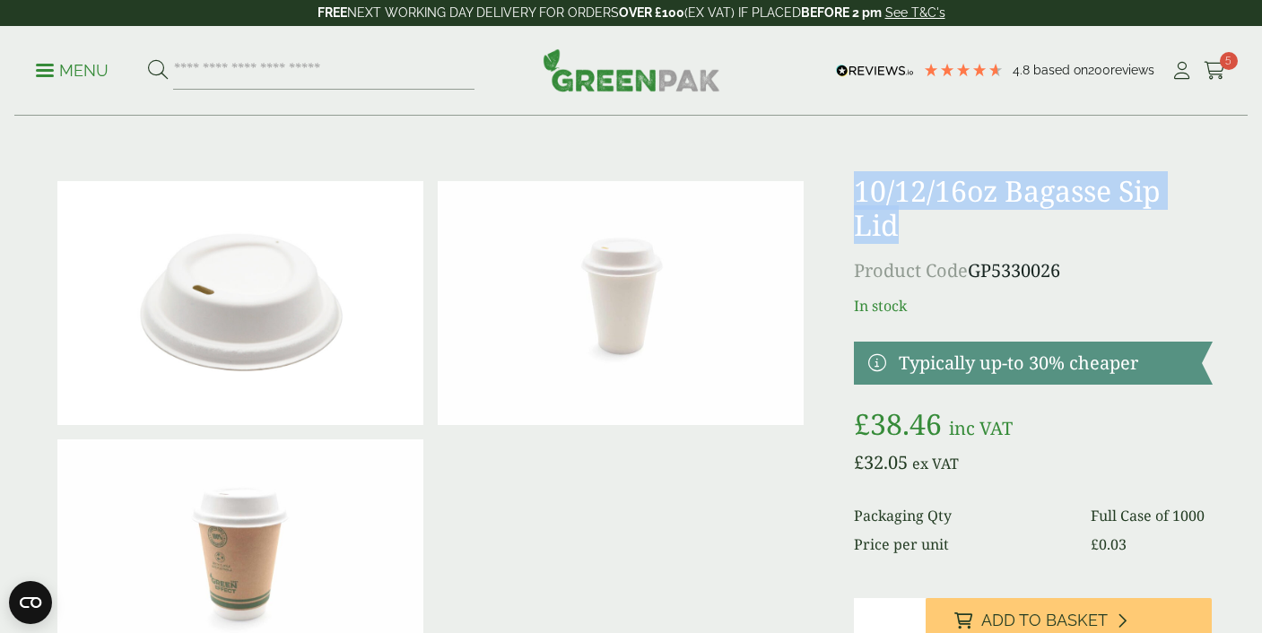
drag, startPoint x: 919, startPoint y: 219, endPoint x: 855, endPoint y: 198, distance: 67.8
click at [855, 198] on h1 "10/12/16oz Bagasse Sip Lid" at bounding box center [1033, 208] width 358 height 69
copy h1 "10/12/16oz Bagasse Sip Lid"
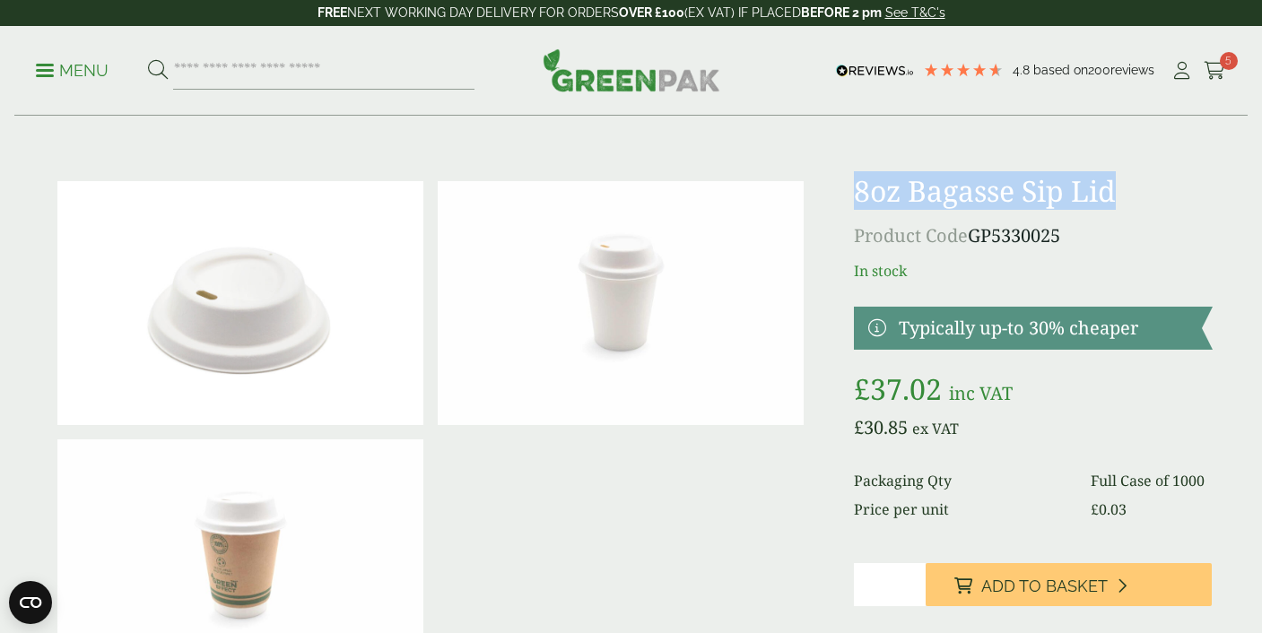
drag, startPoint x: 1123, startPoint y: 188, endPoint x: 861, endPoint y: 187, distance: 261.9
click at [861, 187] on h1 "8oz Bagasse Sip Lid" at bounding box center [1033, 191] width 358 height 34
copy h1 "8oz Bagasse Sip Lid"
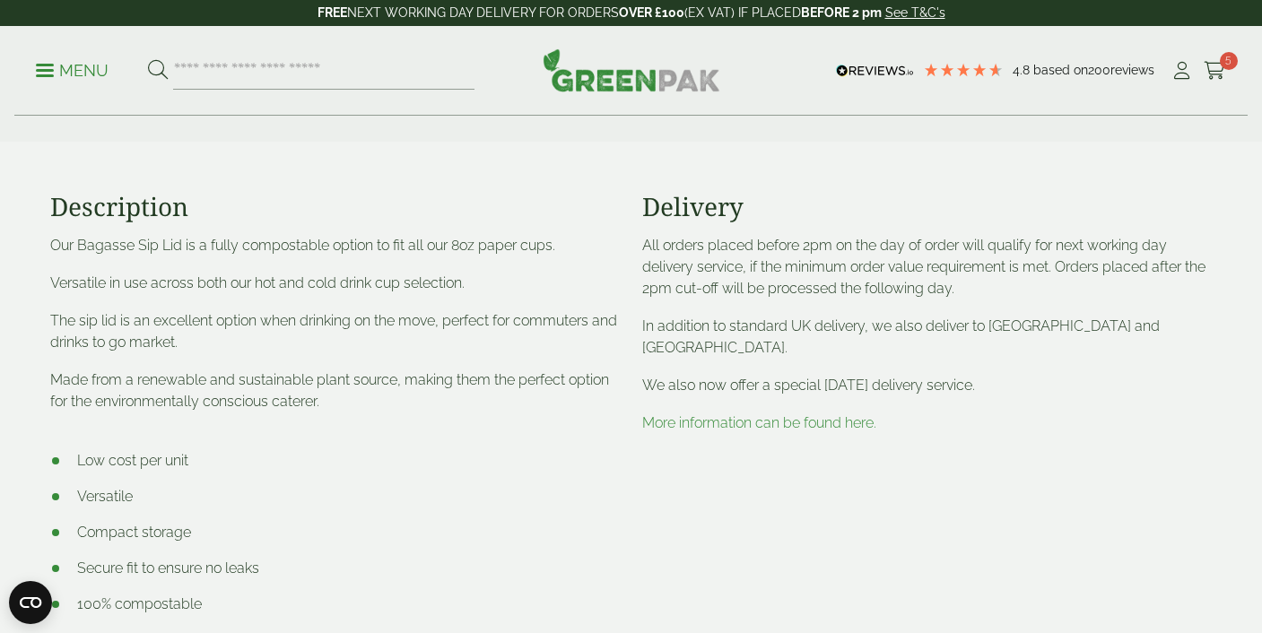
scroll to position [699, 0]
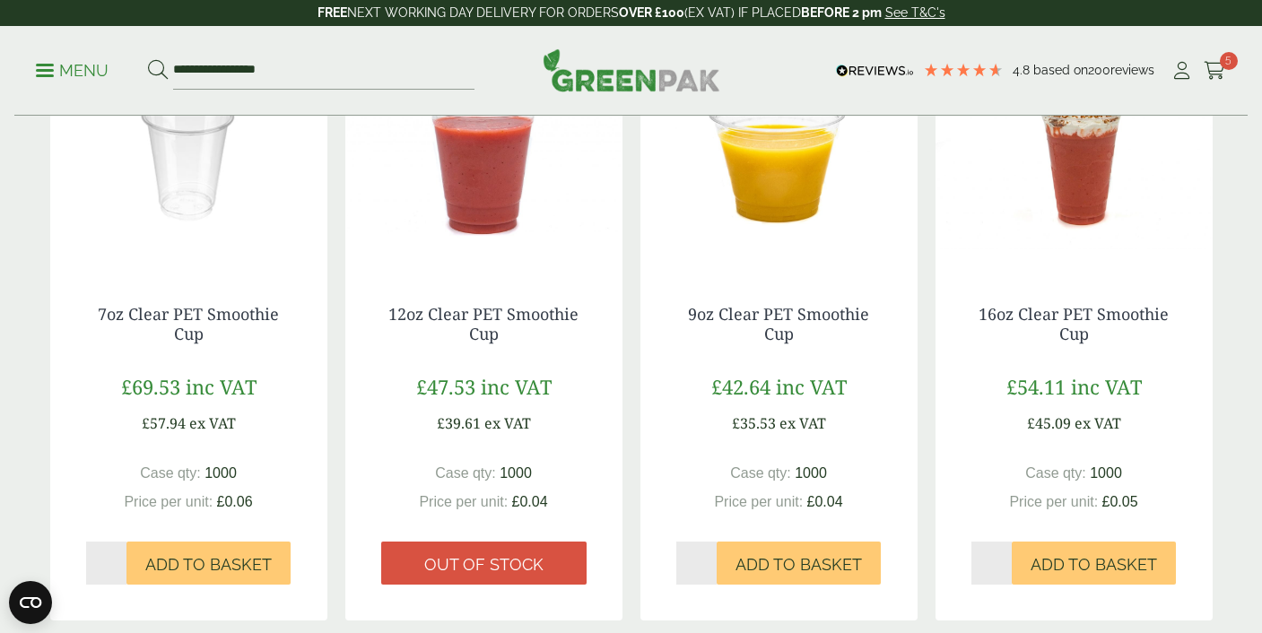
scroll to position [1864, 0]
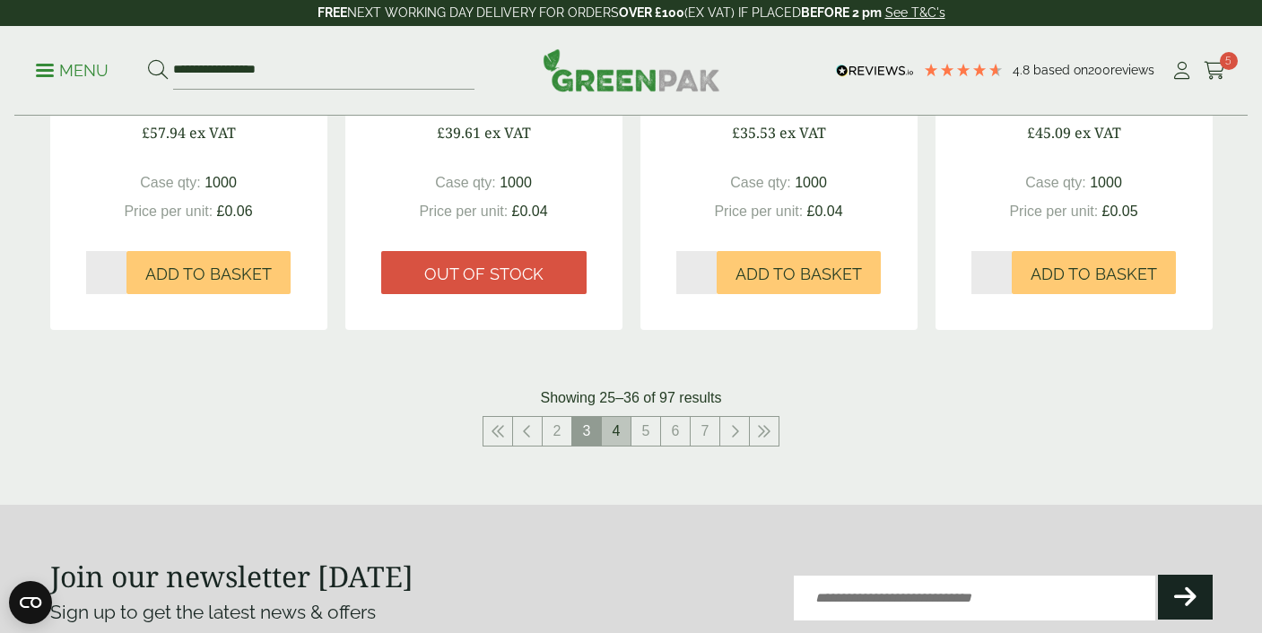
click at [616, 438] on link "4" at bounding box center [616, 431] width 29 height 29
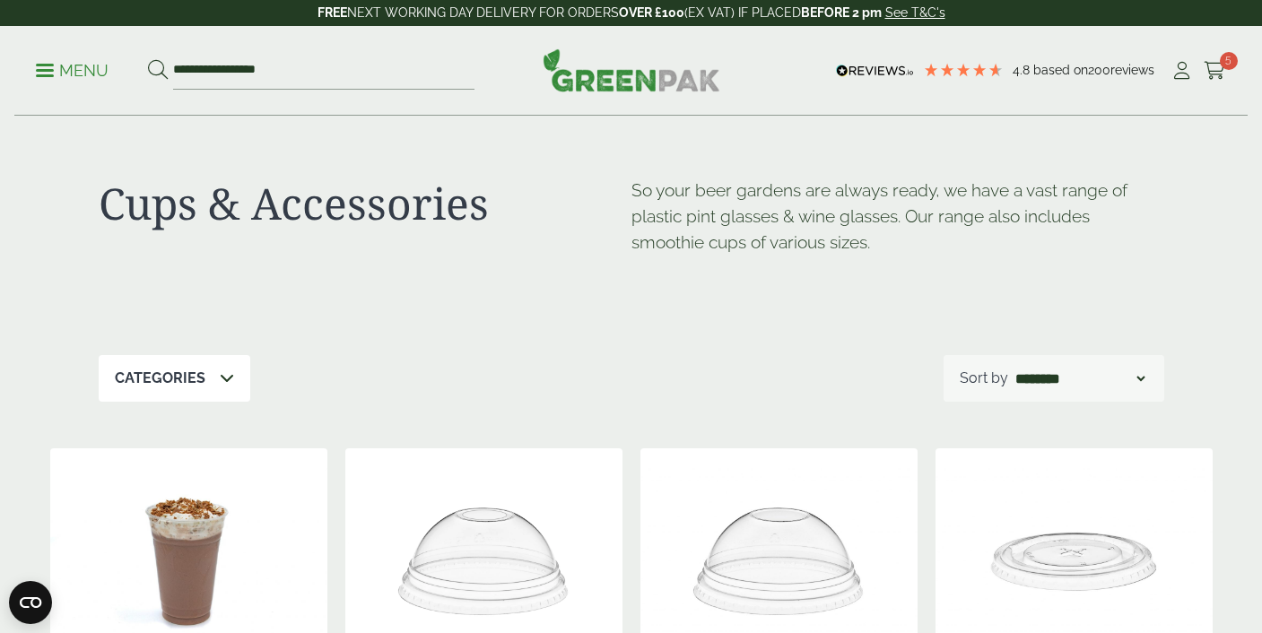
scroll to position [1864, 0]
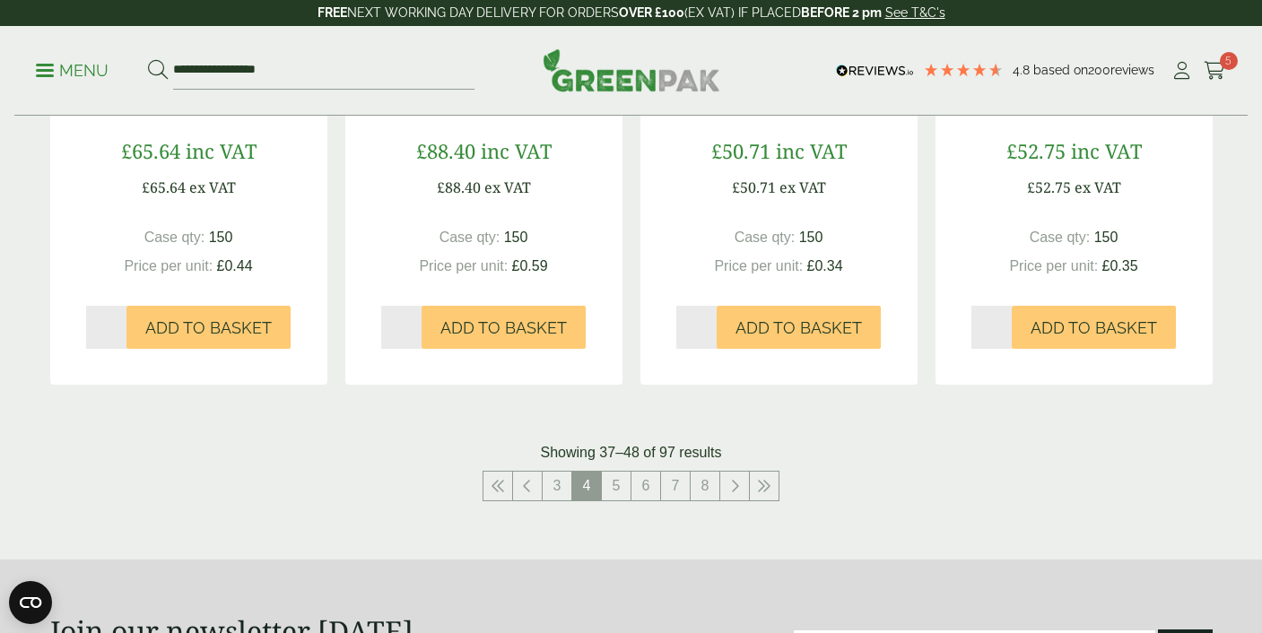
scroll to position [1934, 0]
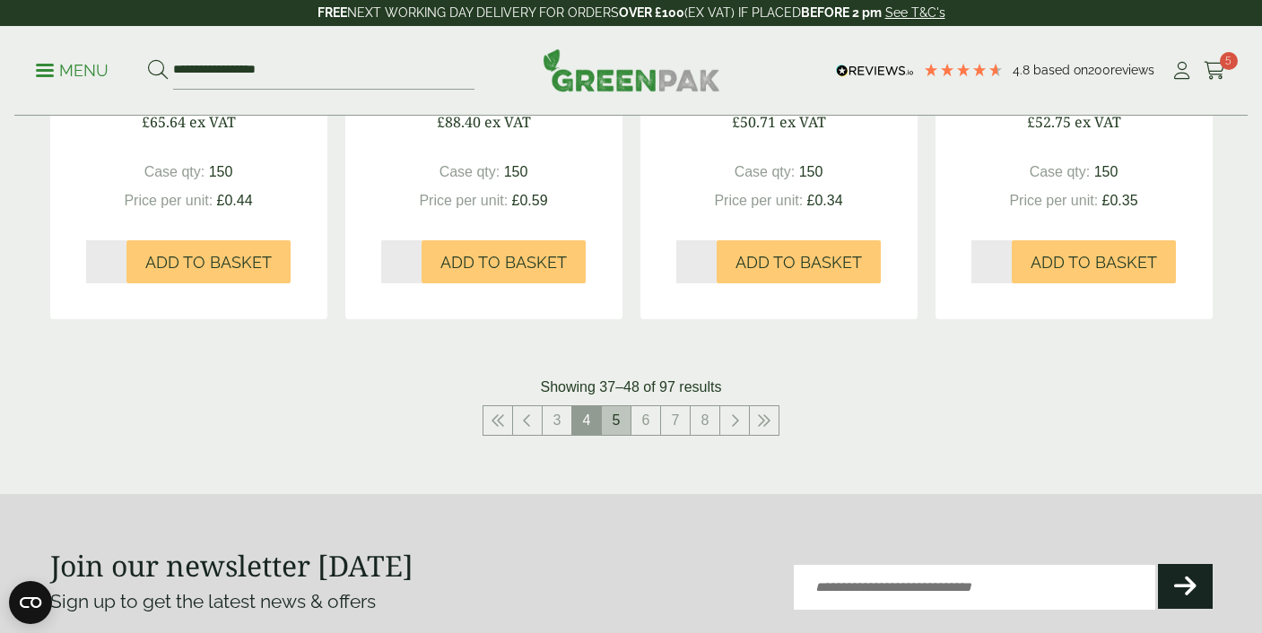
click at [621, 422] on link "5" at bounding box center [616, 420] width 29 height 29
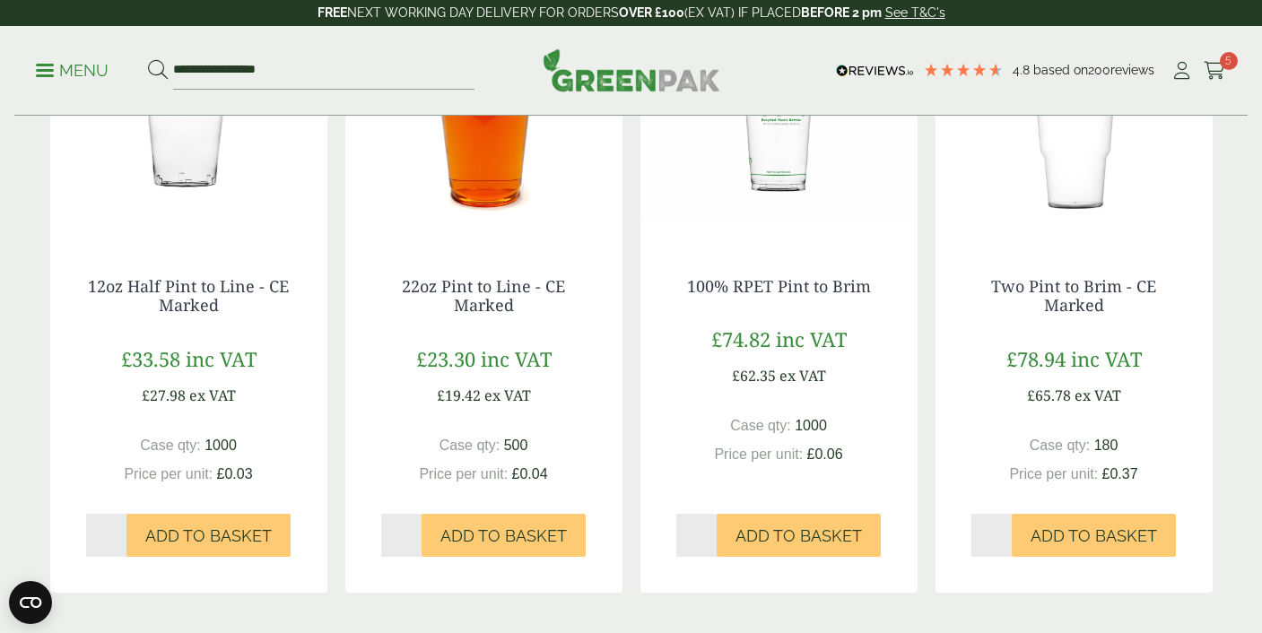
scroll to position [1984, 0]
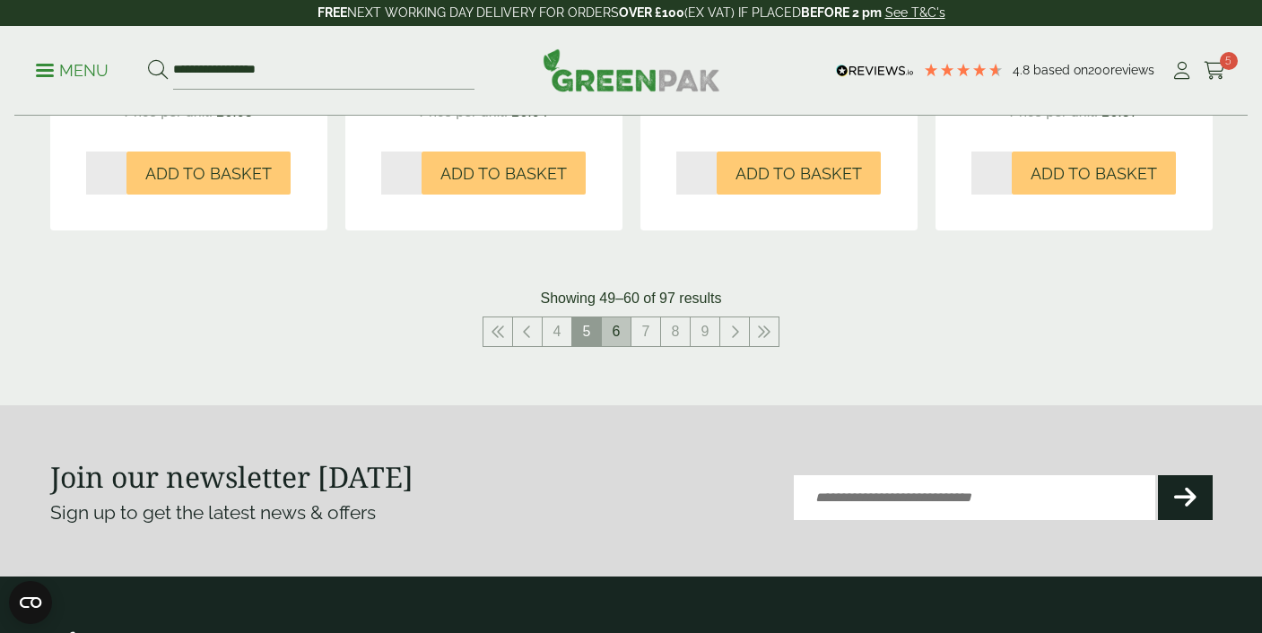
click at [624, 329] on link "6" at bounding box center [616, 331] width 29 height 29
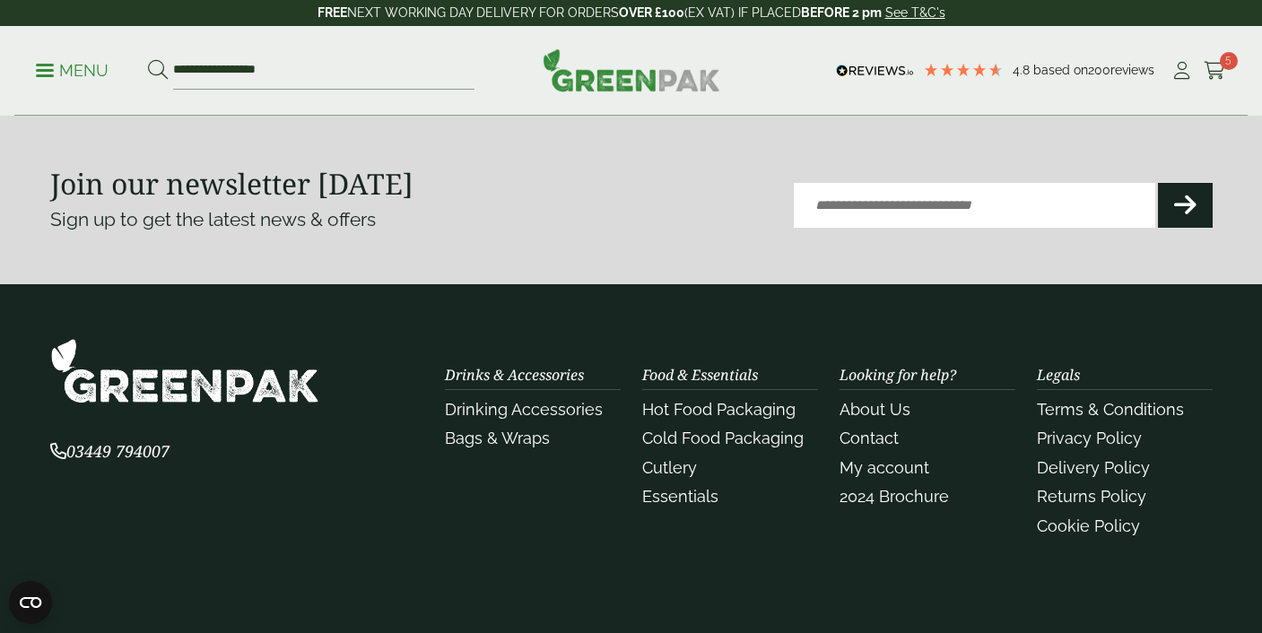
scroll to position [1987, 0]
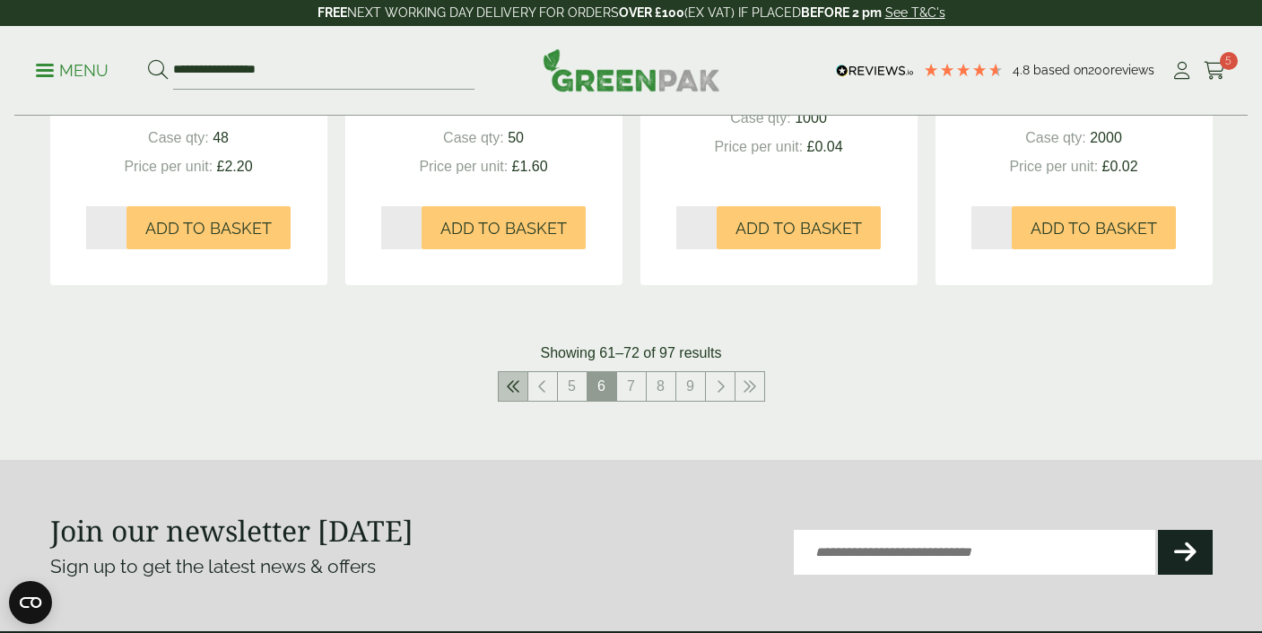
click at [516, 379] on icon at bounding box center [513, 386] width 14 height 14
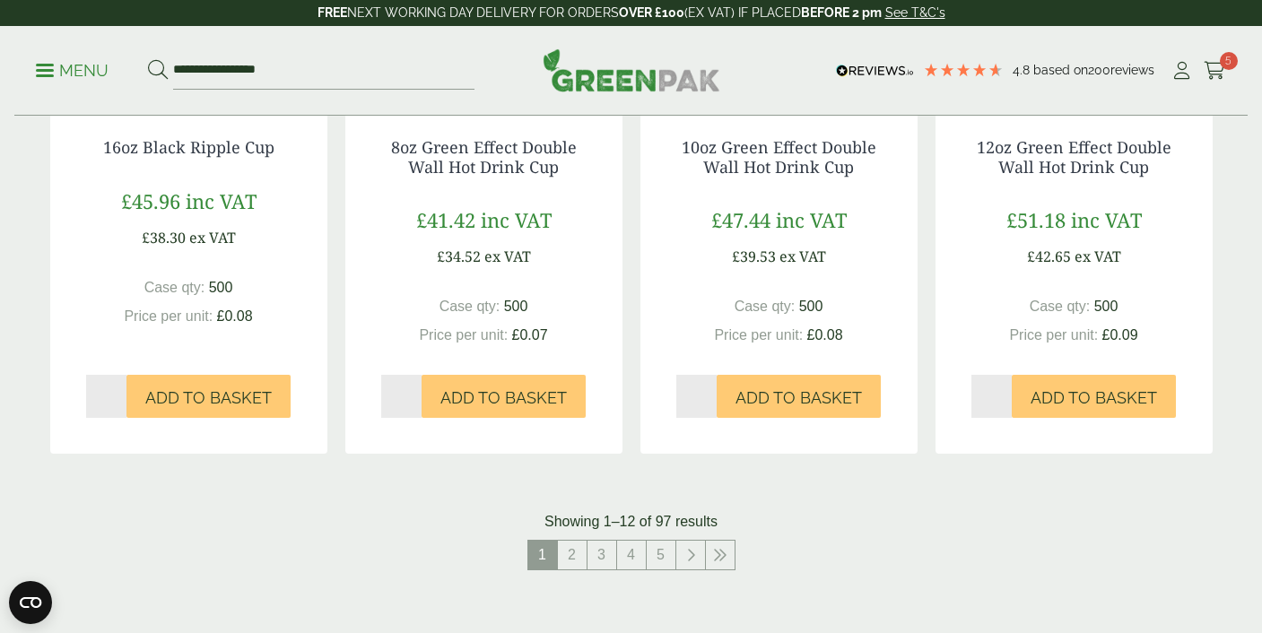
scroll to position [1847, 0]
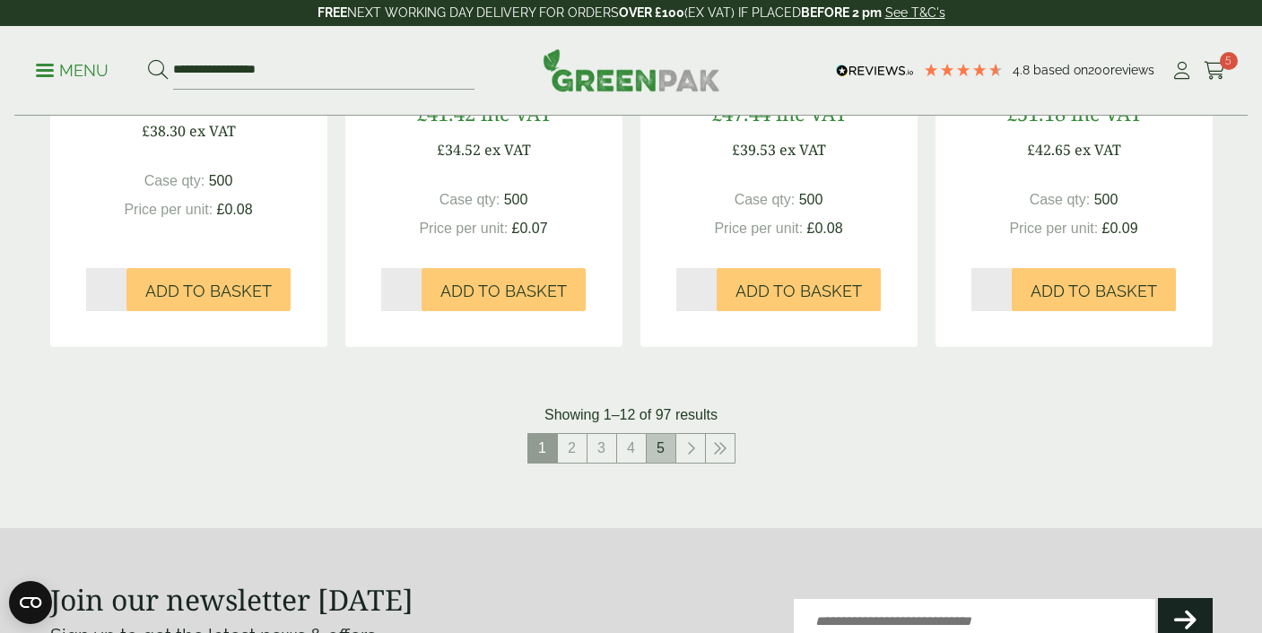
click at [663, 452] on link "5" at bounding box center [661, 448] width 29 height 29
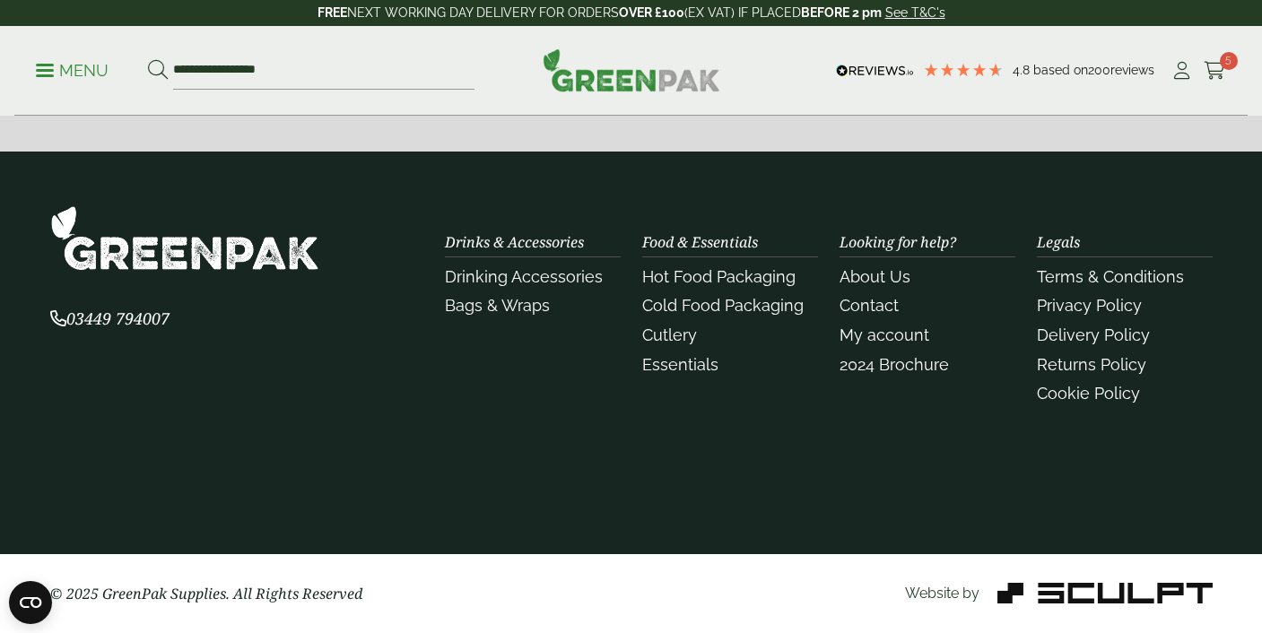
scroll to position [2093, 0]
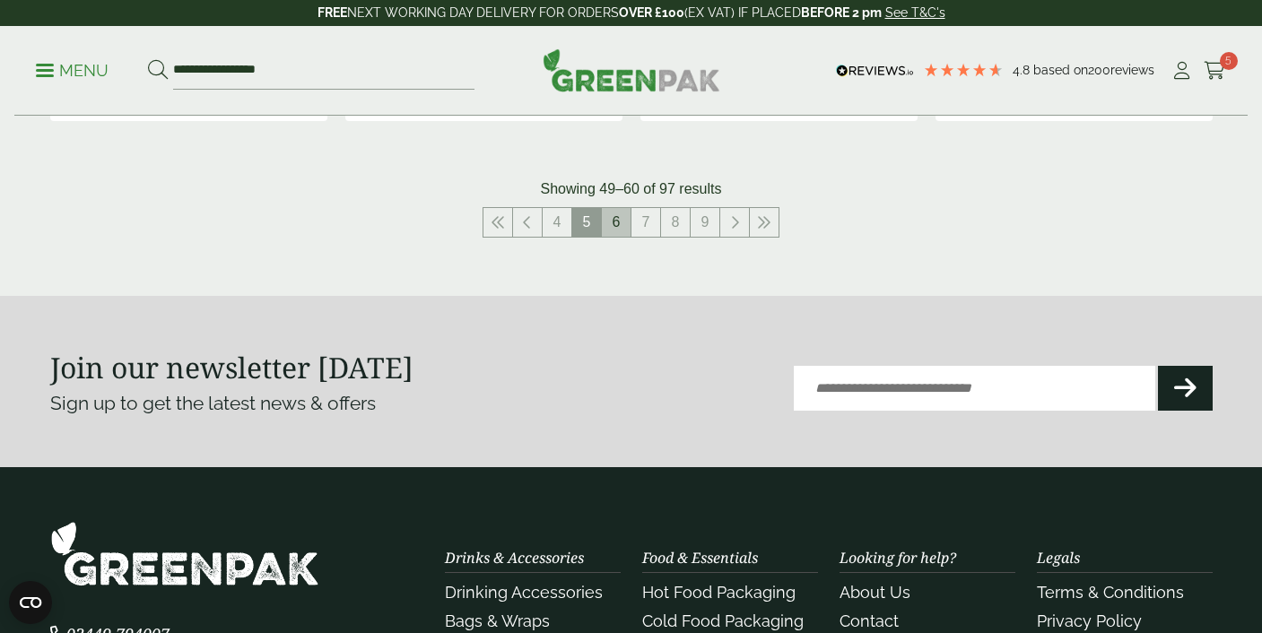
click at [611, 222] on link "6" at bounding box center [616, 222] width 29 height 29
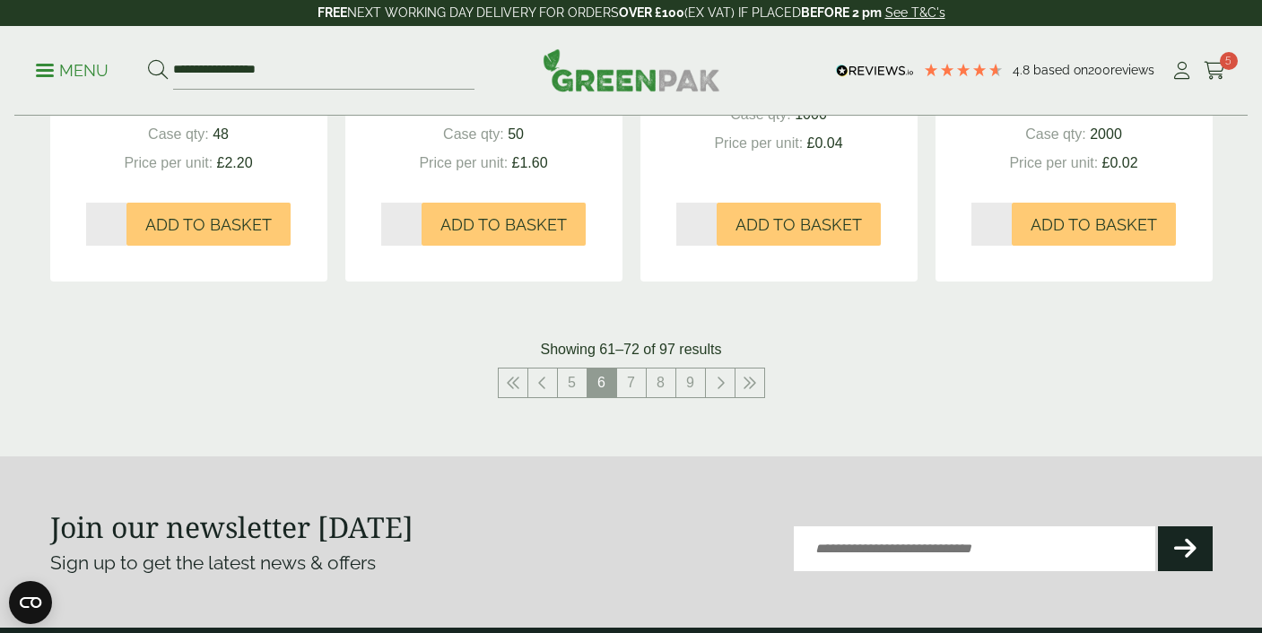
scroll to position [1994, 0]
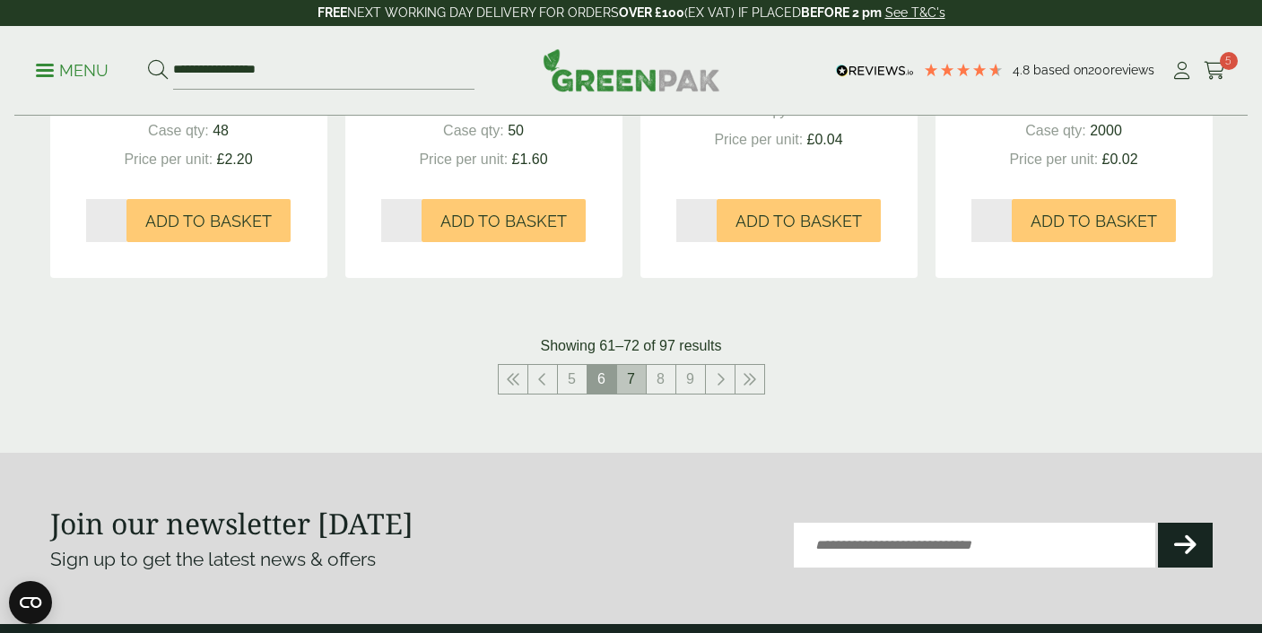
click at [626, 372] on link "7" at bounding box center [631, 379] width 29 height 29
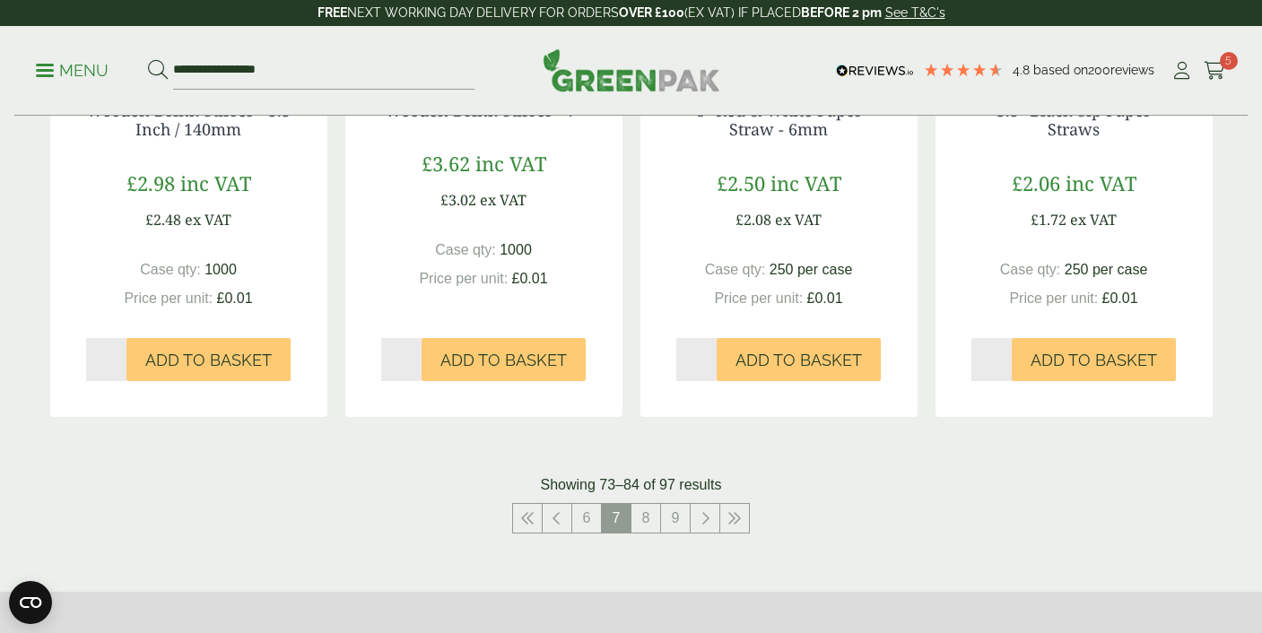
scroll to position [1861, 0]
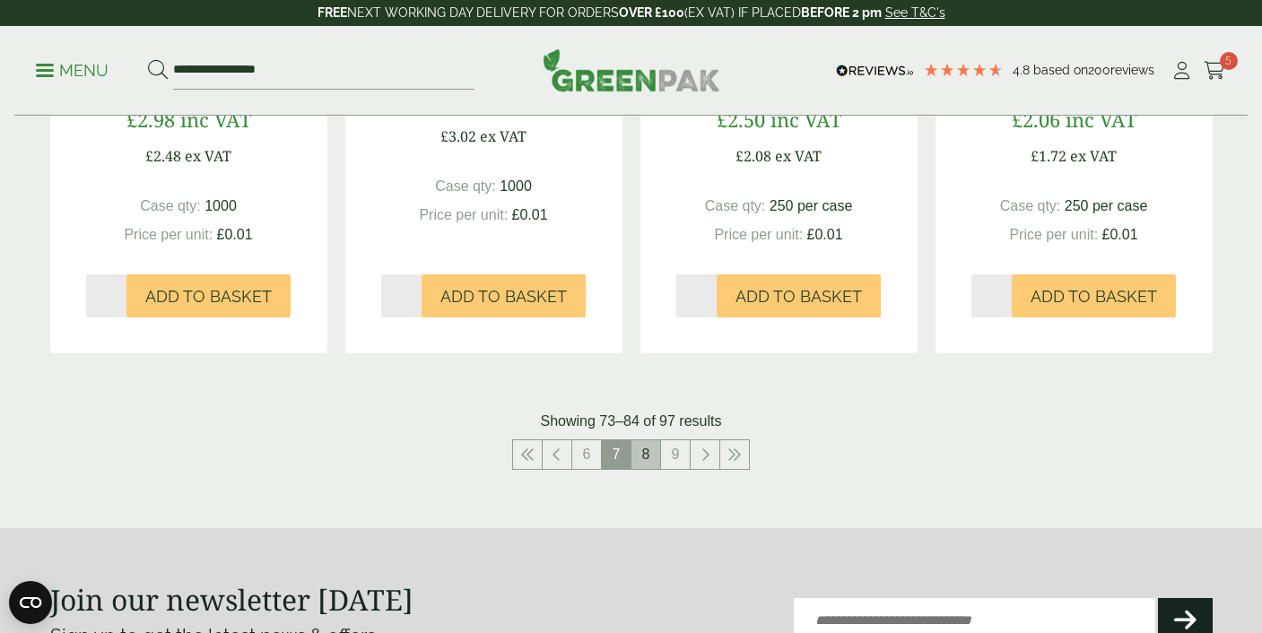
click at [644, 469] on link "8" at bounding box center [645, 454] width 29 height 29
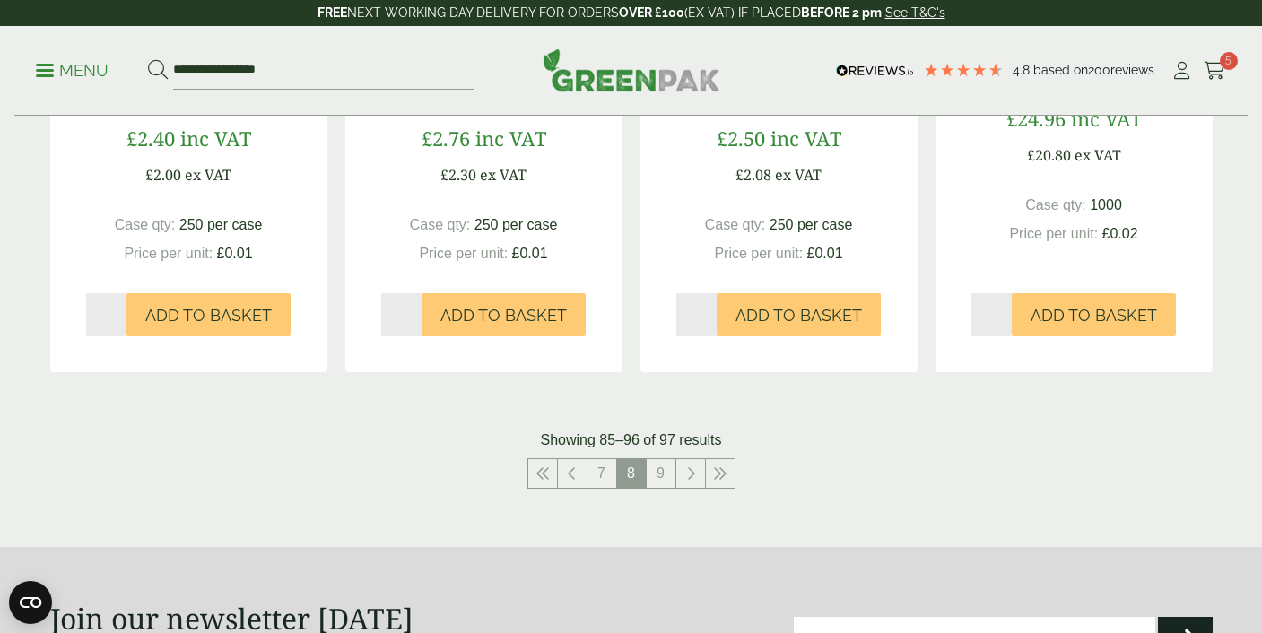
scroll to position [1843, 0]
click at [660, 473] on link "9" at bounding box center [661, 472] width 29 height 29
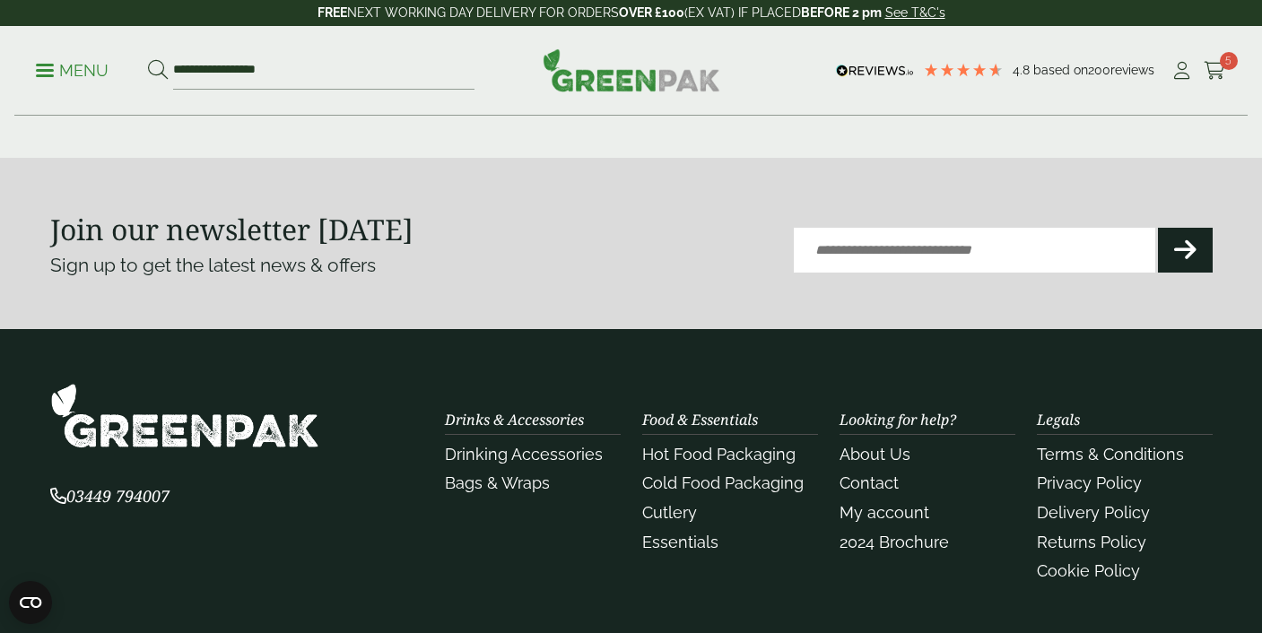
scroll to position [785, 0]
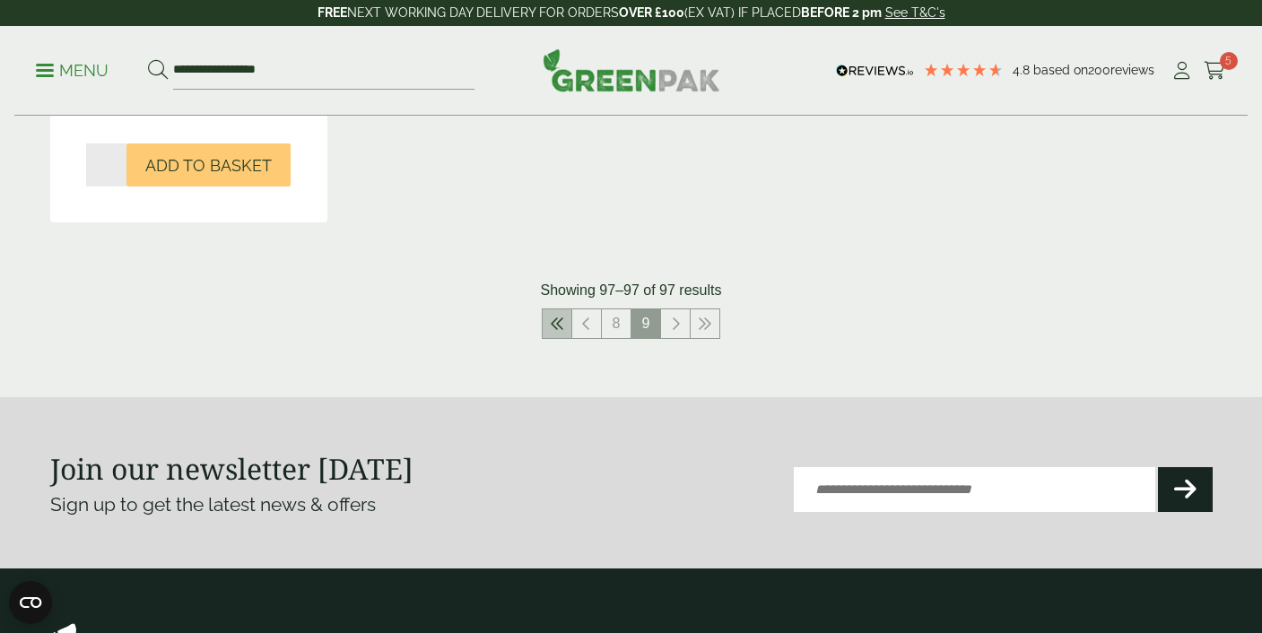
click at [557, 328] on icon at bounding box center [557, 324] width 14 height 14
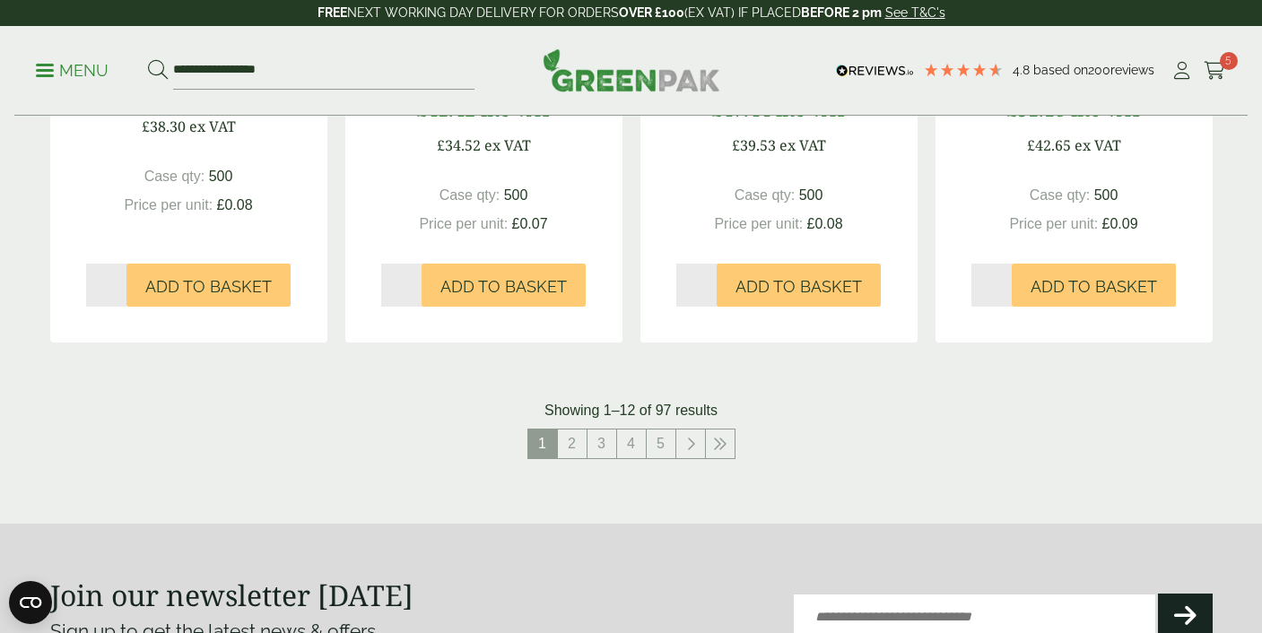
scroll to position [2035, 0]
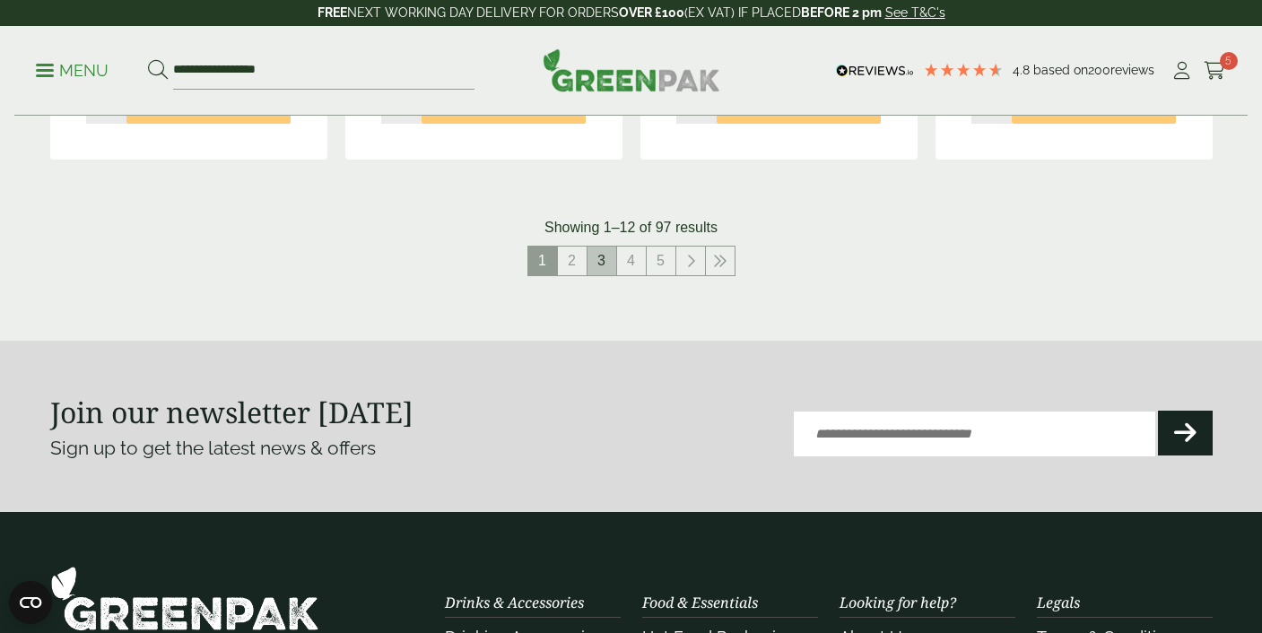
click at [604, 256] on link "3" at bounding box center [601, 261] width 29 height 29
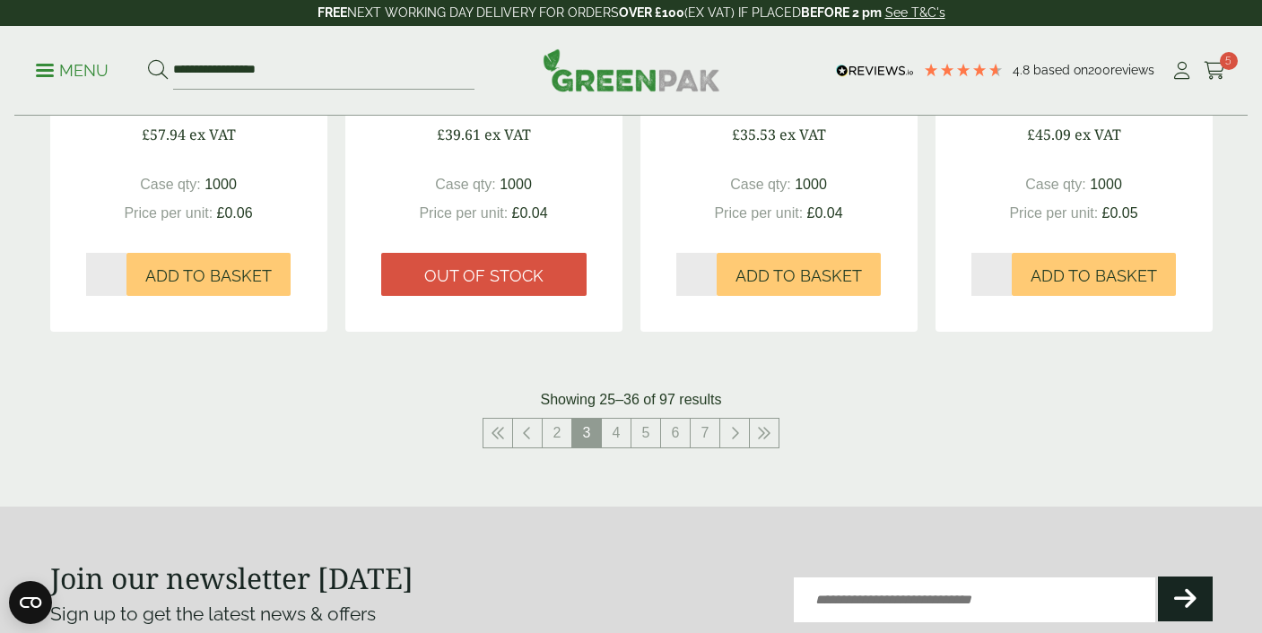
scroll to position [1917, 0]
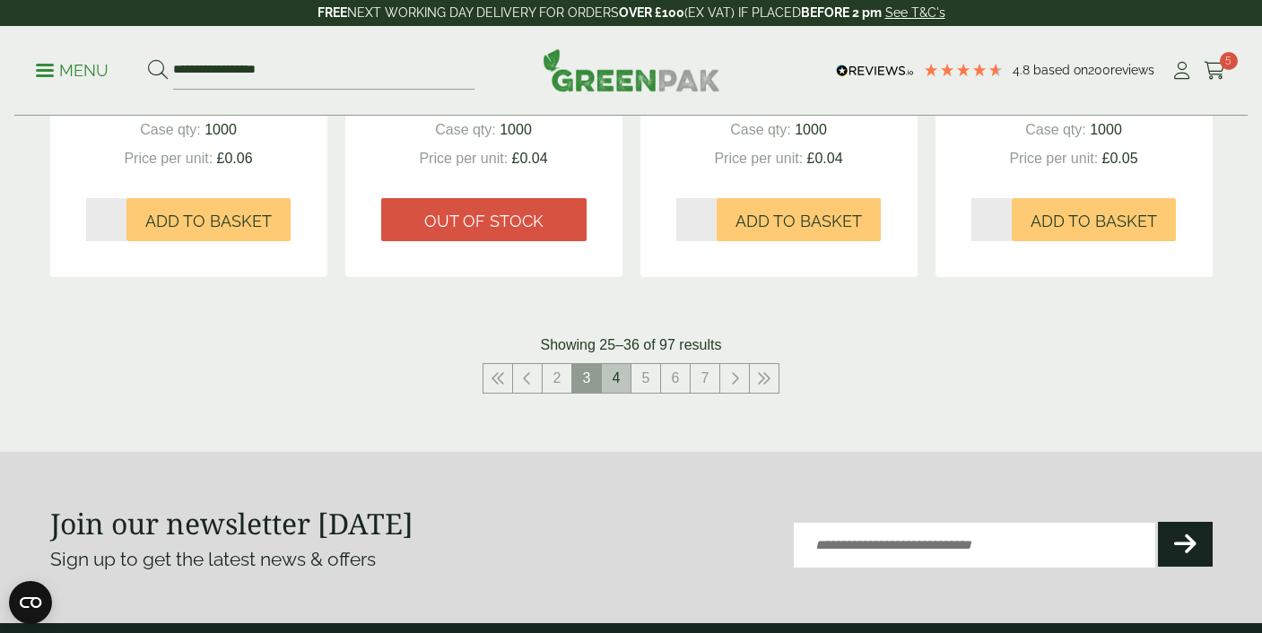
click at [619, 377] on link "4" at bounding box center [616, 378] width 29 height 29
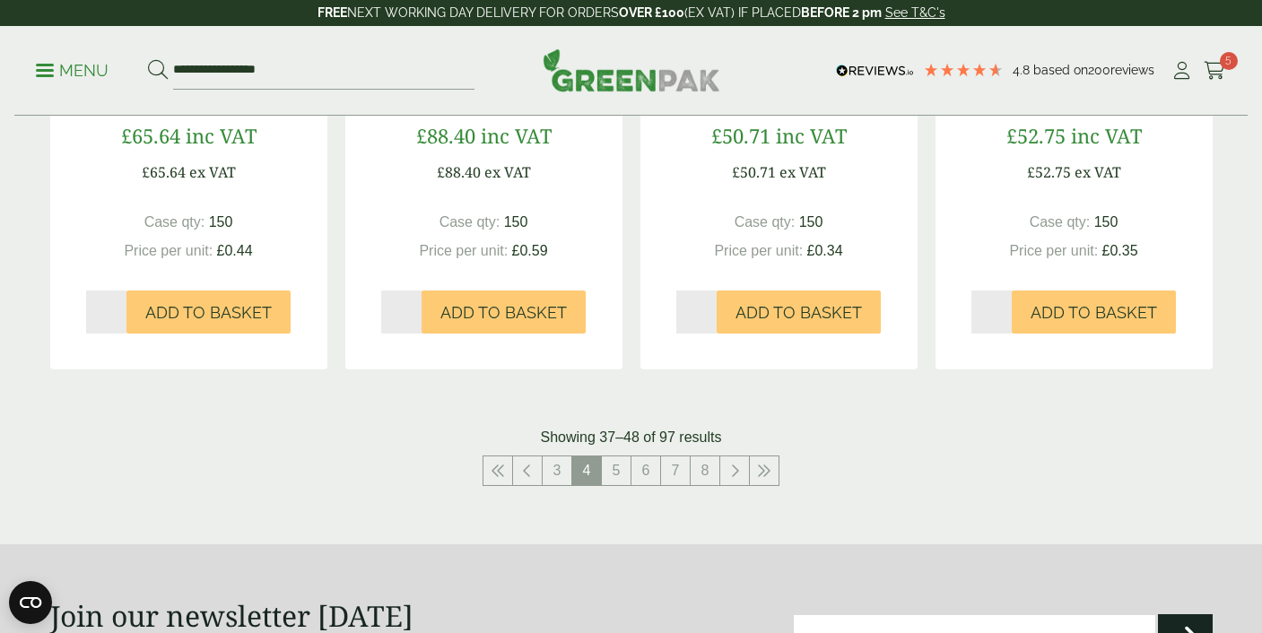
scroll to position [1944, 0]
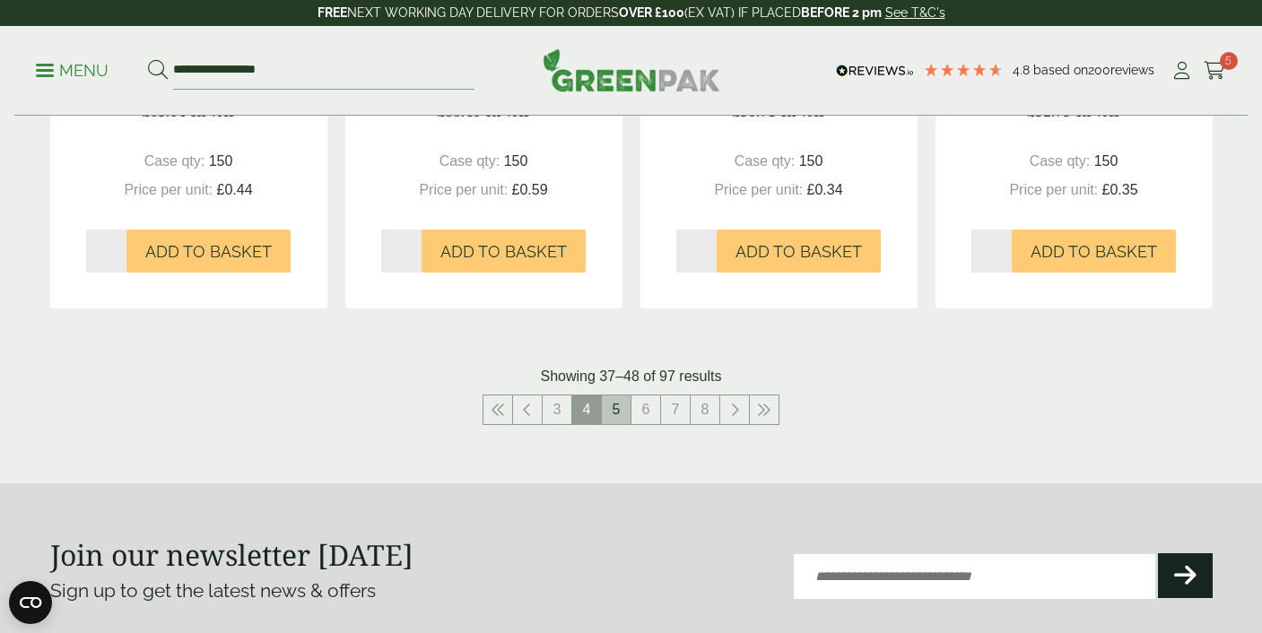
click at [607, 420] on link "5" at bounding box center [616, 409] width 29 height 29
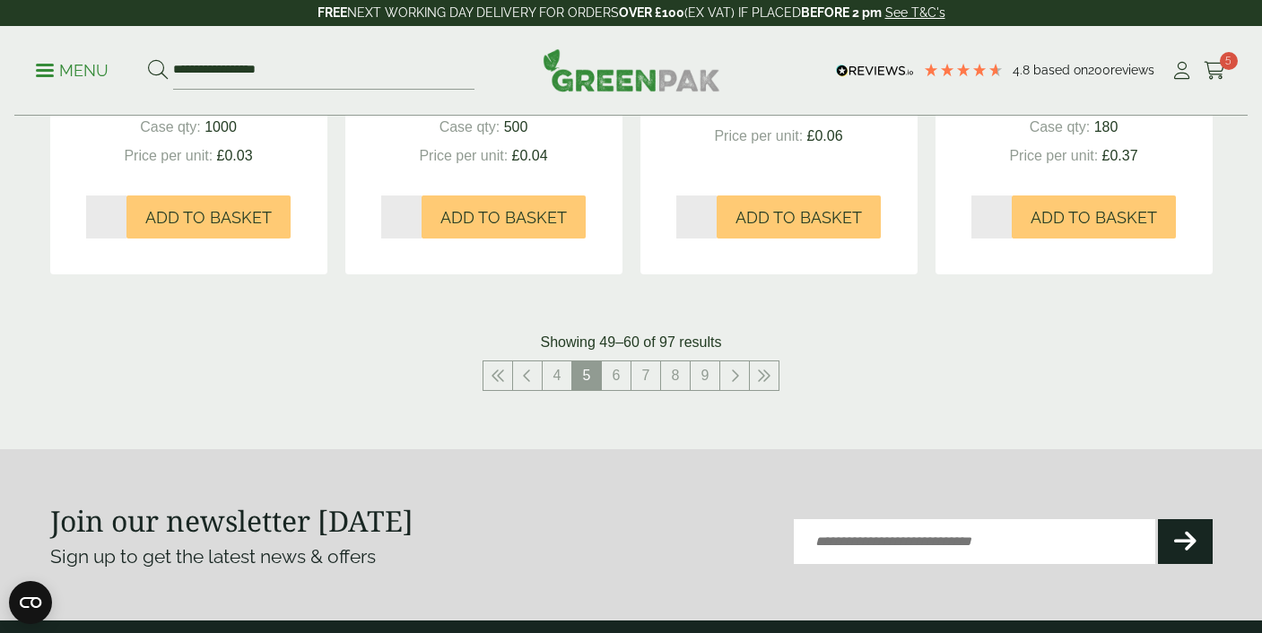
scroll to position [1902, 0]
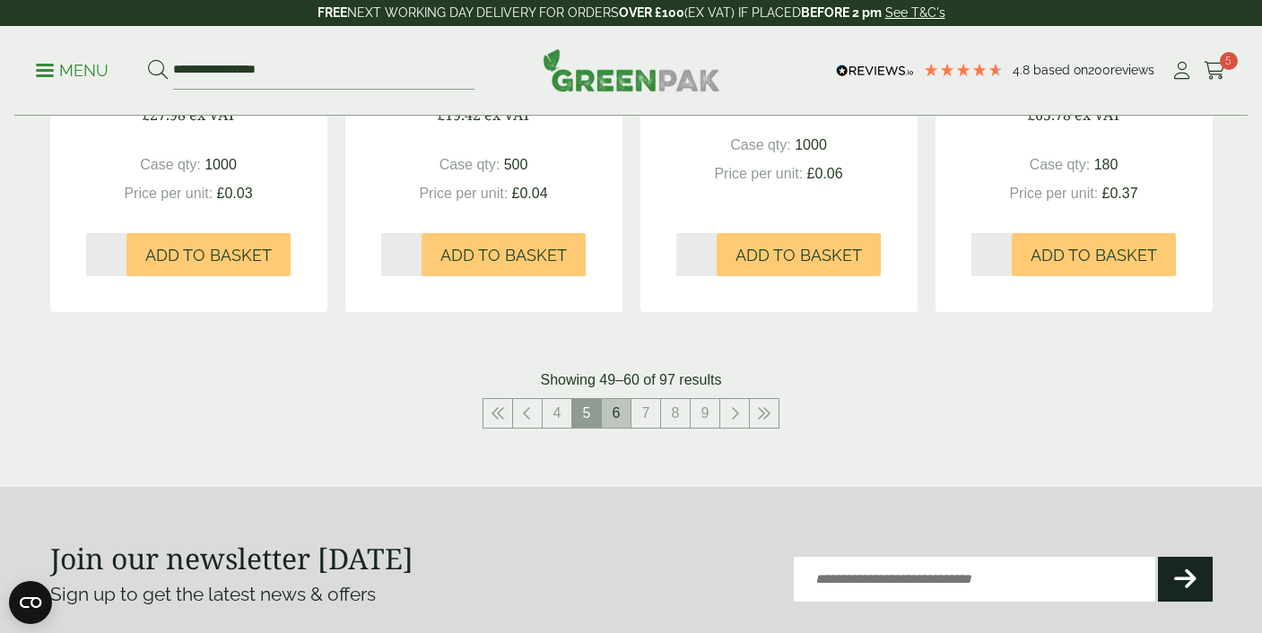
click at [615, 413] on link "6" at bounding box center [616, 413] width 29 height 29
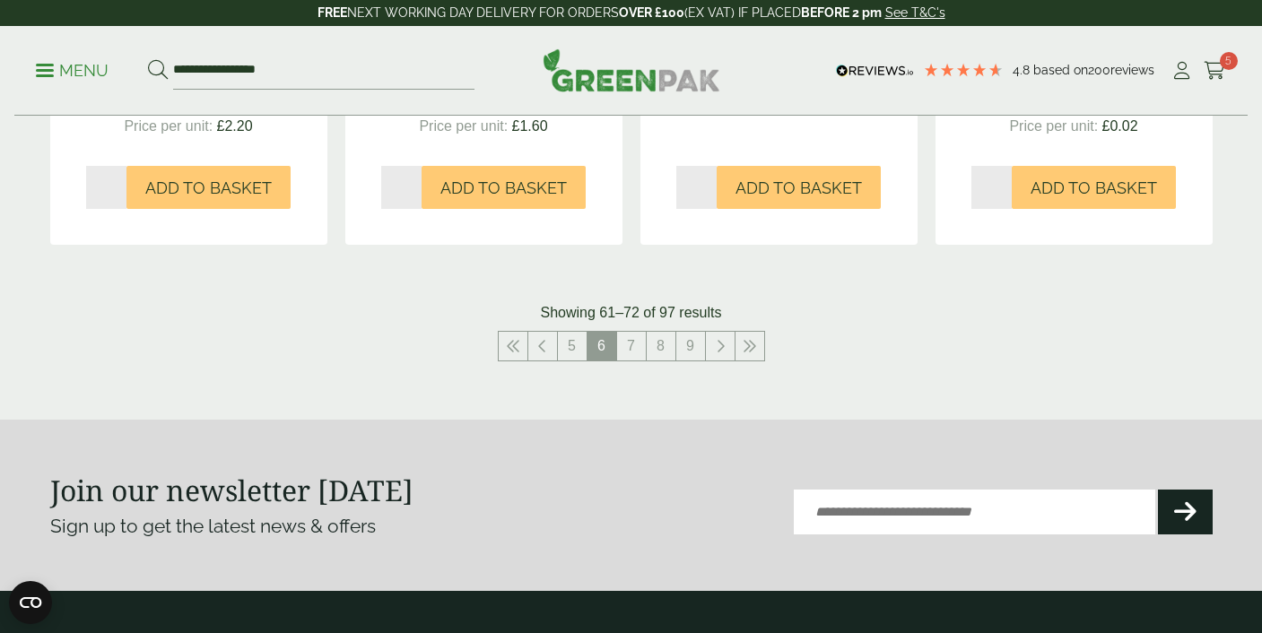
scroll to position [2027, 0]
click at [632, 333] on link "7" at bounding box center [631, 347] width 29 height 29
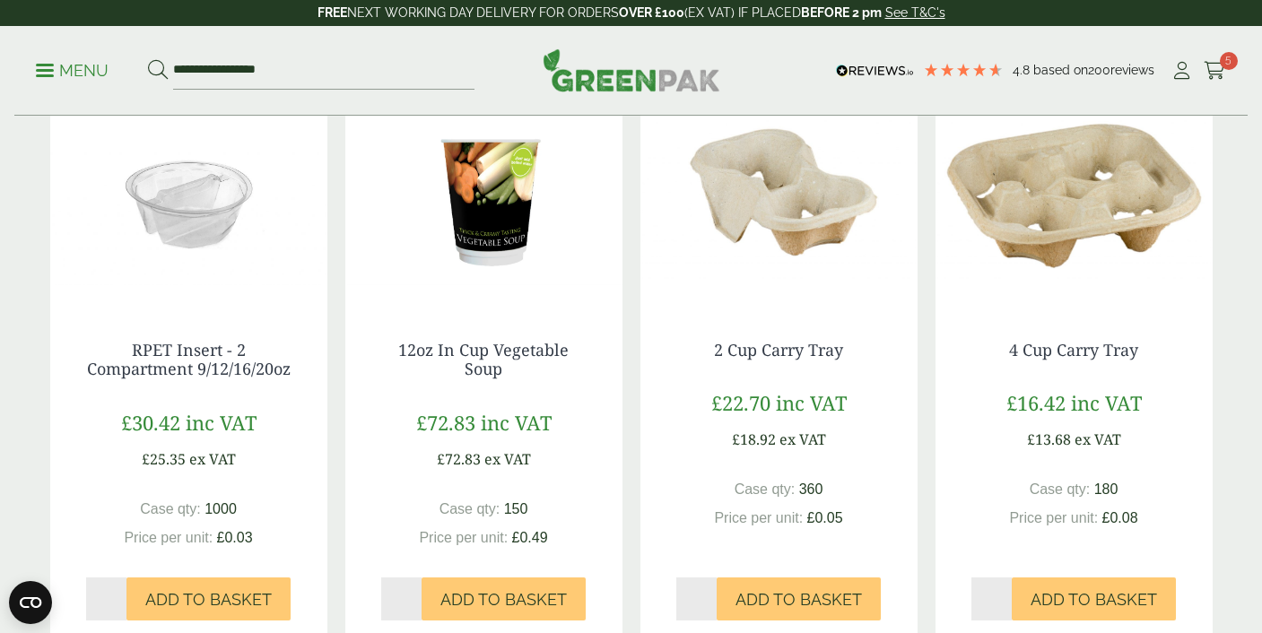
scroll to position [983, 0]
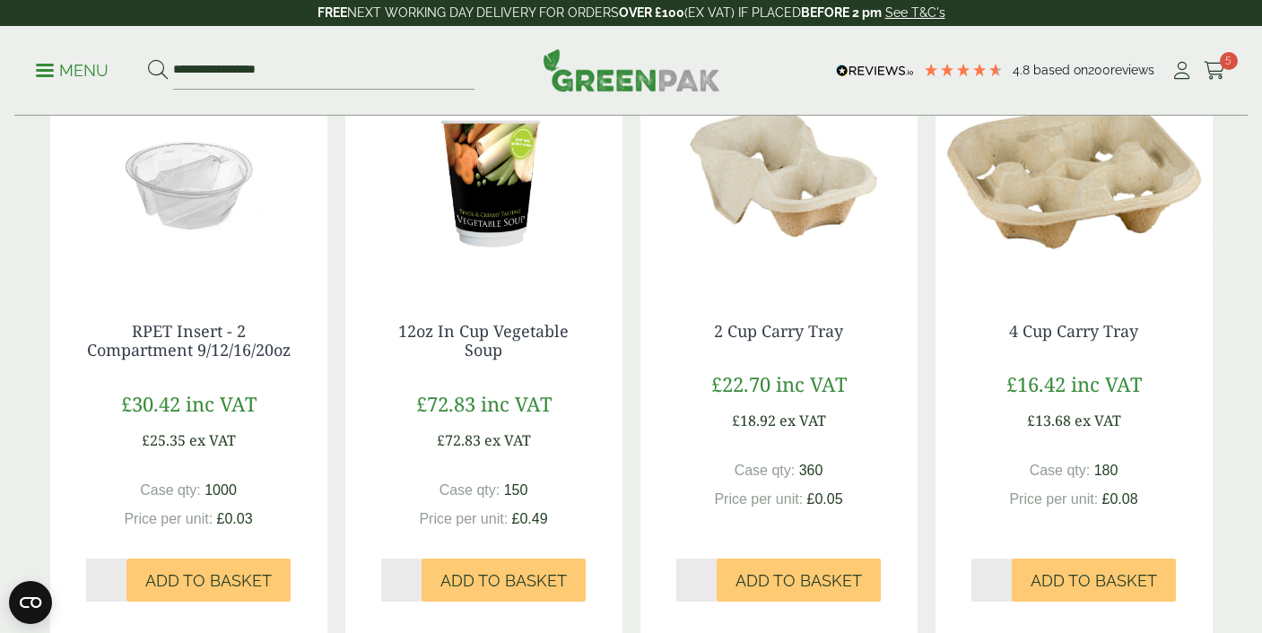
click at [769, 207] on img at bounding box center [778, 174] width 277 height 224
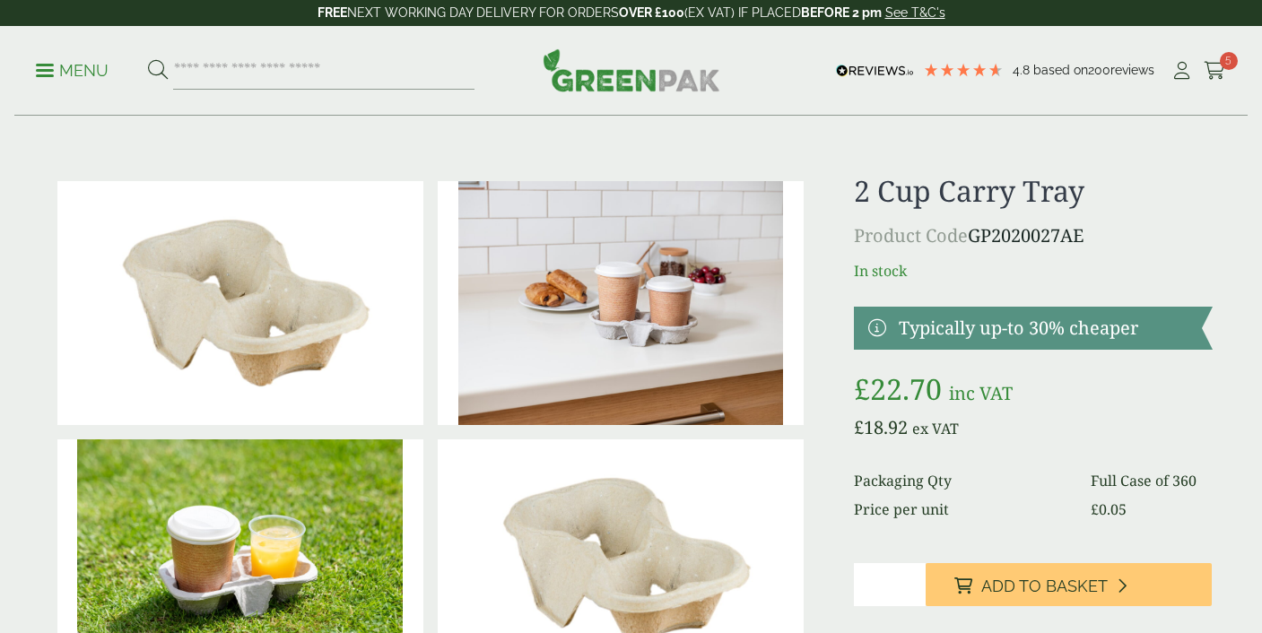
scroll to position [229, 0]
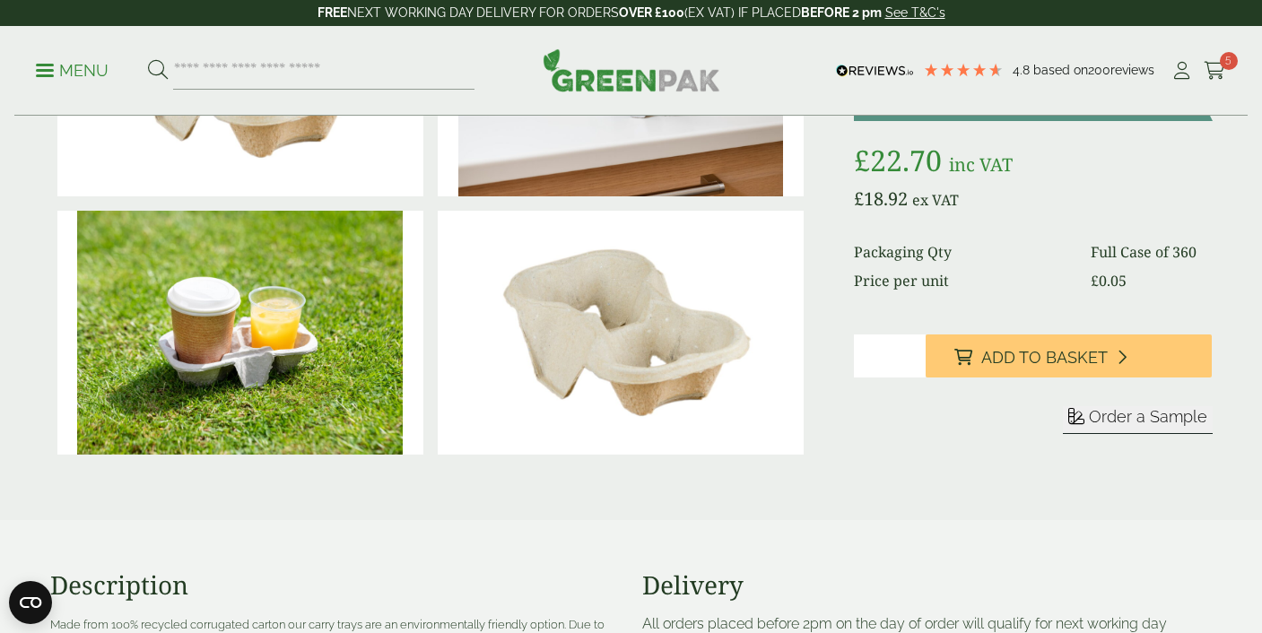
click at [1118, 420] on span "Order a Sample" at bounding box center [1148, 416] width 118 height 19
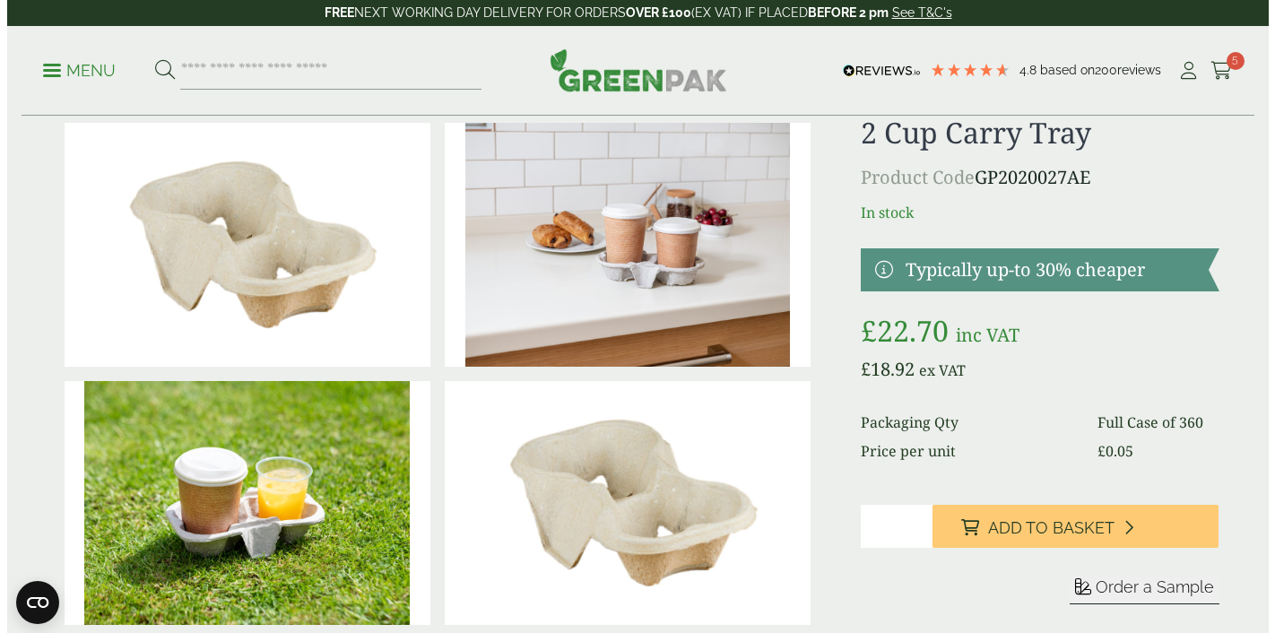
scroll to position [0, 0]
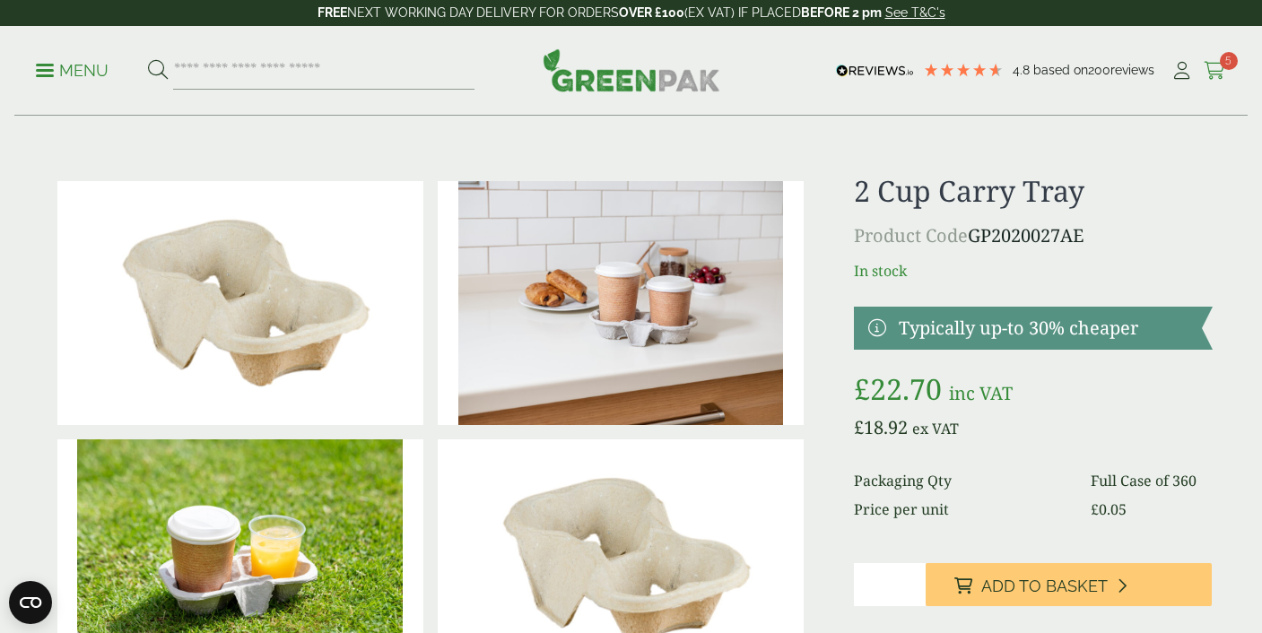
click at [1220, 72] on icon at bounding box center [1215, 71] width 22 height 18
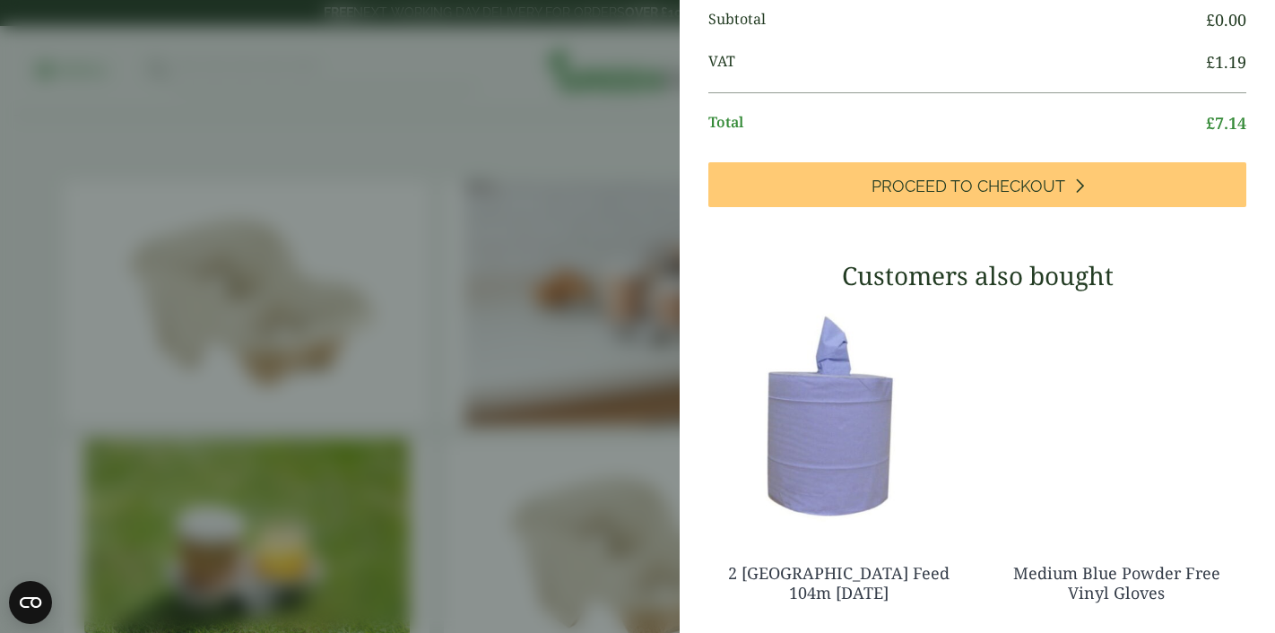
scroll to position [685, 0]
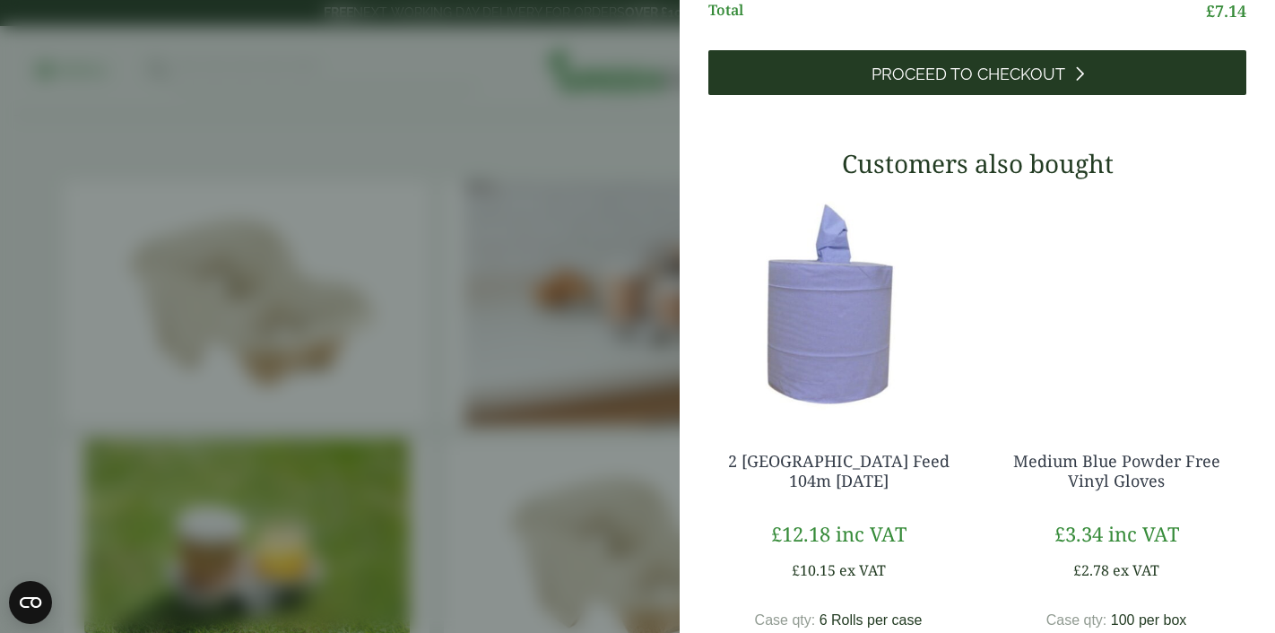
click at [946, 84] on span "Proceed to Checkout" at bounding box center [969, 75] width 194 height 20
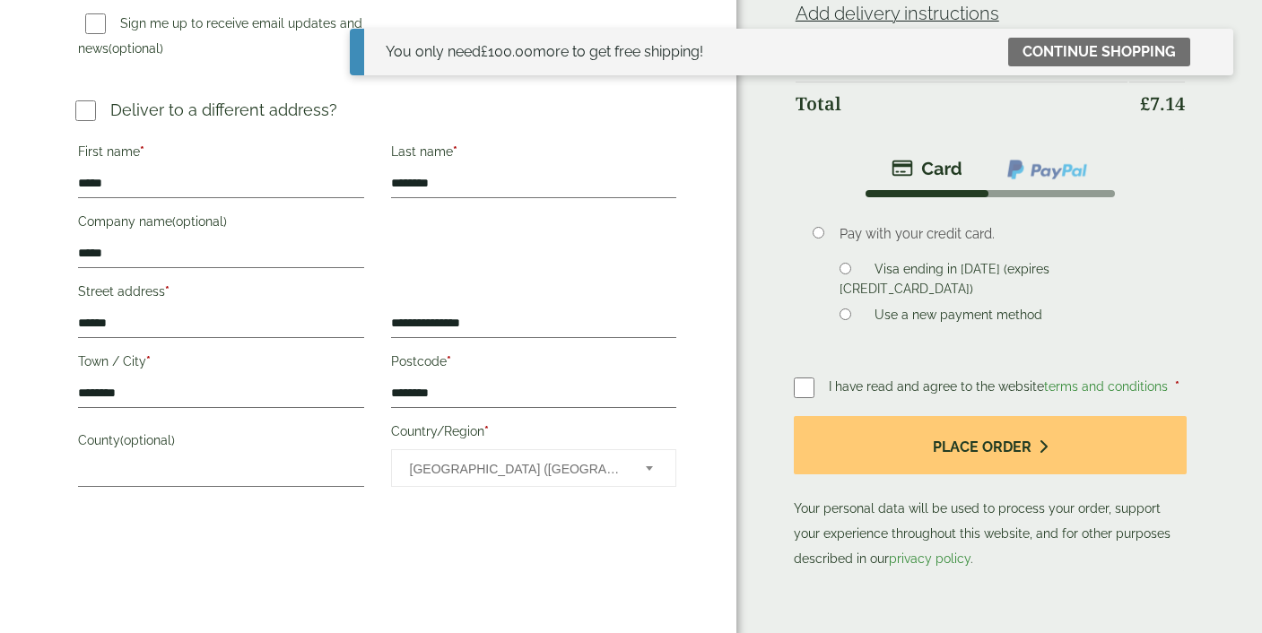
scroll to position [817, 0]
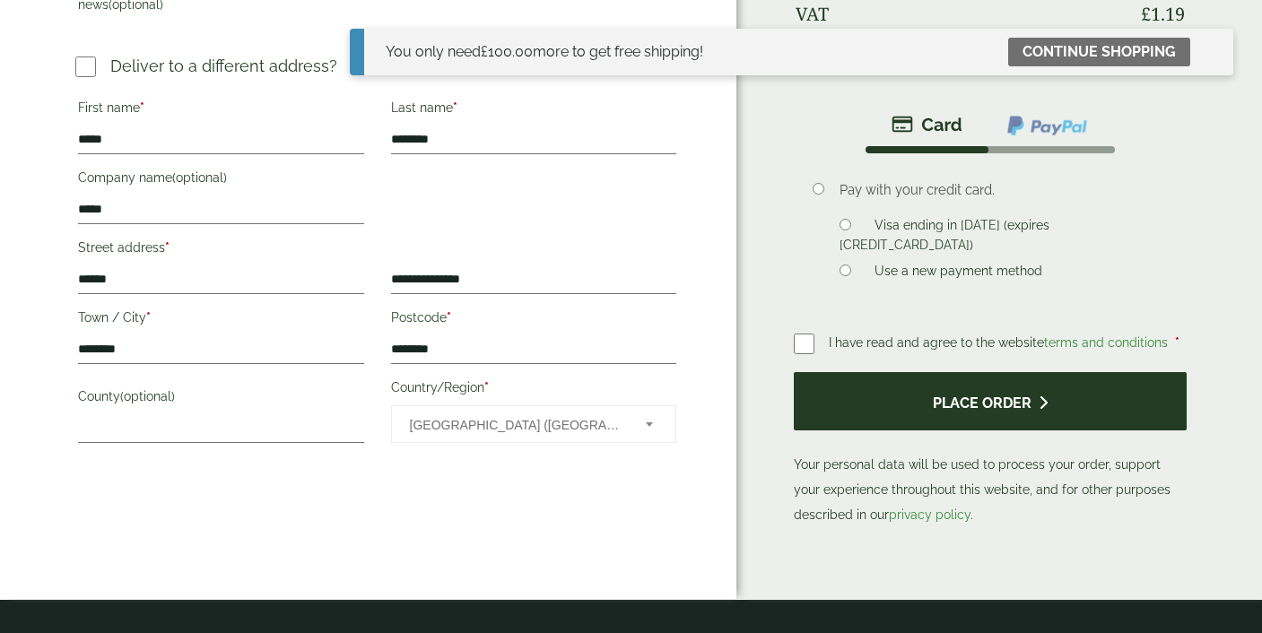
click at [969, 392] on button "Place order" at bounding box center [990, 401] width 393 height 58
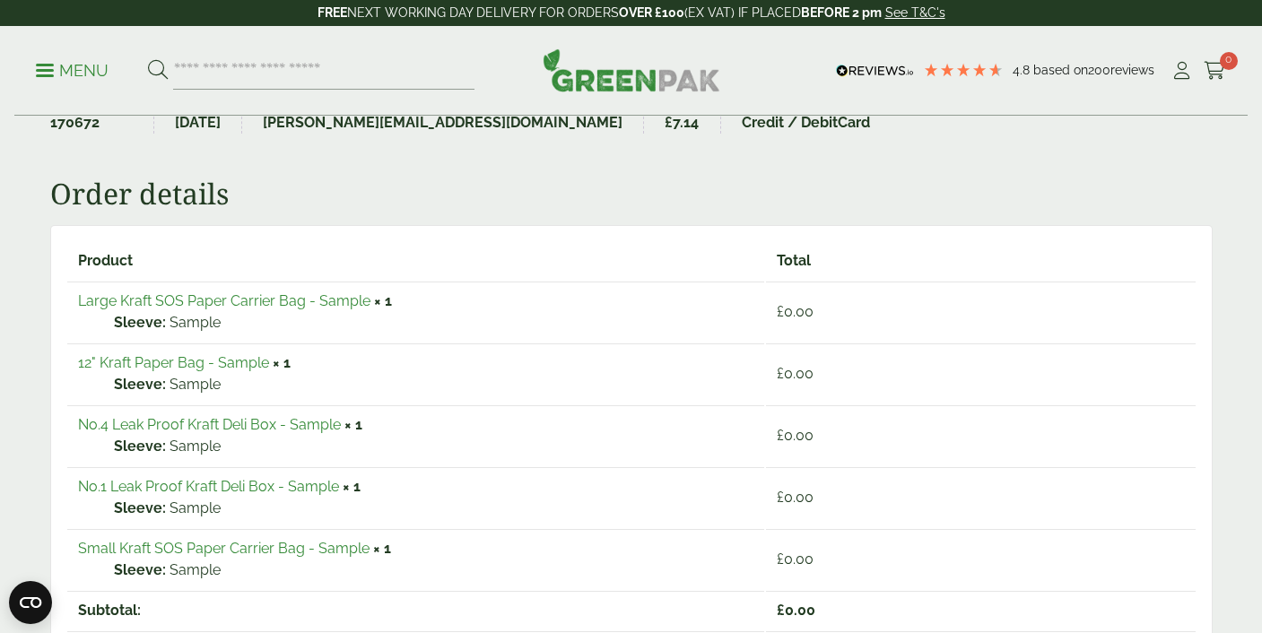
scroll to position [36, 0]
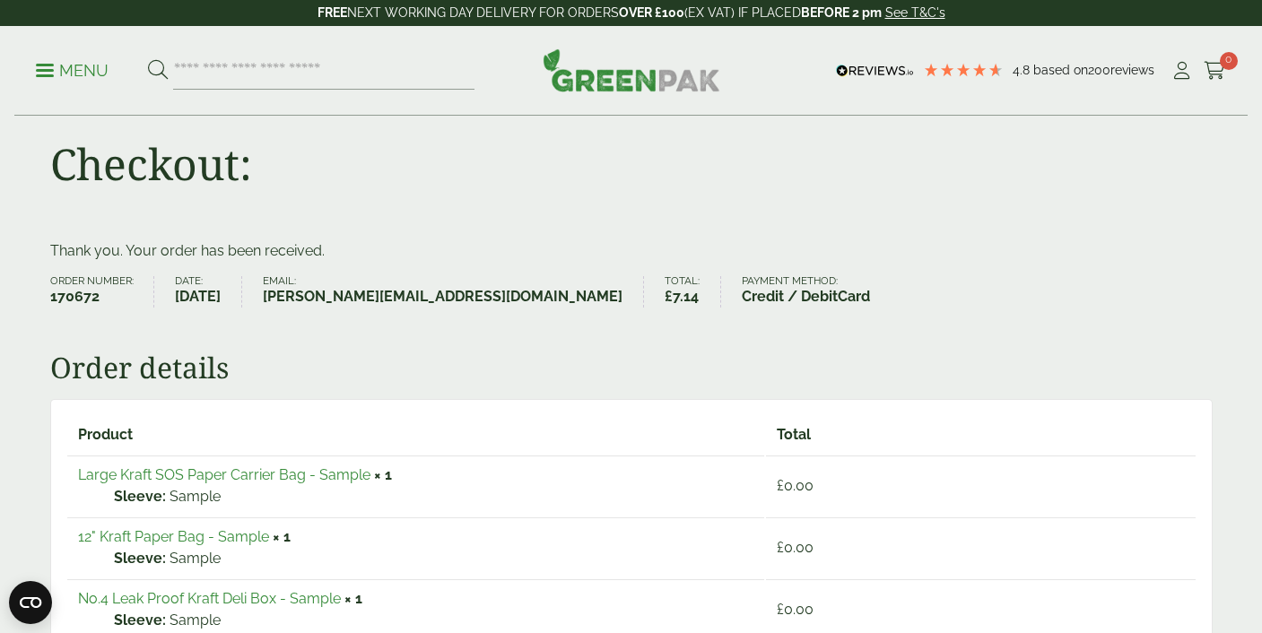
click at [65, 74] on p "Menu" at bounding box center [72, 71] width 73 height 22
click at [48, 77] on p "Menu" at bounding box center [72, 71] width 73 height 22
click at [44, 70] on span at bounding box center [45, 70] width 18 height 3
click at [579, 83] on img at bounding box center [632, 69] width 178 height 43
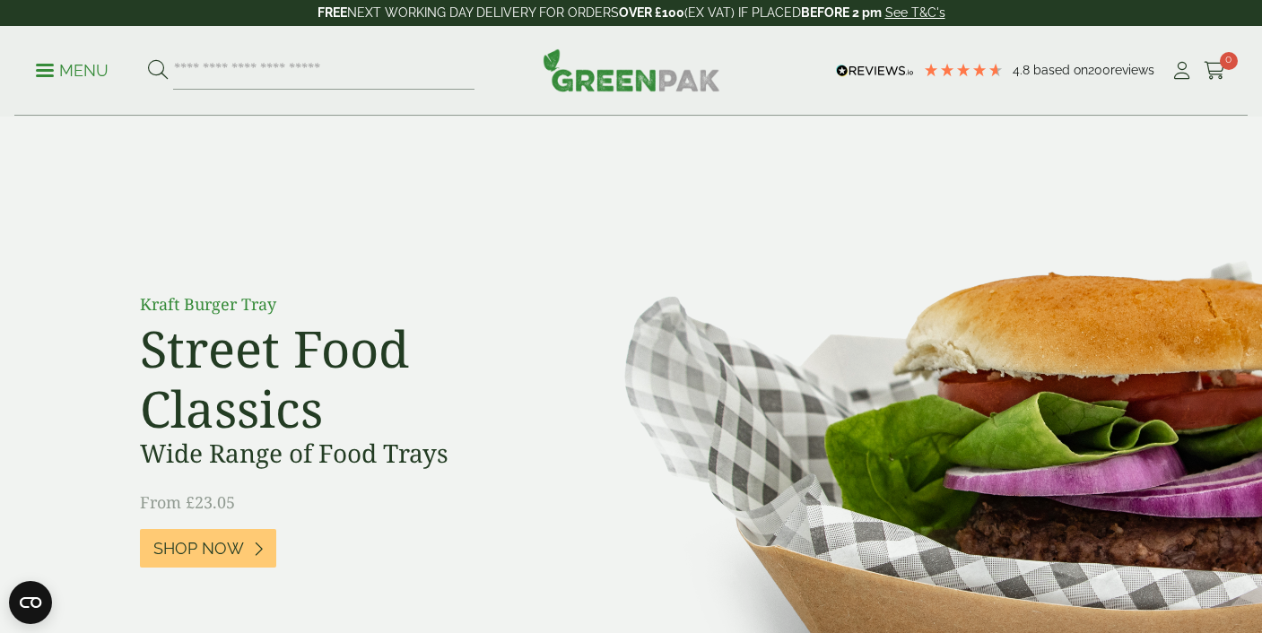
click at [60, 63] on p "Menu" at bounding box center [72, 71] width 73 height 22
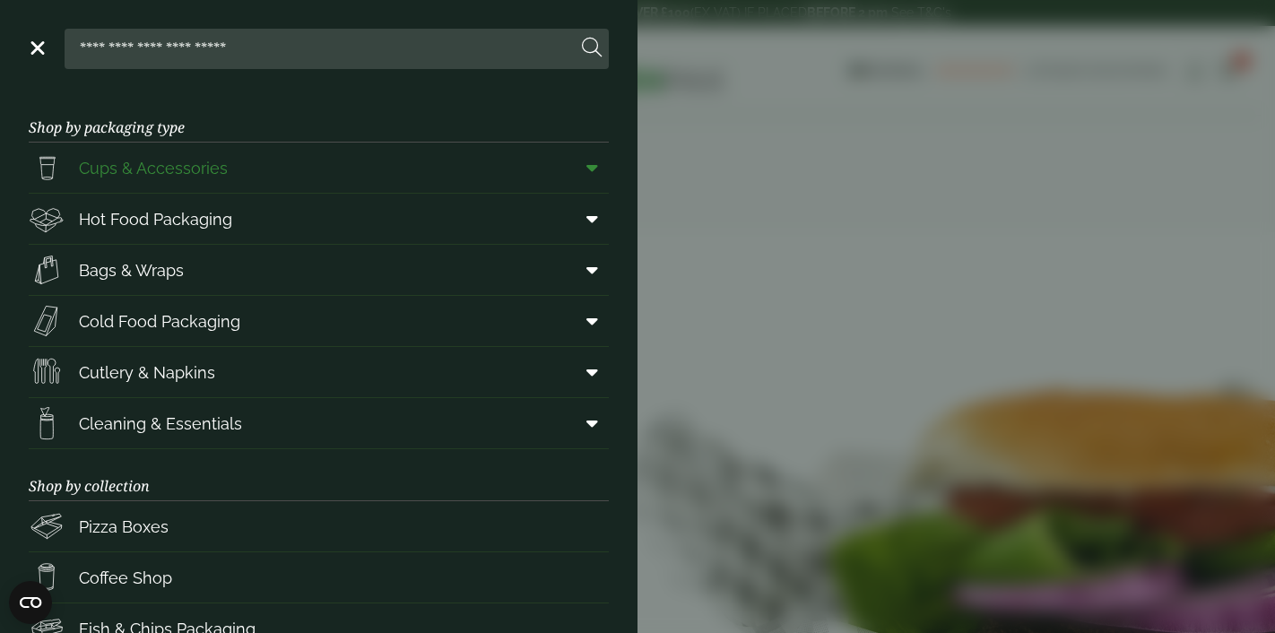
click at [181, 164] on span "Cups & Accessories" at bounding box center [153, 168] width 149 height 24
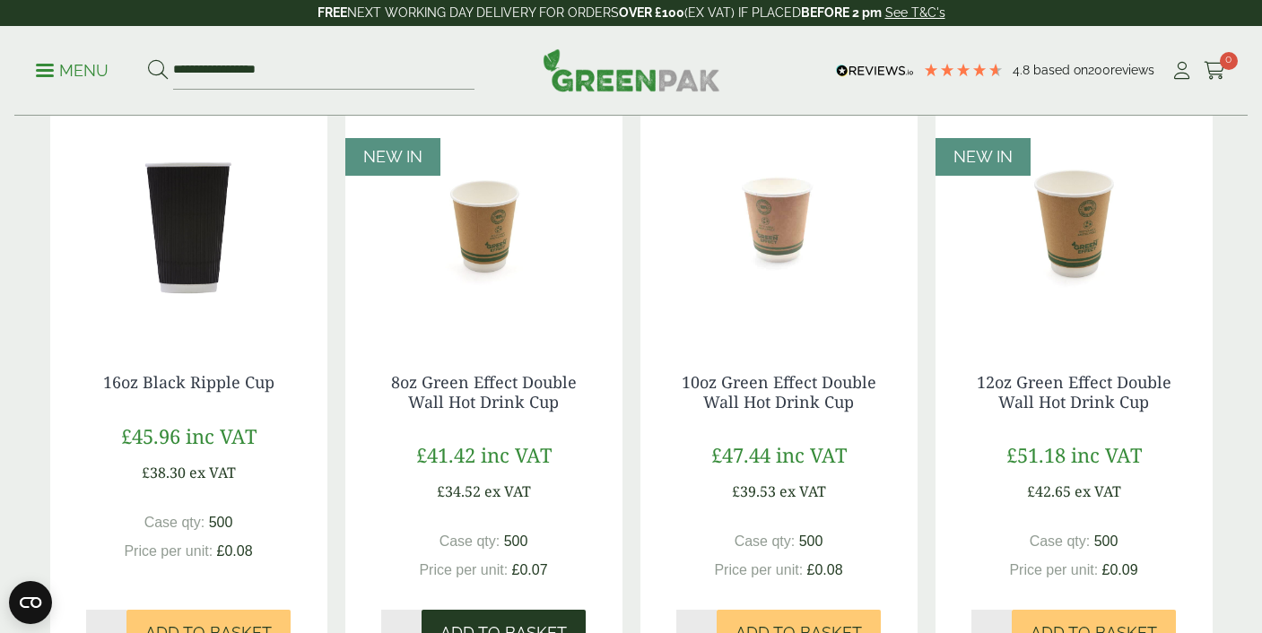
scroll to position [1505, 0]
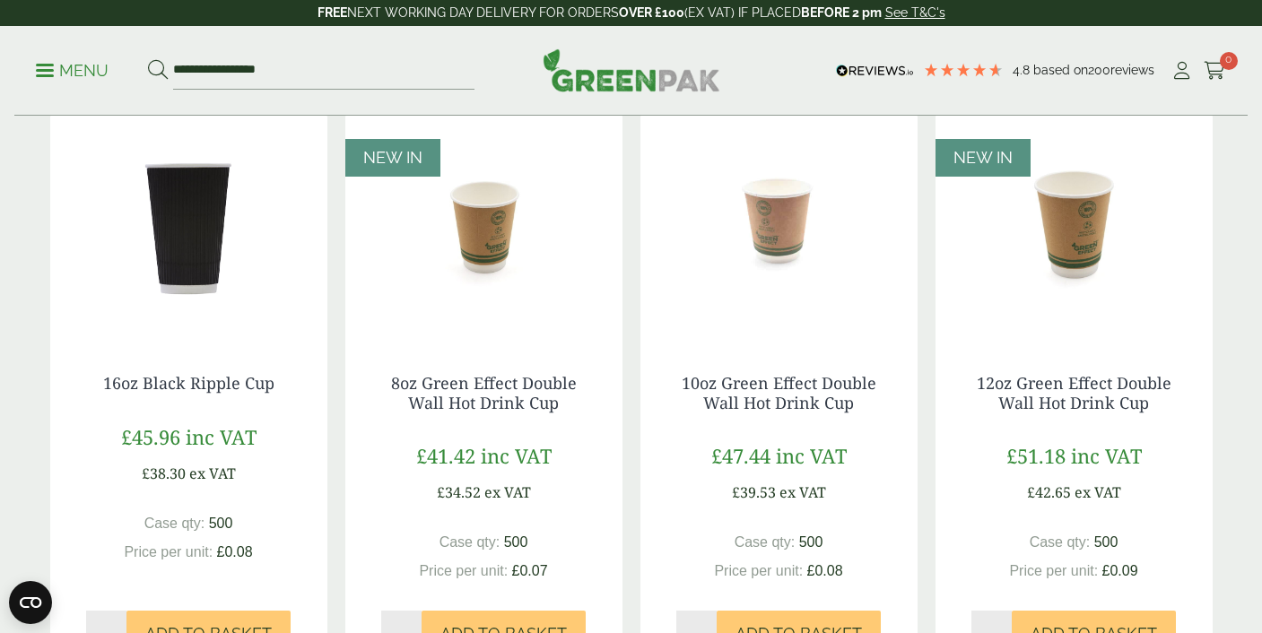
click at [478, 248] on img at bounding box center [483, 226] width 277 height 224
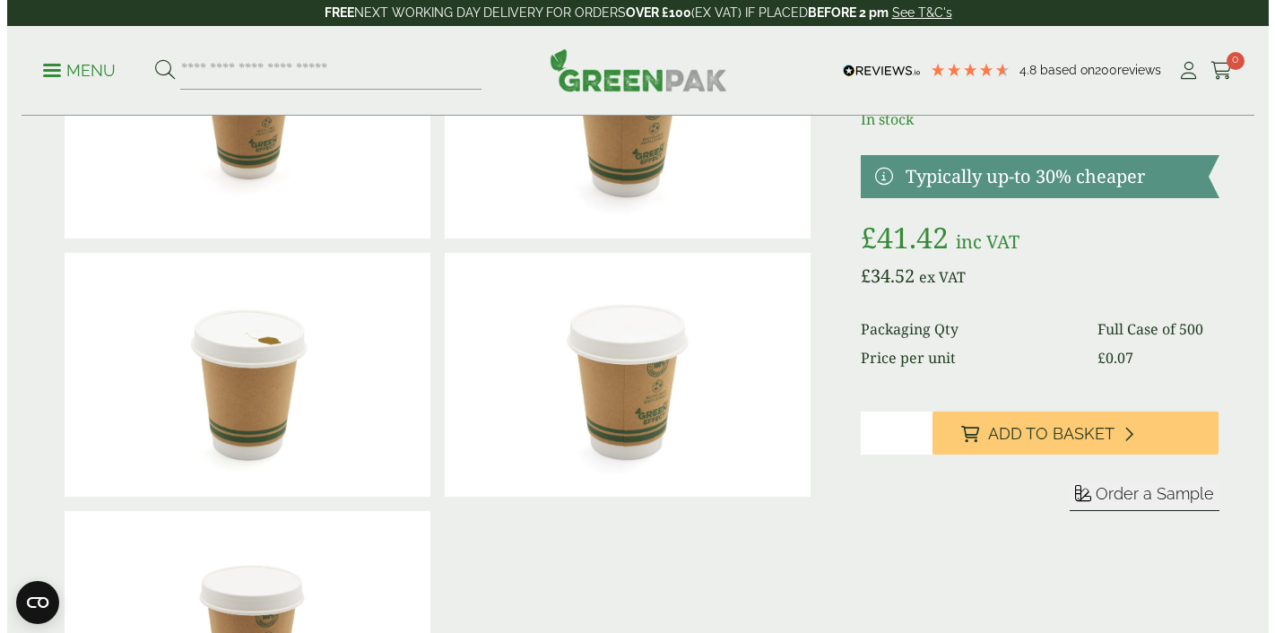
scroll to position [257, 0]
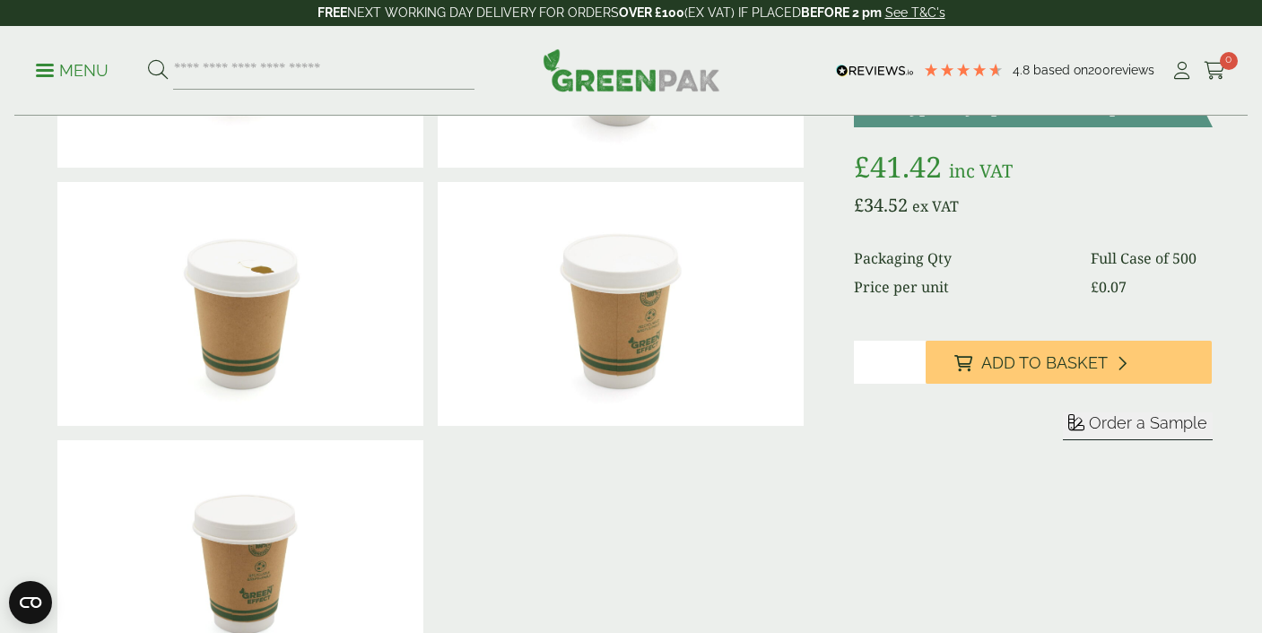
click at [1142, 421] on span "Order a Sample" at bounding box center [1148, 422] width 118 height 19
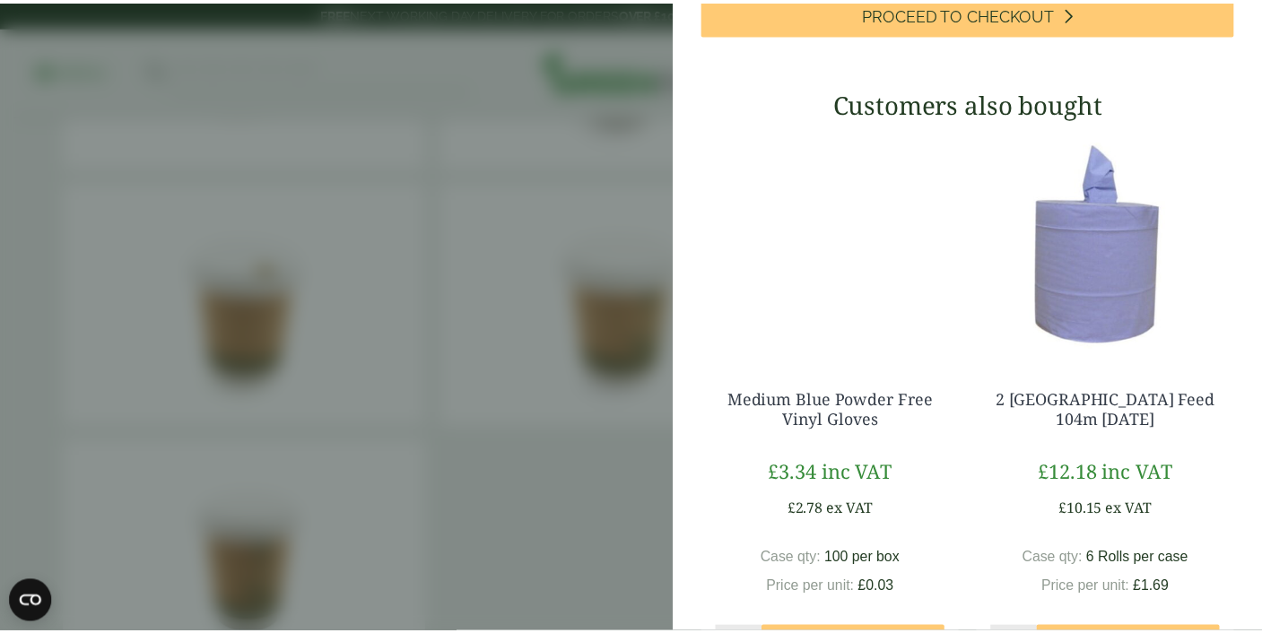
scroll to position [435, 0]
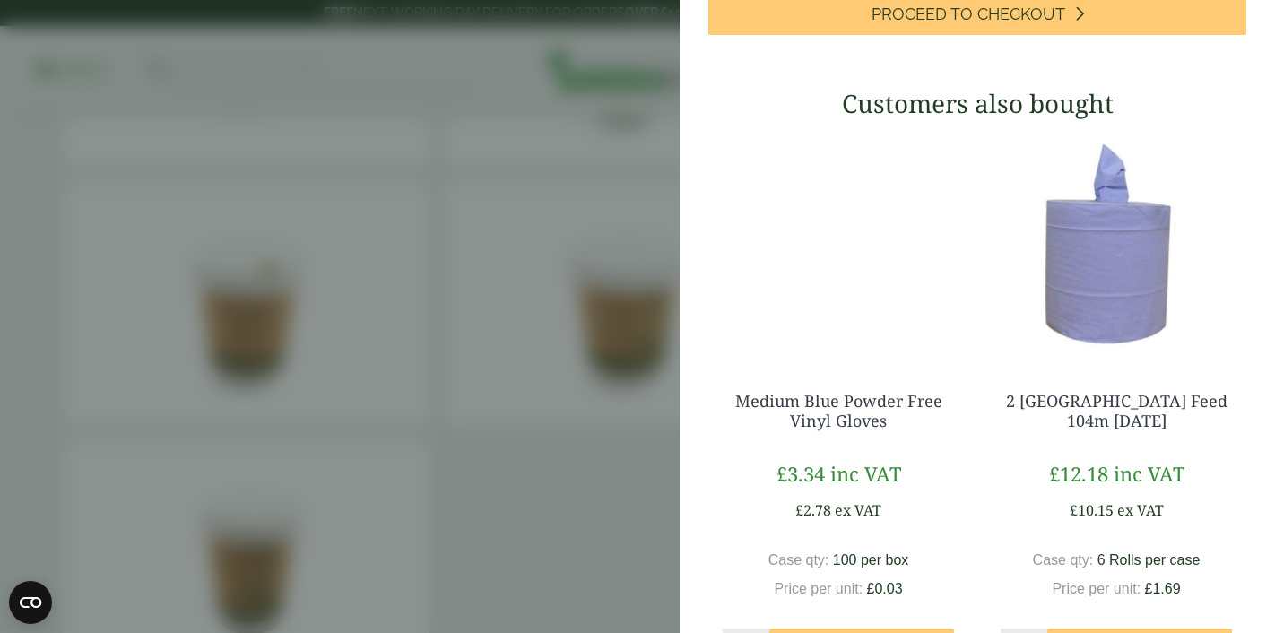
click at [569, 183] on aside "8oz Green Effect Double Wall Hot Drink Cup - Sample (GP5330018-sample) - Added …" at bounding box center [637, 316] width 1275 height 633
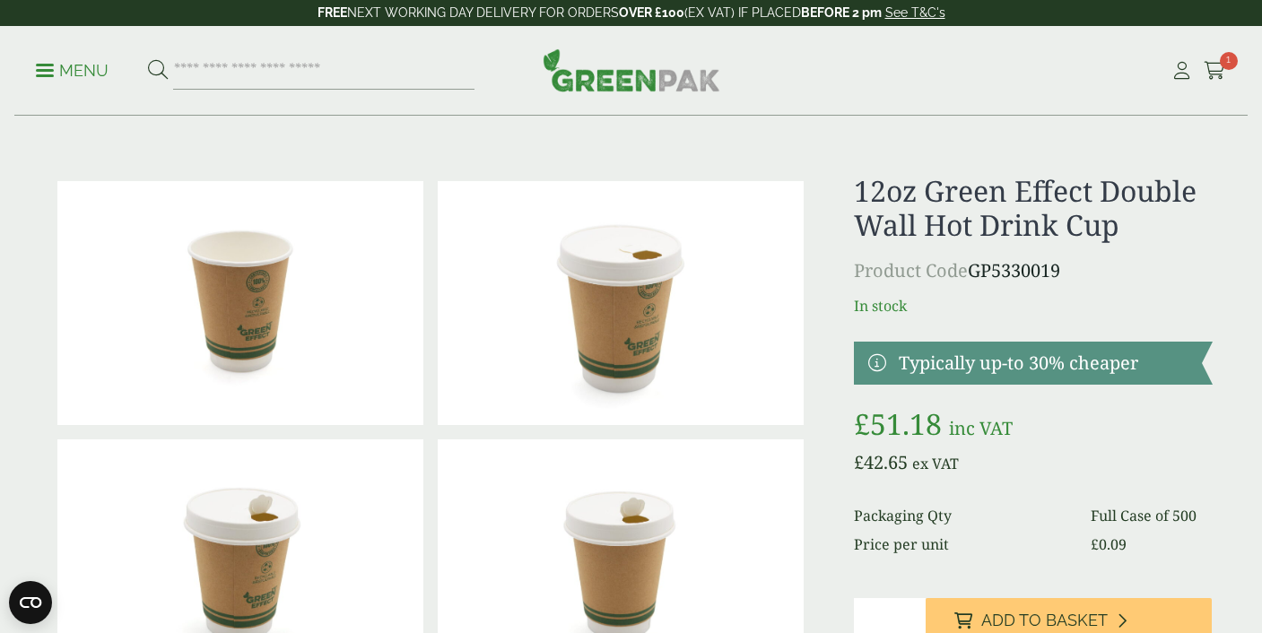
scroll to position [211, 0]
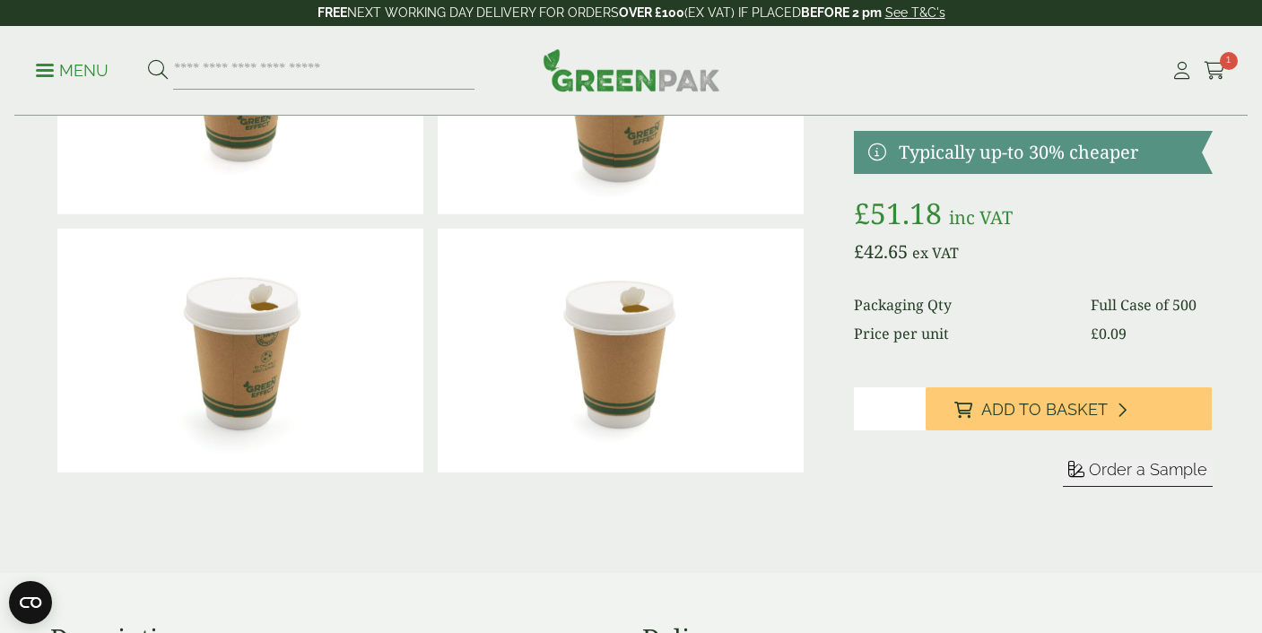
click at [1099, 470] on span "Order a Sample" at bounding box center [1148, 469] width 118 height 19
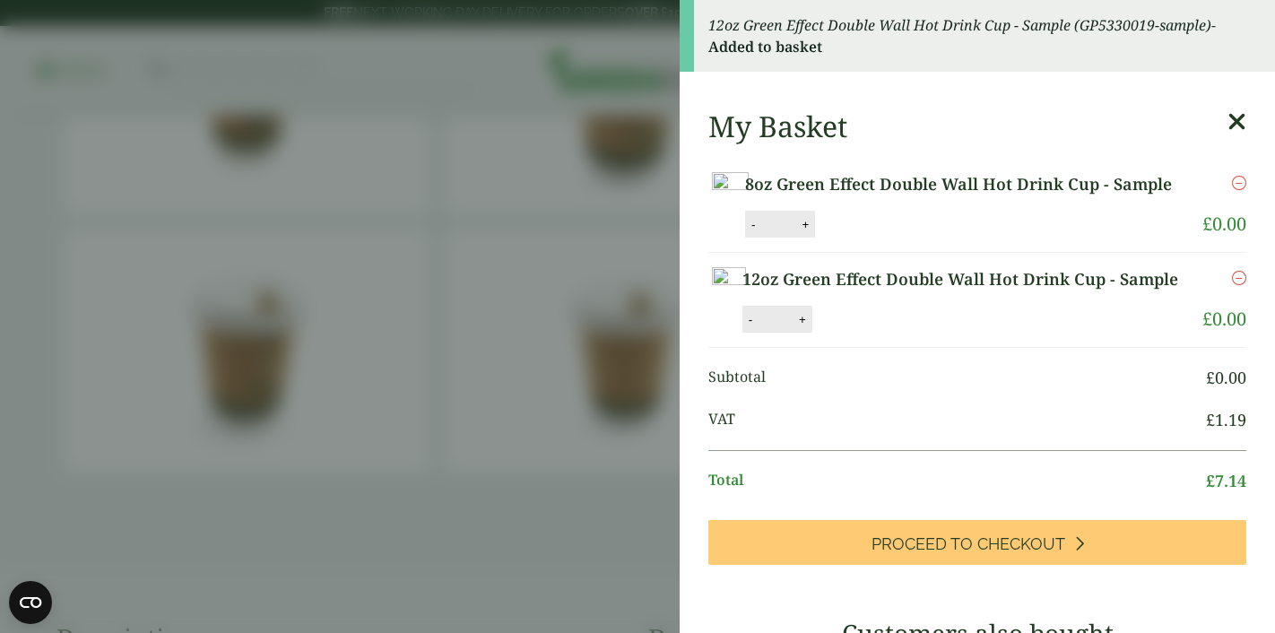
click at [611, 245] on aside "12oz Green Effect Double Wall Hot Drink Cup - Sample (GP5330019-sample) - Added…" at bounding box center [637, 316] width 1275 height 633
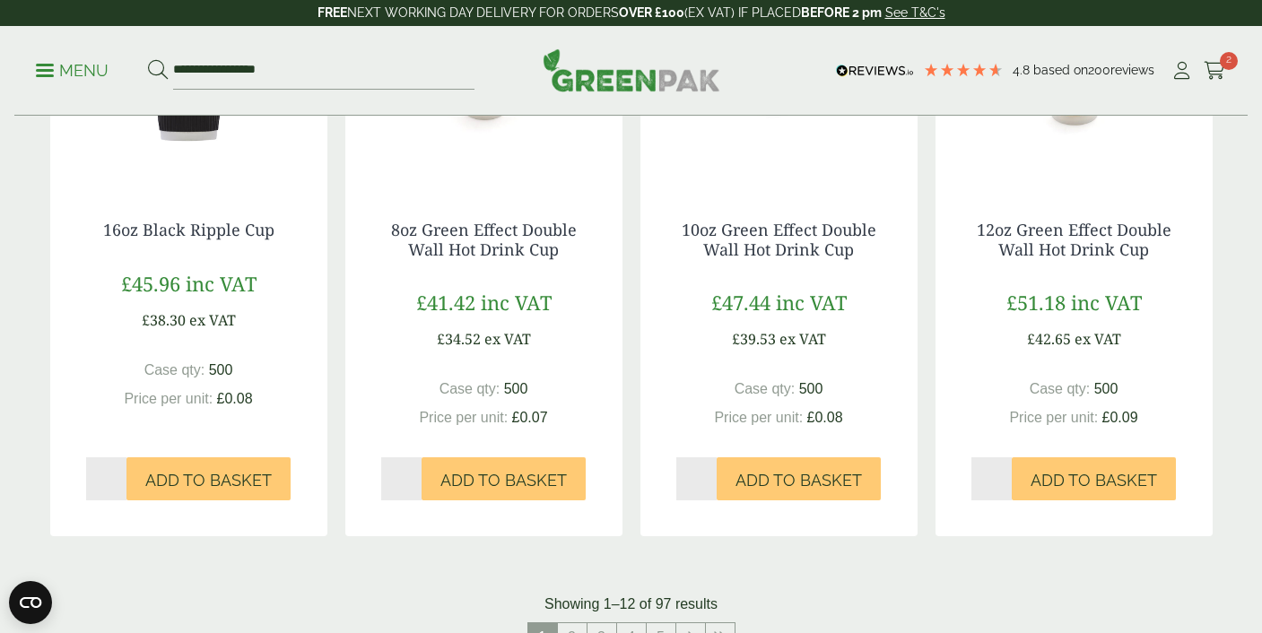
scroll to position [1923, 0]
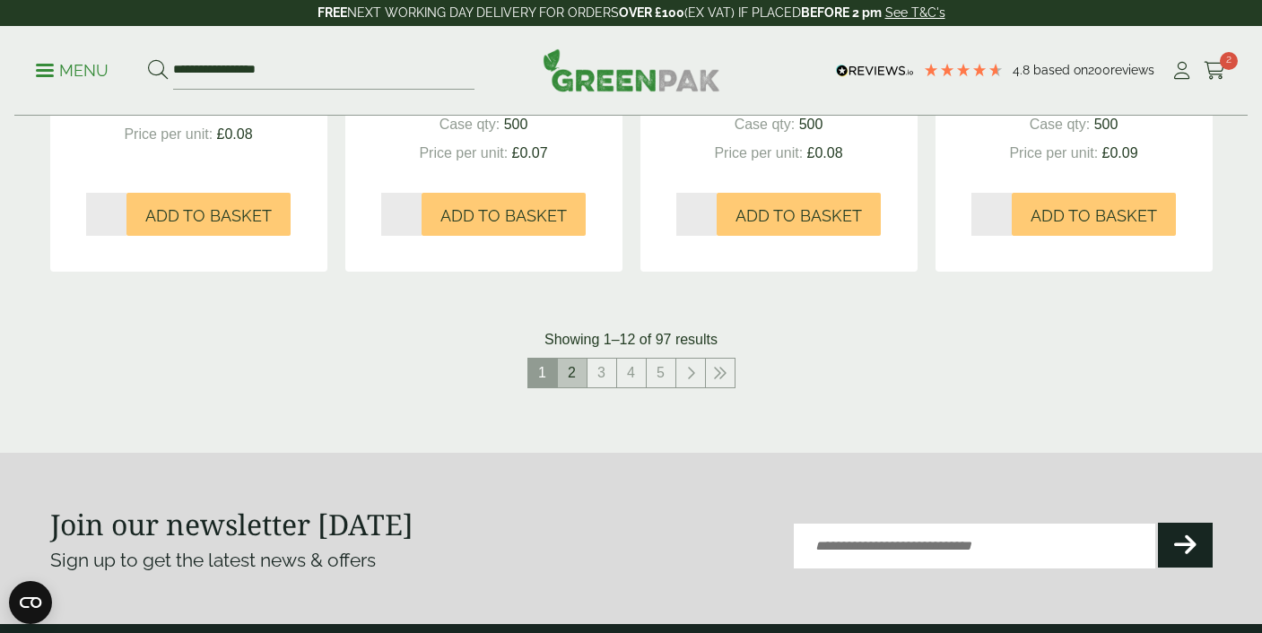
click at [569, 369] on link "2" at bounding box center [572, 373] width 29 height 29
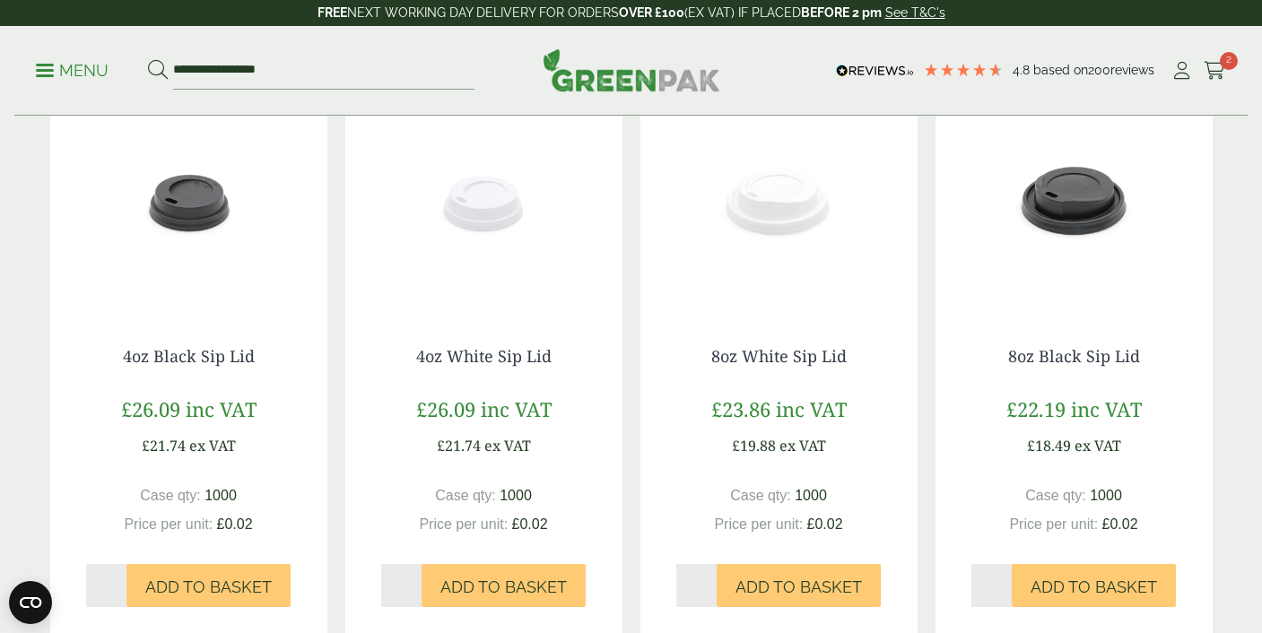
scroll to position [1857, 0]
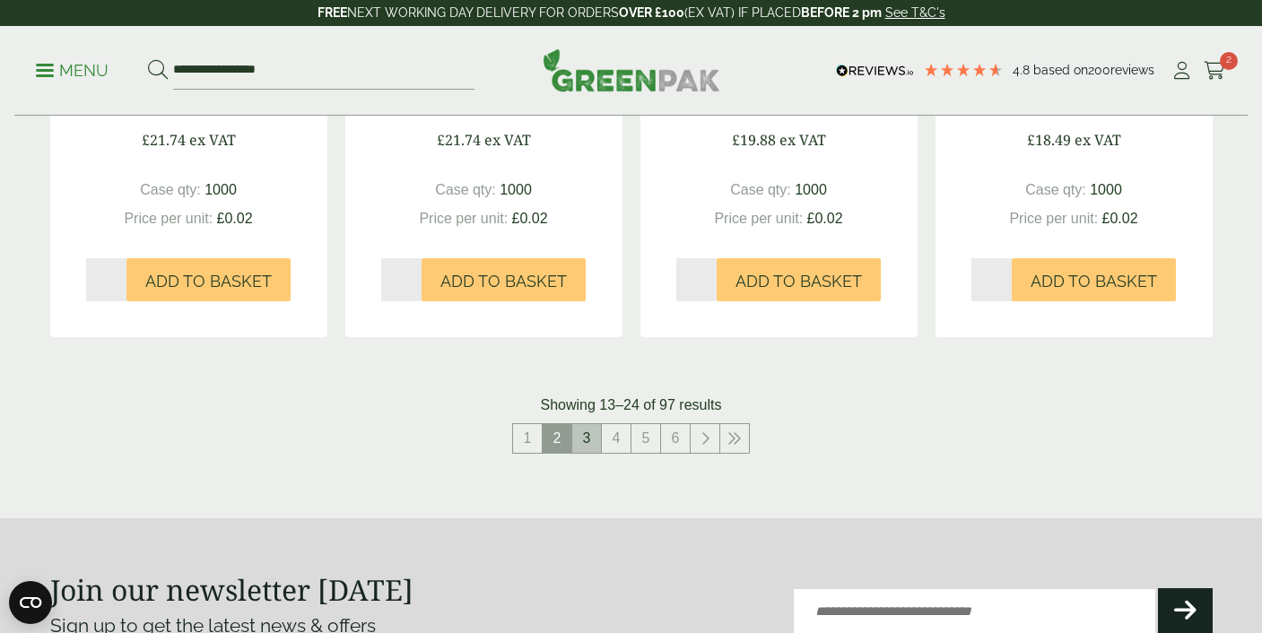
click at [587, 437] on link "3" at bounding box center [586, 438] width 29 height 29
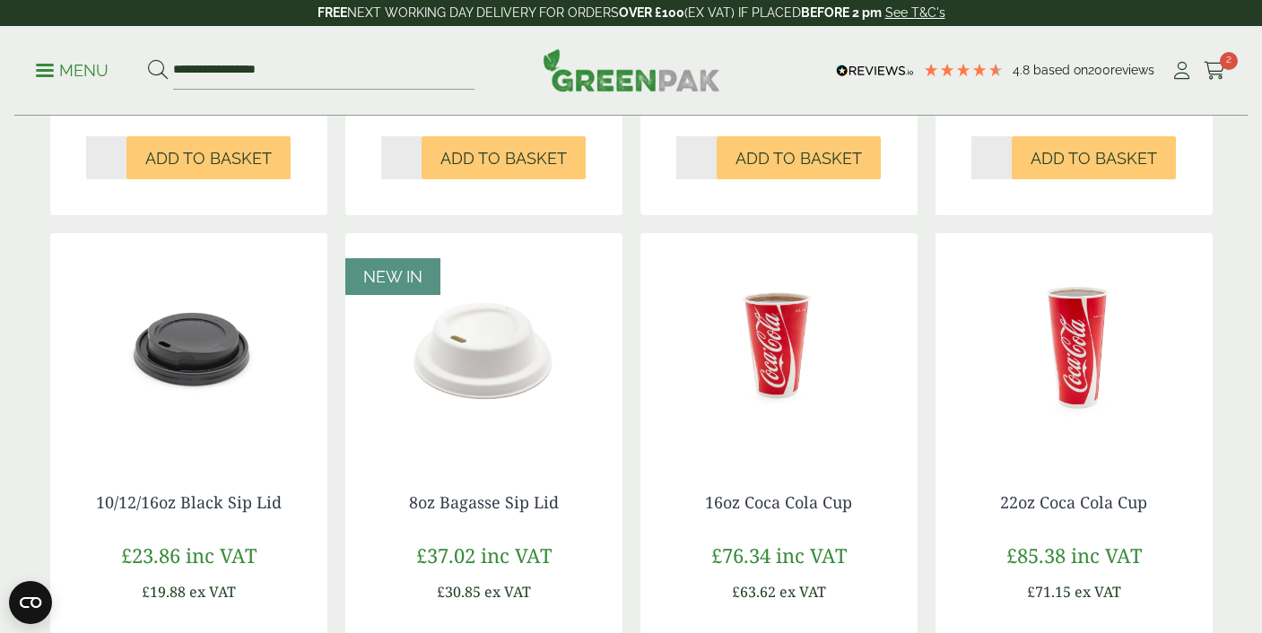
scroll to position [813, 0]
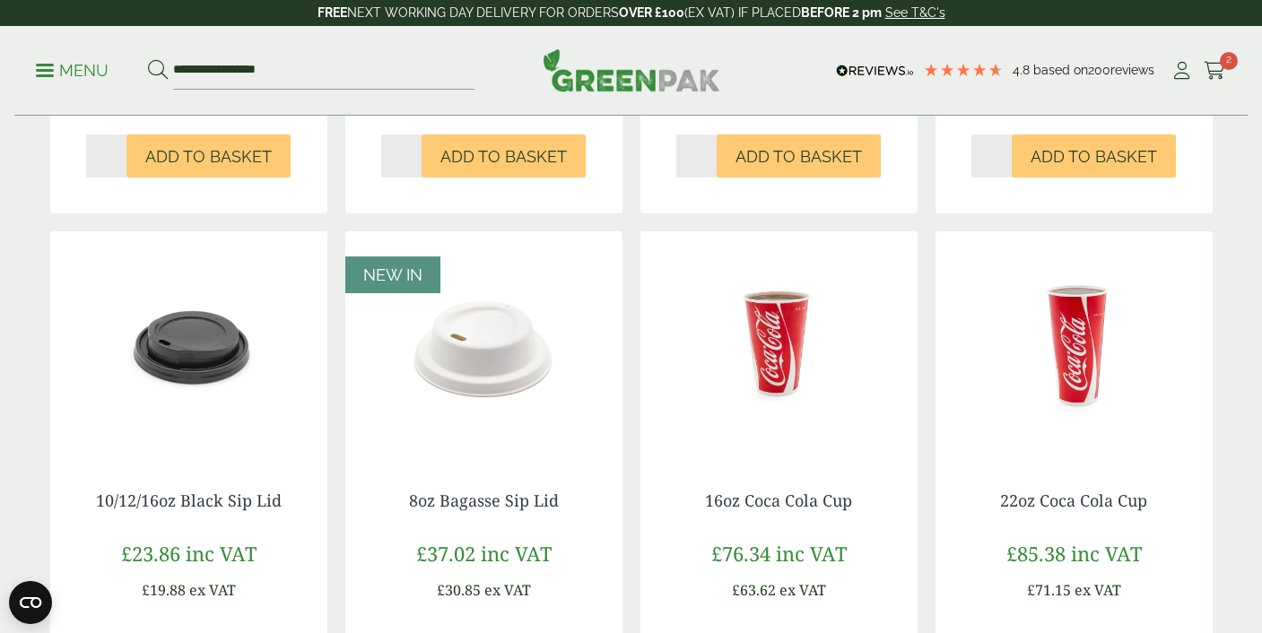
click at [507, 354] on img at bounding box center [483, 343] width 277 height 224
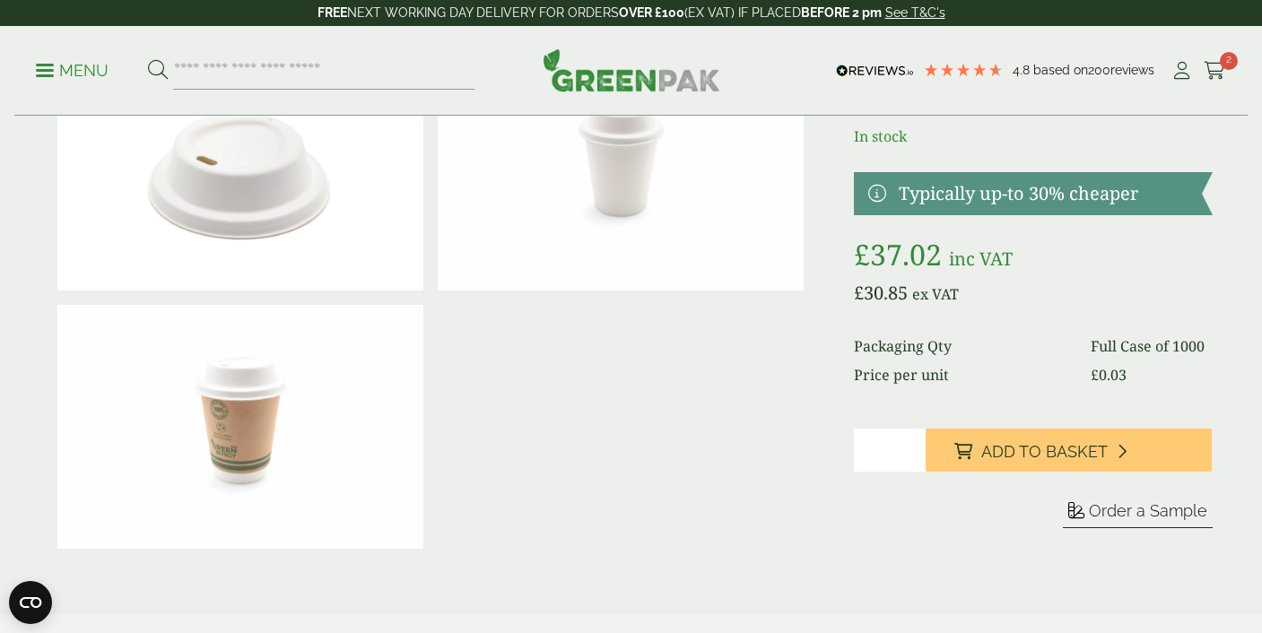
scroll to position [136, 0]
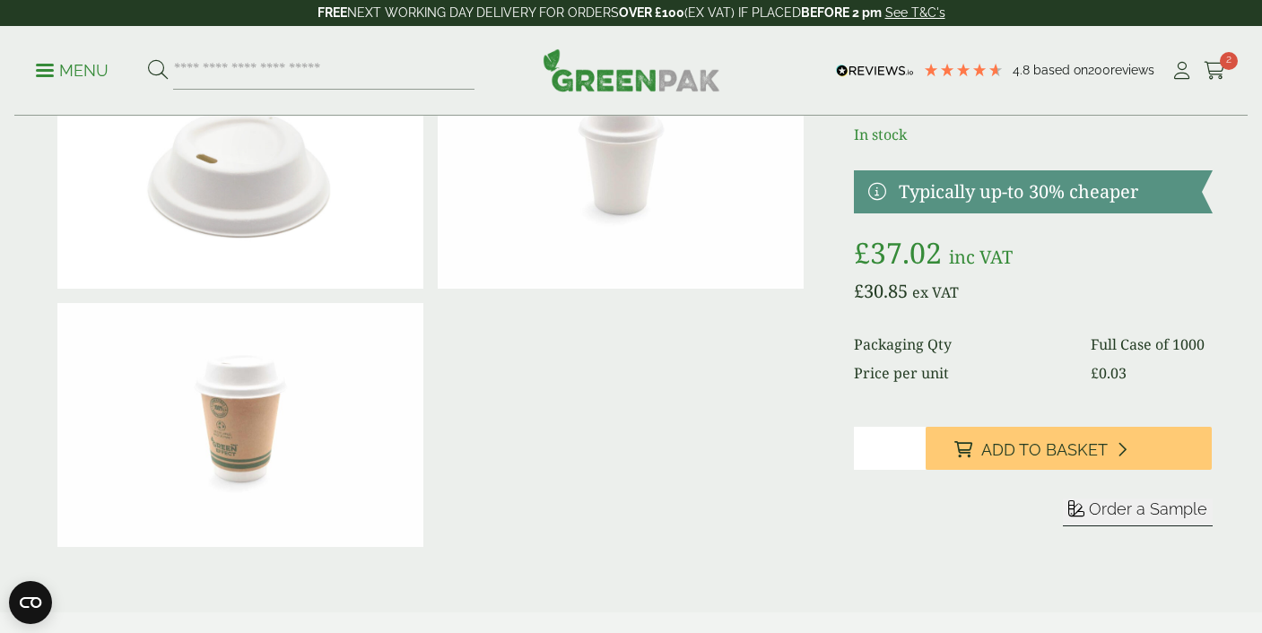
click at [1141, 517] on span "Order a Sample" at bounding box center [1148, 509] width 118 height 19
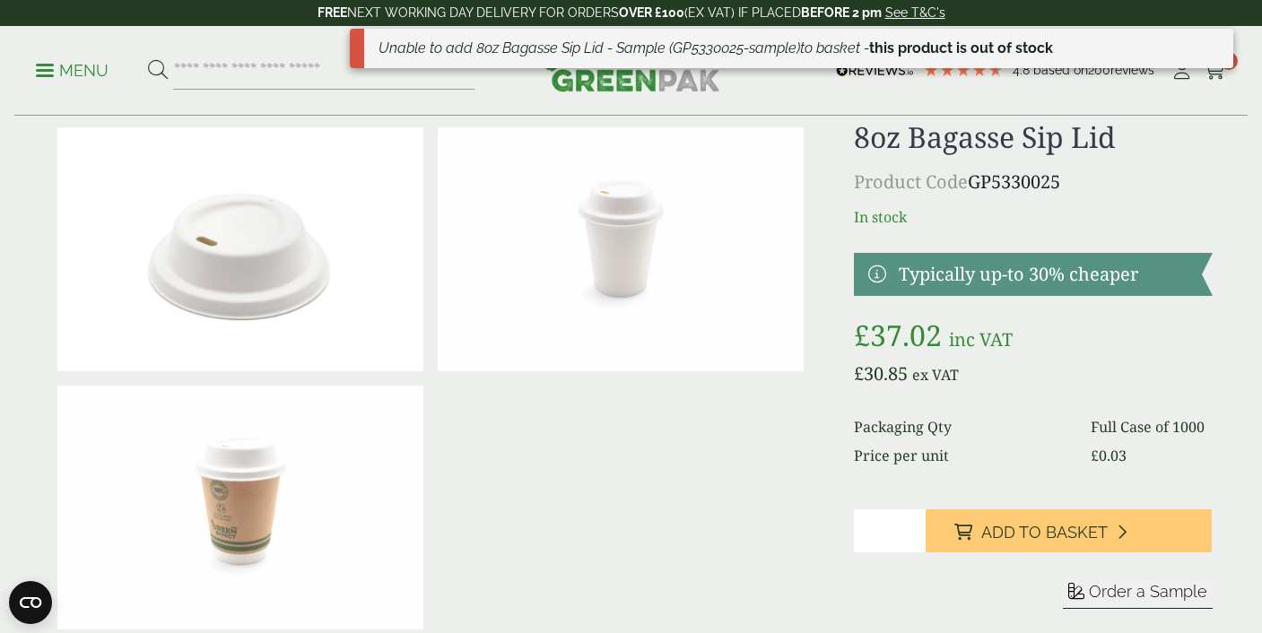
scroll to position [0, 0]
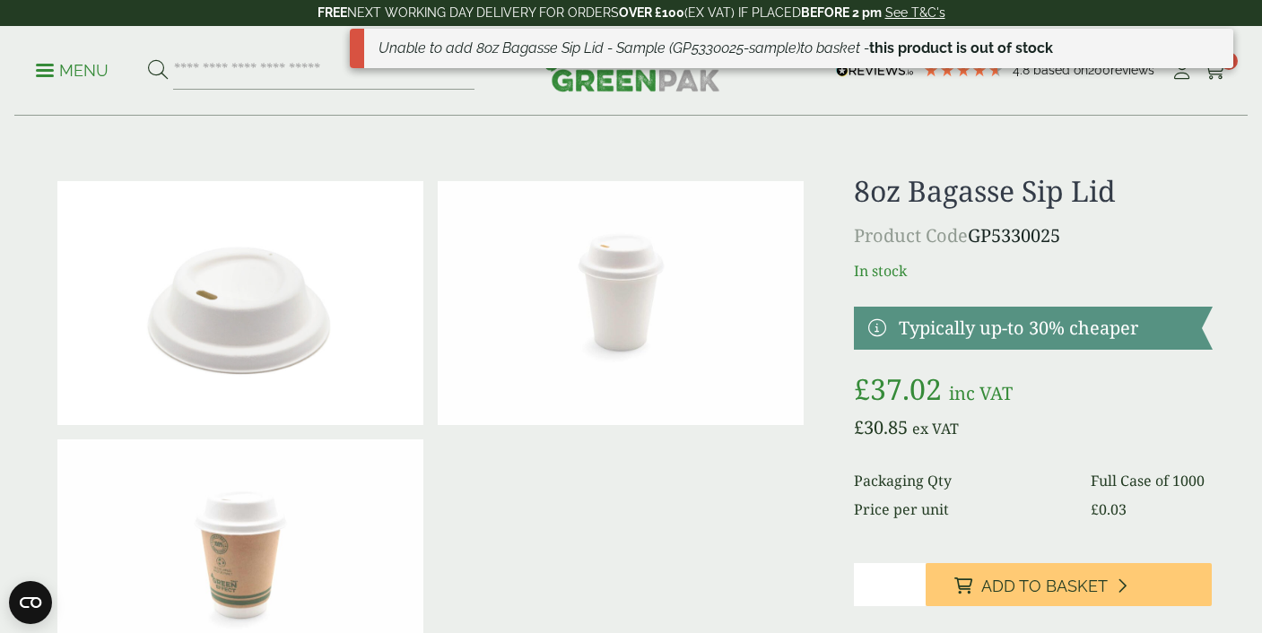
click at [663, 445] on div at bounding box center [430, 432] width 761 height 517
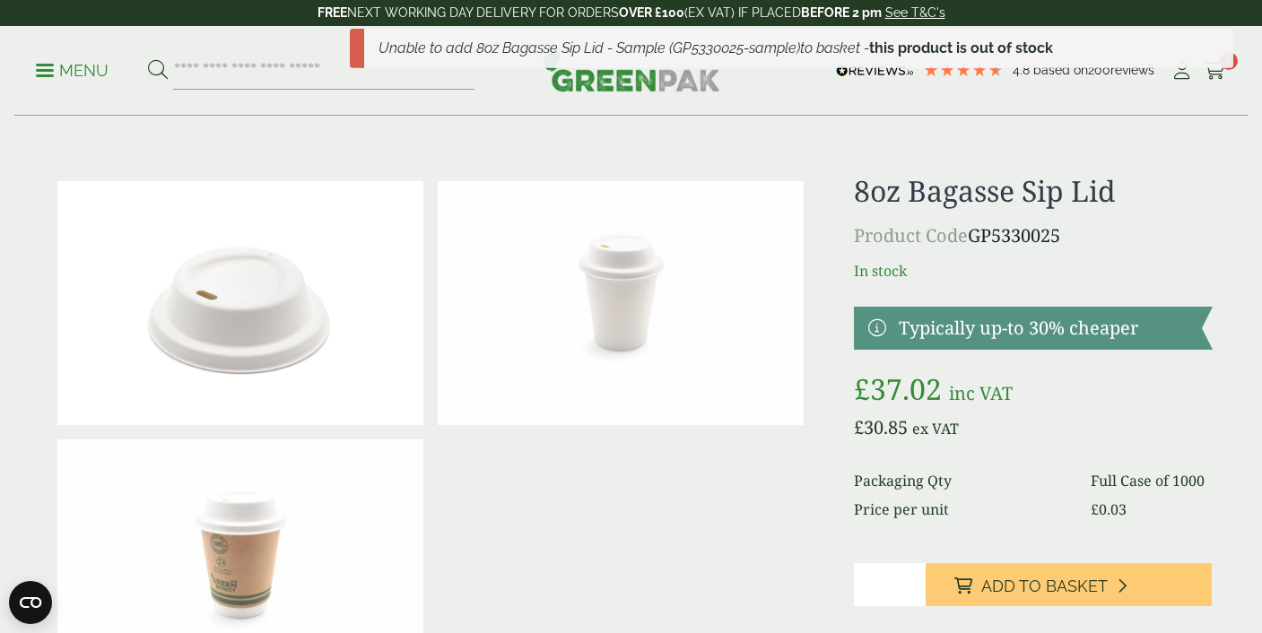
scroll to position [133, 0]
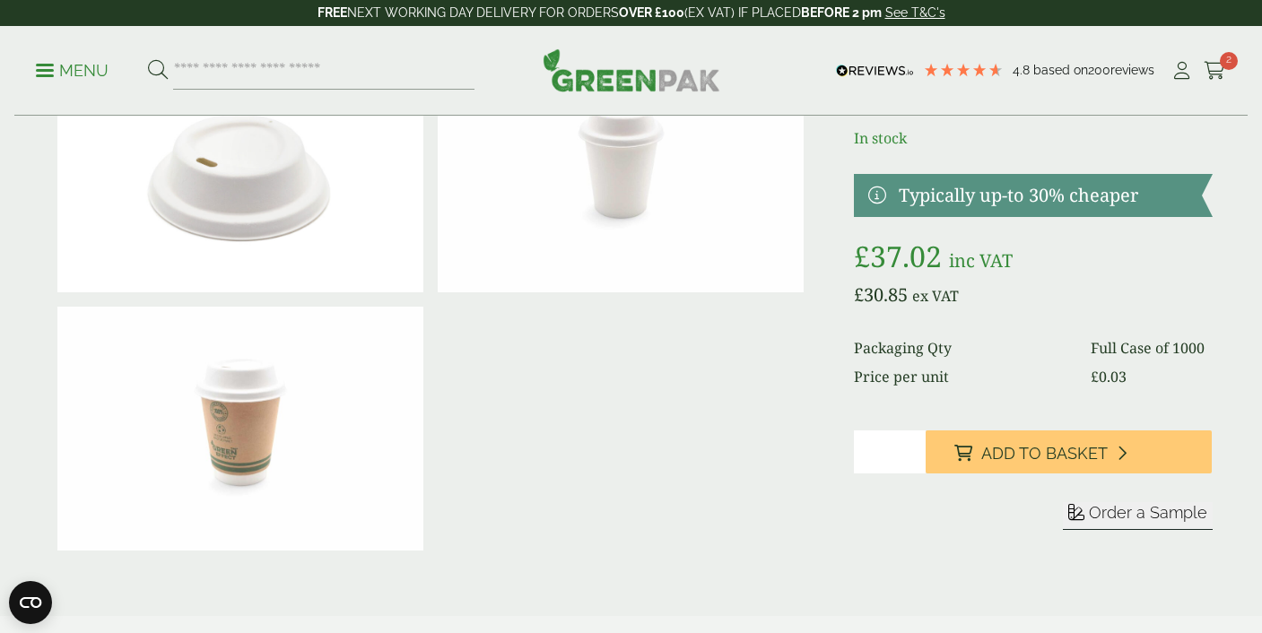
click at [1107, 508] on span "Order a Sample" at bounding box center [1148, 512] width 118 height 19
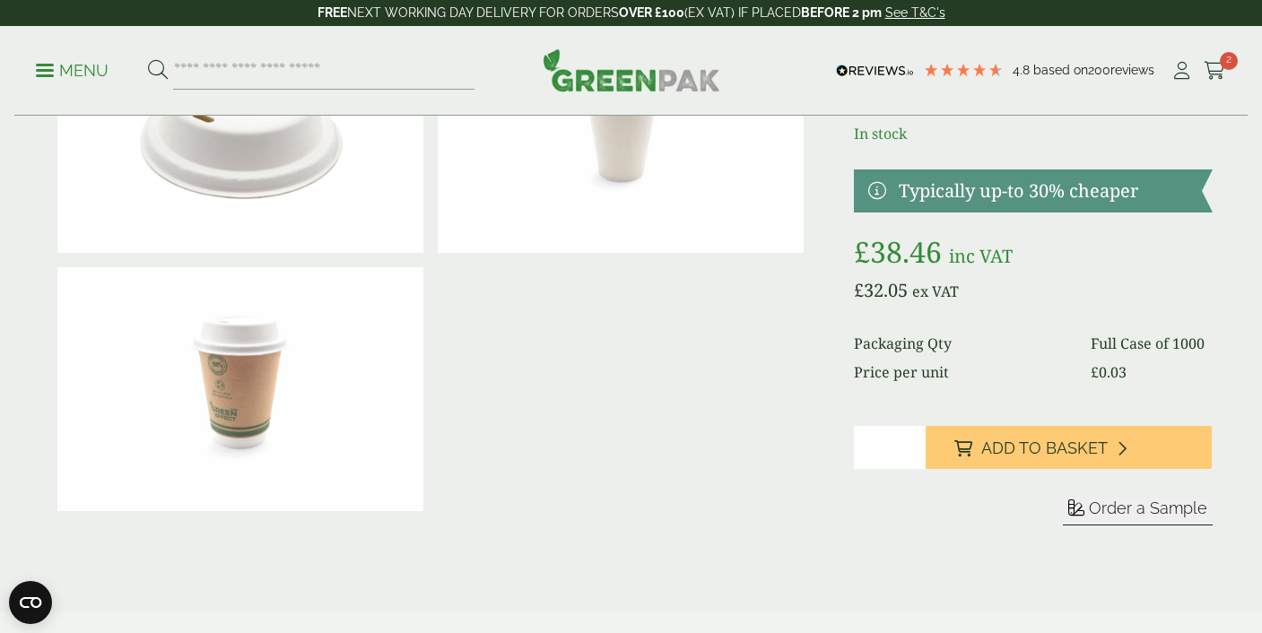
click at [1155, 504] on span "Order a Sample" at bounding box center [1148, 508] width 118 height 19
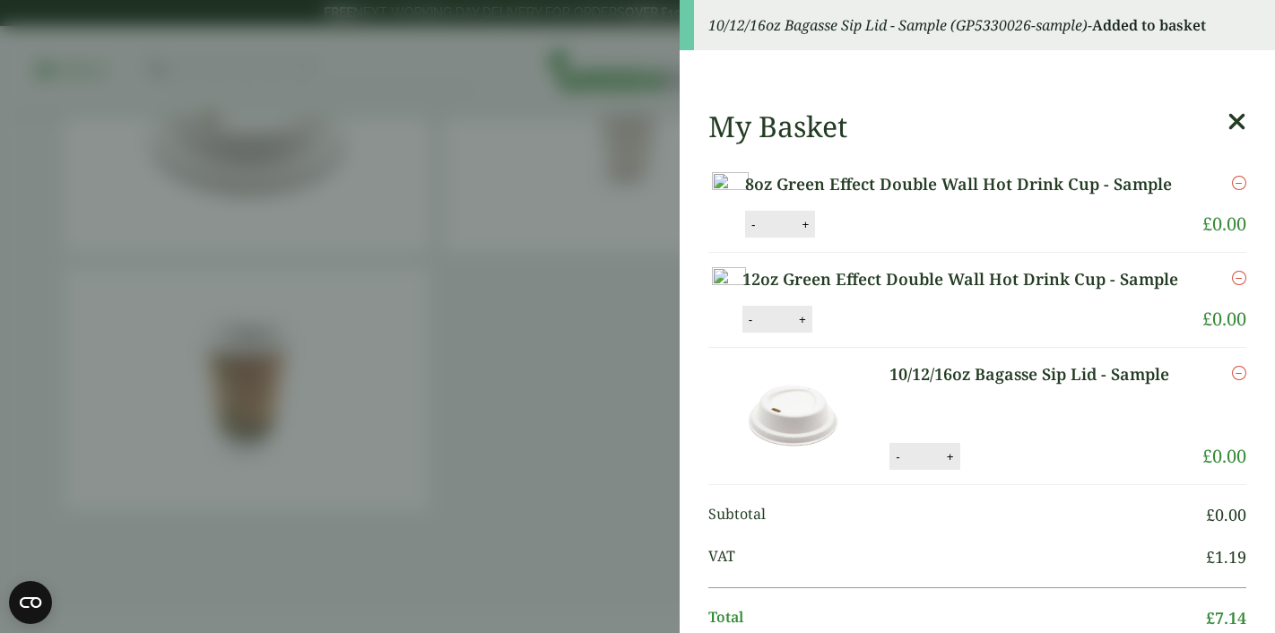
click at [613, 352] on aside "10/12/16oz Bagasse Sip Lid - Sample (GP5330026-sample) - Added to basket My Bas…" at bounding box center [637, 316] width 1275 height 633
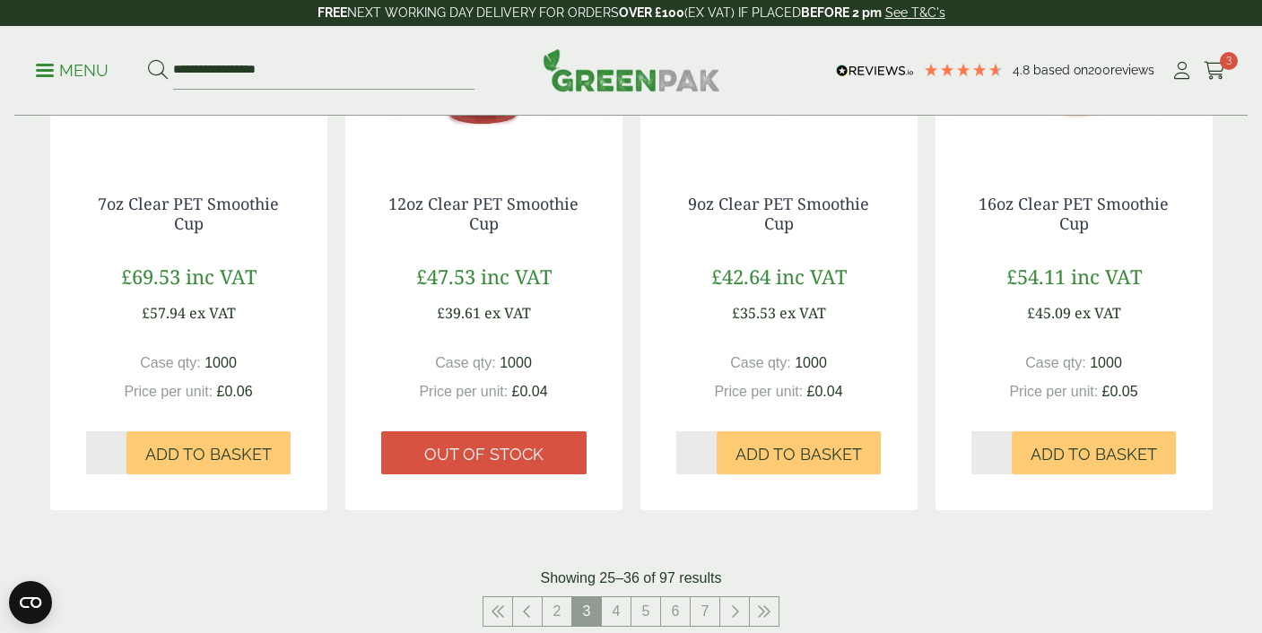
scroll to position [1757, 0]
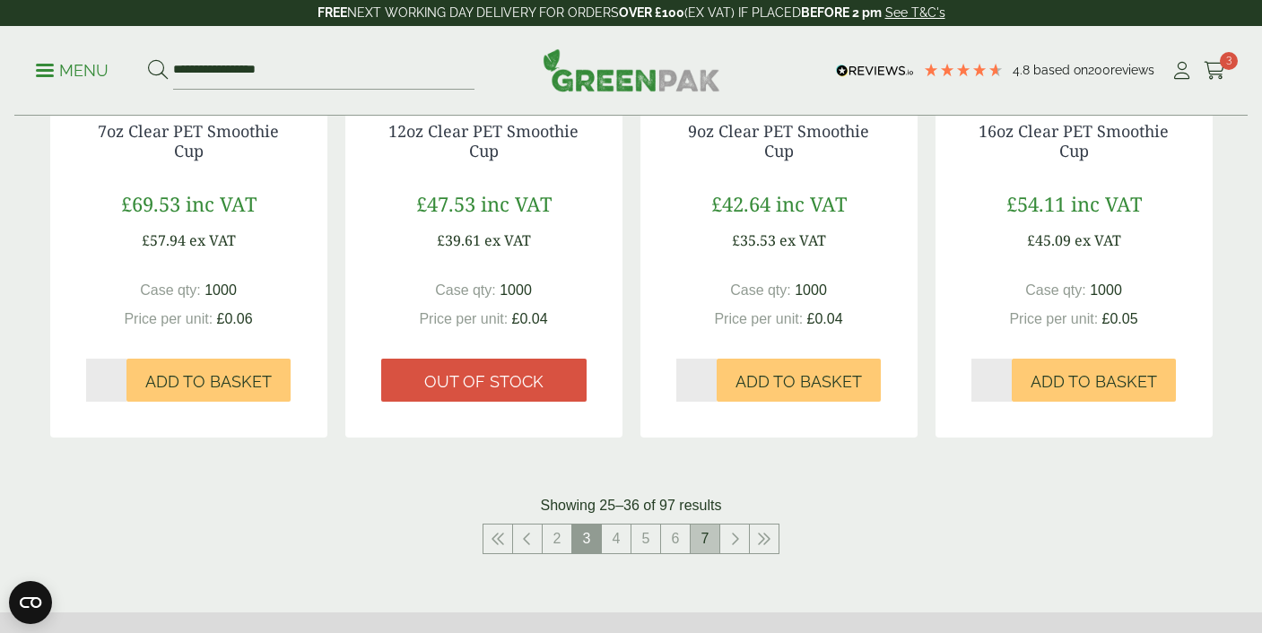
click at [700, 534] on link "7" at bounding box center [705, 539] width 29 height 29
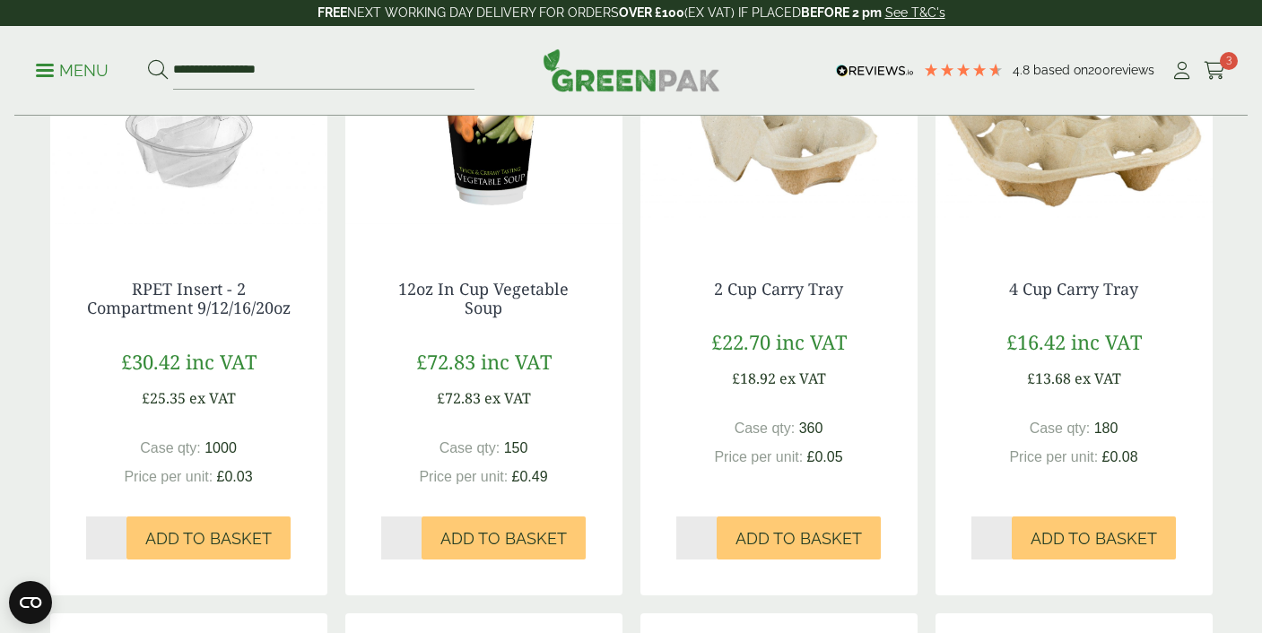
scroll to position [1043, 0]
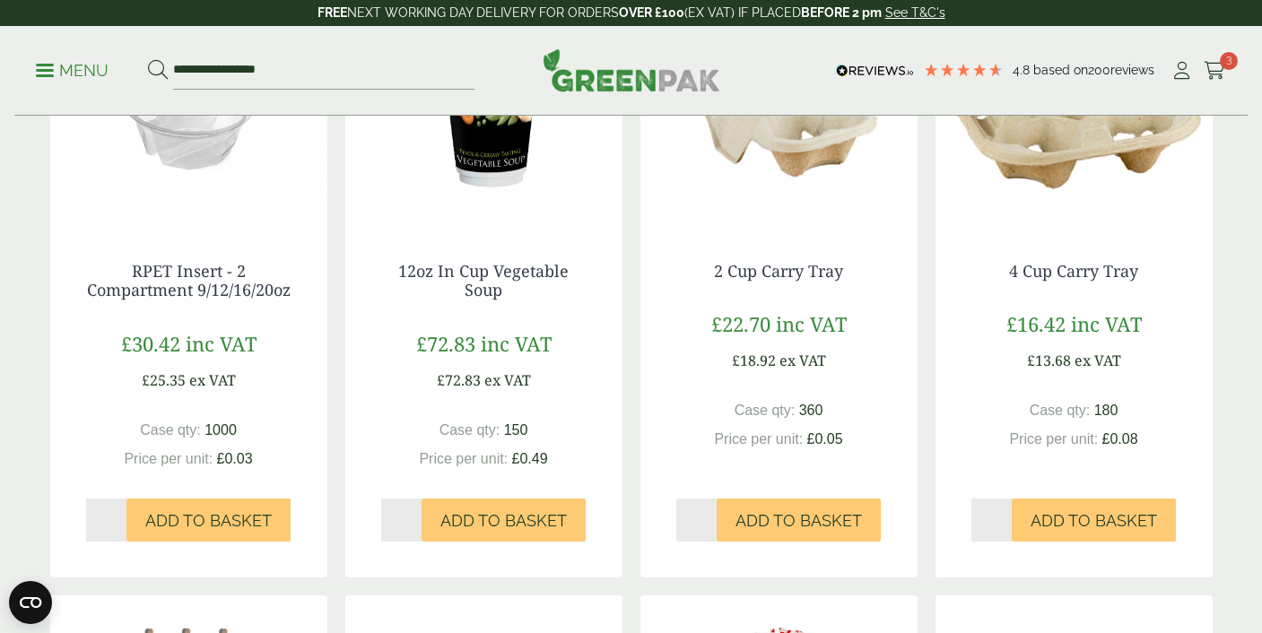
click at [753, 215] on img at bounding box center [778, 114] width 277 height 224
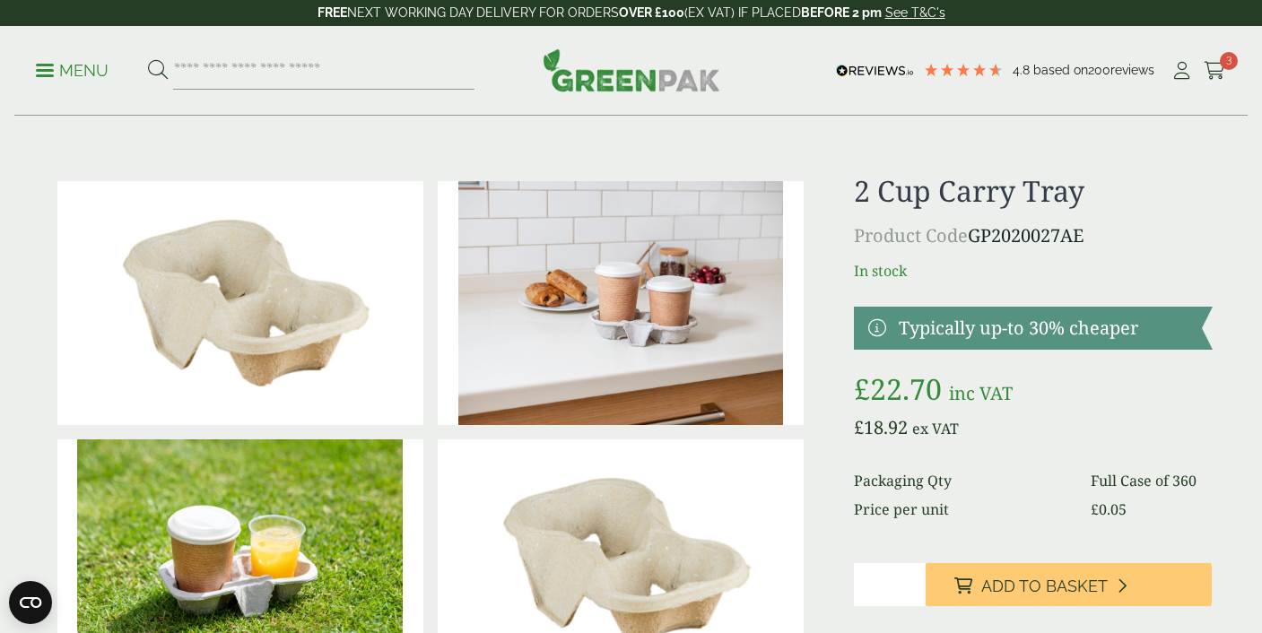
scroll to position [195, 0]
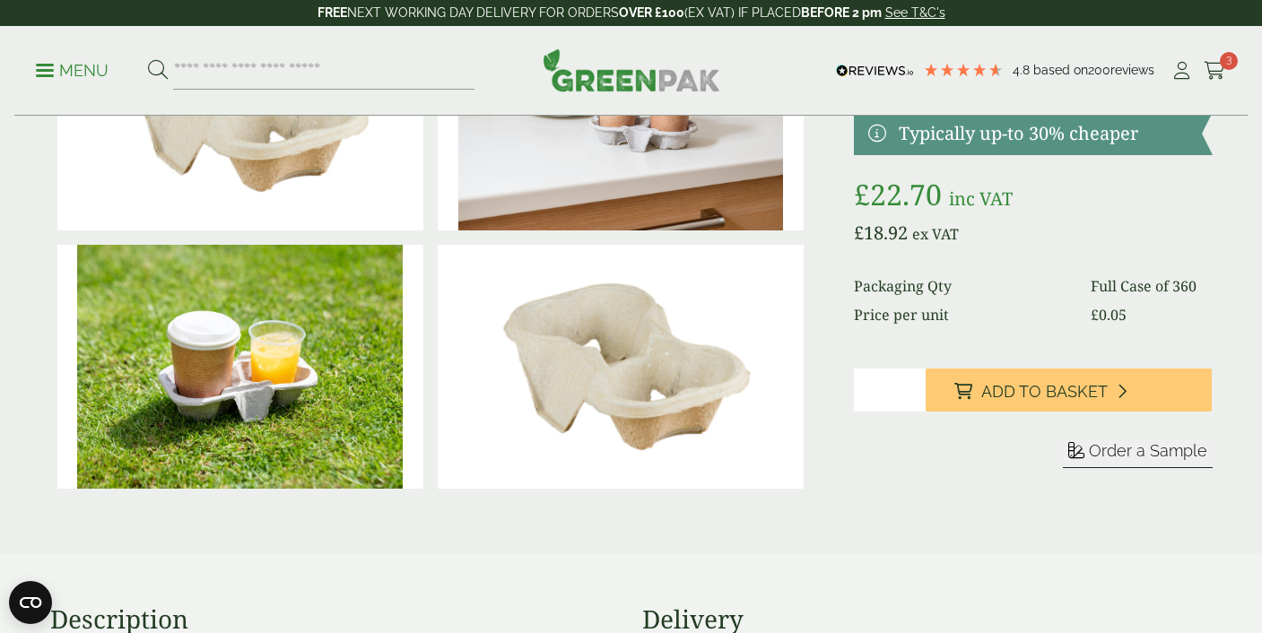
click at [1143, 451] on span "Order a Sample" at bounding box center [1148, 450] width 118 height 19
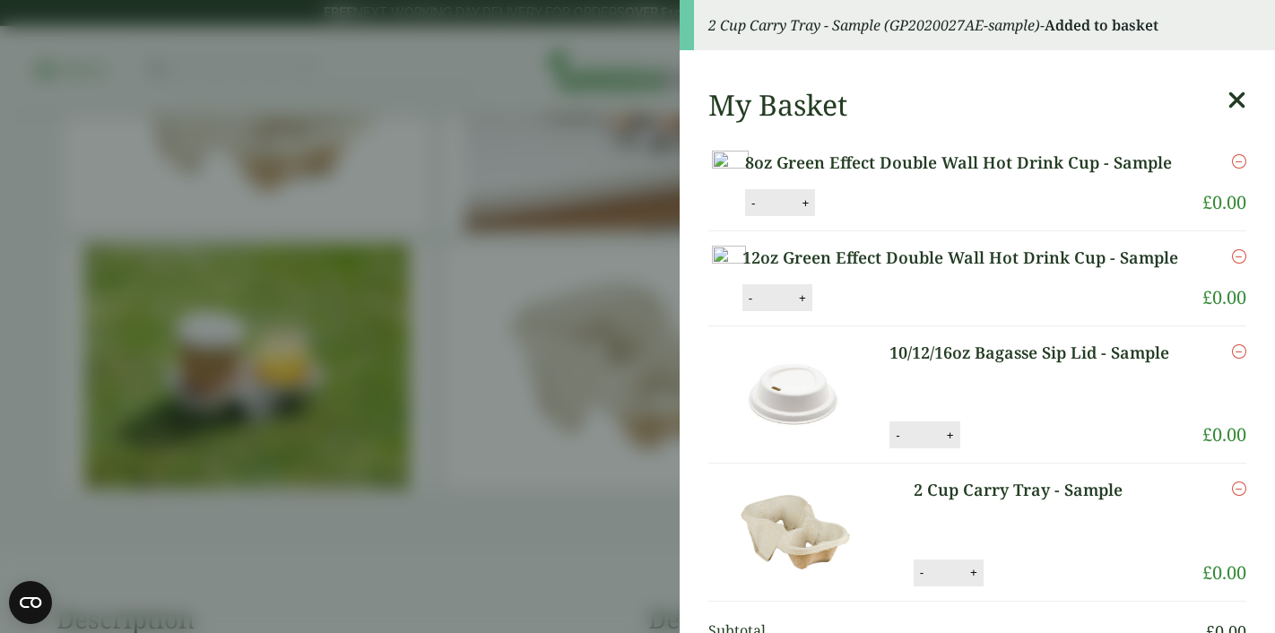
click at [583, 316] on aside "2 Cup Carry Tray - Sample (GP2020027AE-sample) - Added to basket My Basket 8oz …" at bounding box center [637, 316] width 1275 height 633
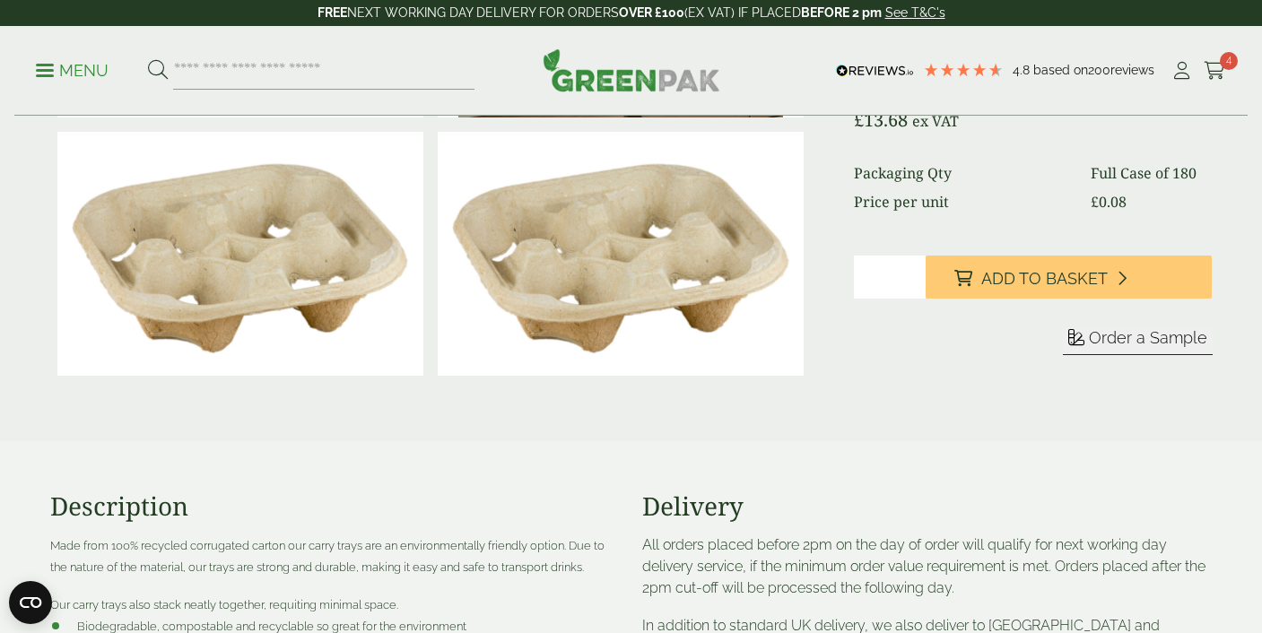
scroll to position [374, 0]
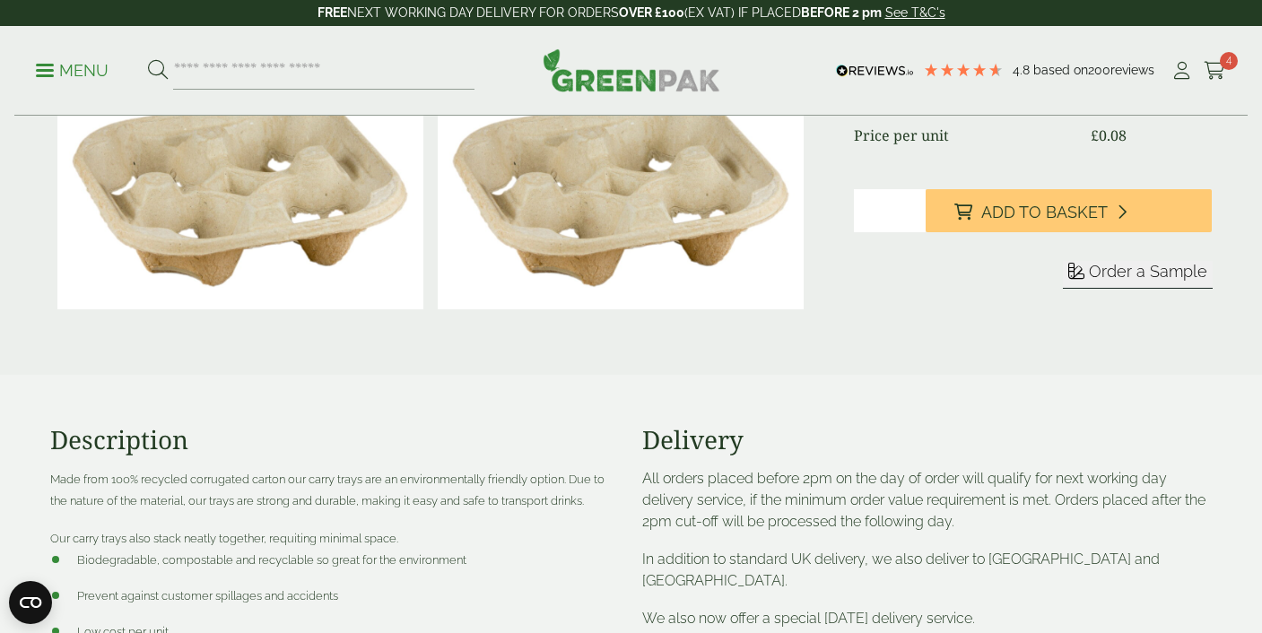
click at [1119, 273] on span "Order a Sample" at bounding box center [1148, 271] width 118 height 19
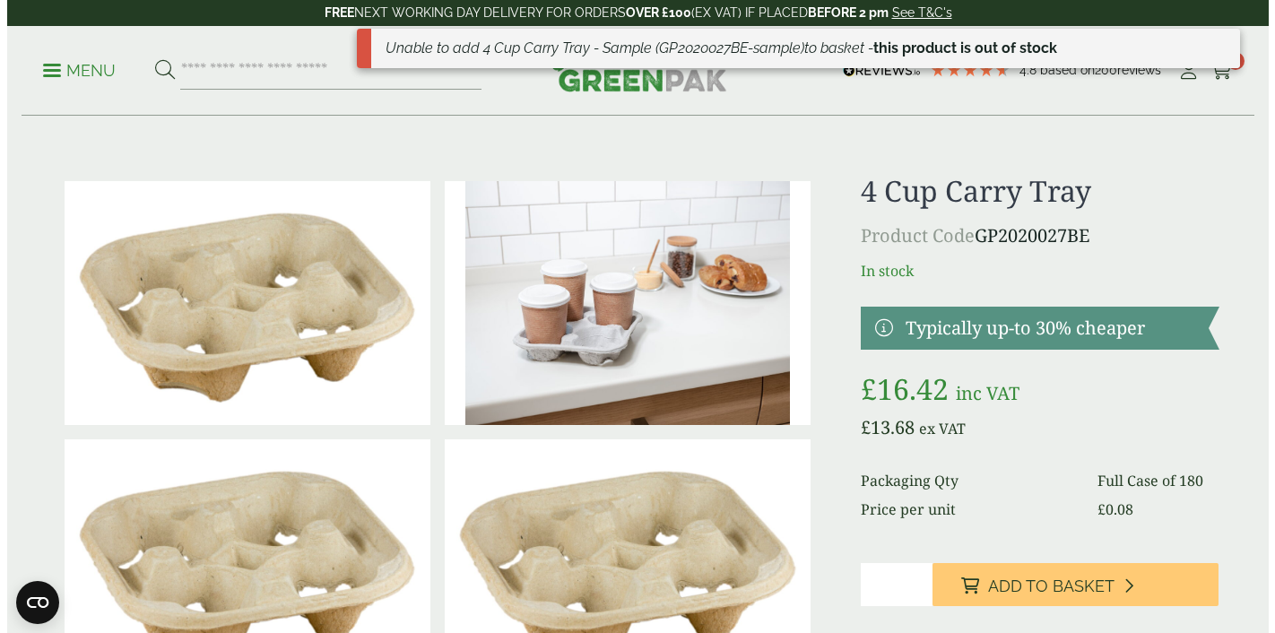
scroll to position [156, 0]
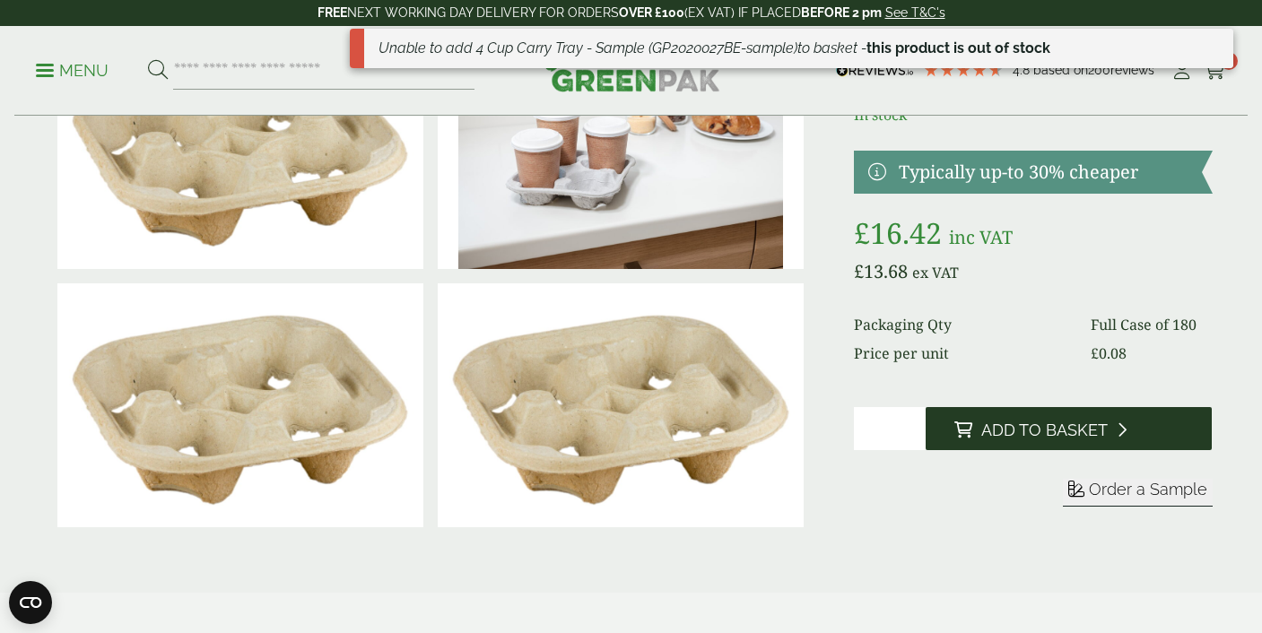
click at [1003, 419] on button "Add to Basket" at bounding box center [1069, 428] width 286 height 43
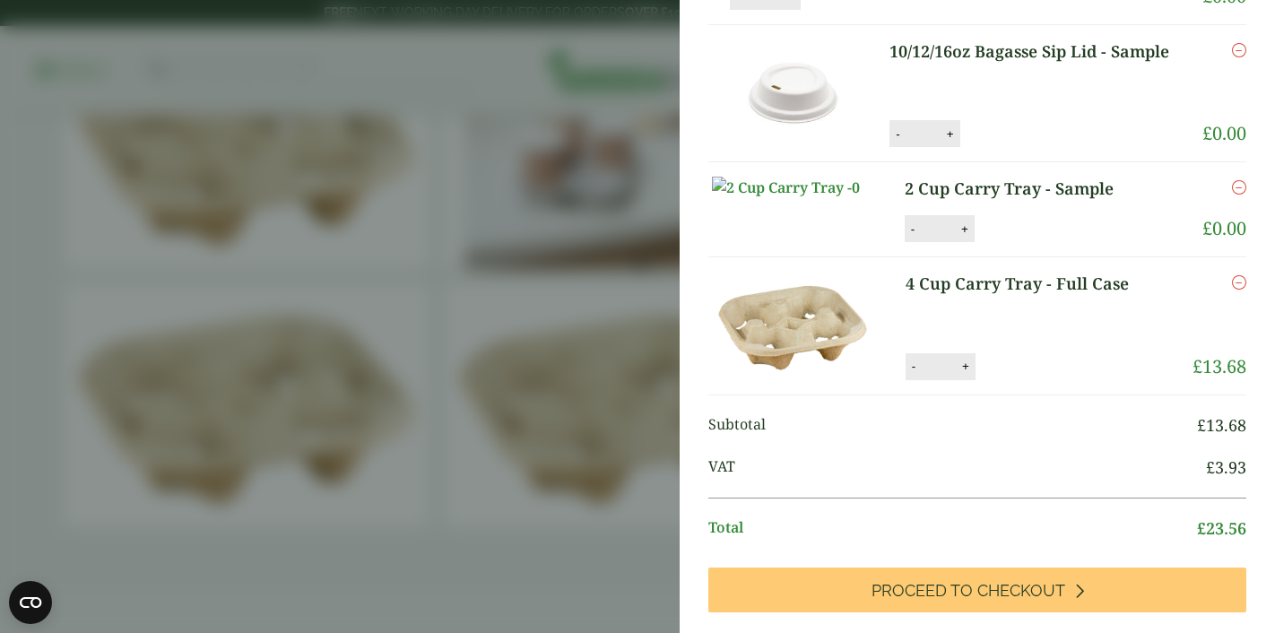
scroll to position [319, 0]
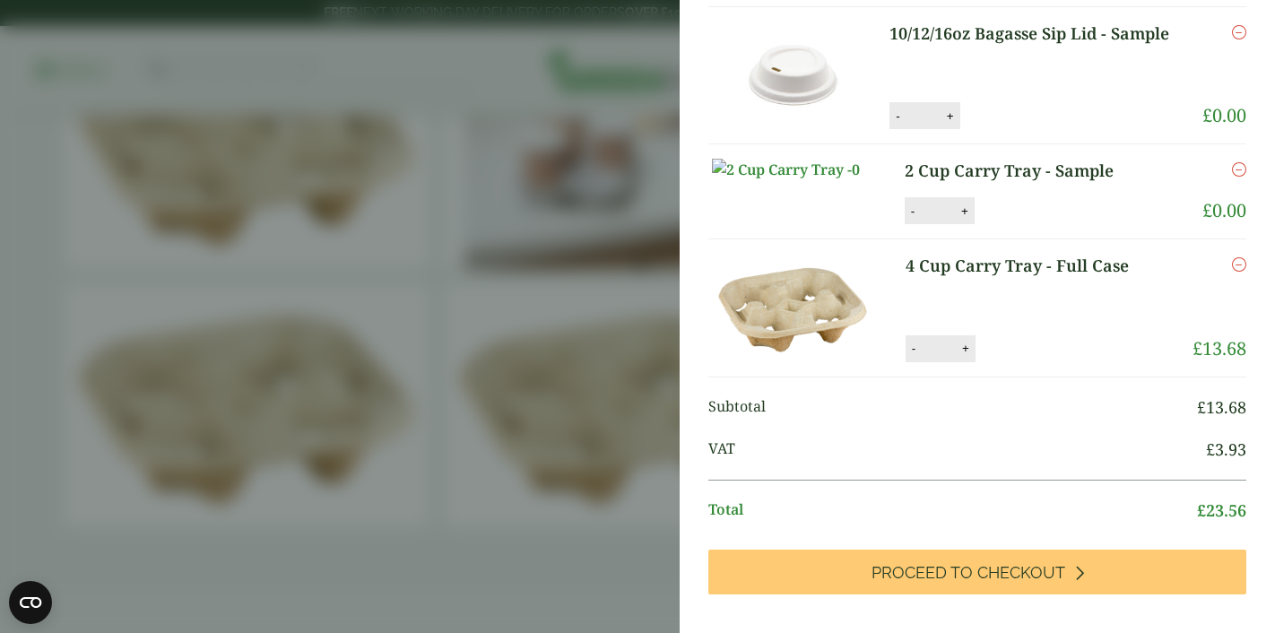
click at [1232, 272] on icon "Remove this item" at bounding box center [1239, 264] width 14 height 14
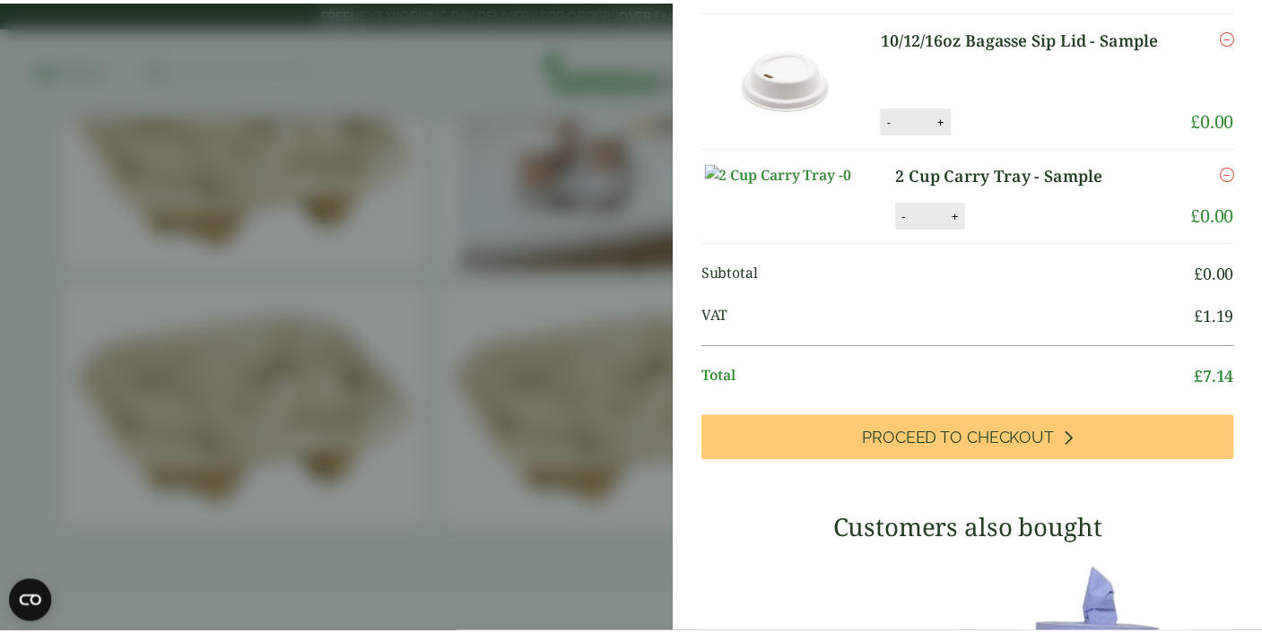
scroll to position [393, 0]
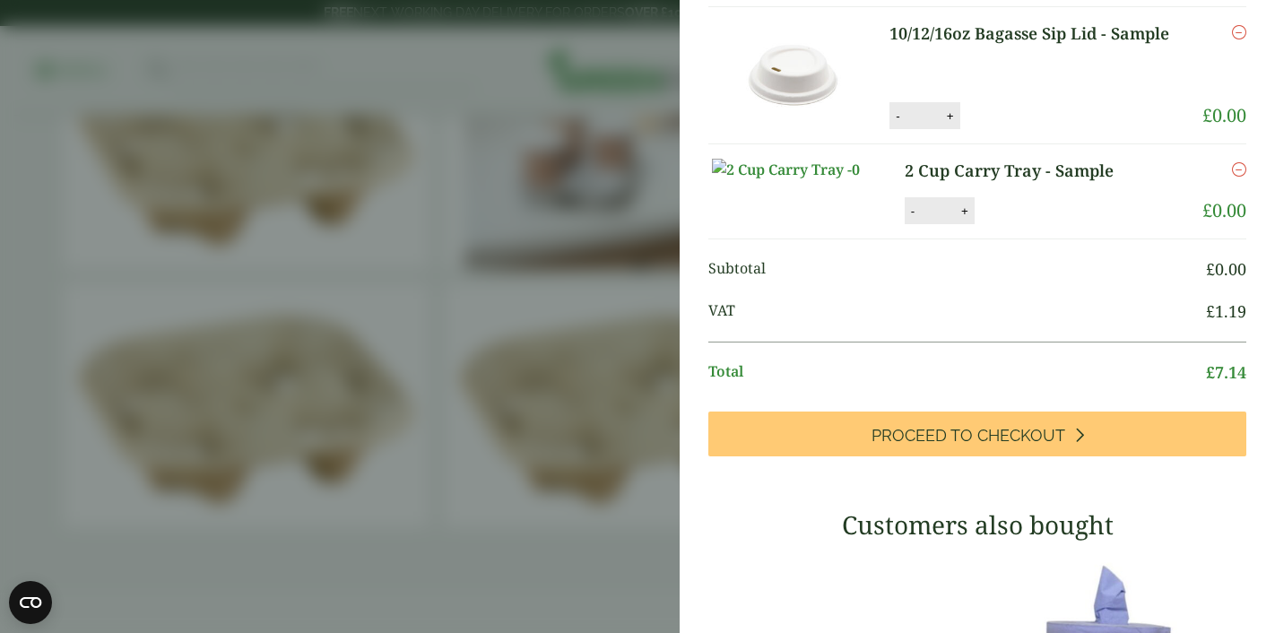
click at [578, 264] on aside "Item removed 4 Cup Carry Tray - Full Case (GP2020027BE) - Added to basket My Ba…" at bounding box center [637, 316] width 1275 height 633
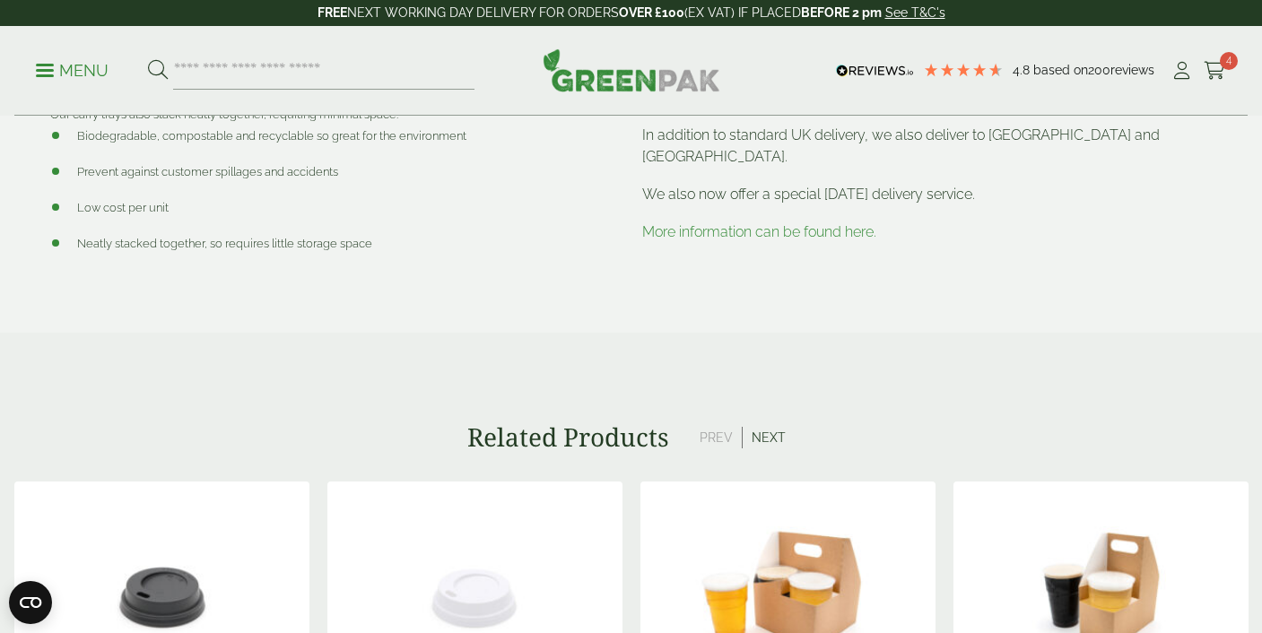
scroll to position [0, 0]
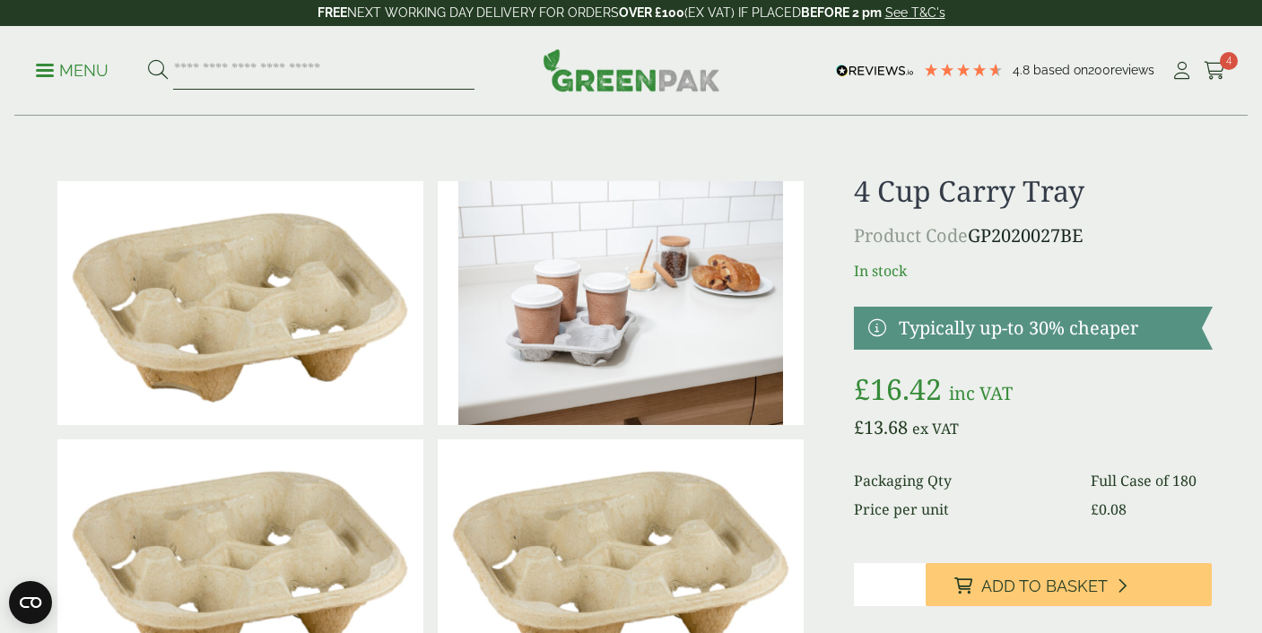
click at [309, 65] on input "search" at bounding box center [323, 71] width 301 height 38
type input "******"
click at [148, 59] on button at bounding box center [158, 70] width 20 height 23
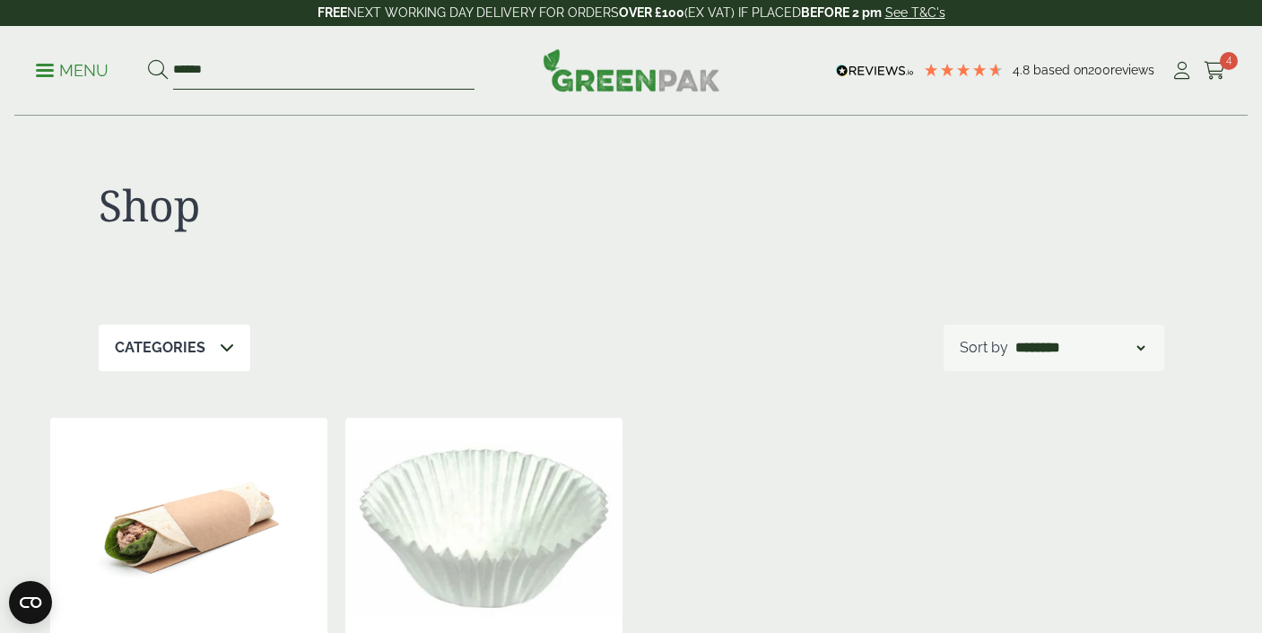
click at [325, 70] on input "******" at bounding box center [323, 71] width 301 height 38
click at [86, 74] on p "Menu" at bounding box center [72, 71] width 73 height 22
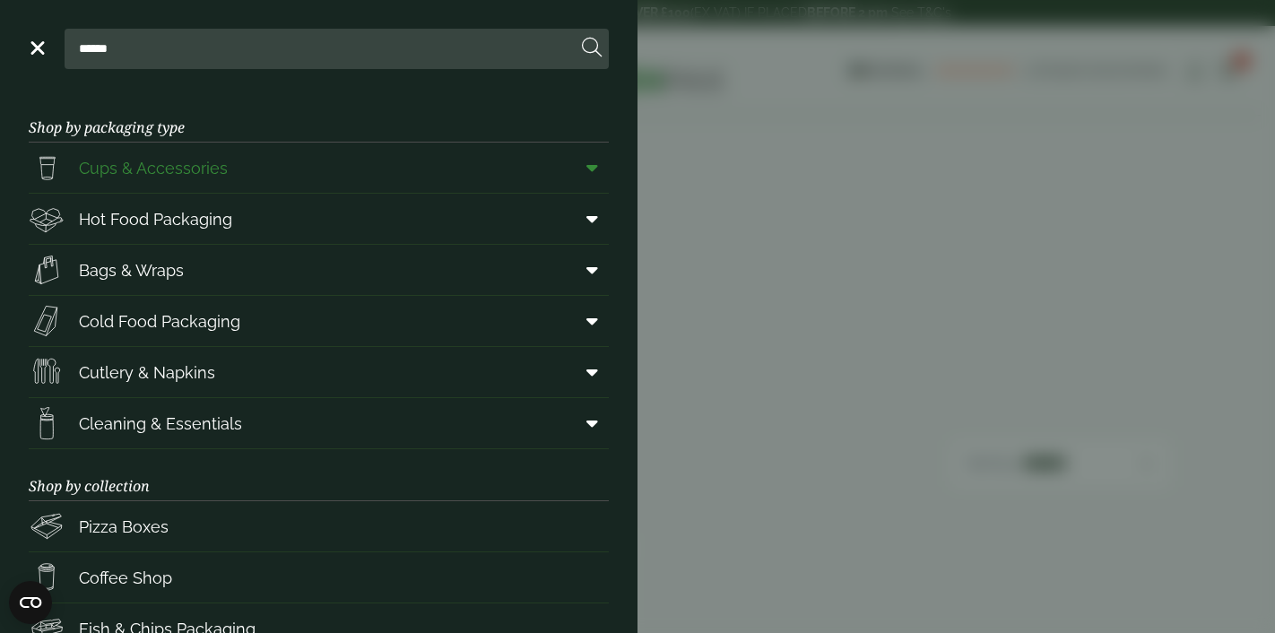
click at [169, 172] on span "Cups & Accessories" at bounding box center [153, 168] width 149 height 24
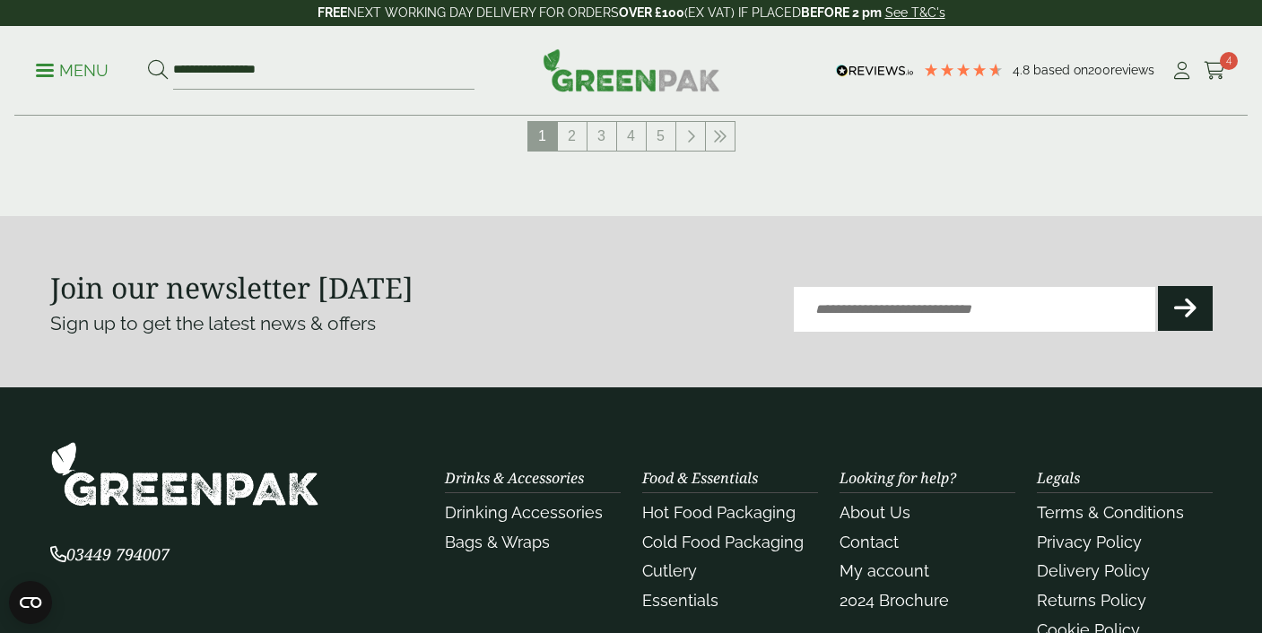
scroll to position [2161, 0]
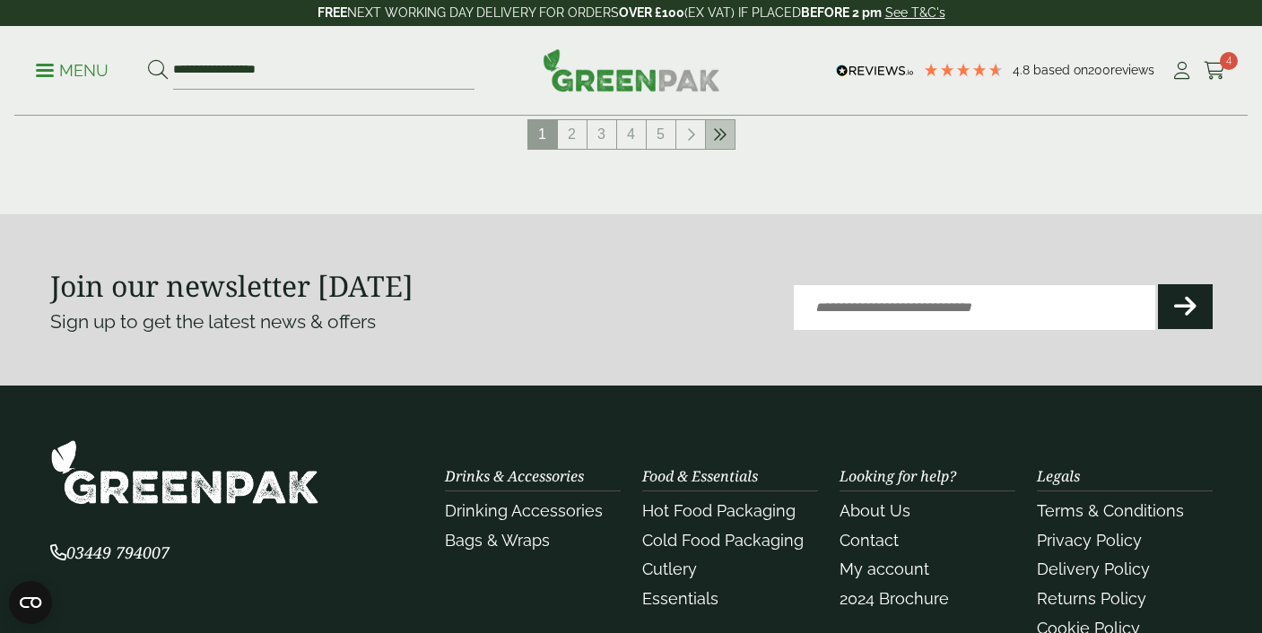
click at [716, 138] on icon at bounding box center [720, 134] width 14 height 14
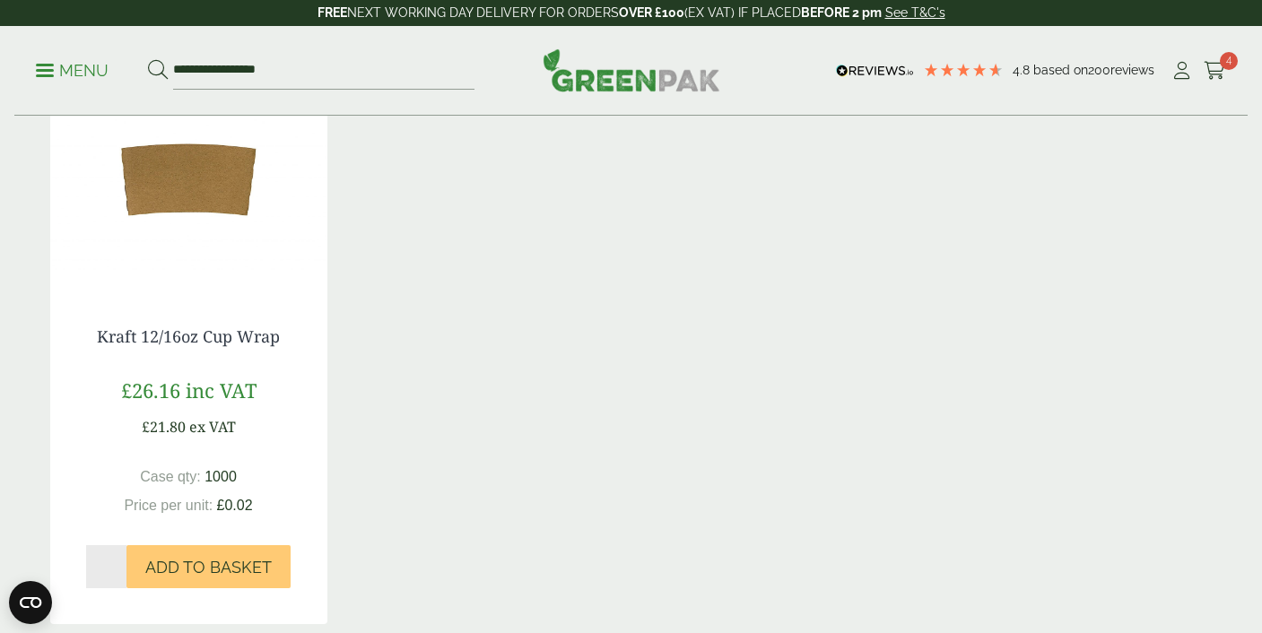
scroll to position [352, 0]
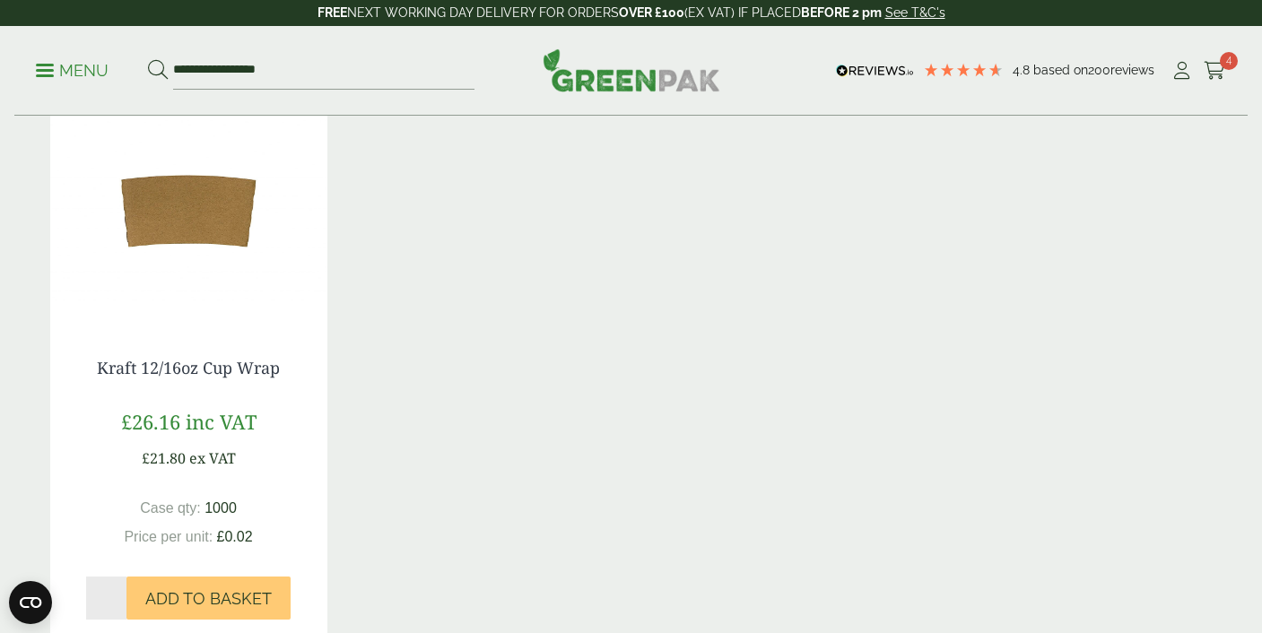
click at [232, 203] on img at bounding box center [188, 211] width 277 height 224
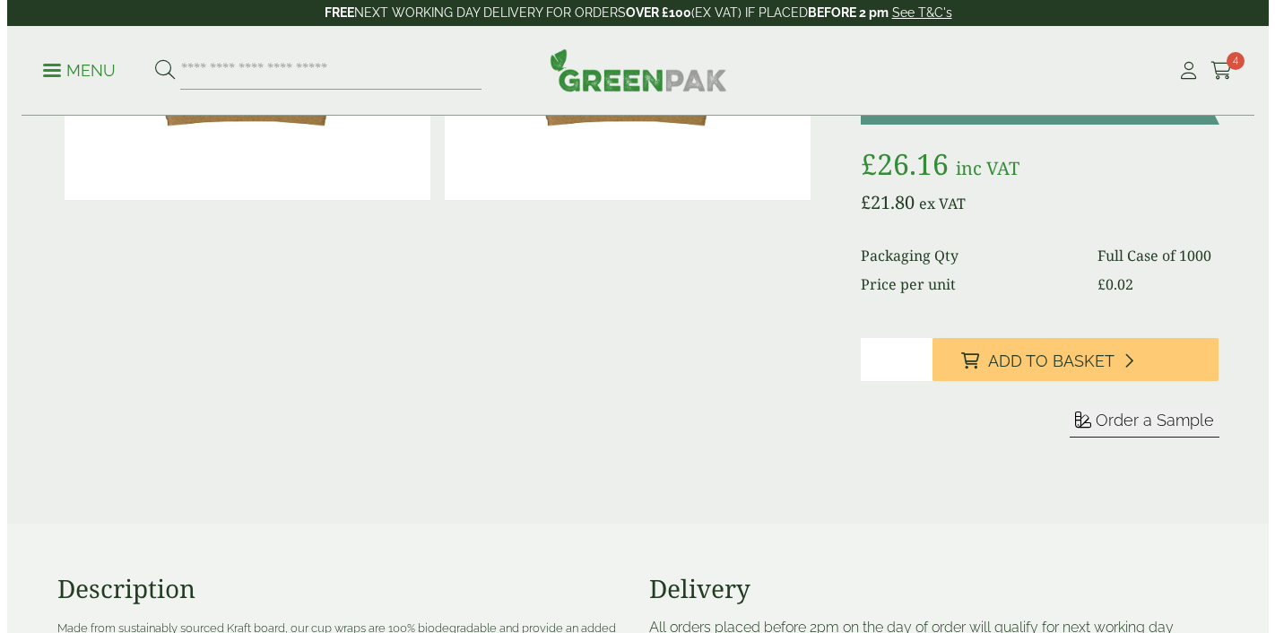
scroll to position [229, 0]
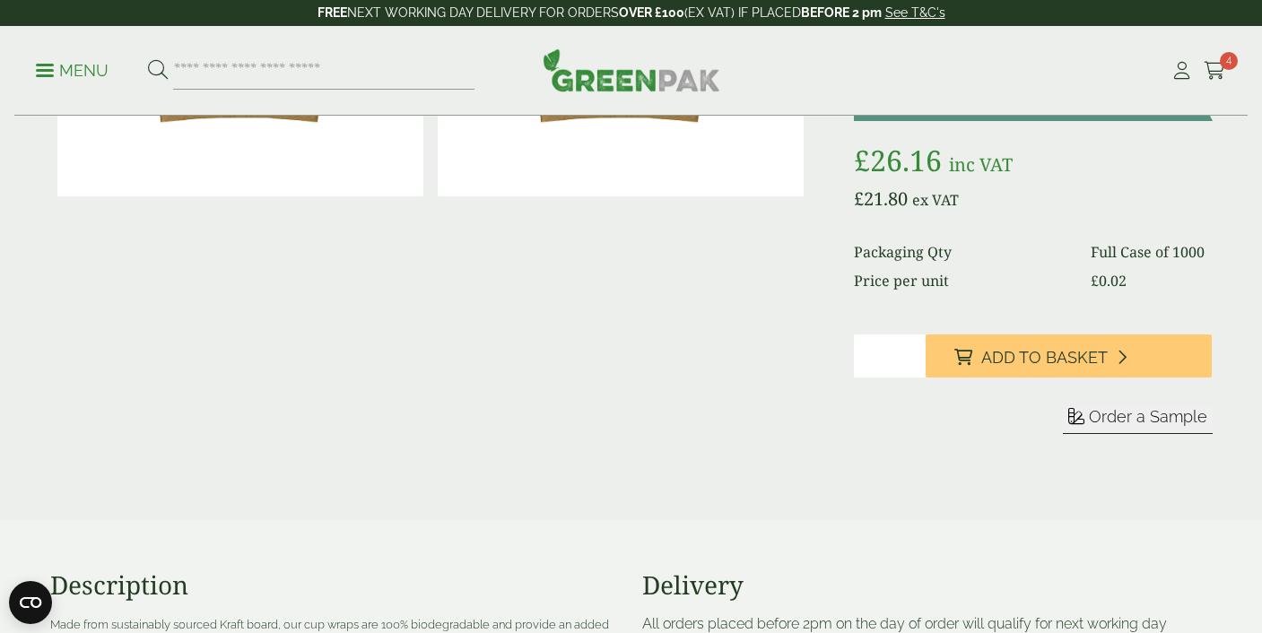
click at [1163, 414] on span "Order a Sample" at bounding box center [1148, 416] width 118 height 19
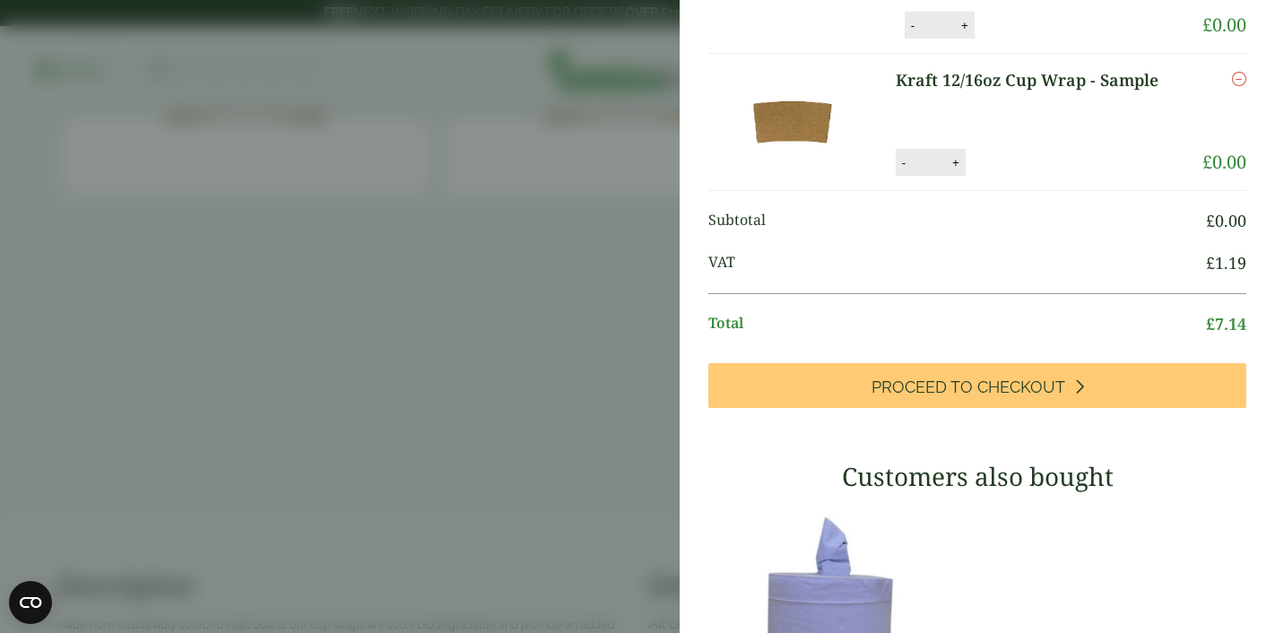
scroll to position [508, 0]
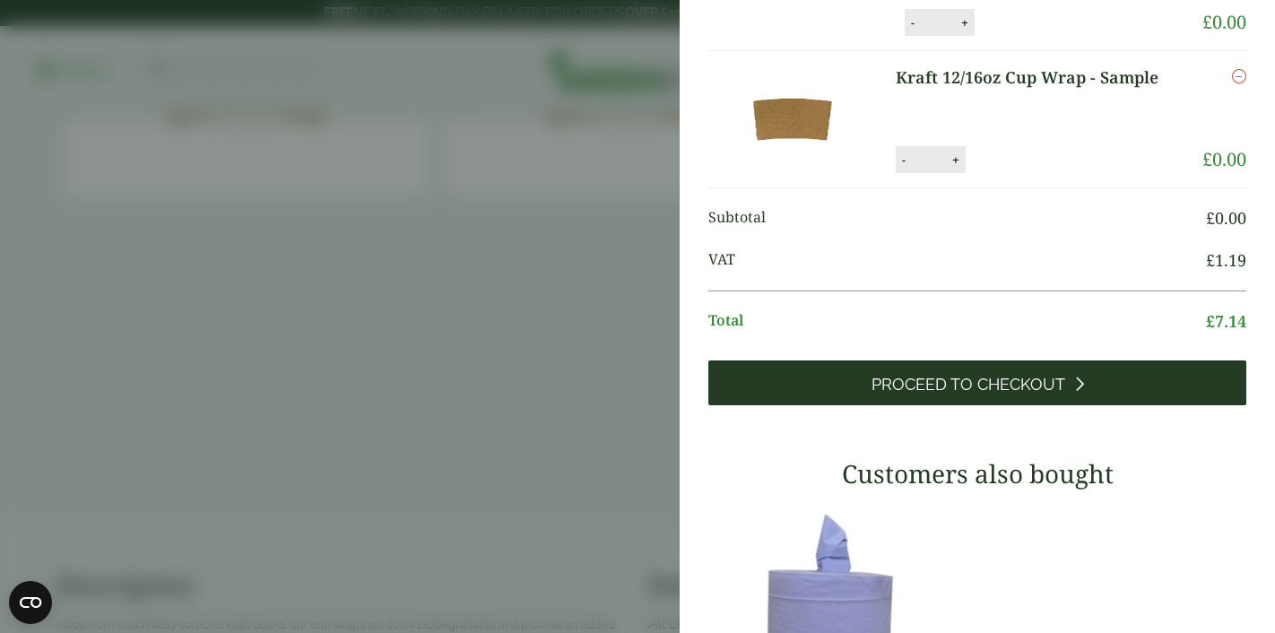
click at [995, 395] on span "Proceed to Checkout" at bounding box center [969, 385] width 194 height 20
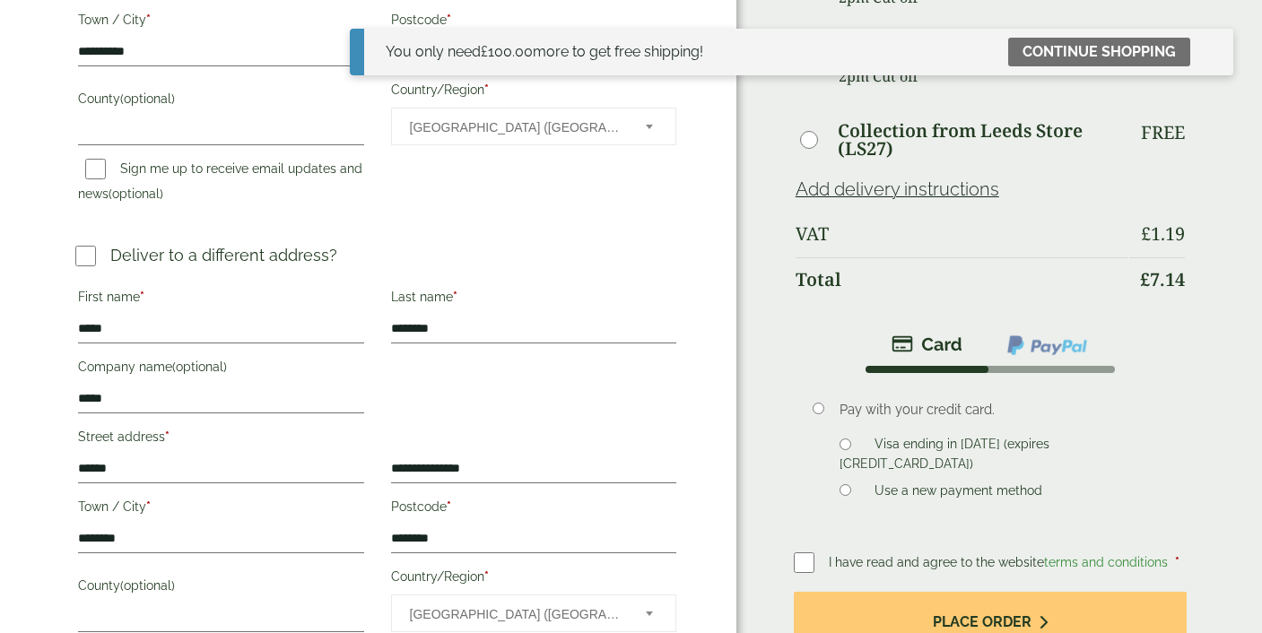
scroll to position [800, 0]
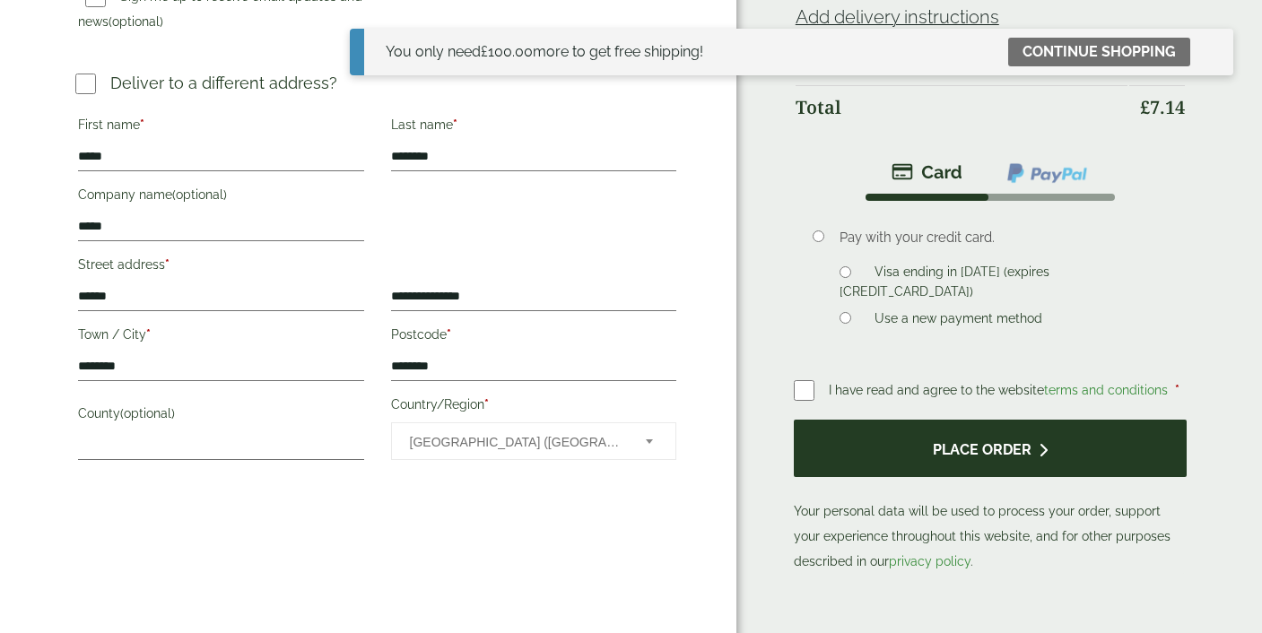
click at [934, 420] on button "Place order" at bounding box center [990, 449] width 393 height 58
